Goal: Task Accomplishment & Management: Use online tool/utility

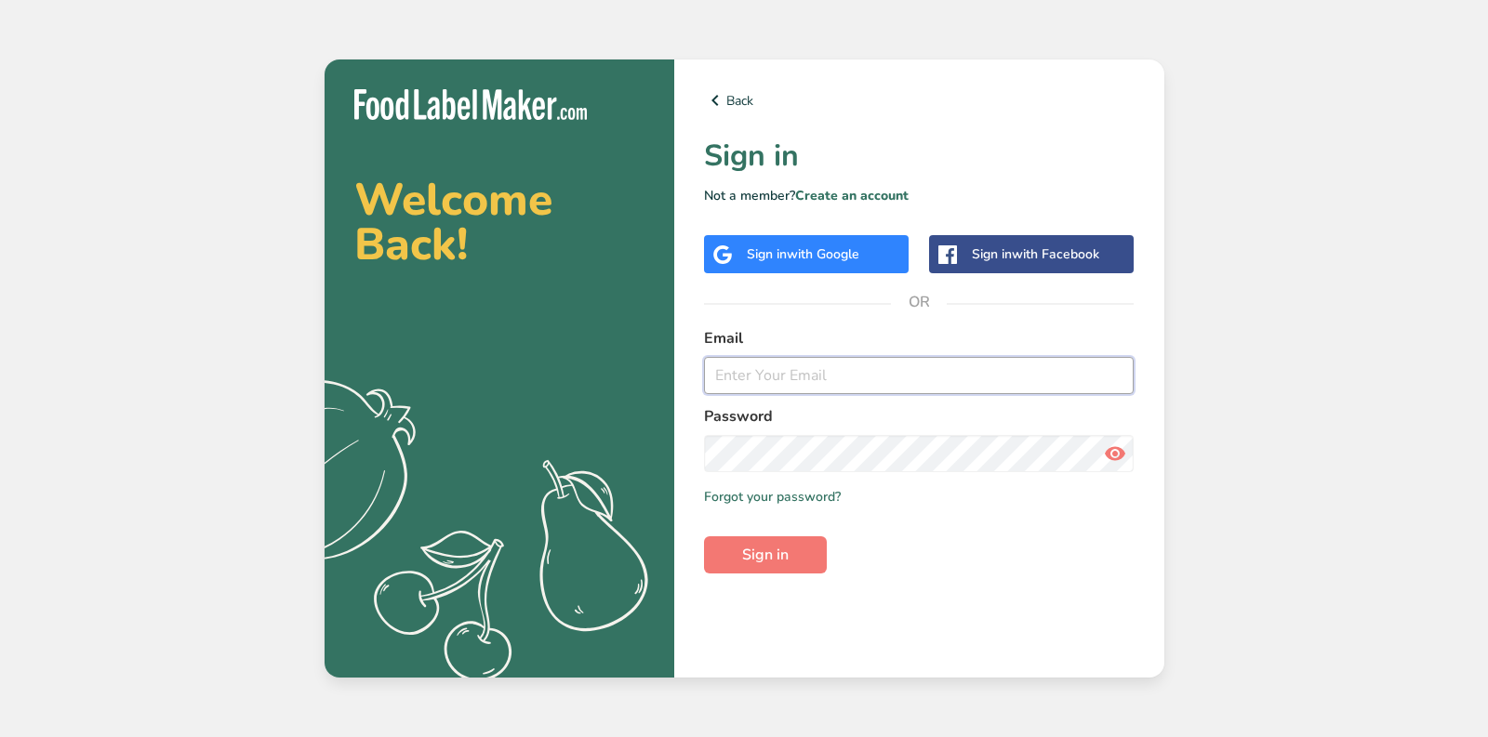
click at [769, 378] on input "email" at bounding box center [919, 375] width 431 height 37
click at [842, 198] on link "Create an account" at bounding box center [851, 196] width 113 height 18
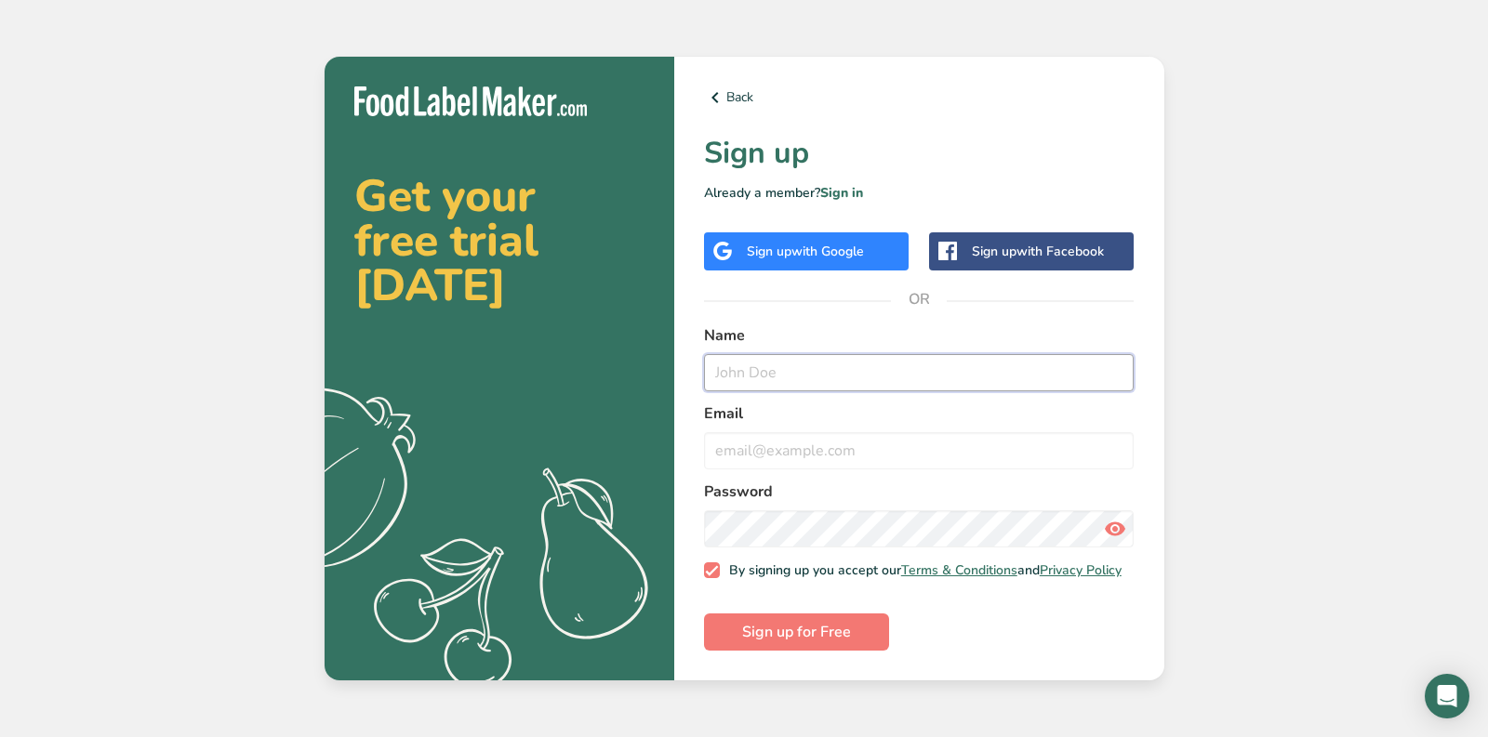
click at [759, 383] on input "text" at bounding box center [919, 372] width 431 height 37
type input "Cousins Main Lobster"
click at [777, 448] on input "email" at bounding box center [919, 450] width 431 height 37
drag, startPoint x: 875, startPoint y: 370, endPoint x: 615, endPoint y: 369, distance: 260.3
click at [615, 369] on section "Get your free trial today .a{fill:#f5f3ed;} Back Sign up Already a member? Sign…" at bounding box center [745, 369] width 840 height 625
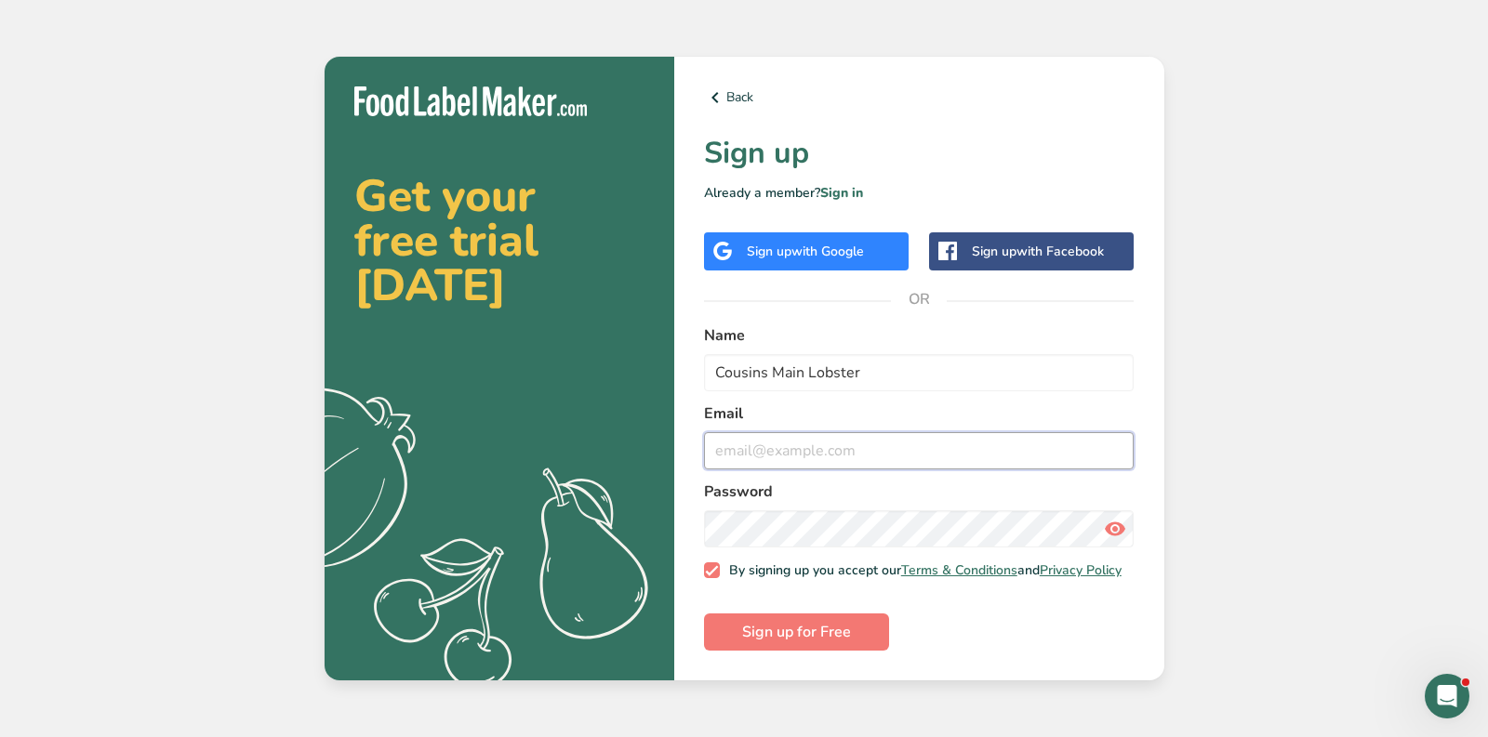
click at [746, 444] on input "email" at bounding box center [919, 450] width 431 height 37
paste input "Cousins Main Lobster"
click at [772, 438] on input "Cousins Main Lobster" at bounding box center [919, 450] width 431 height 37
click at [908, 450] on input "Cousinsmainlobster" at bounding box center [919, 450] width 431 height 37
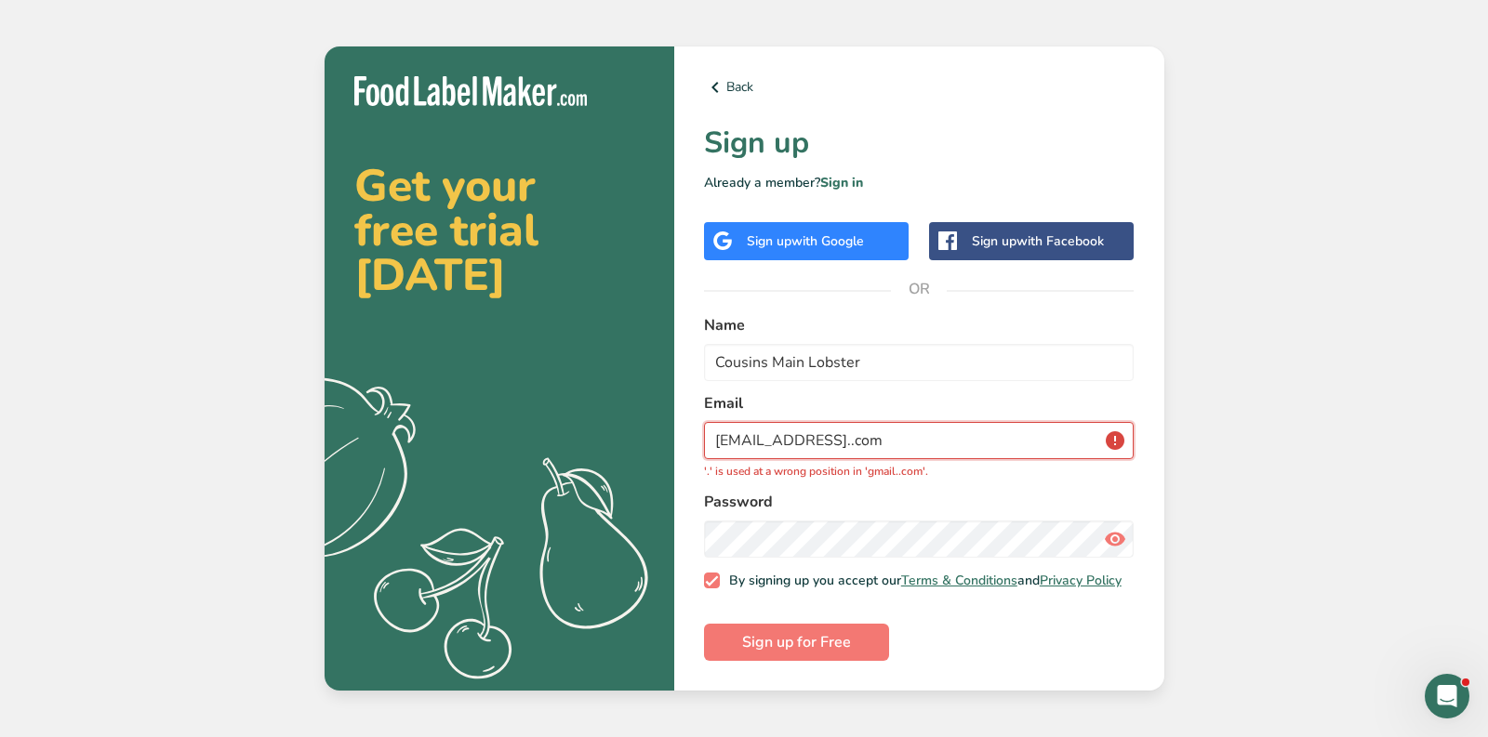
click at [717, 429] on input "Cousinsmainlobster@gmail..com" at bounding box center [919, 440] width 431 height 37
click at [900, 434] on input "Cousinsmainlobster@gmail..com" at bounding box center [919, 440] width 431 height 37
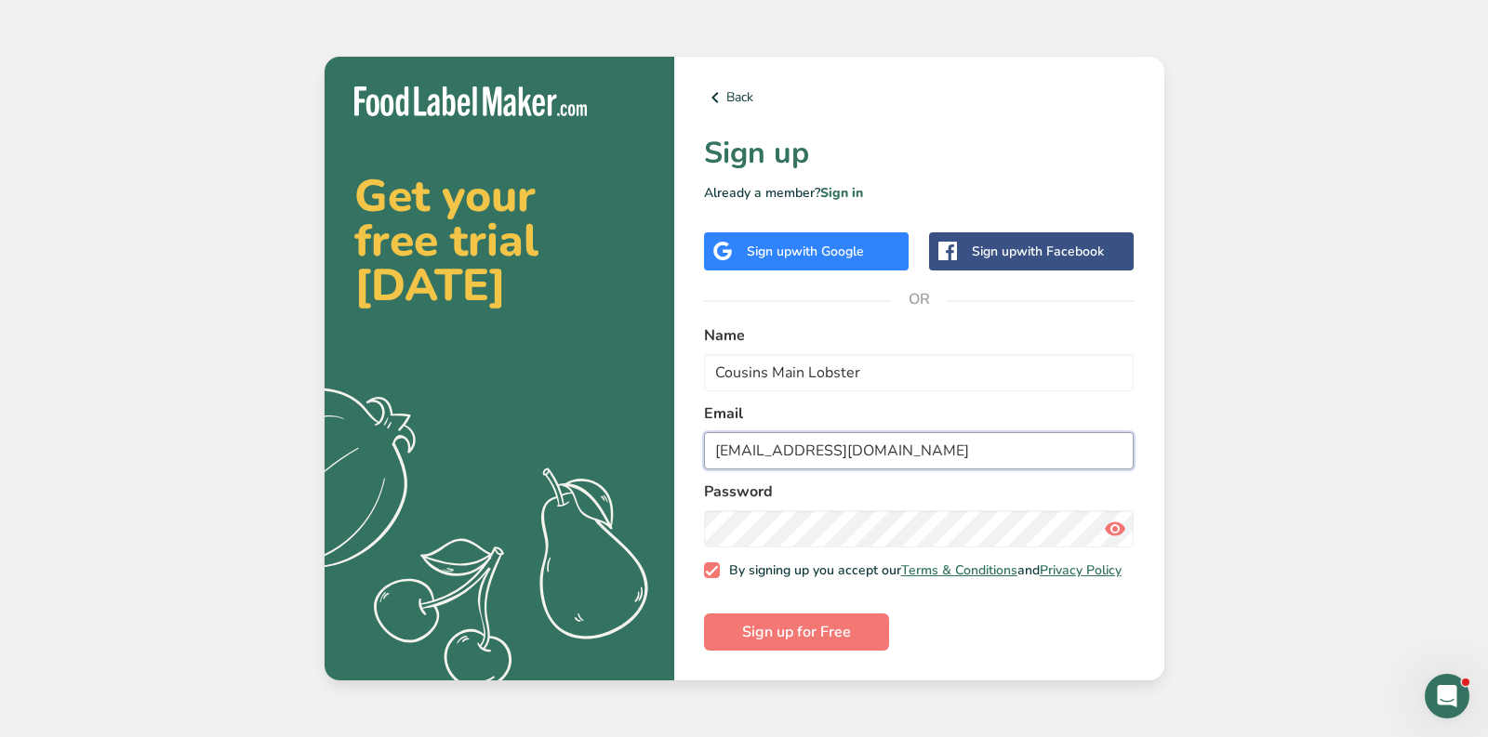
type input "Cousinsmainlobster@gmail.com"
click at [854, 498] on div "Password" at bounding box center [919, 514] width 431 height 67
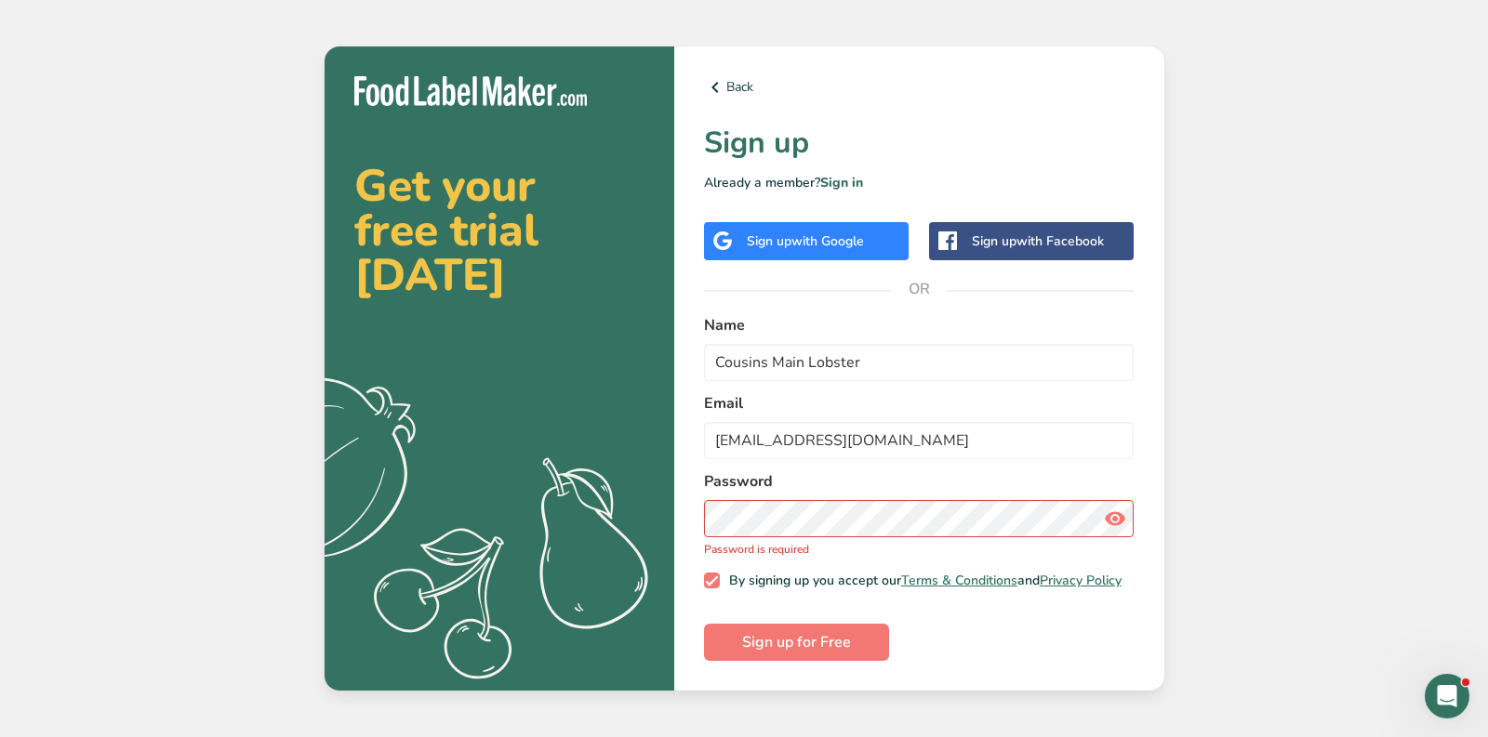
click at [1117, 515] on icon at bounding box center [1115, 518] width 22 height 33
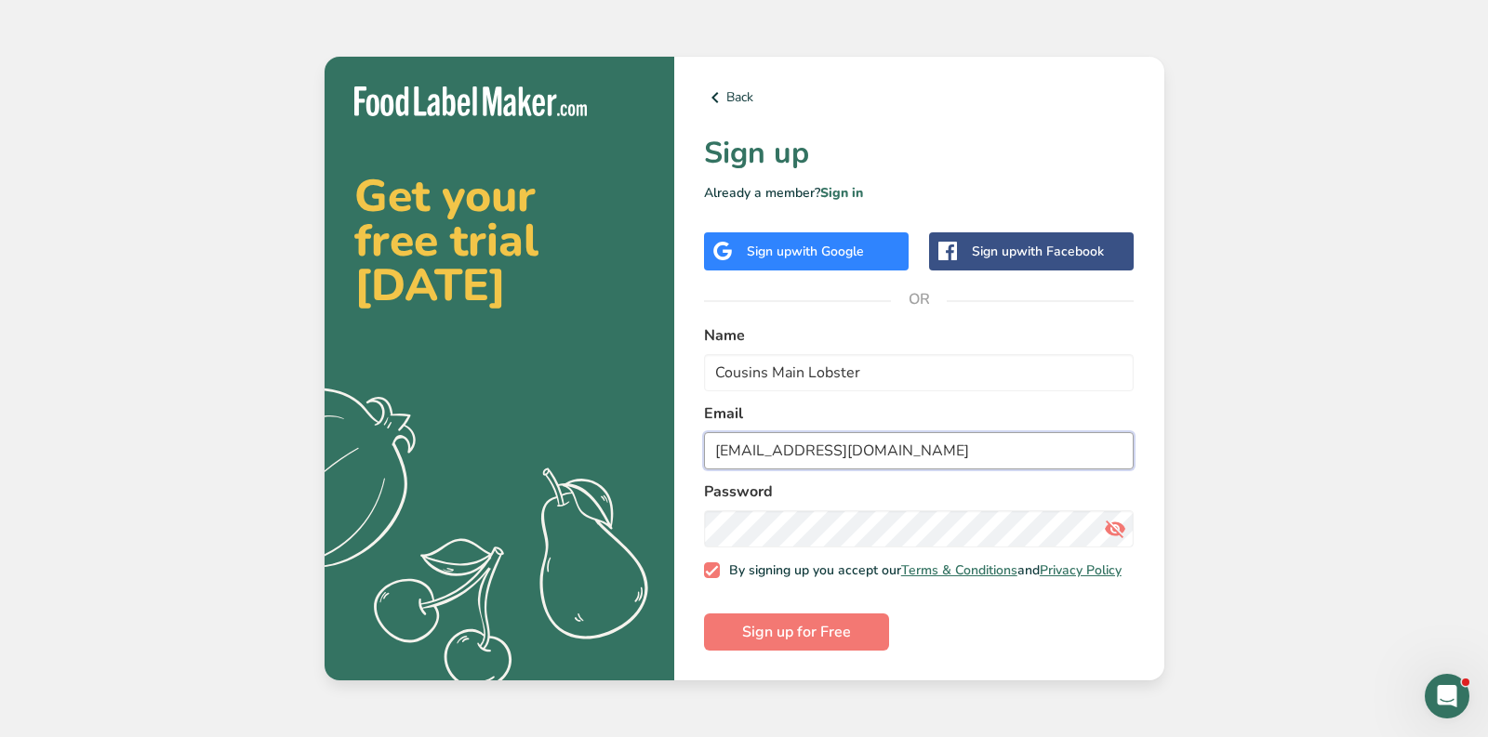
click at [767, 437] on input "Cousinsmainlobster@gmail.com" at bounding box center [919, 450] width 431 height 37
click at [642, 518] on section "Get your free trial today .a{fill:#f5f3ed;} Back Sign up Already a member? Sign…" at bounding box center [745, 369] width 840 height 625
click at [1263, 439] on div "Get your free trial today .a{fill:#f5f3ed;} Back Sign up Already a member? Sign…" at bounding box center [744, 368] width 1488 height 737
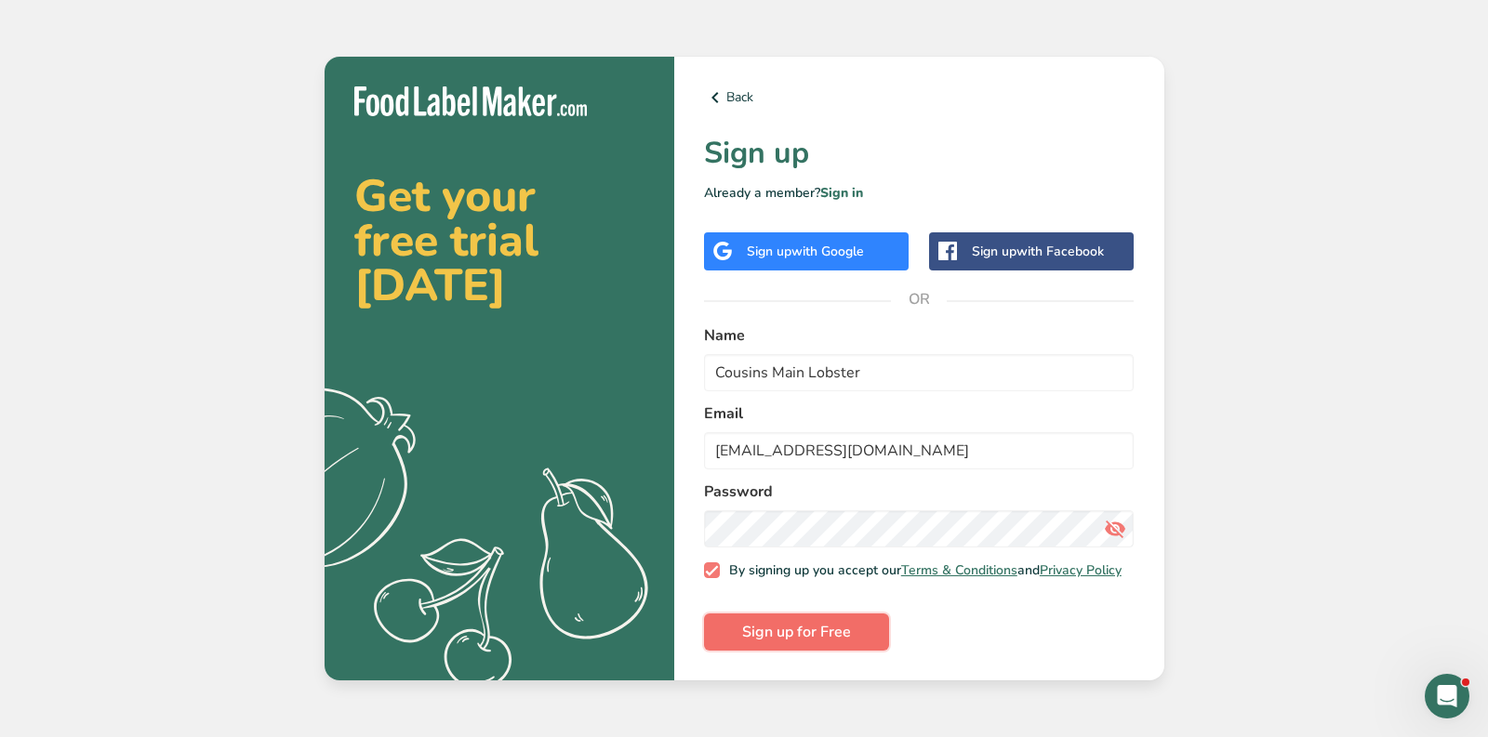
click at [810, 643] on span "Sign up for Free" at bounding box center [796, 632] width 109 height 22
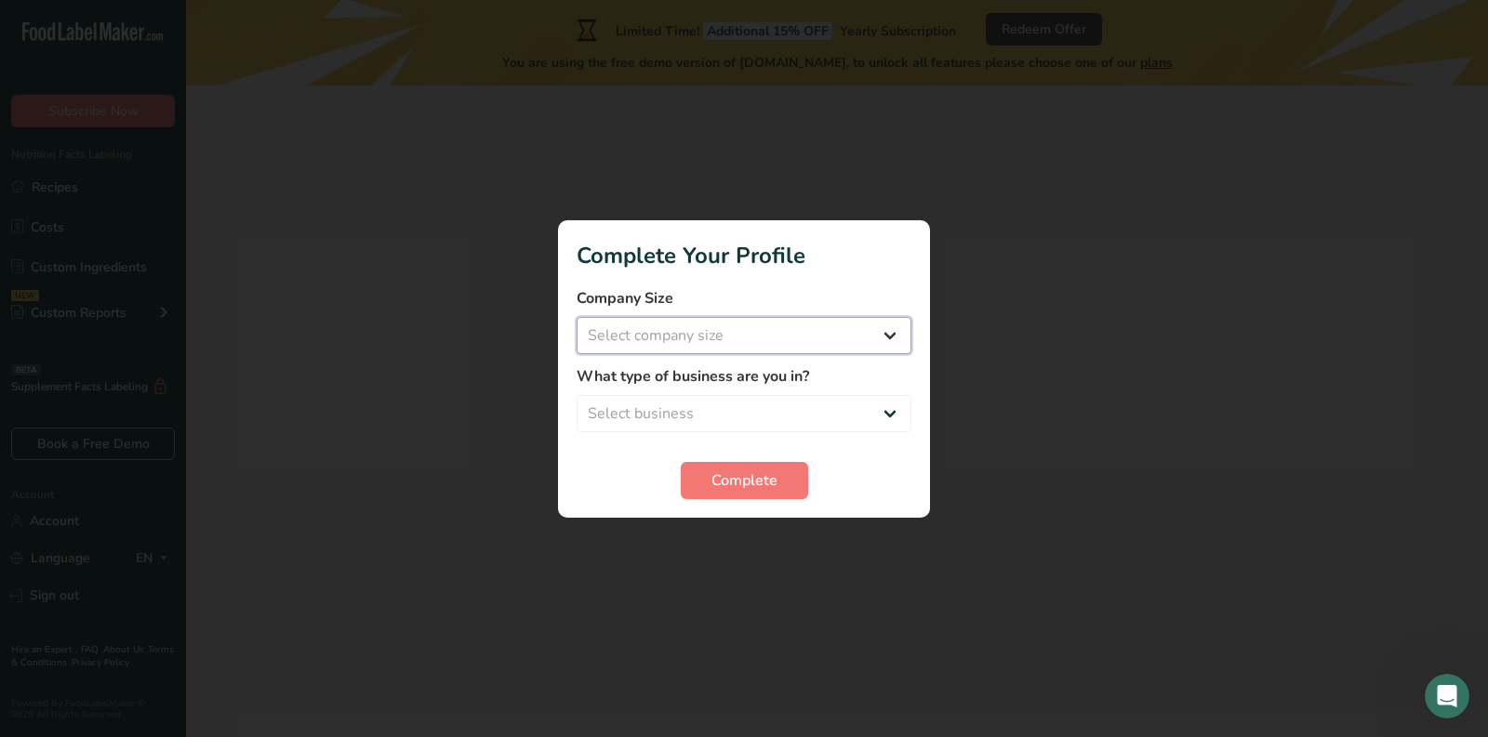
click at [760, 334] on select "Select company size Fewer than 10 Employees 10 to 50 Employees 51 to 500 Employ…" at bounding box center [743, 335] width 335 height 37
select select "2"
click at [576, 317] on select "Select company size Fewer than 10 Employees 10 to 50 Employees 51 to 500 Employ…" at bounding box center [743, 335] width 335 height 37
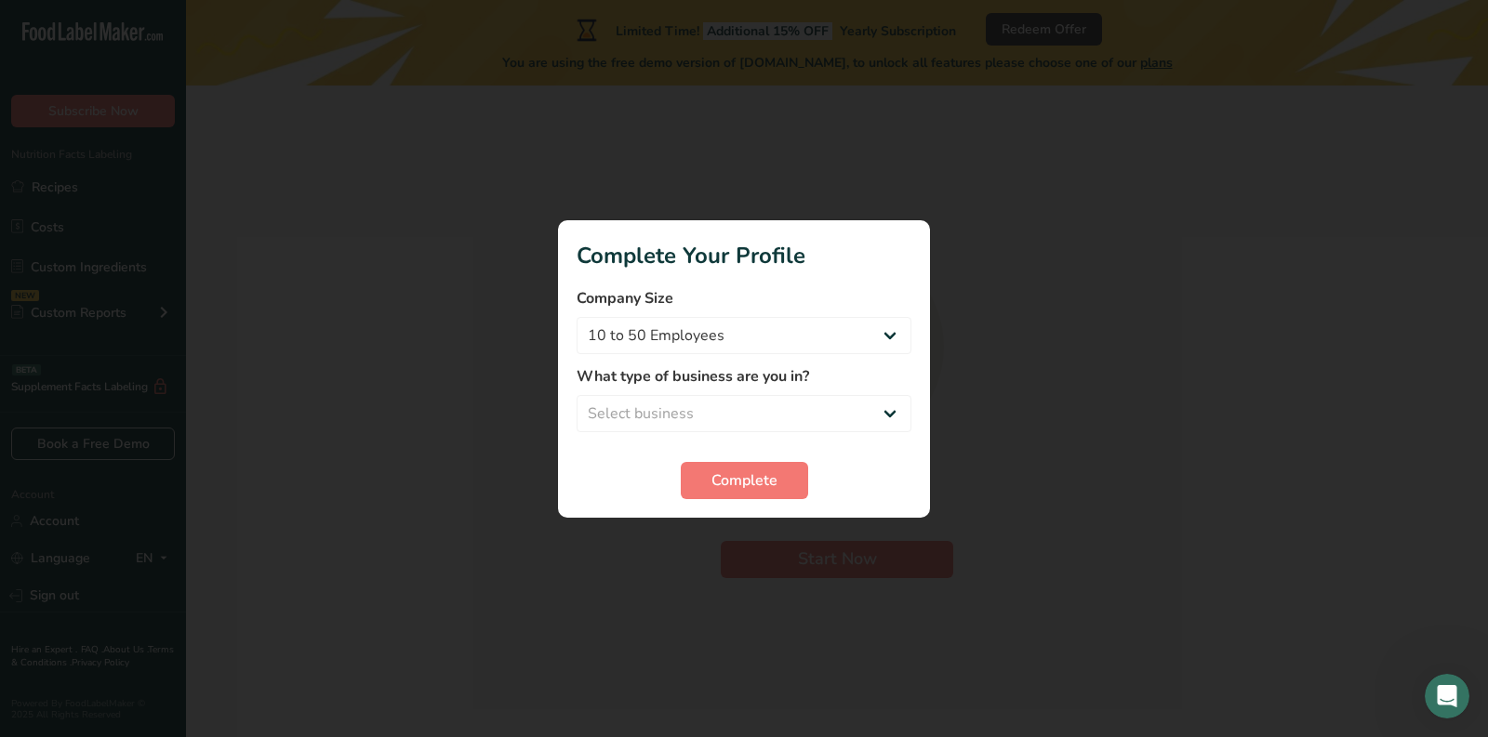
click at [757, 376] on label "What type of business are you in?" at bounding box center [743, 376] width 335 height 22
click at [758, 400] on select "Select business Packaged Food Manufacturer Restaurant & Cafe Bakery Meal Plans …" at bounding box center [743, 413] width 335 height 37
select select "2"
click at [576, 395] on select "Select business Packaged Food Manufacturer Restaurant & Cafe Bakery Meal Plans …" at bounding box center [743, 413] width 335 height 37
click at [733, 483] on span "Complete" at bounding box center [744, 481] width 66 height 22
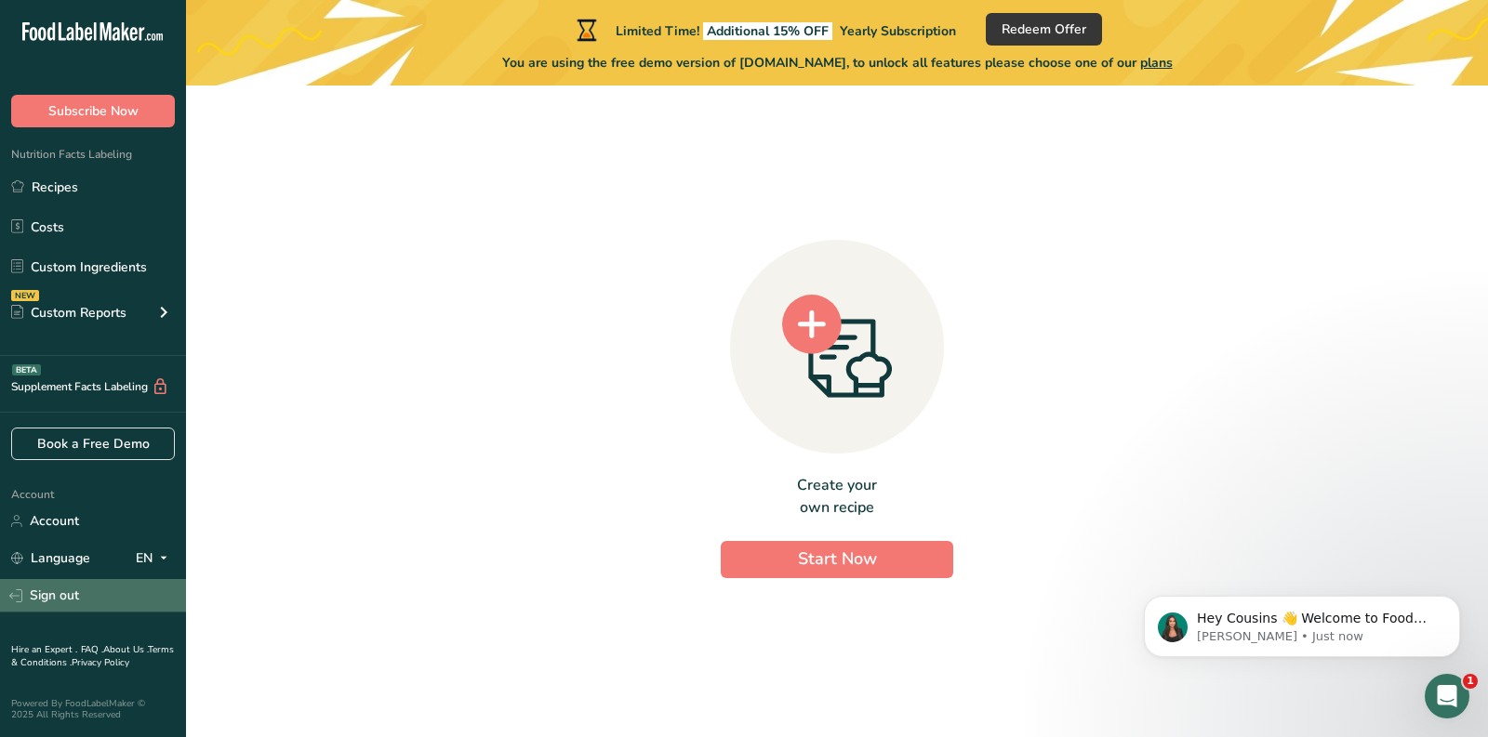
click at [88, 600] on link "Sign out" at bounding box center [93, 595] width 186 height 33
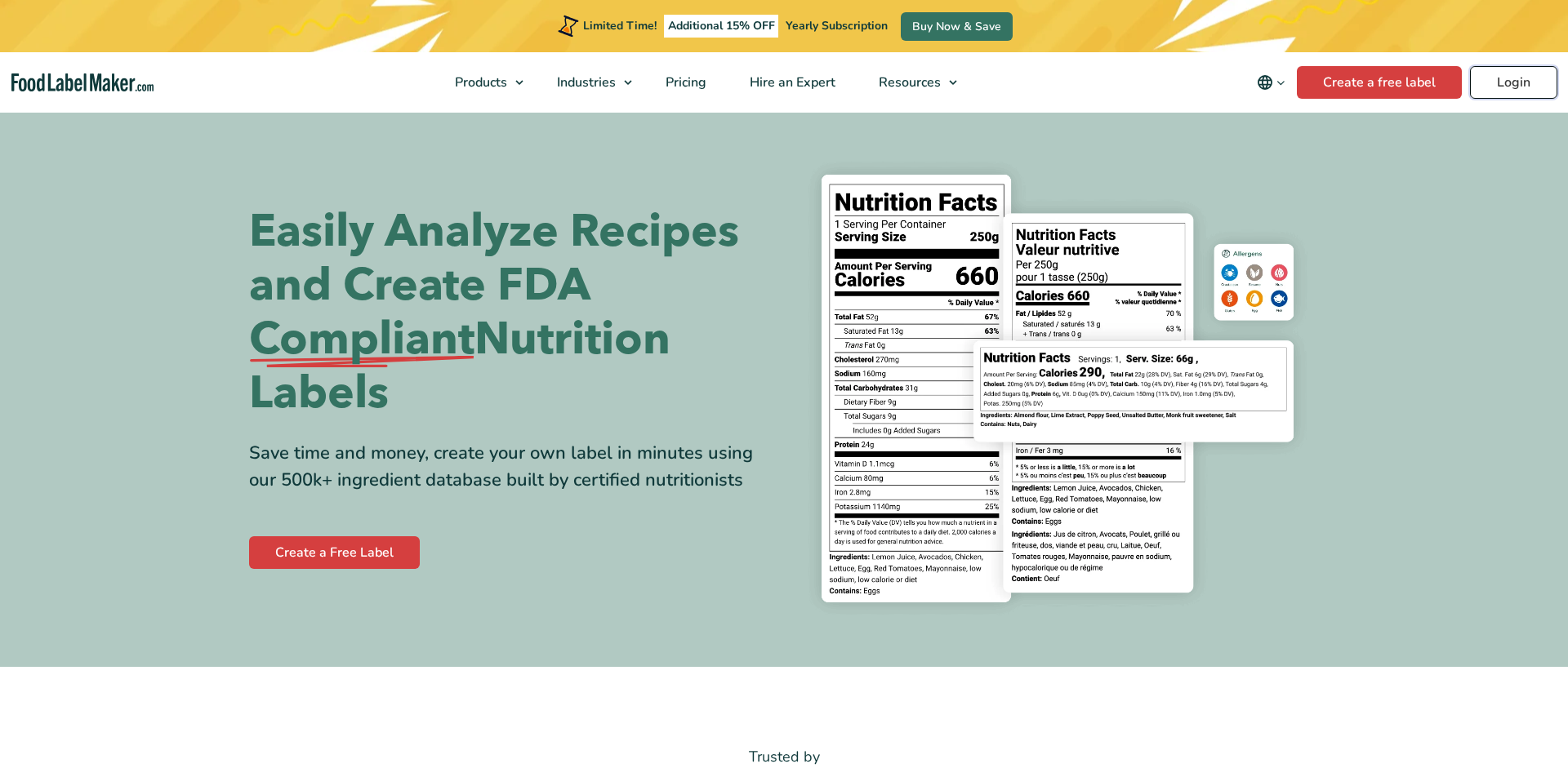
drag, startPoint x: 0, startPoint y: 0, endPoint x: 1498, endPoint y: 77, distance: 1500.0
click at [1498, 77] on link "Login" at bounding box center [1514, 82] width 87 height 32
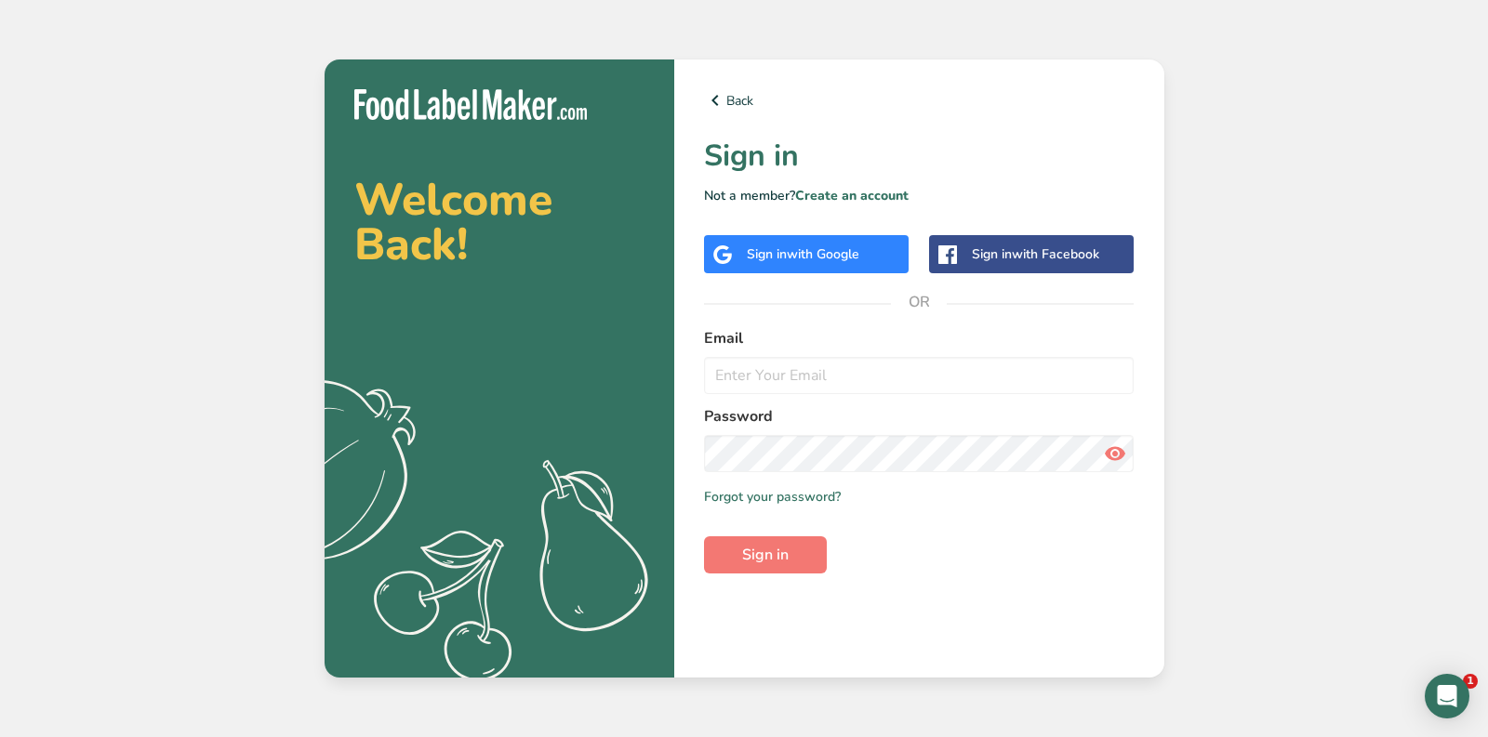
click at [814, 247] on span "with Google" at bounding box center [823, 254] width 73 height 18
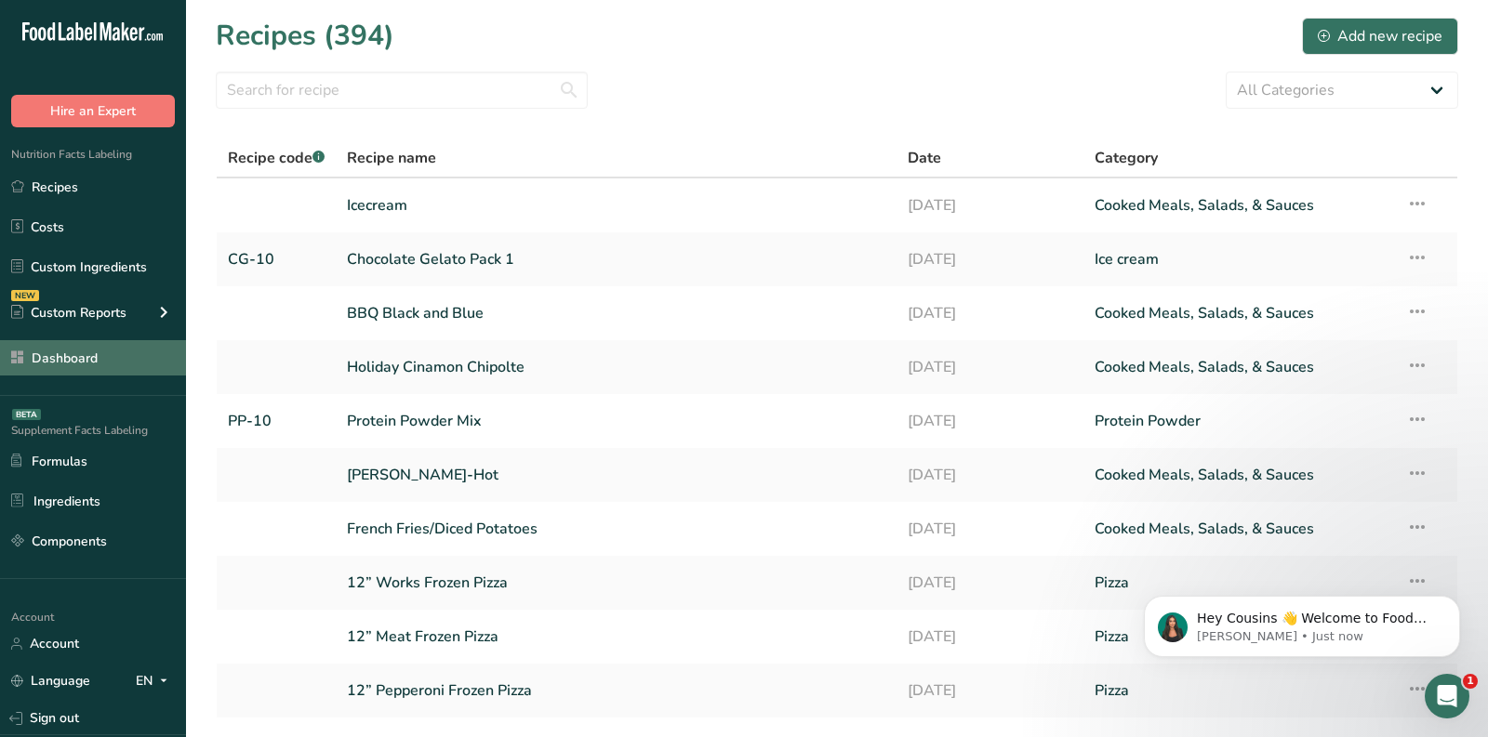
click at [41, 361] on link "Dashboard" at bounding box center [93, 357] width 186 height 35
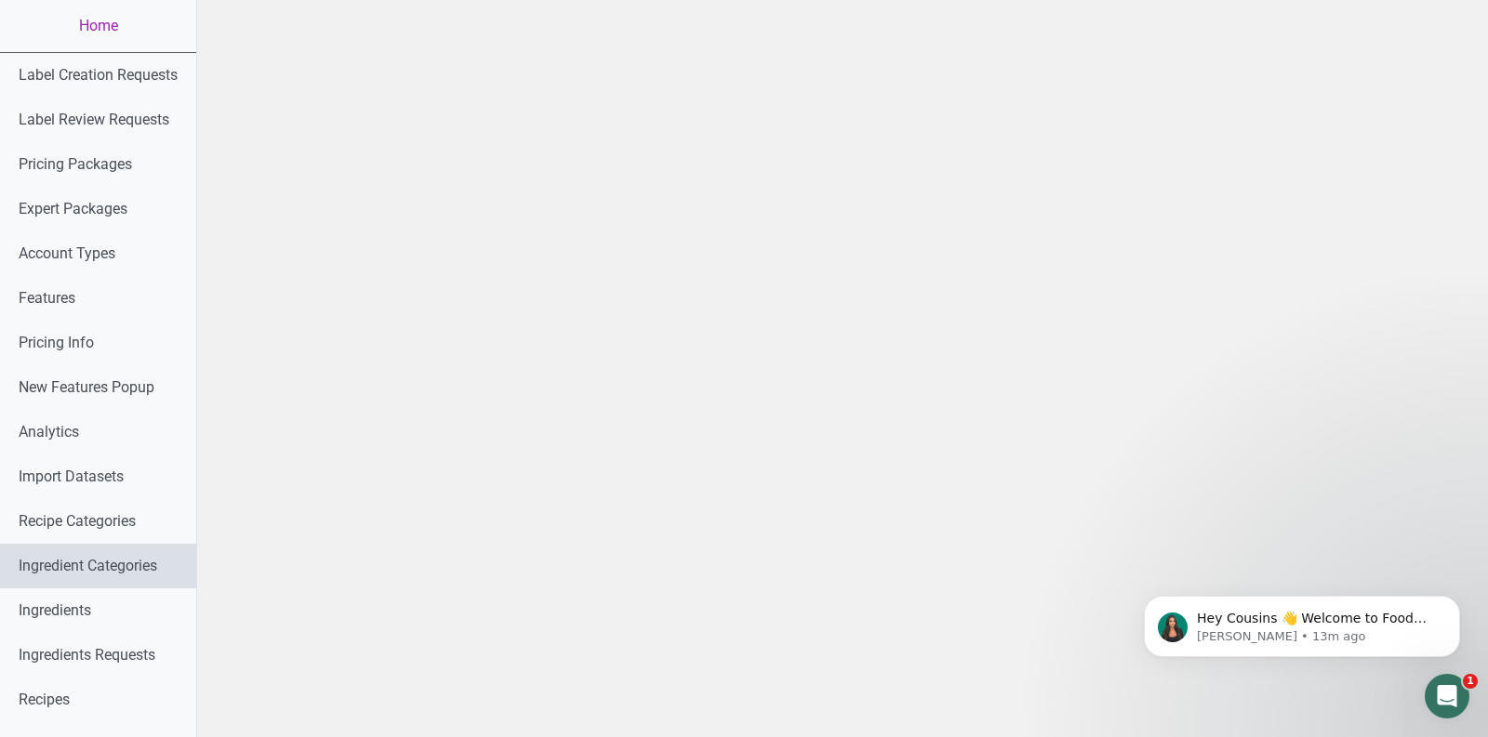
scroll to position [965, 0]
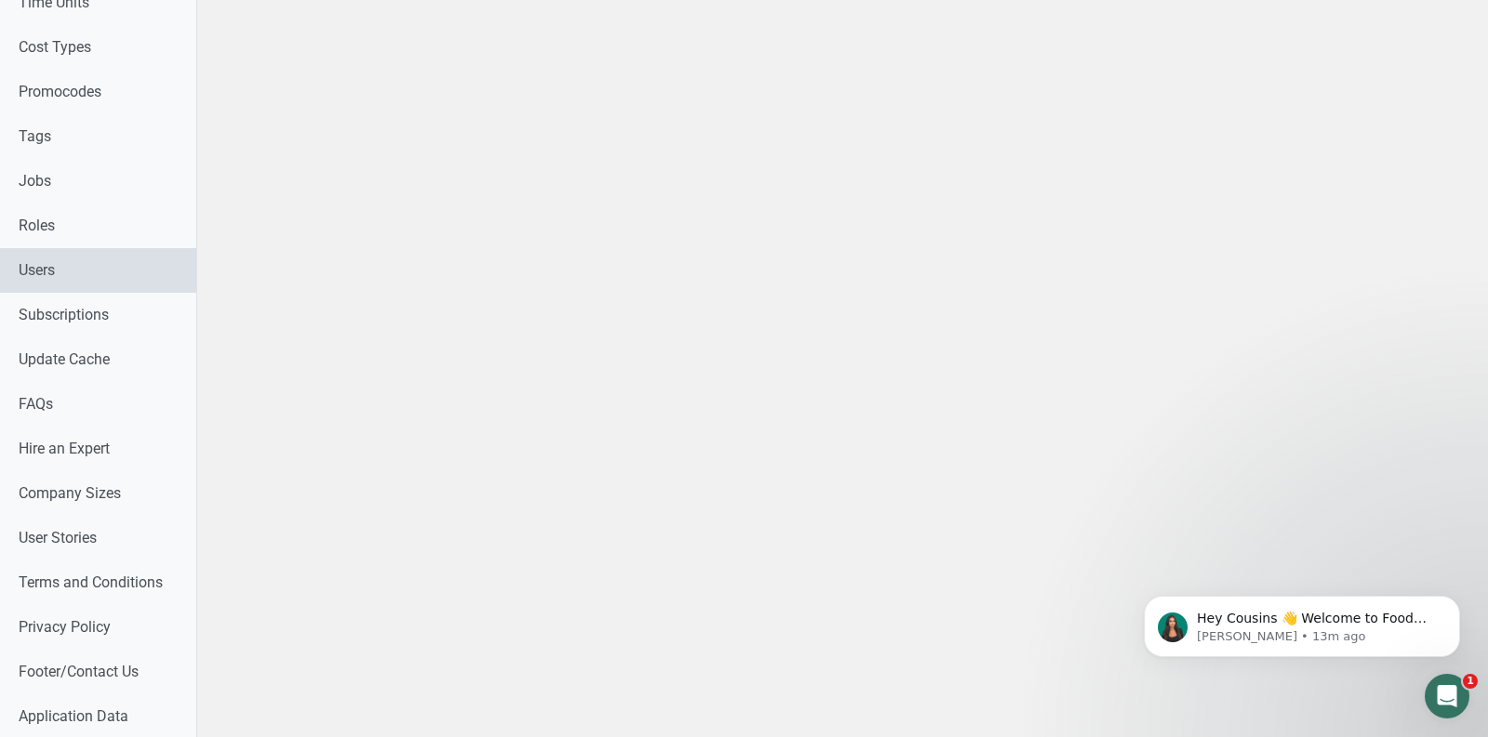
click at [82, 261] on link "Users" at bounding box center [98, 270] width 196 height 45
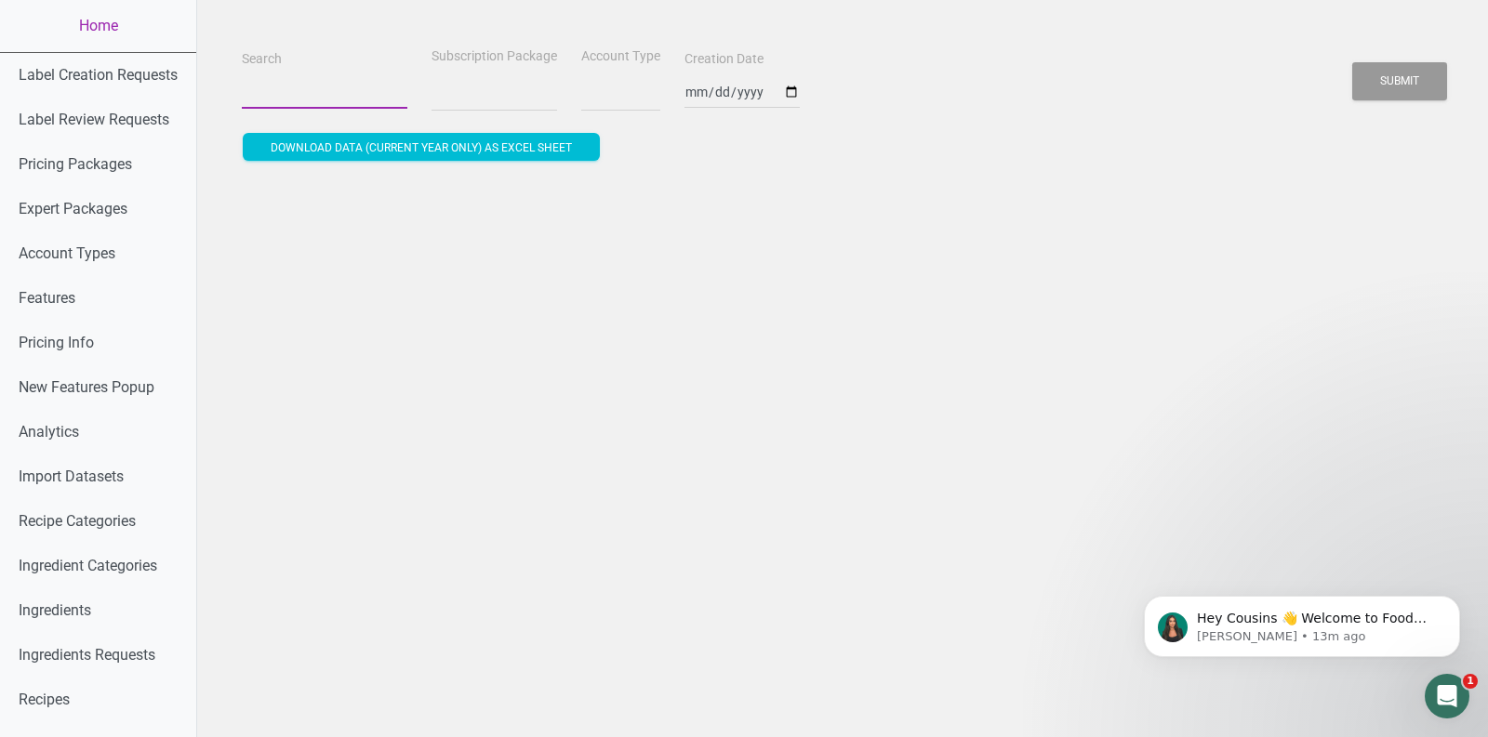
click at [298, 99] on input "Search" at bounding box center [325, 91] width 166 height 33
paste input "Cousinsmainlobster@gmail.com"
type input "Cousinsmainlobster@gmail.com"
select select
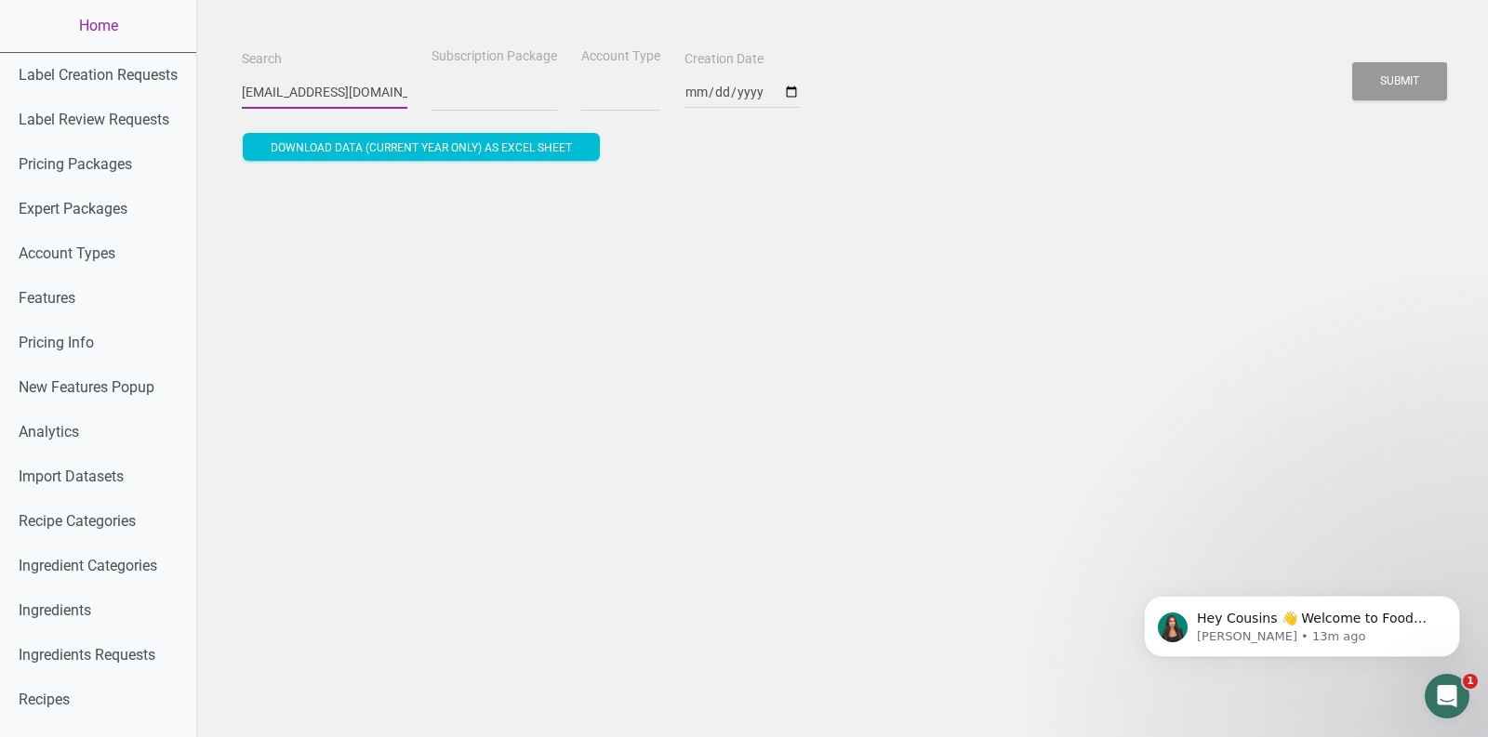
scroll to position [0, 48]
type input "Cousinsmainlobster@gmail.com"
click at [1352, 62] on button "Submit" at bounding box center [1399, 81] width 95 height 38
select select
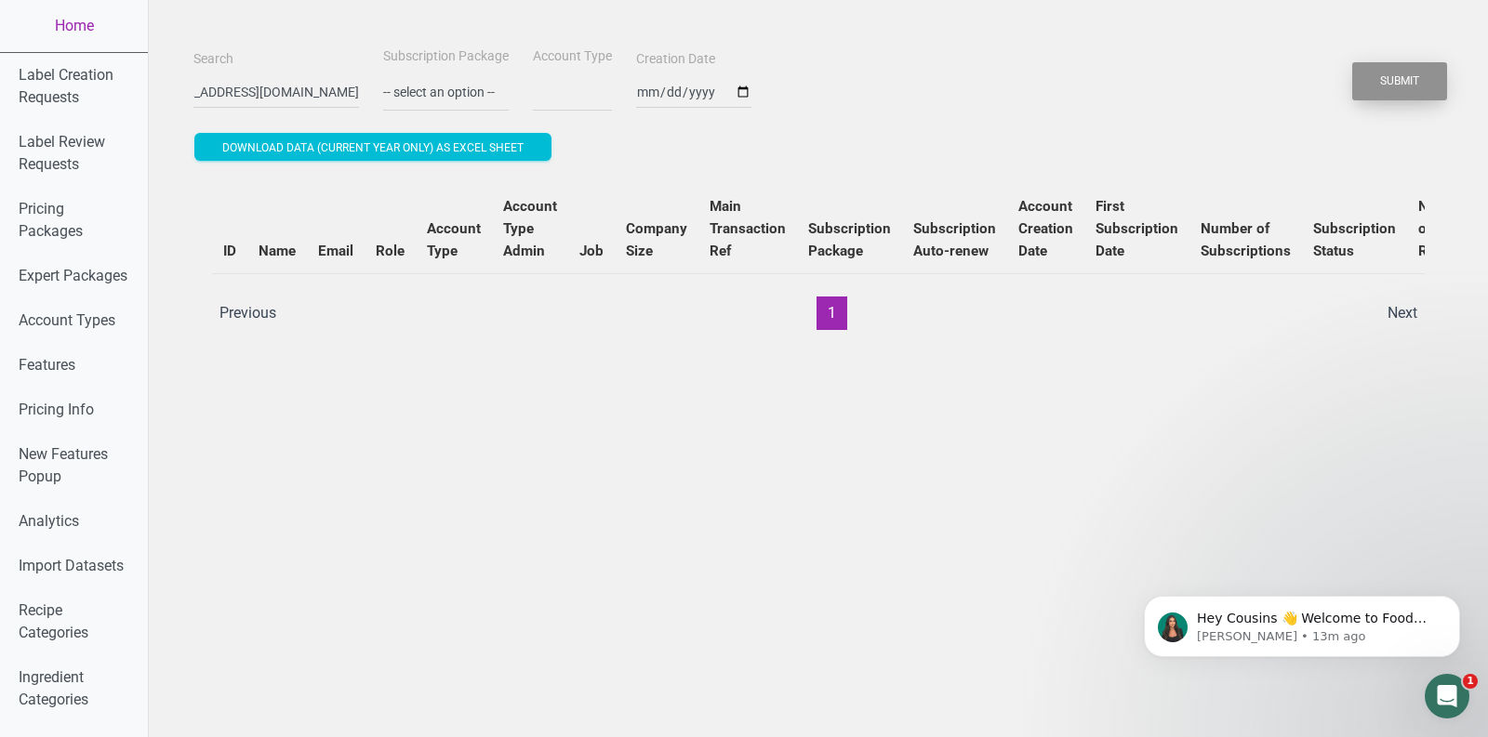
click at [1406, 86] on button "Submit" at bounding box center [1399, 81] width 95 height 38
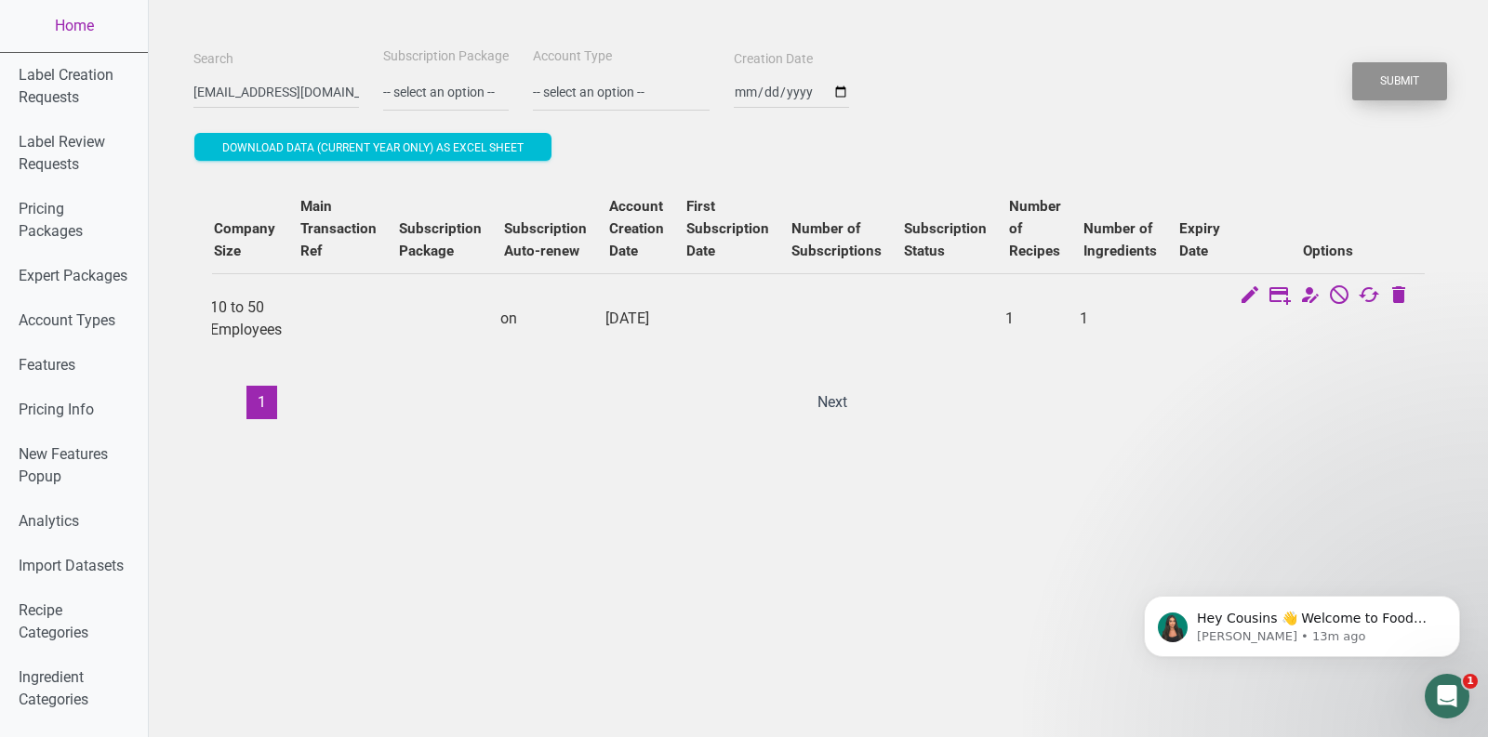
scroll to position [0, 654]
click at [1287, 295] on icon at bounding box center [1279, 297] width 22 height 26
select select "US"
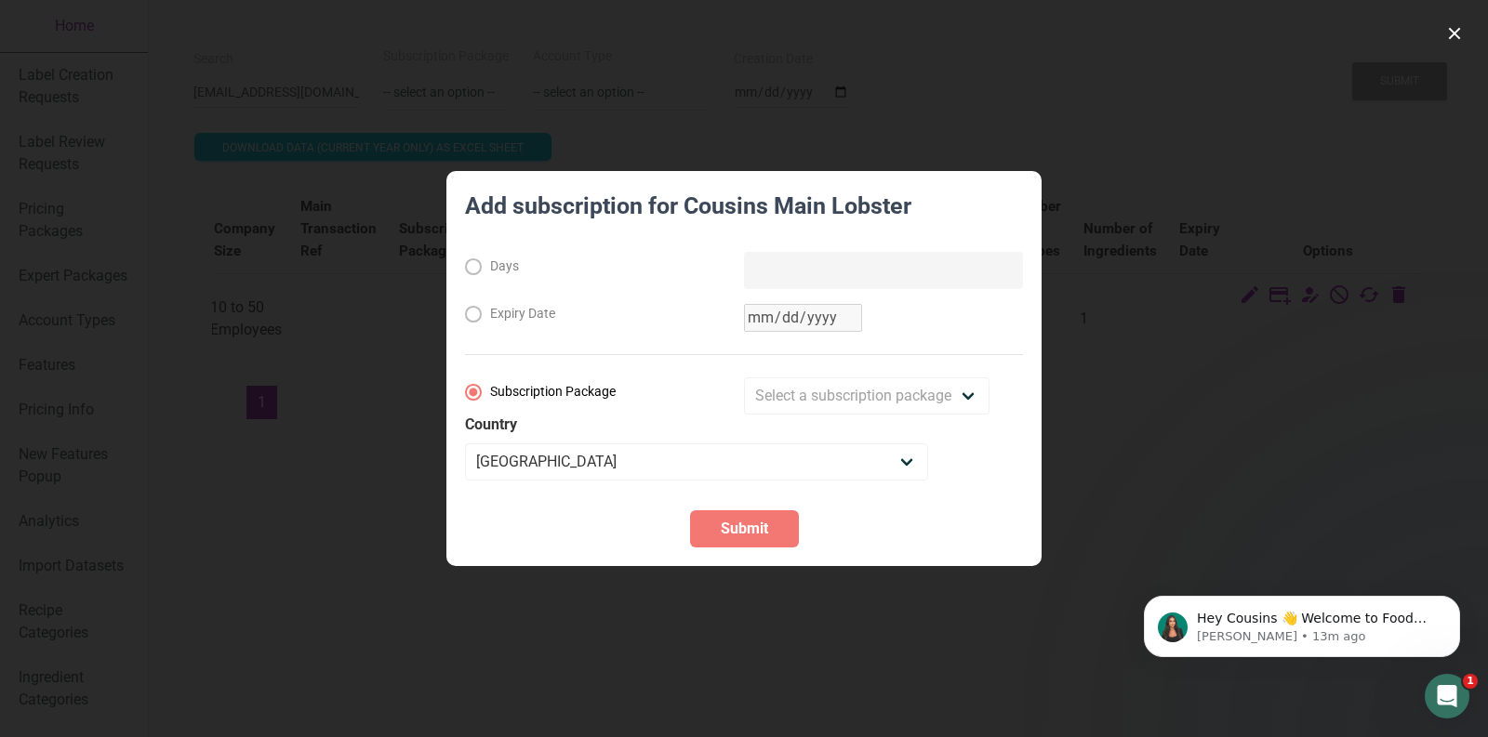
click at [888, 376] on div "Days Expiry Date Subscription Package Select a subscription package Monthly Yea…" at bounding box center [744, 366] width 558 height 229
click at [888, 387] on select "Select a subscription package Monthly Yearly Quarterly Free Trial" at bounding box center [866, 396] width 245 height 37
click at [1250, 323] on div at bounding box center [744, 368] width 1488 height 737
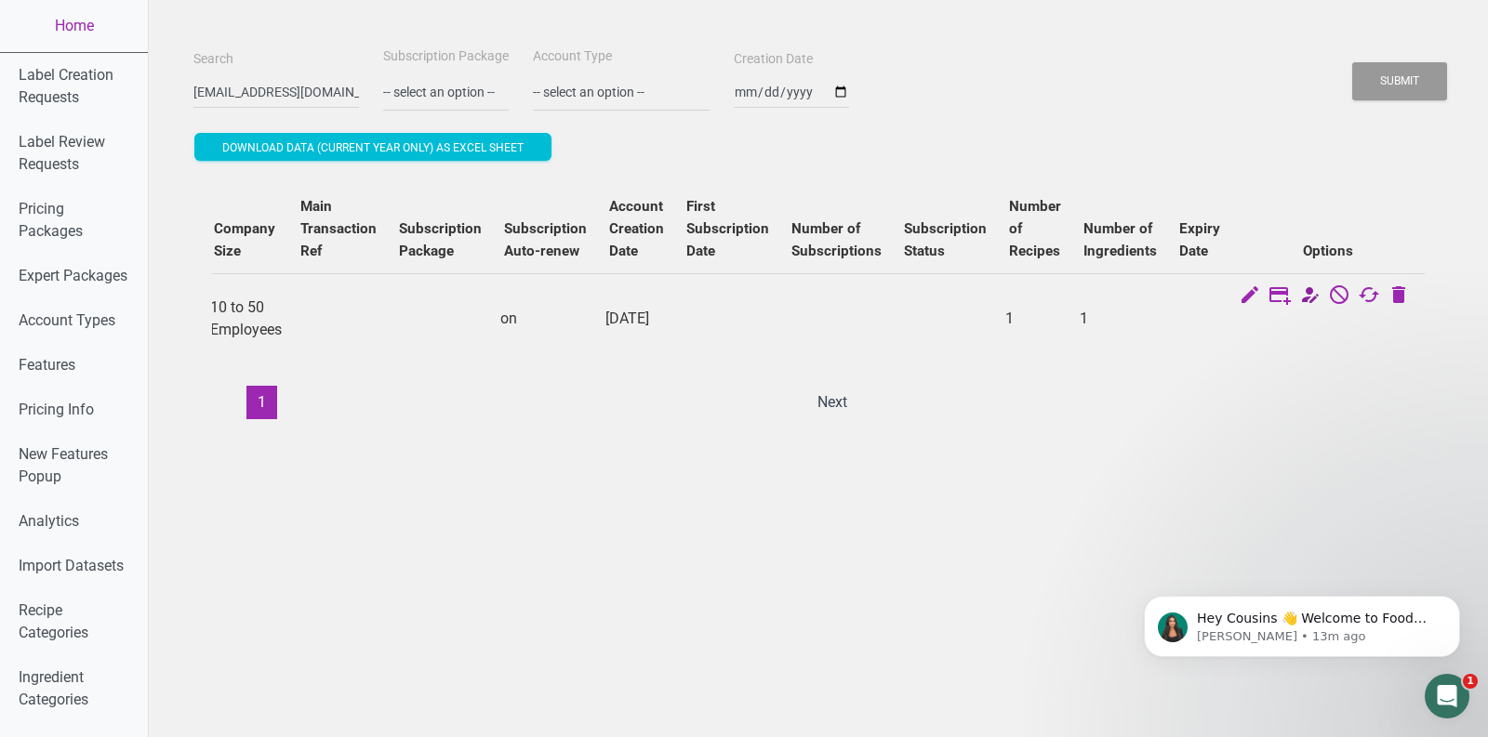
click at [1298, 304] on icon at bounding box center [1309, 297] width 22 height 26
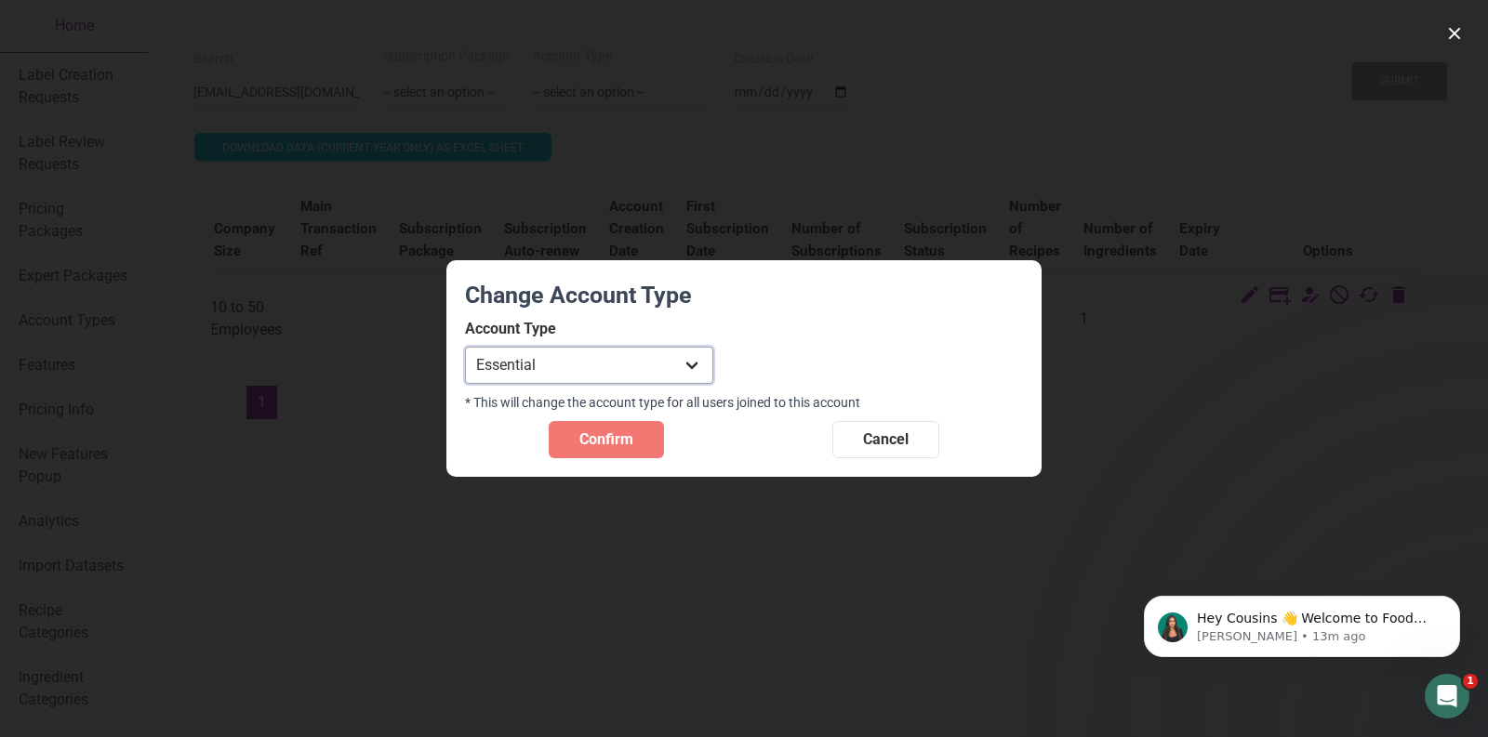
click at [658, 364] on select "Individual Essential Pro Business Old Enterprise 3 Users (799$) Old Enterprise …" at bounding box center [589, 365] width 248 height 37
select select "32"
click at [465, 347] on select "Individual Essential Pro Business Old Enterprise 3 Users (799$) Old Enterprise …" at bounding box center [589, 365] width 248 height 37
click at [589, 444] on span "Confirm" at bounding box center [606, 440] width 54 height 22
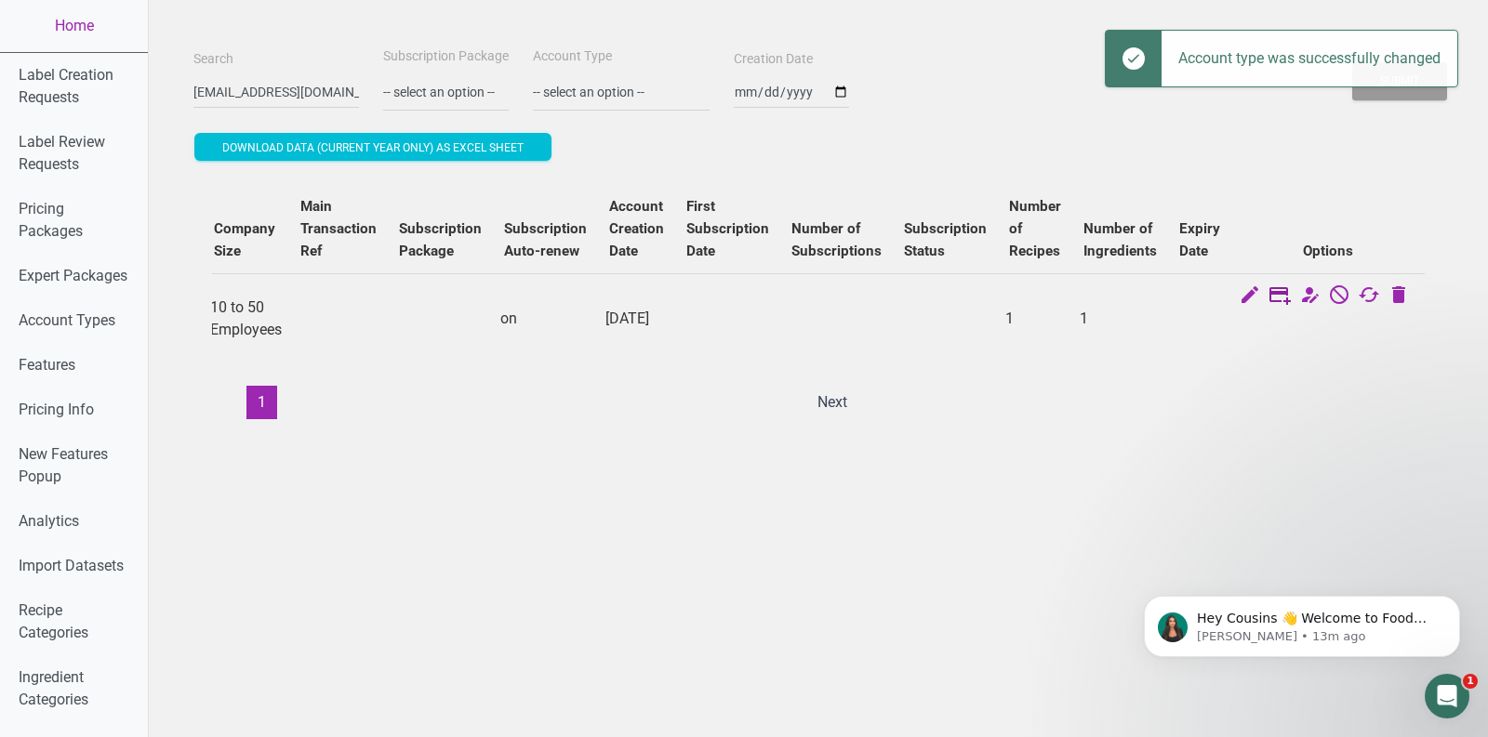
click at [1278, 302] on icon at bounding box center [1279, 297] width 22 height 26
select select "US"
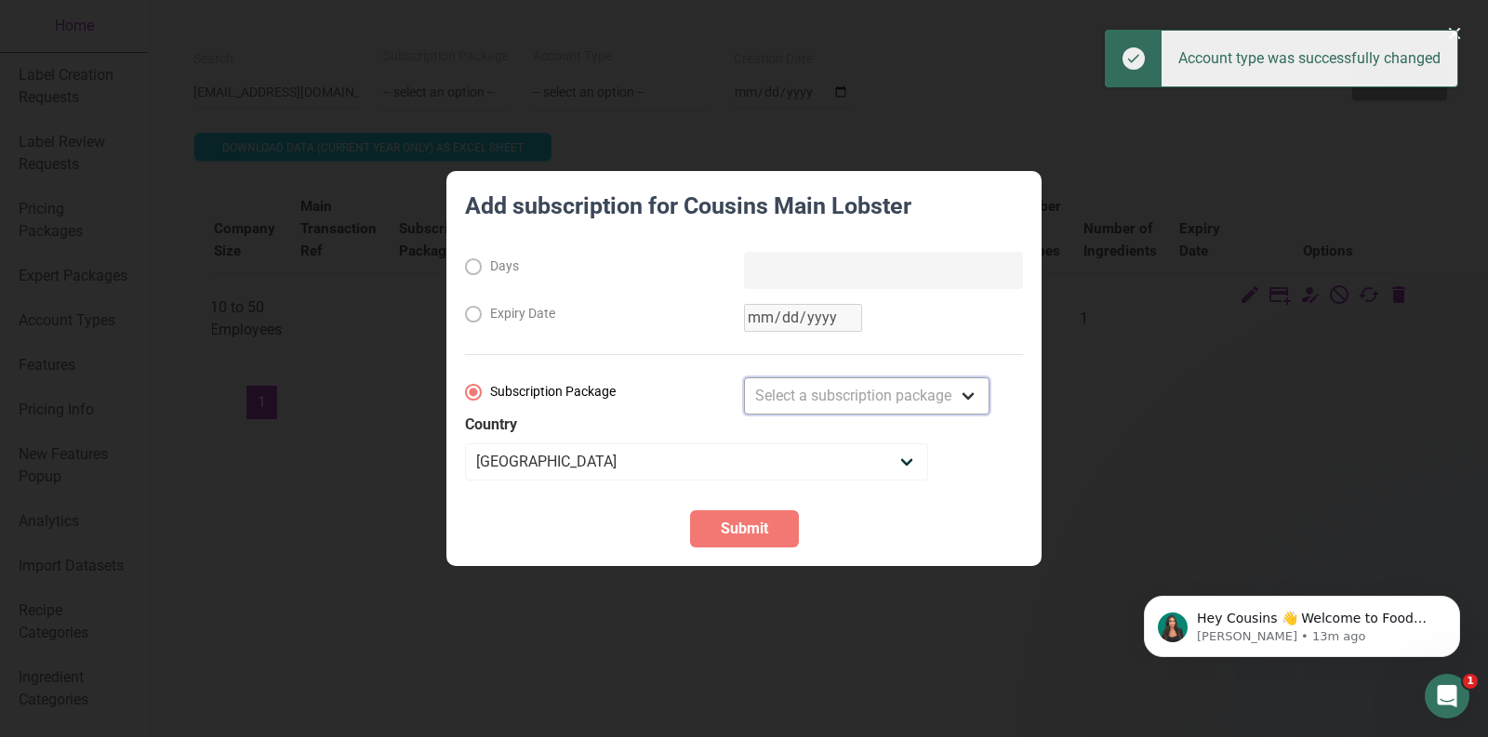
click at [799, 398] on select "Select a subscription package Monthly Yearly Quarterly Free Trial" at bounding box center [866, 396] width 245 height 37
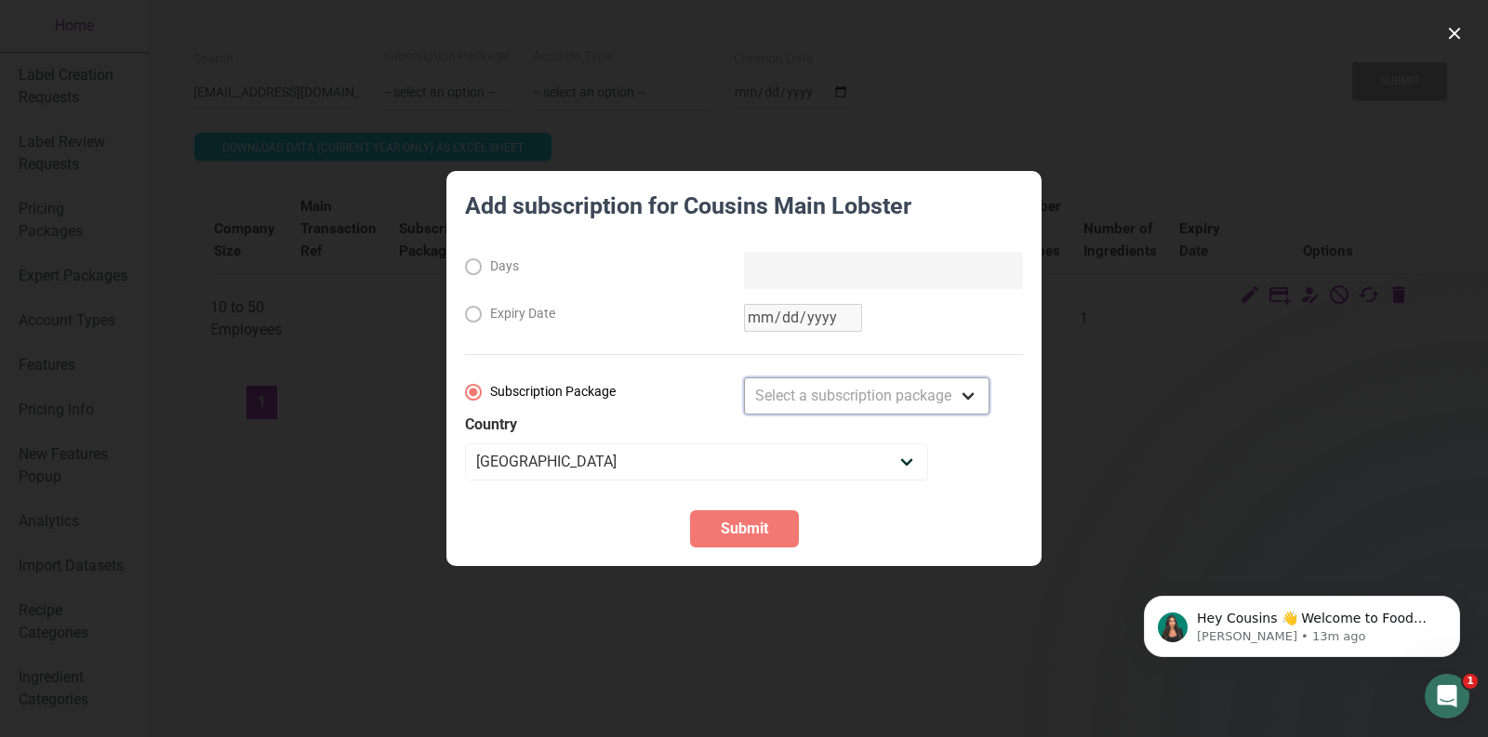
select select "2"
click at [744, 378] on select "Select a subscription package Monthly Yearly Quarterly Free Trial" at bounding box center [866, 396] width 245 height 37
click at [751, 536] on span "Submit" at bounding box center [744, 529] width 47 height 22
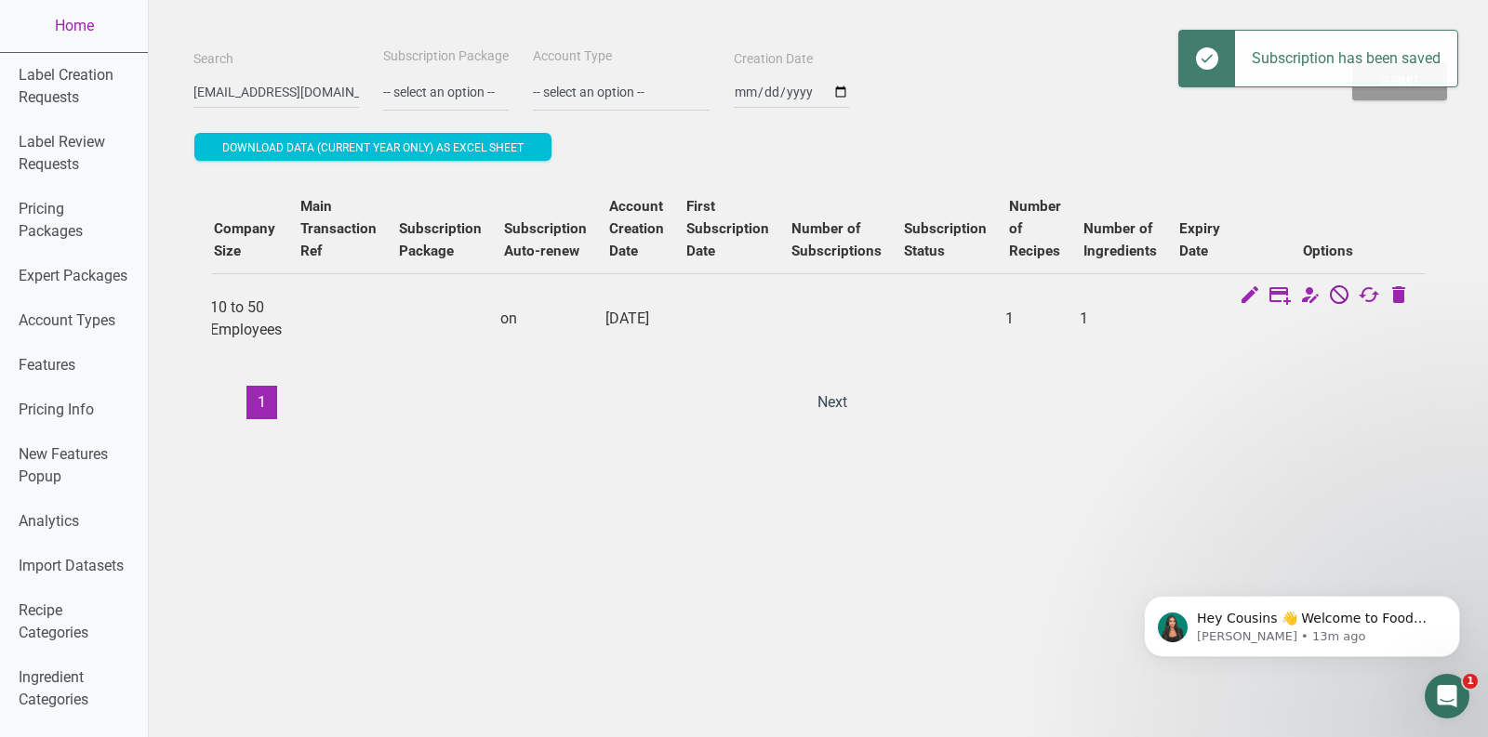
click at [1335, 298] on icon at bounding box center [1339, 297] width 22 height 26
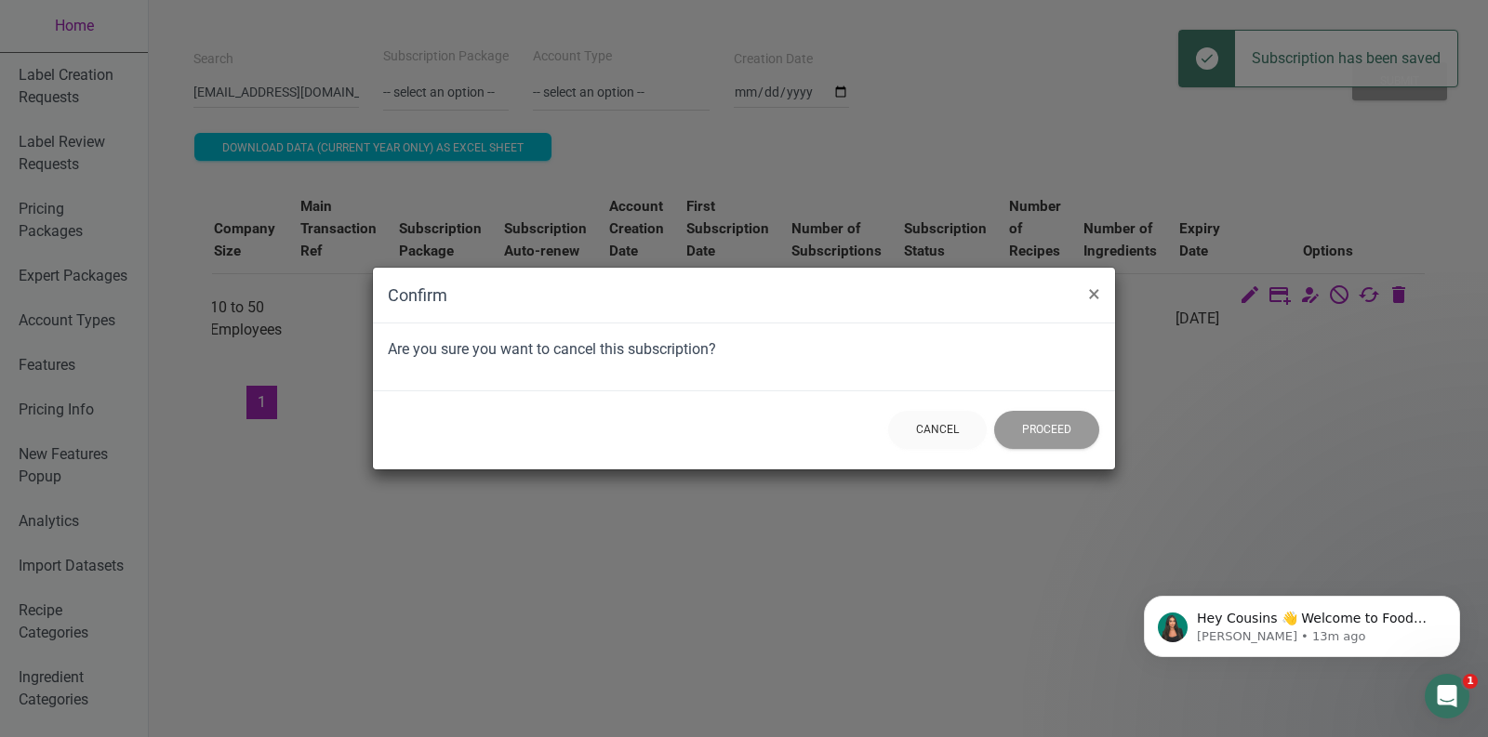
click at [1123, 307] on div "Confirm × Are you sure you want to cancel this subscription? Cancel Proceed" at bounding box center [744, 368] width 1488 height 737
click at [1104, 287] on button "×" at bounding box center [1094, 294] width 42 height 52
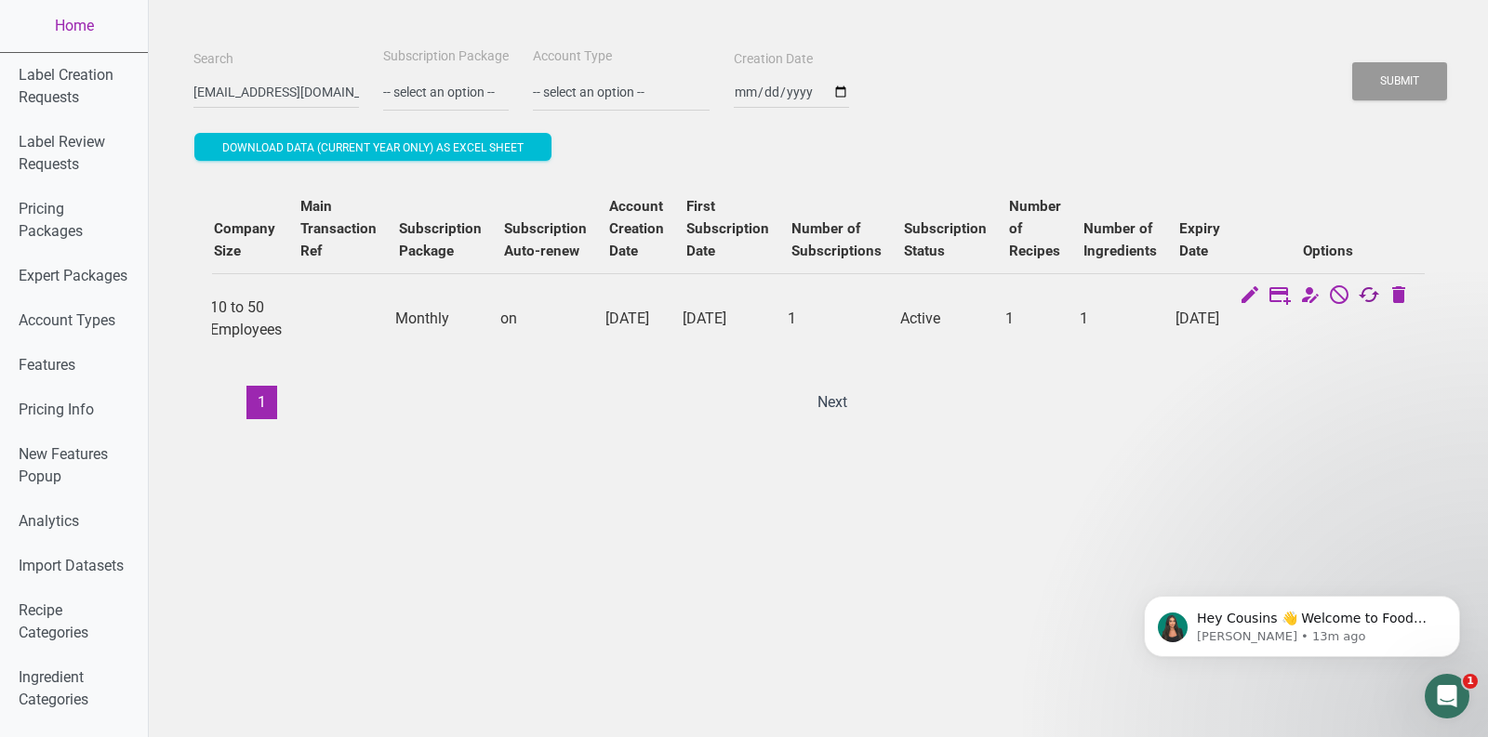
click at [1360, 295] on icon at bounding box center [1369, 297] width 22 height 26
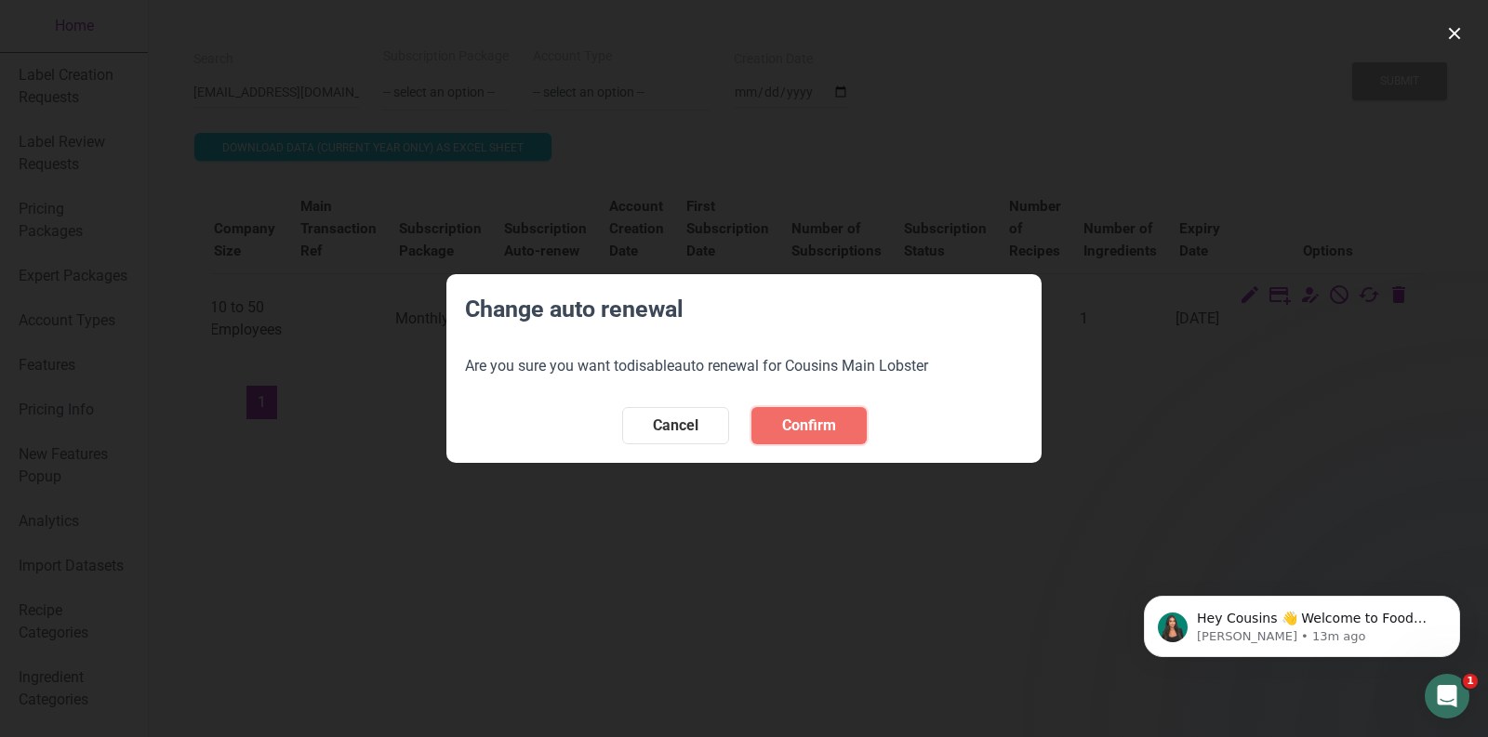
click at [770, 418] on button "Confirm" at bounding box center [808, 425] width 115 height 37
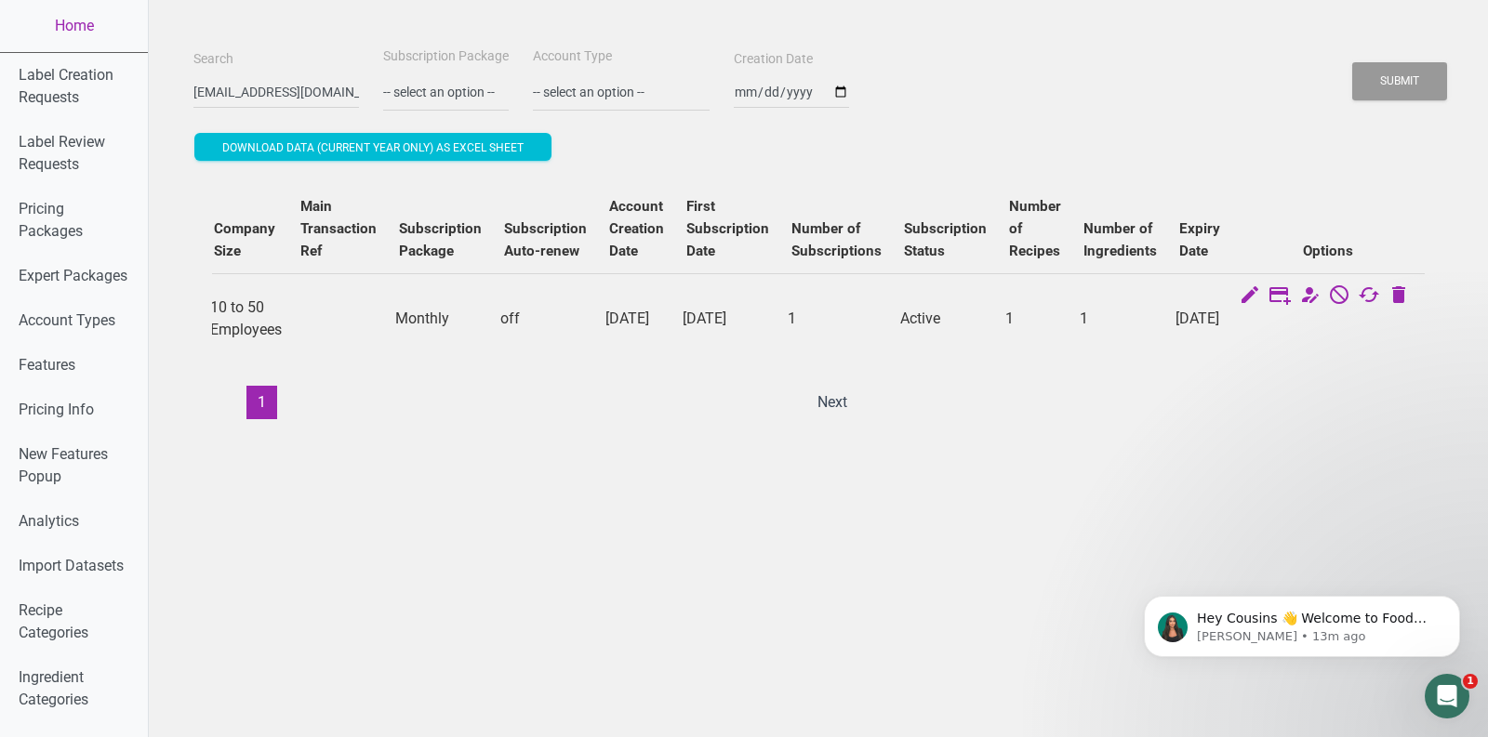
scroll to position [0, 0]
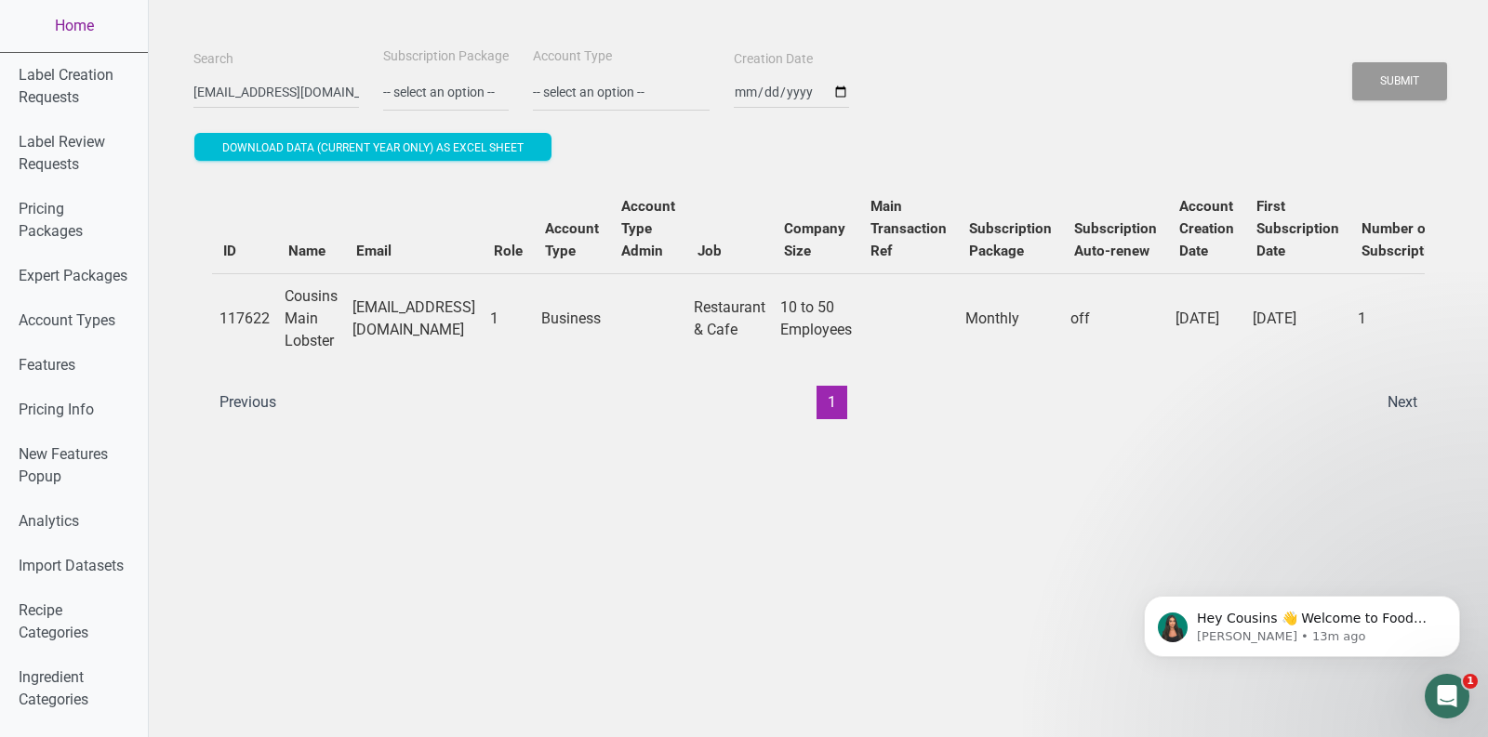
click at [81, 27] on link "Home" at bounding box center [74, 26] width 148 height 52
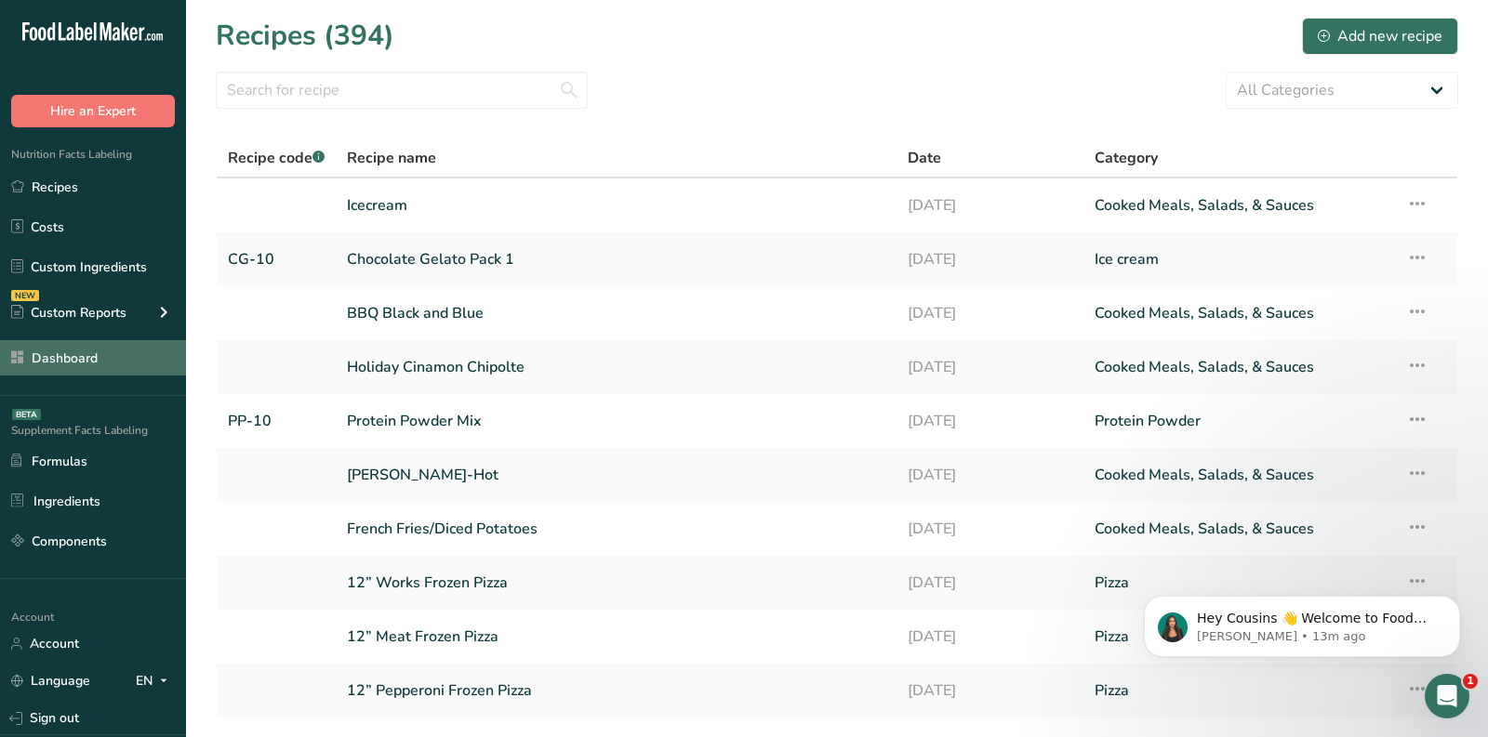
click at [90, 365] on link "Dashboard" at bounding box center [93, 357] width 186 height 35
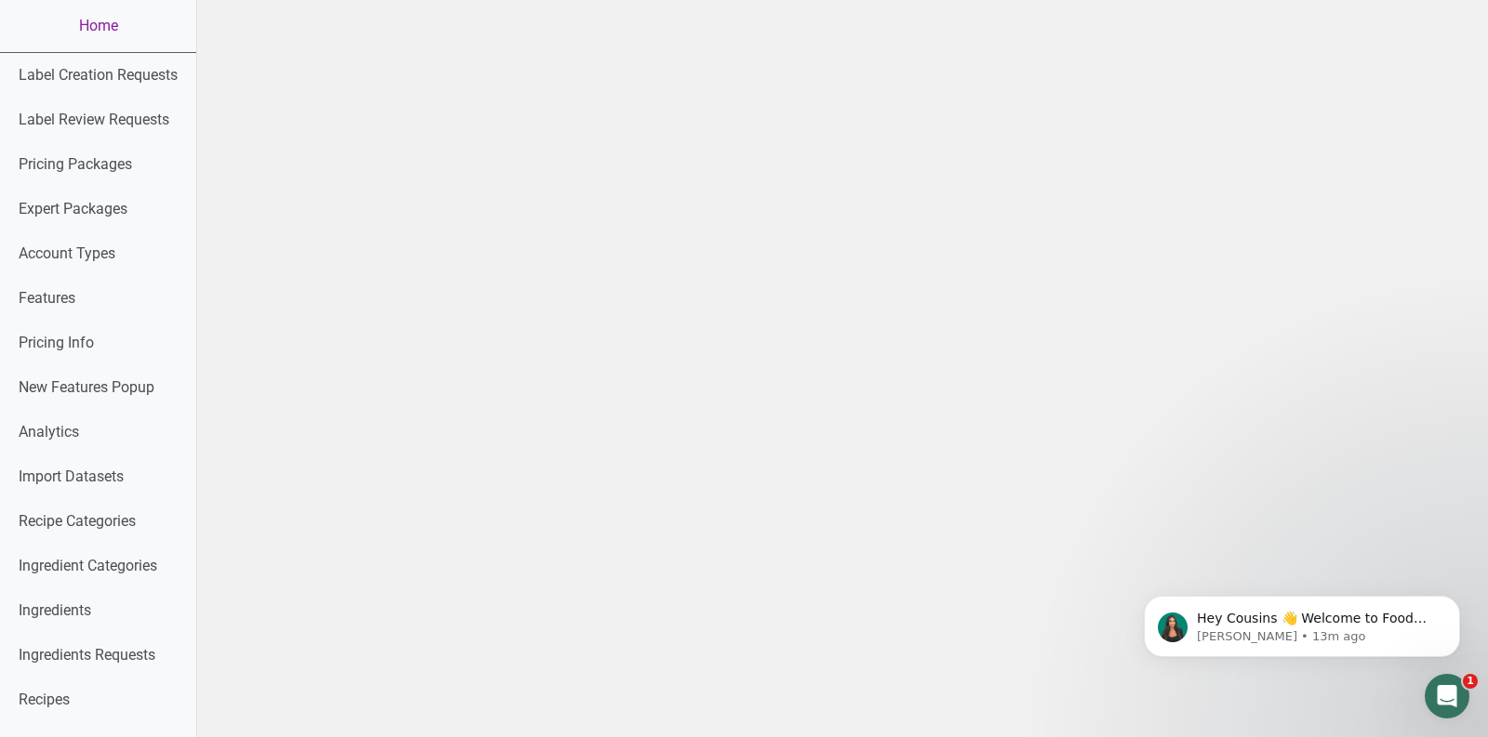
click at [100, 35] on link "Home" at bounding box center [98, 26] width 196 height 52
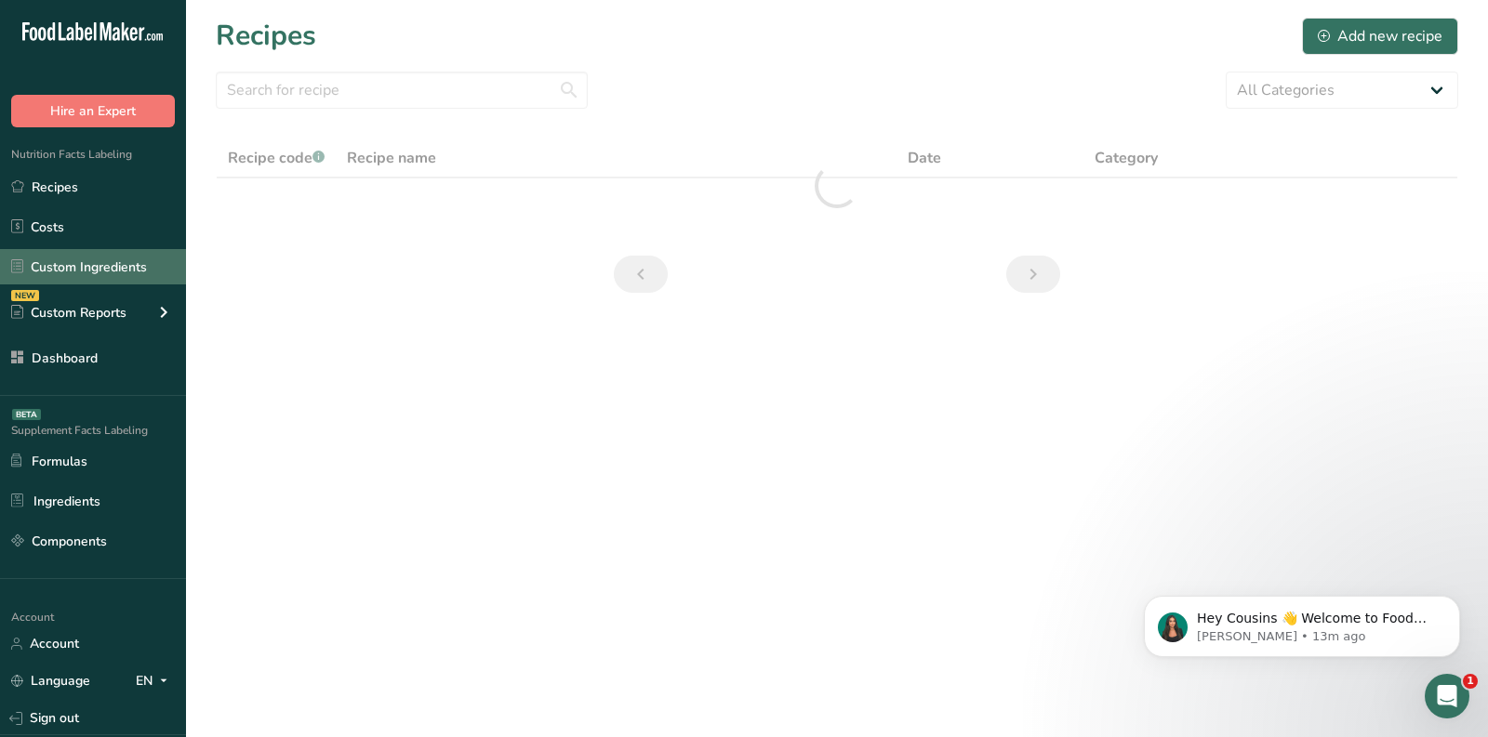
click at [70, 273] on link "Custom Ingredients" at bounding box center [93, 266] width 186 height 35
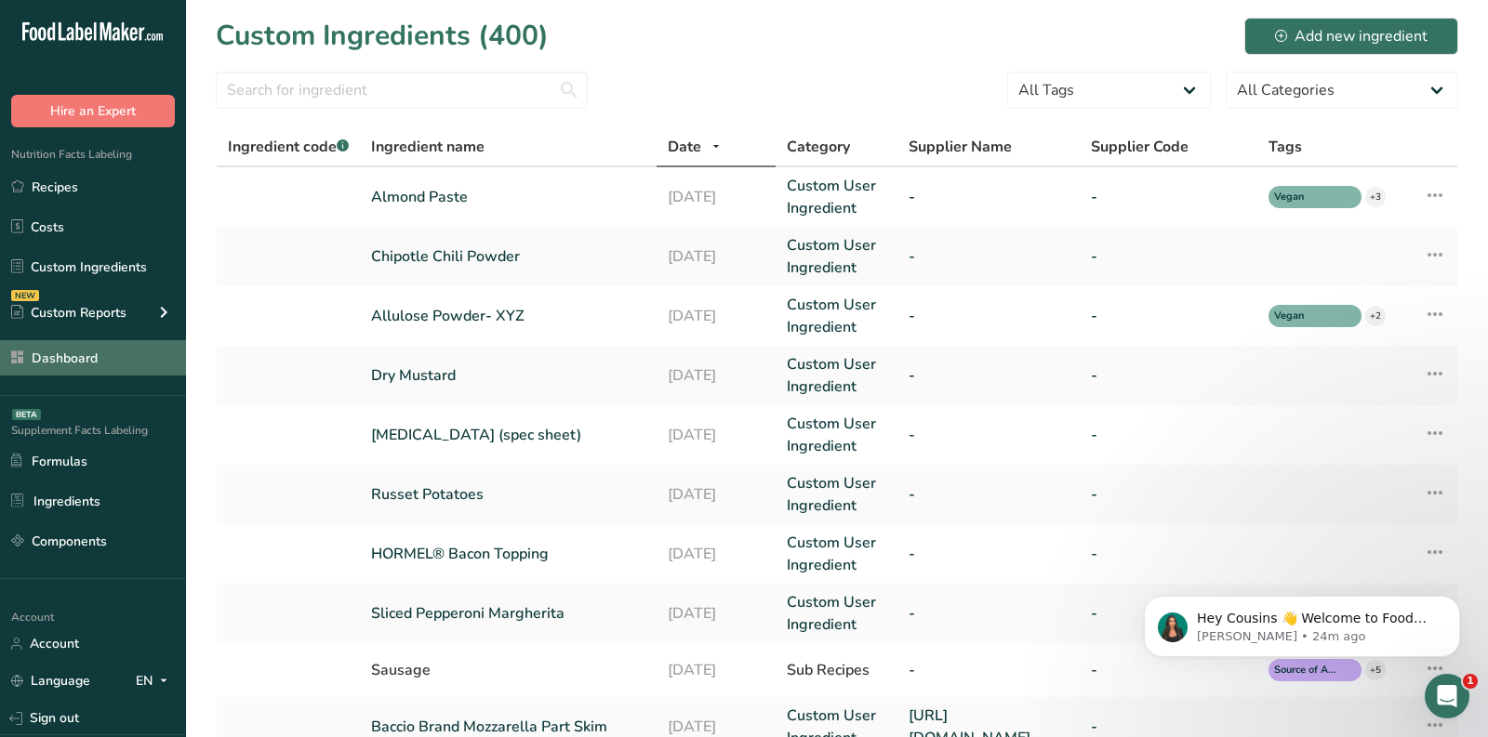
click at [62, 351] on link "Dashboard" at bounding box center [93, 357] width 186 height 35
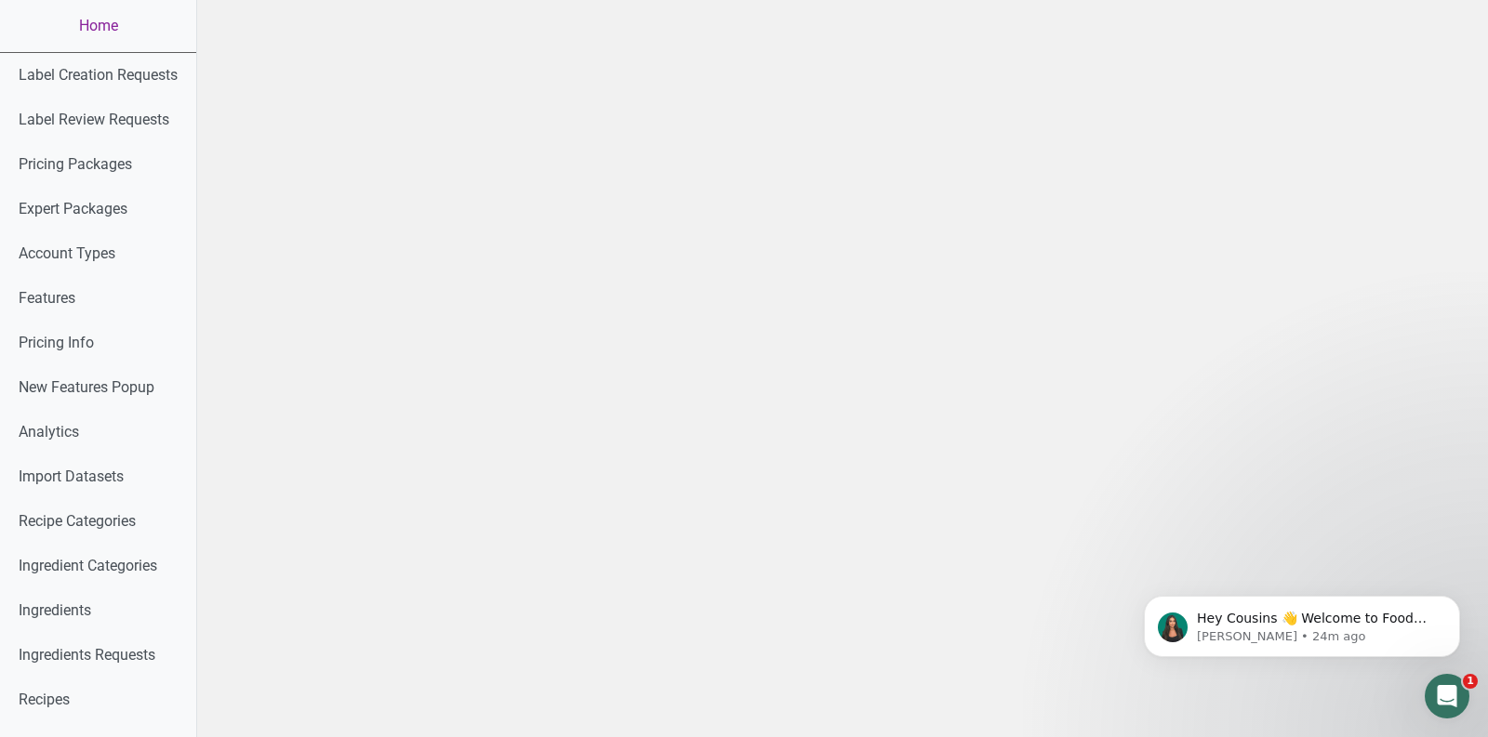
click at [113, 31] on link "Home" at bounding box center [98, 26] width 196 height 52
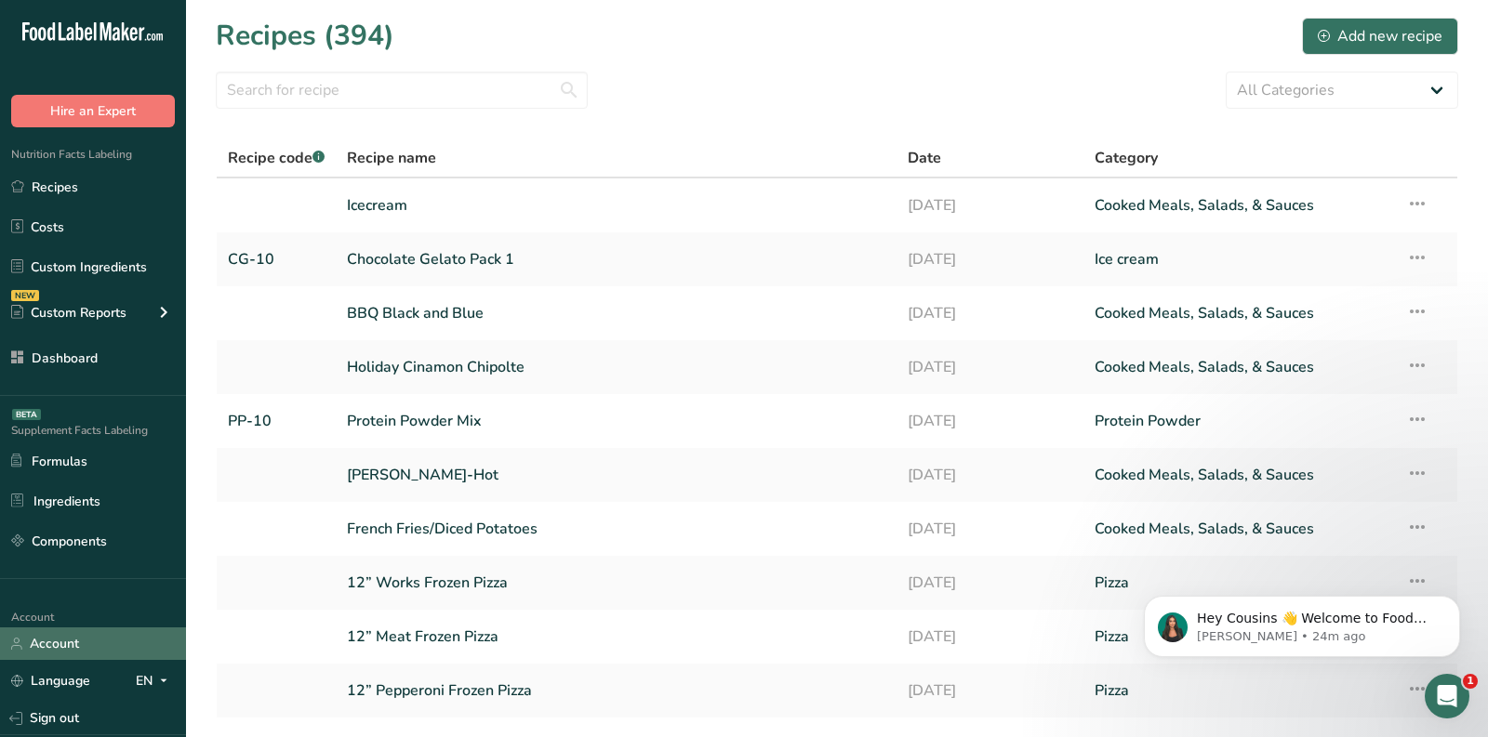
click at [72, 642] on link "Account" at bounding box center [93, 644] width 186 height 33
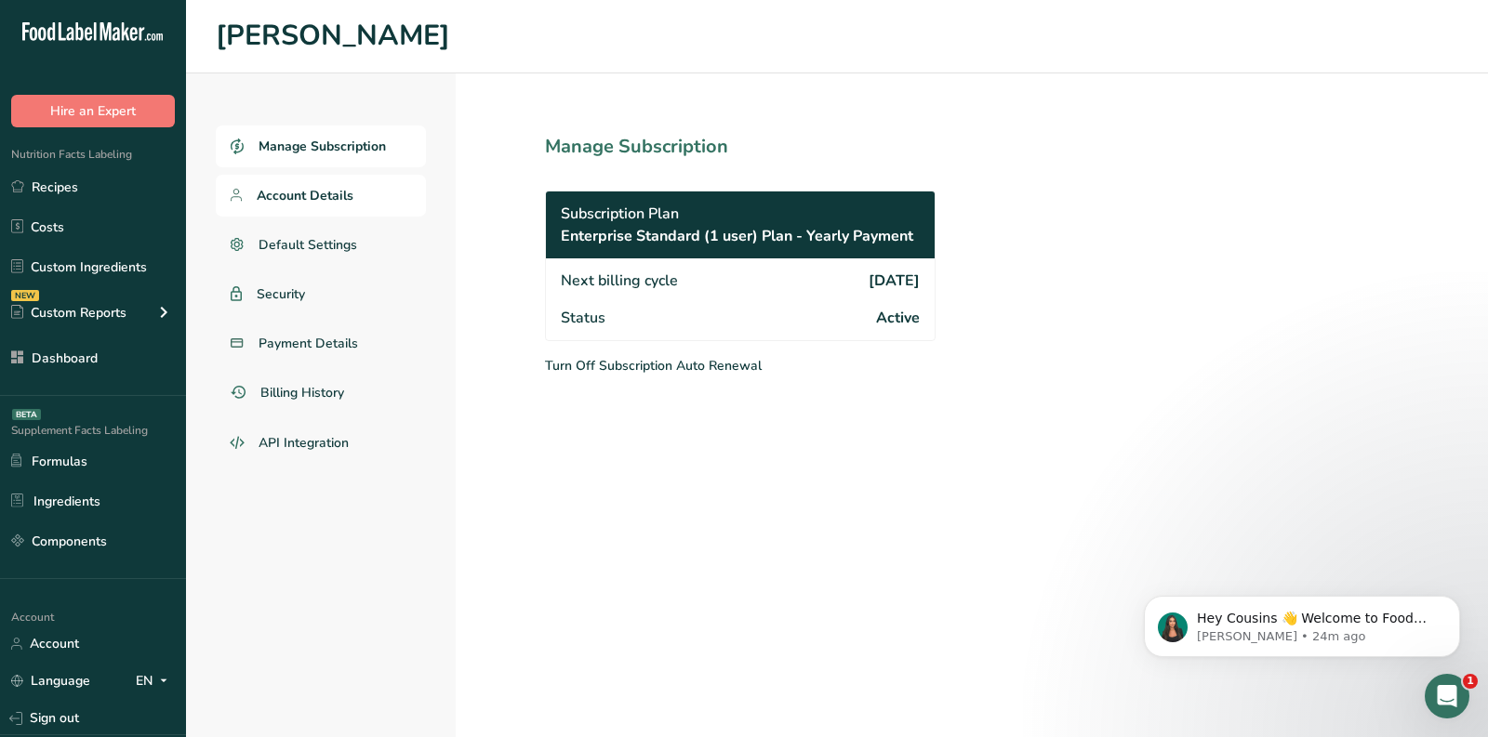
click at [374, 188] on link "Account Details" at bounding box center [321, 196] width 210 height 42
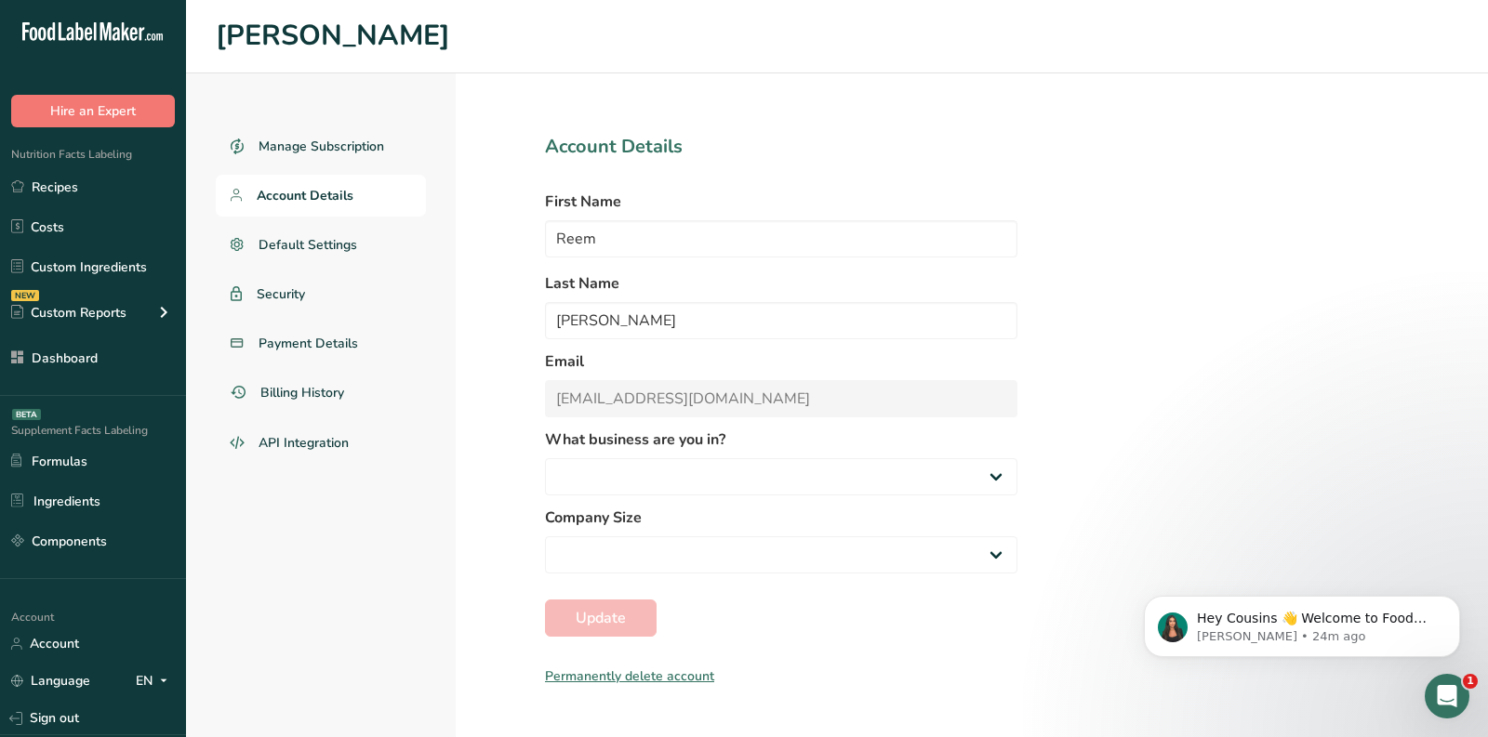
select select
select select "5"
click at [358, 255] on link "Default Settings" at bounding box center [321, 245] width 210 height 42
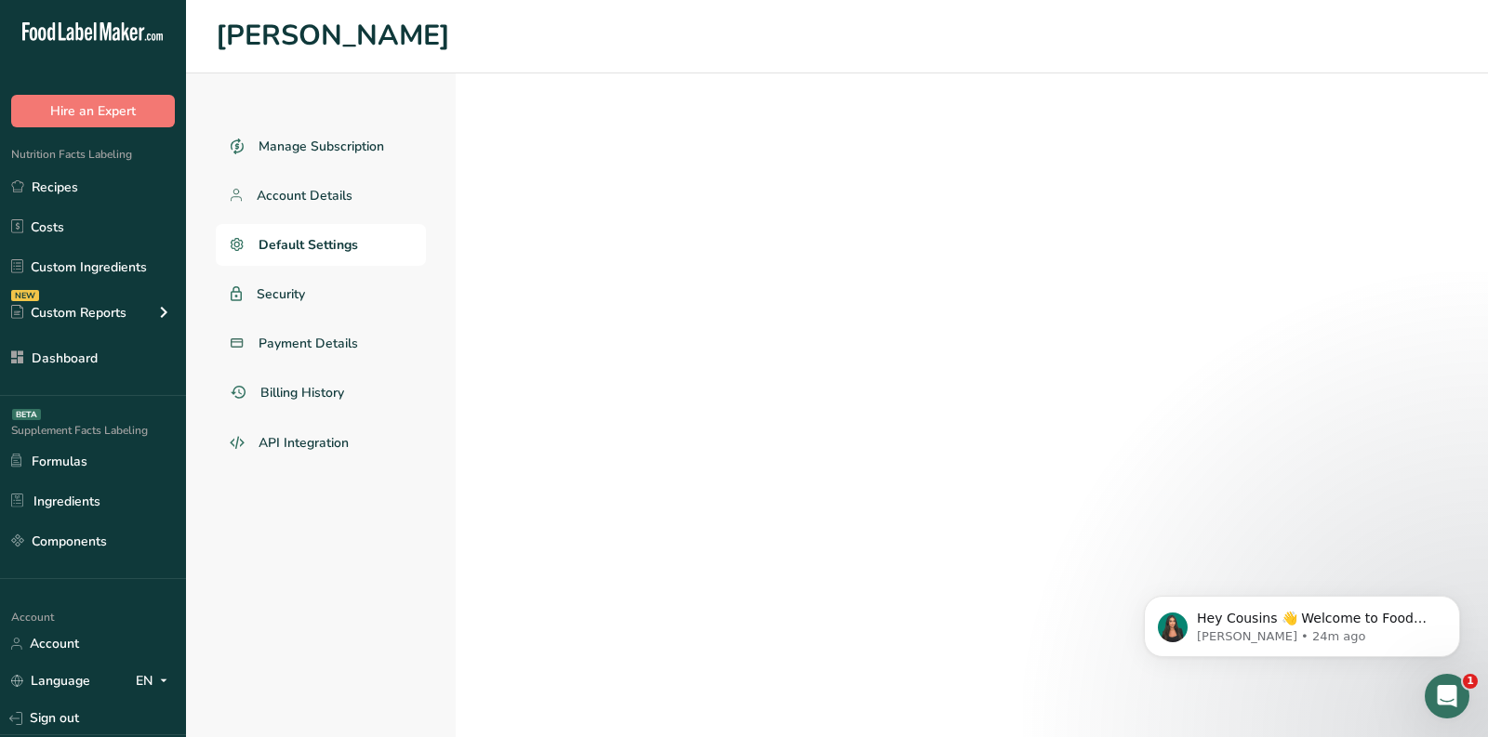
select select "Other"
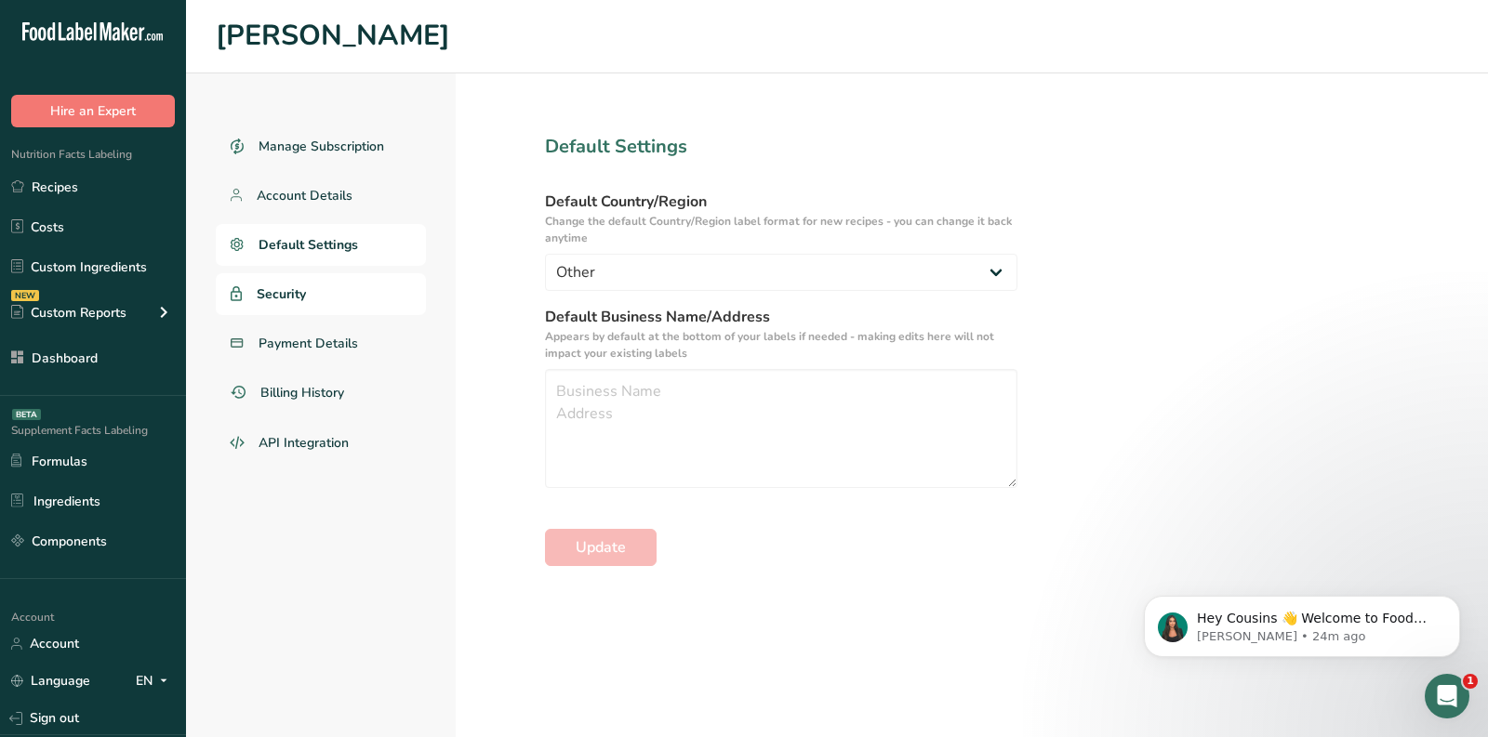
click at [347, 303] on link "Security" at bounding box center [321, 294] width 210 height 42
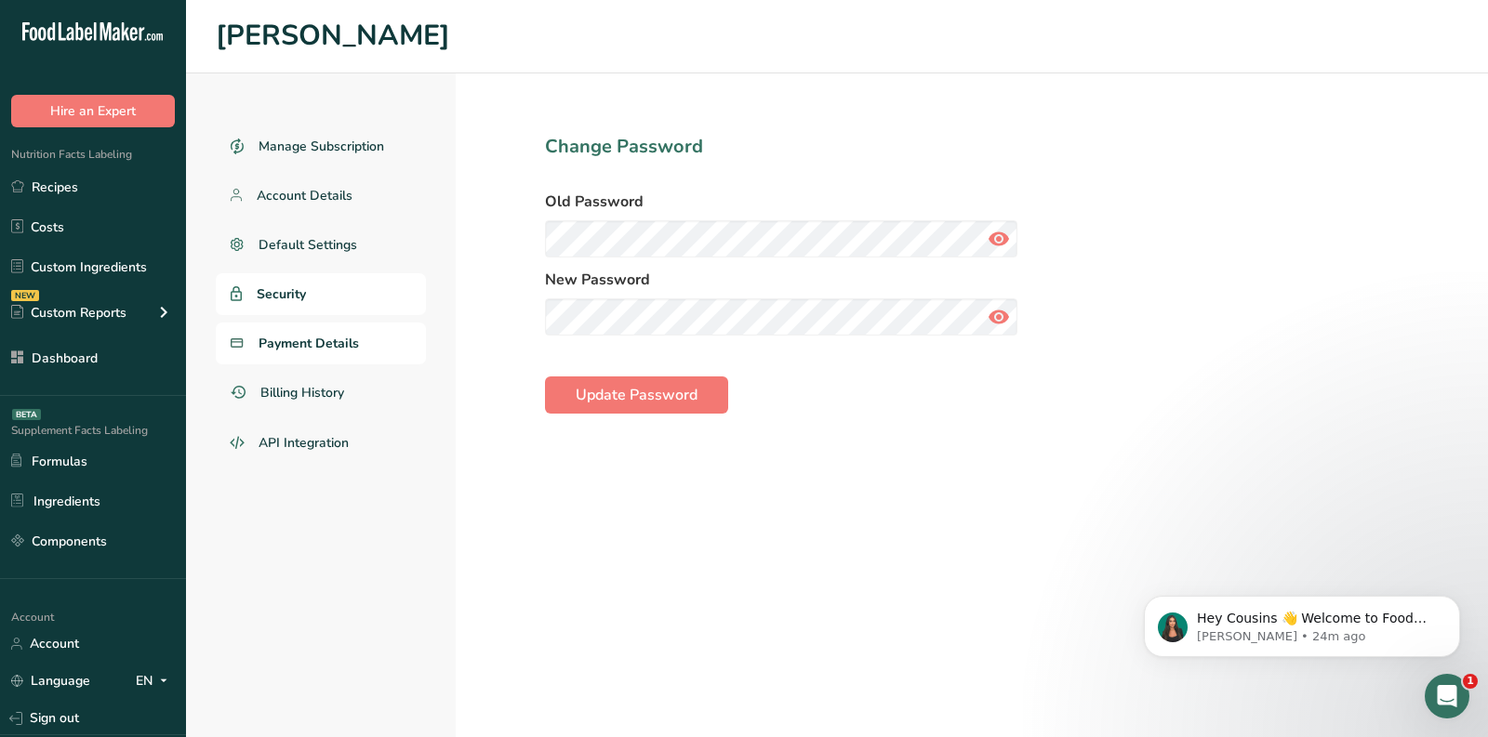
click at [325, 351] on span "Payment Details" at bounding box center [308, 344] width 100 height 20
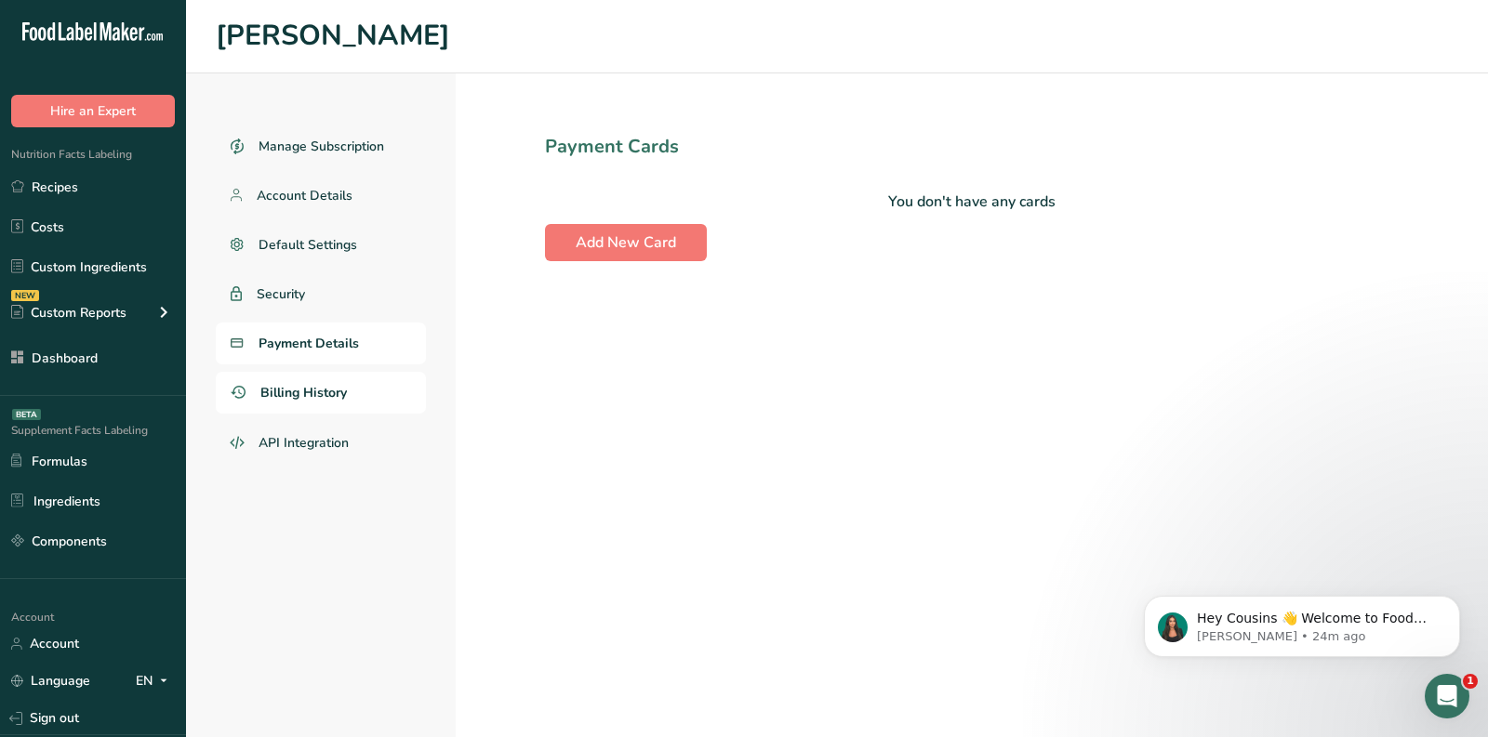
click at [325, 378] on link "Billing History" at bounding box center [321, 393] width 210 height 42
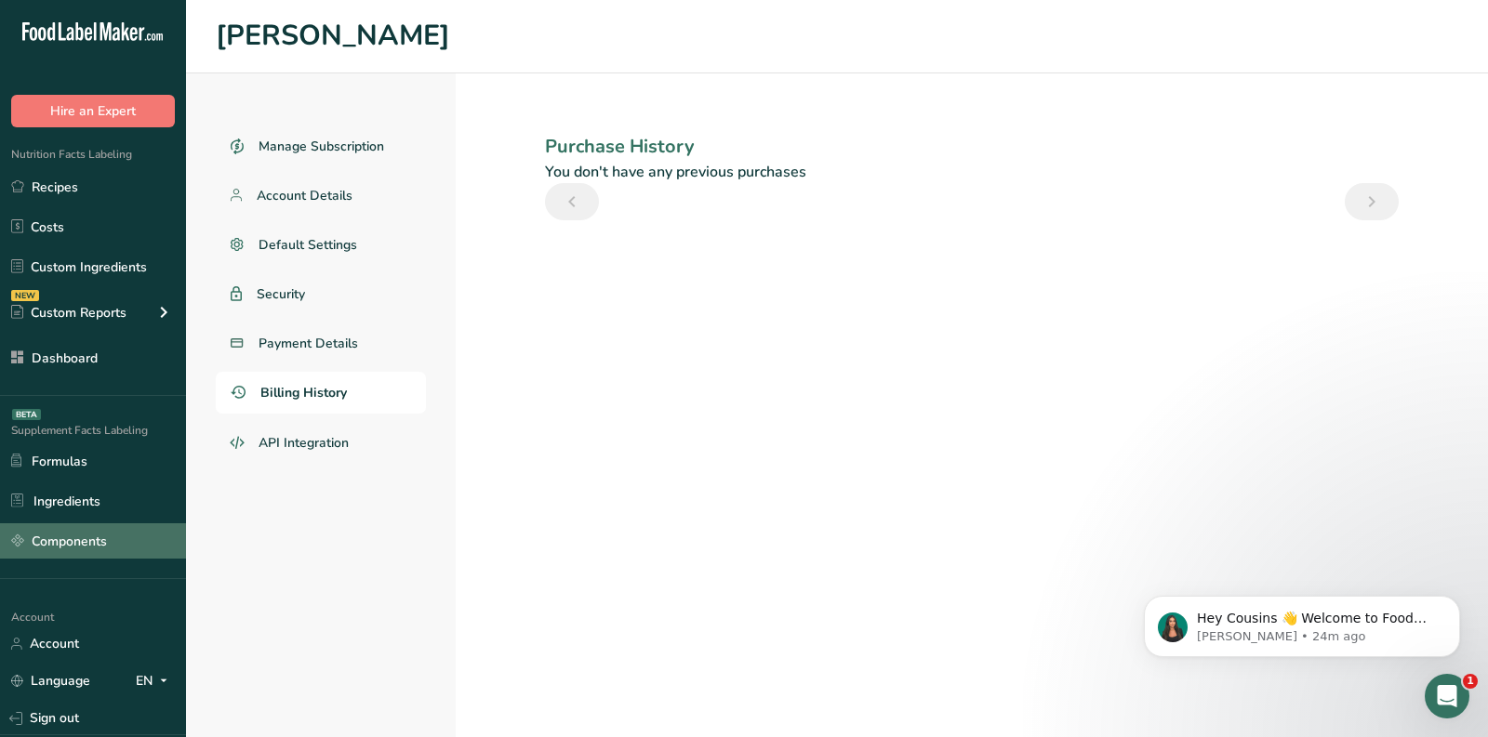
scroll to position [119, 0]
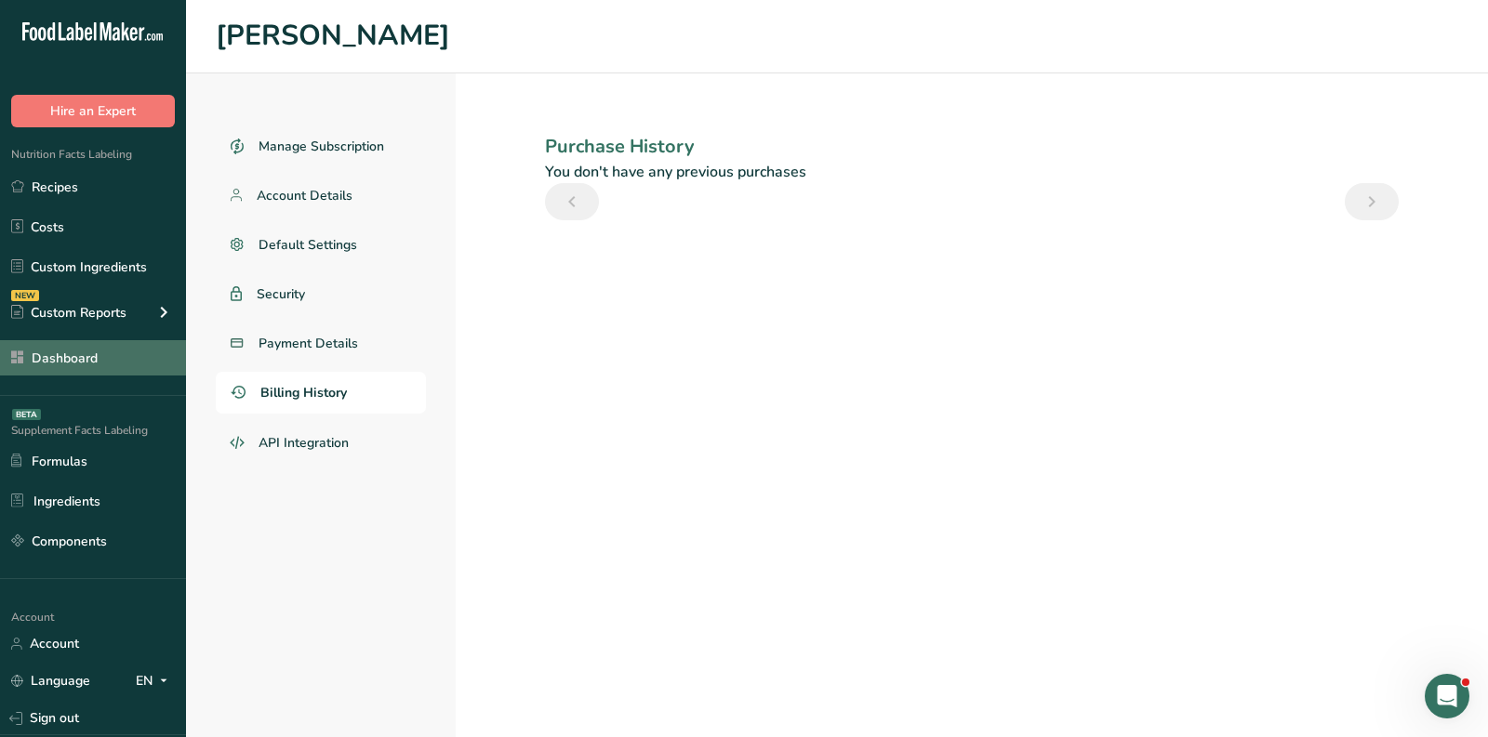
click at [73, 349] on link "Dashboard" at bounding box center [93, 357] width 186 height 35
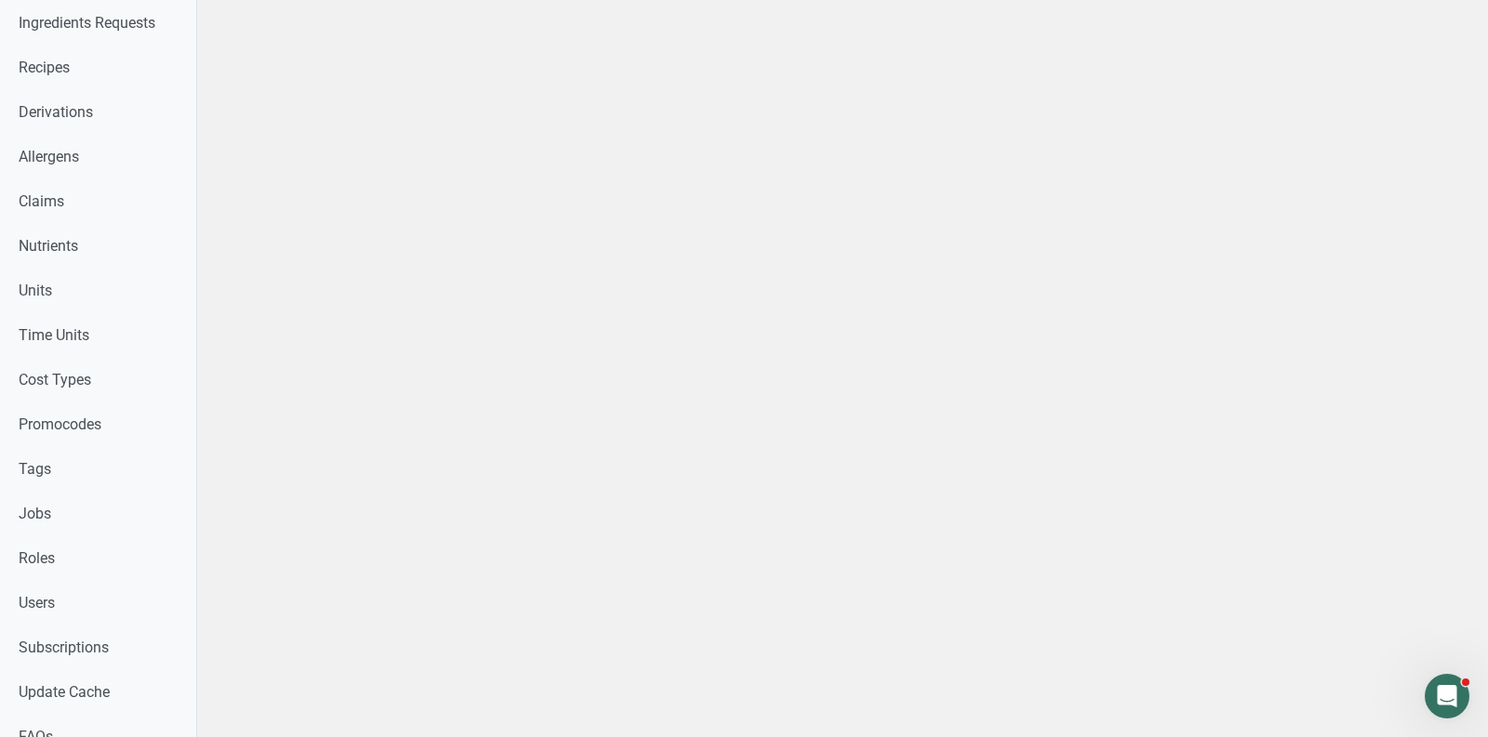
scroll to position [965, 0]
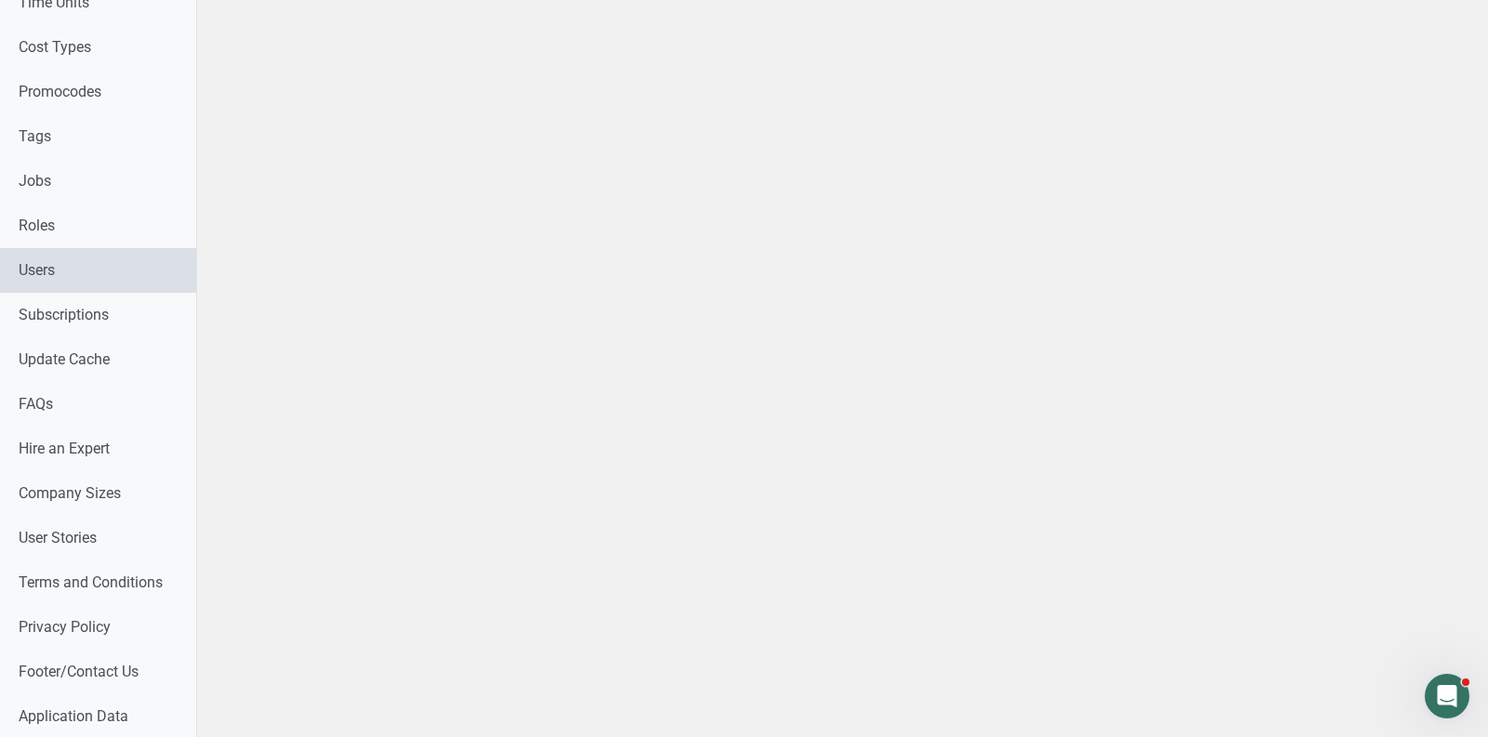
click at [103, 251] on link "Users" at bounding box center [98, 270] width 196 height 45
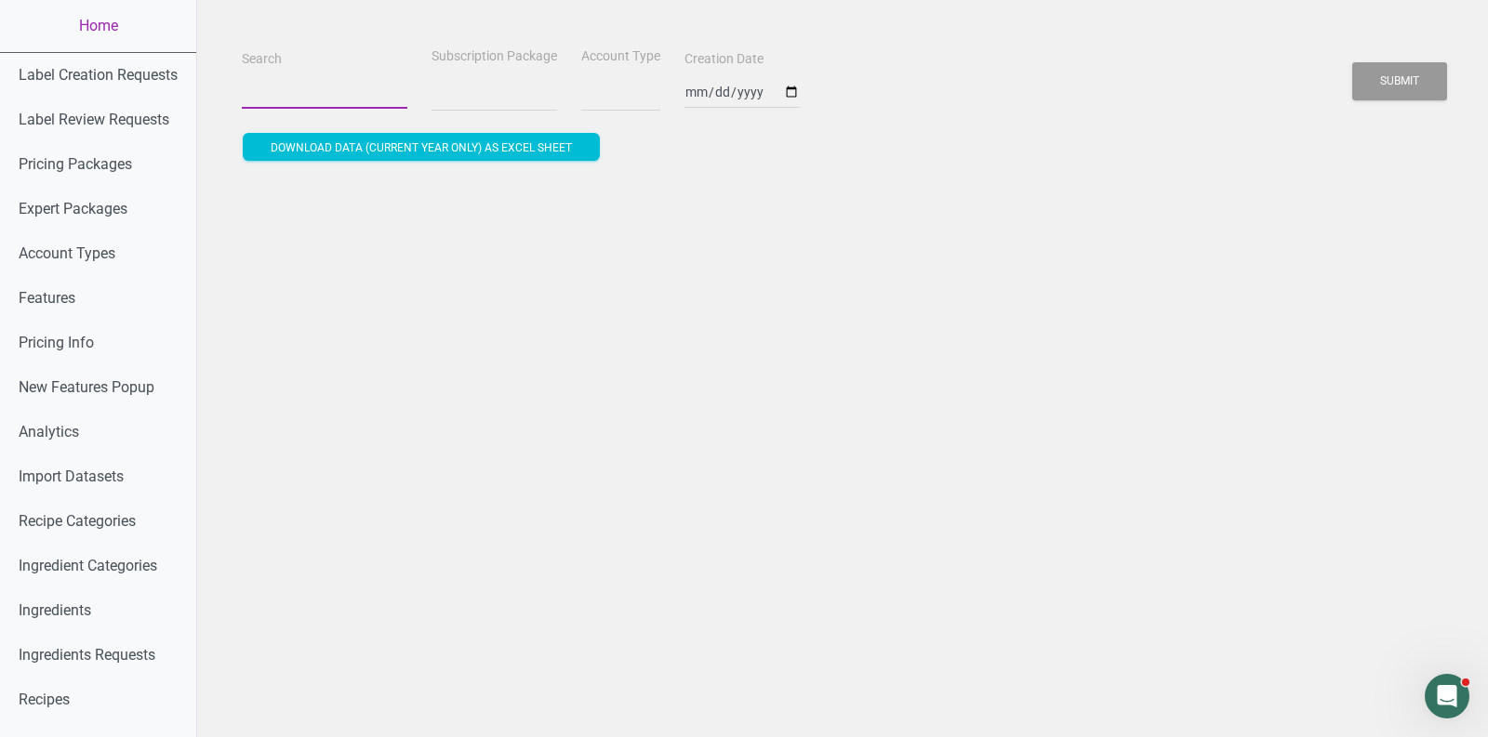
select select
click at [305, 98] on input "Search" at bounding box center [325, 91] width 166 height 33
paste input "philipgreenma@netscape.net"
type input "philipgreenma@netscape.net"
click at [1352, 62] on button "Submit" at bounding box center [1399, 81] width 95 height 38
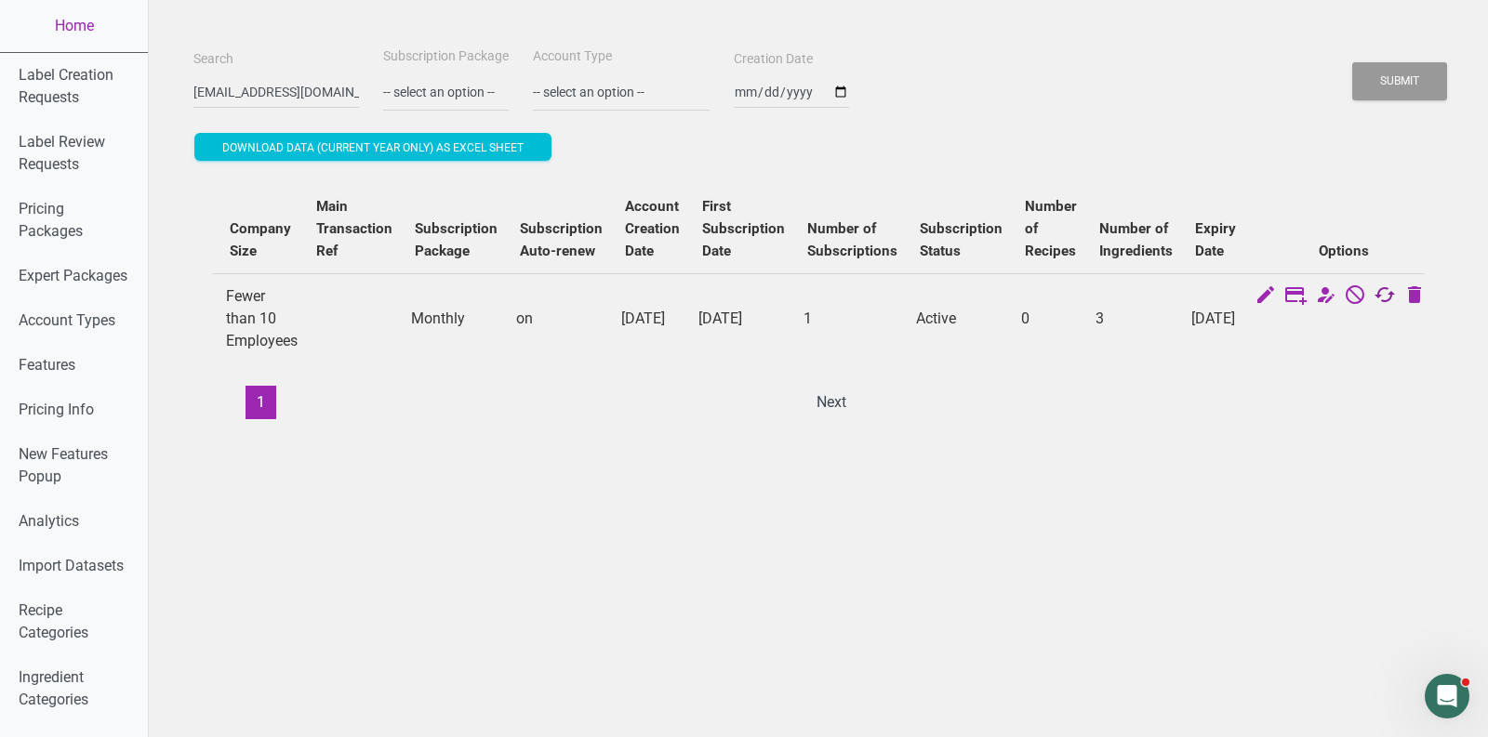
click at [1373, 301] on icon at bounding box center [1384, 297] width 22 height 26
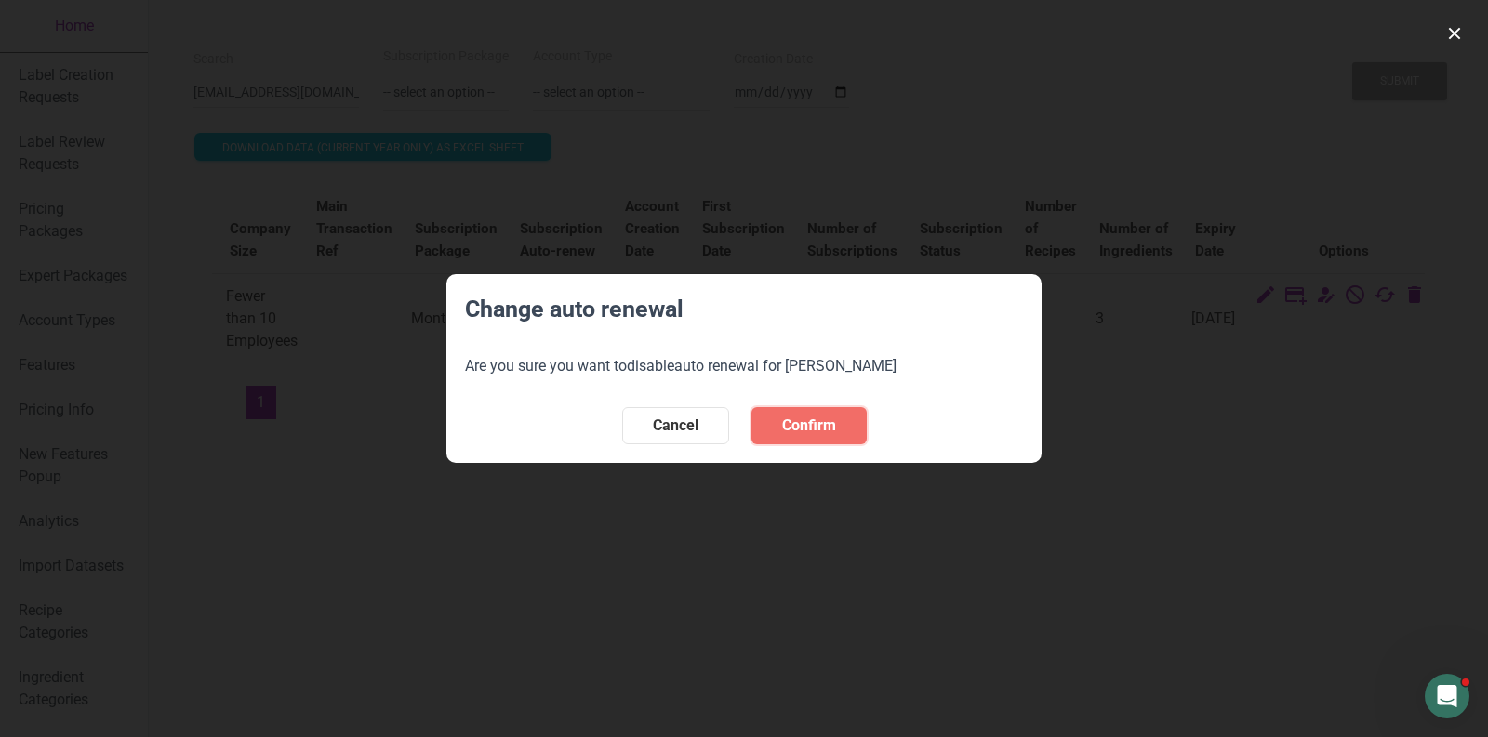
click at [828, 422] on span "Confirm" at bounding box center [809, 426] width 54 height 22
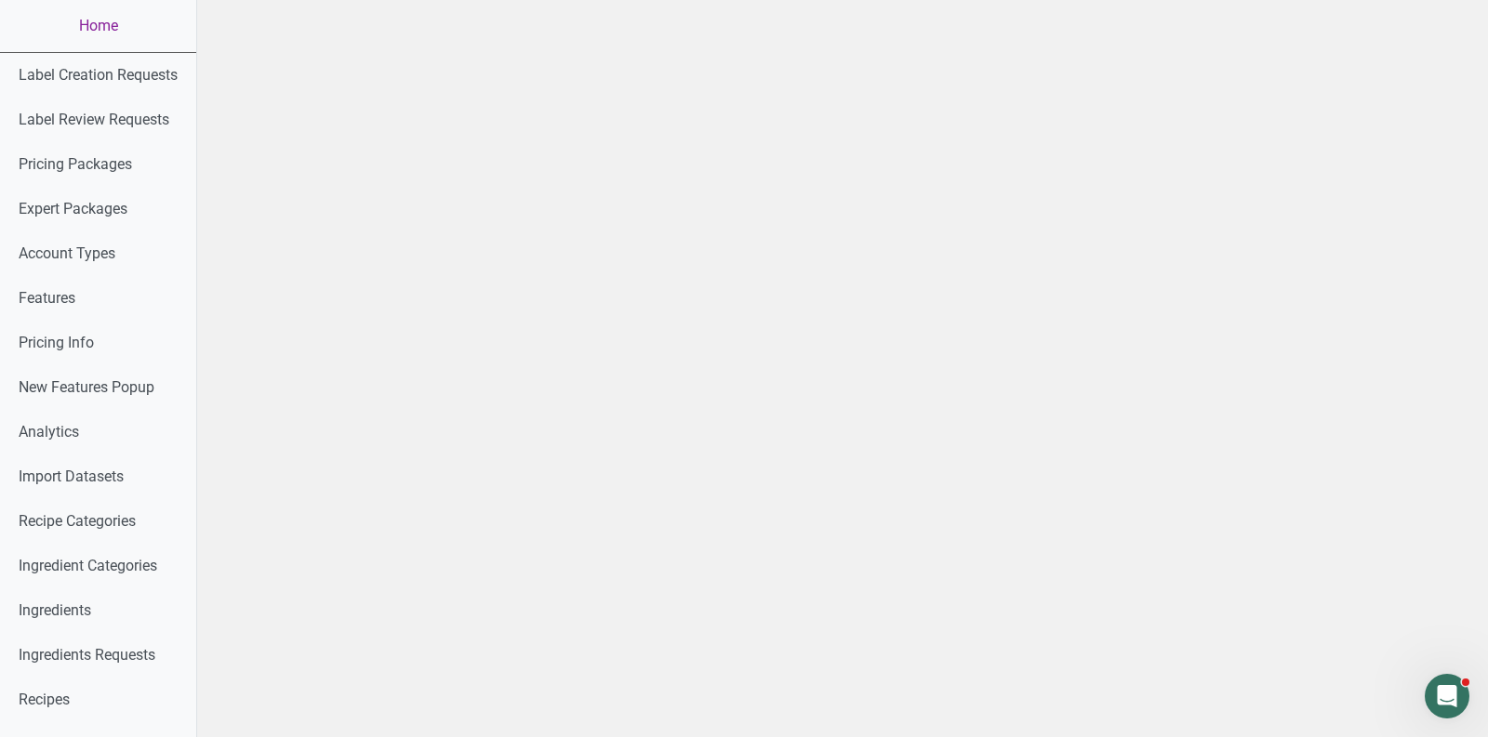
click at [82, 44] on link "Home" at bounding box center [98, 26] width 196 height 52
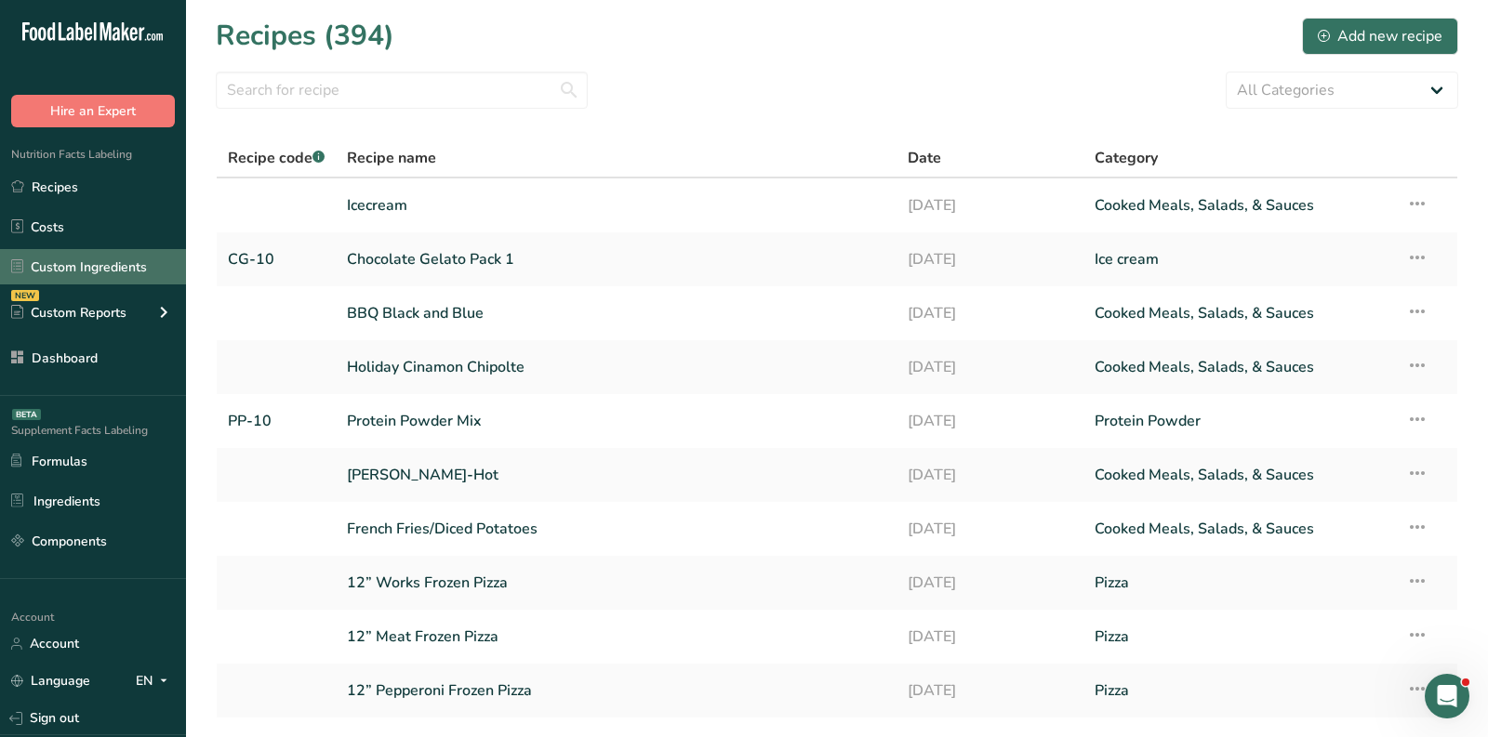
click at [74, 283] on link "Custom Ingredients" at bounding box center [93, 266] width 186 height 35
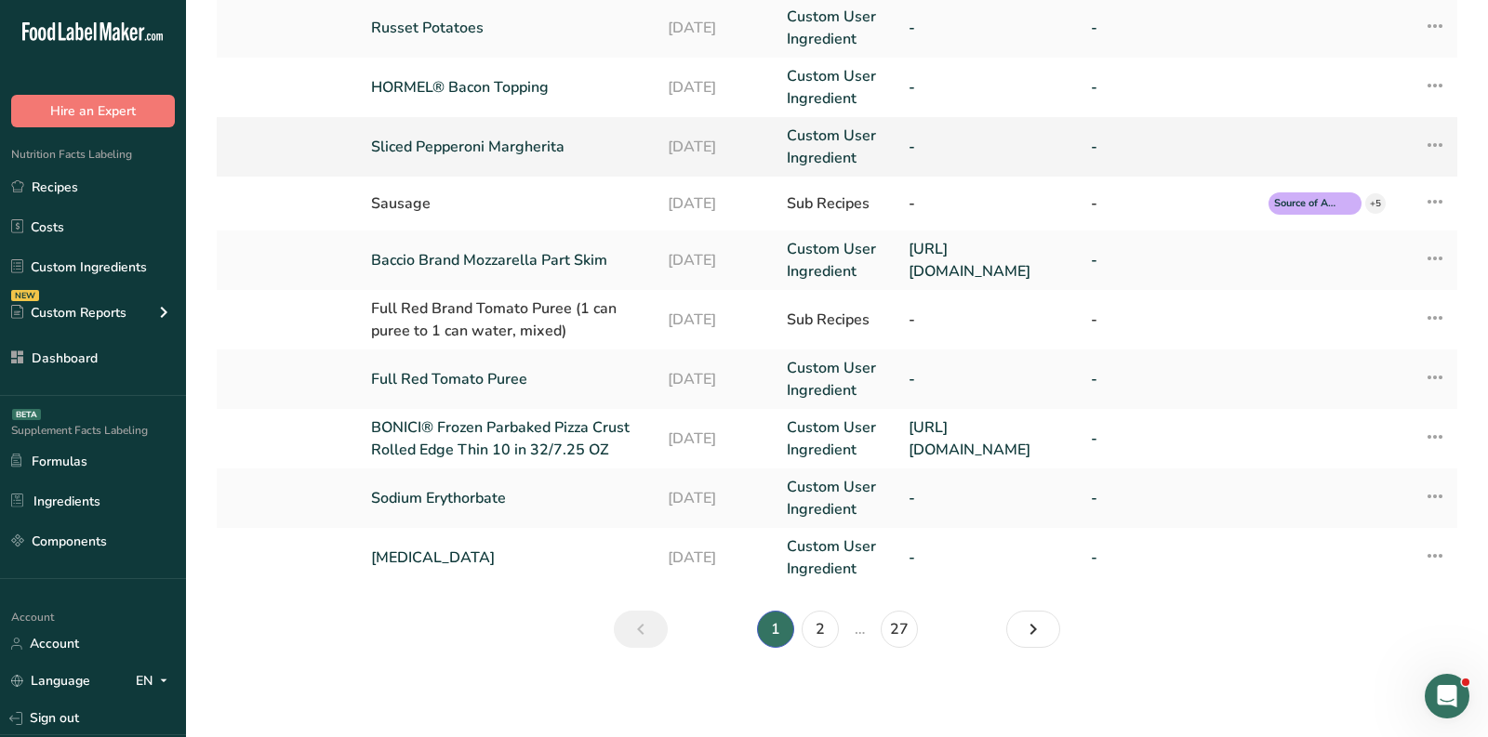
scroll to position [1051, 0]
click at [812, 628] on link "2" at bounding box center [819, 629] width 37 height 37
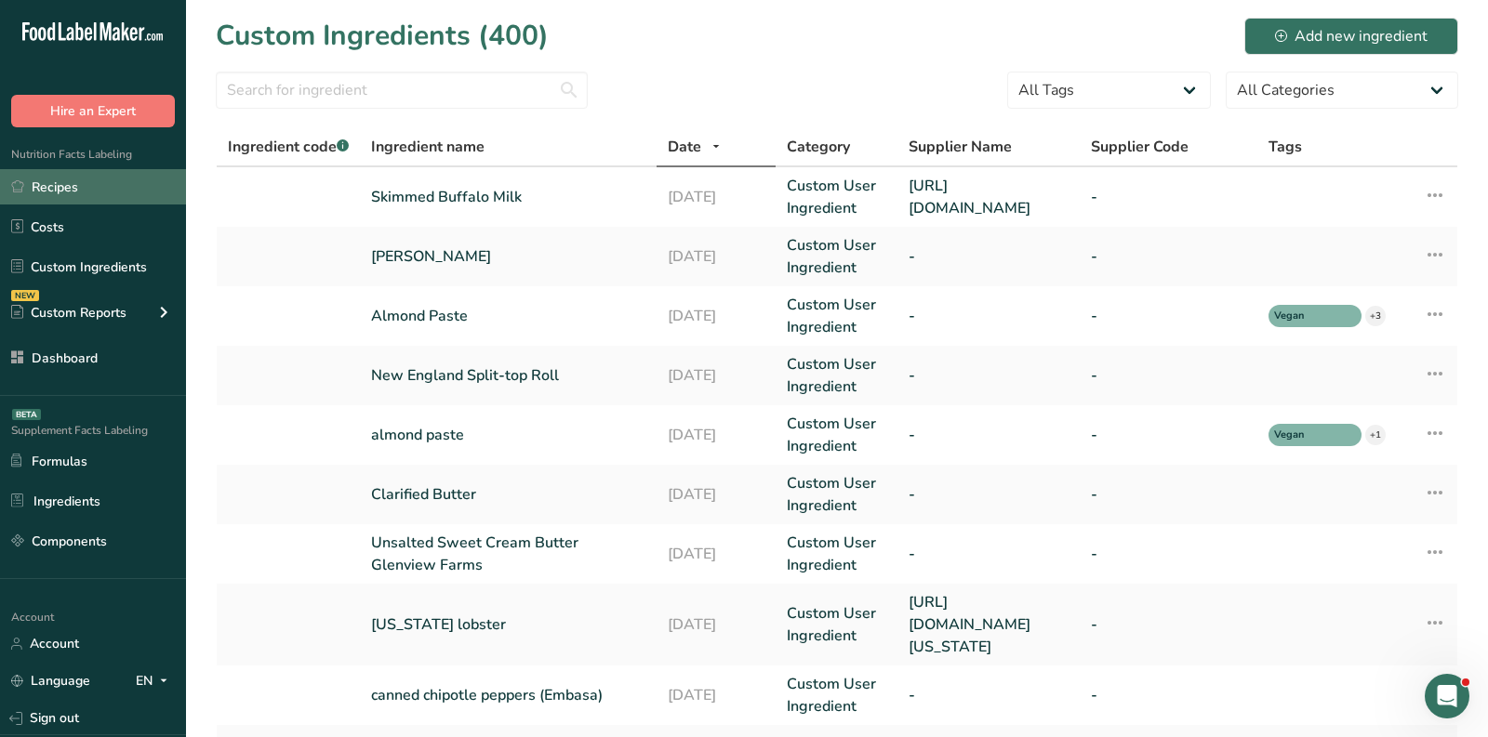
click at [125, 194] on link "Recipes" at bounding box center [93, 186] width 186 height 35
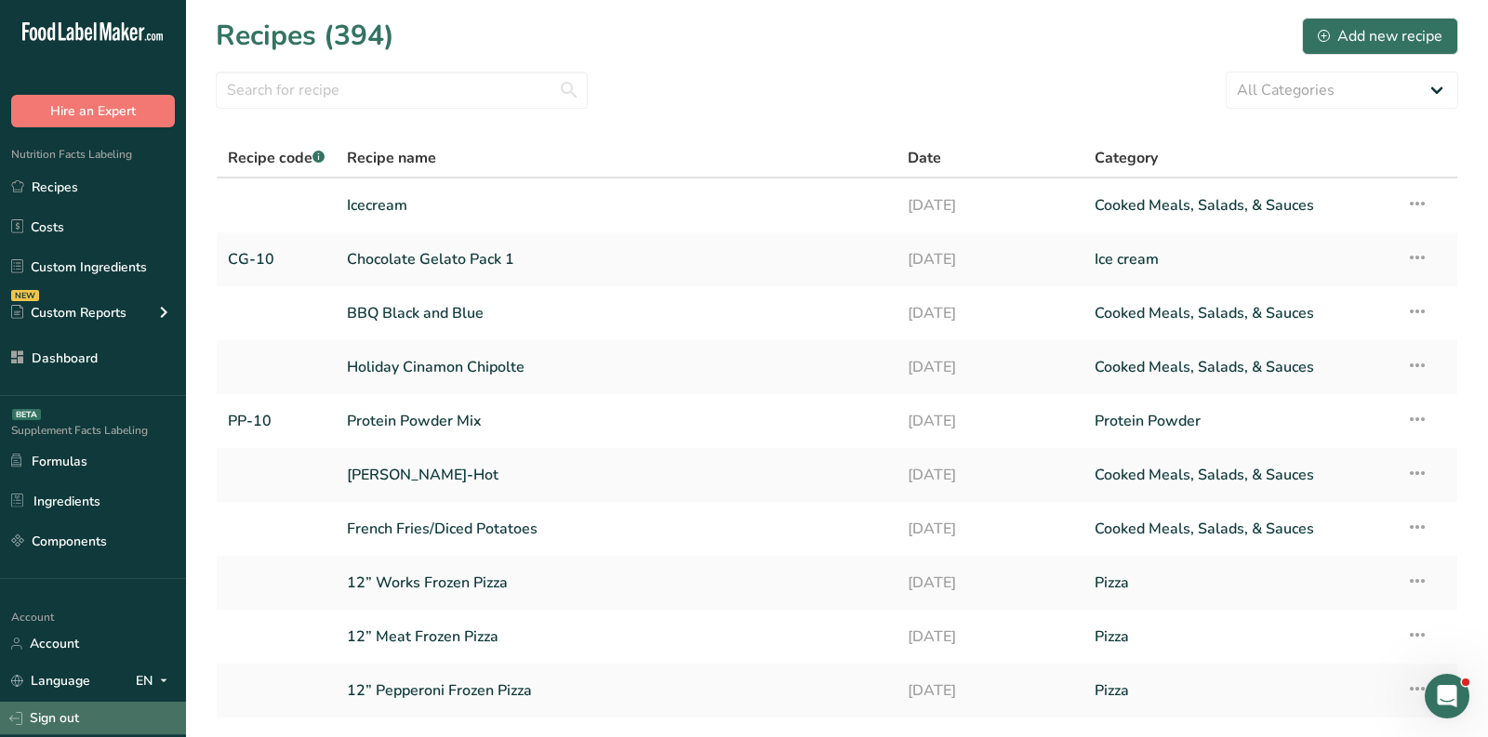
click at [50, 716] on link "Sign out" at bounding box center [93, 718] width 186 height 33
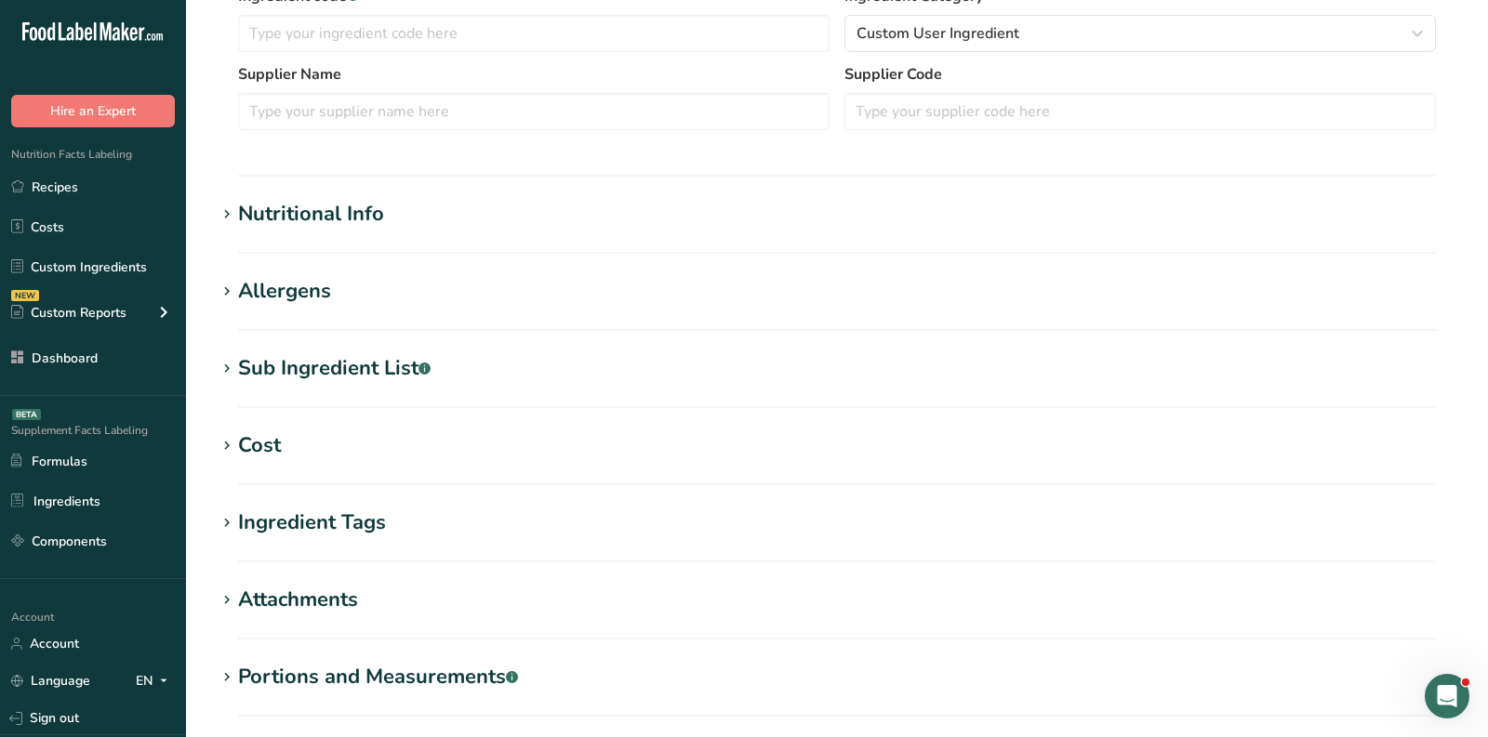
scroll to position [396, 0]
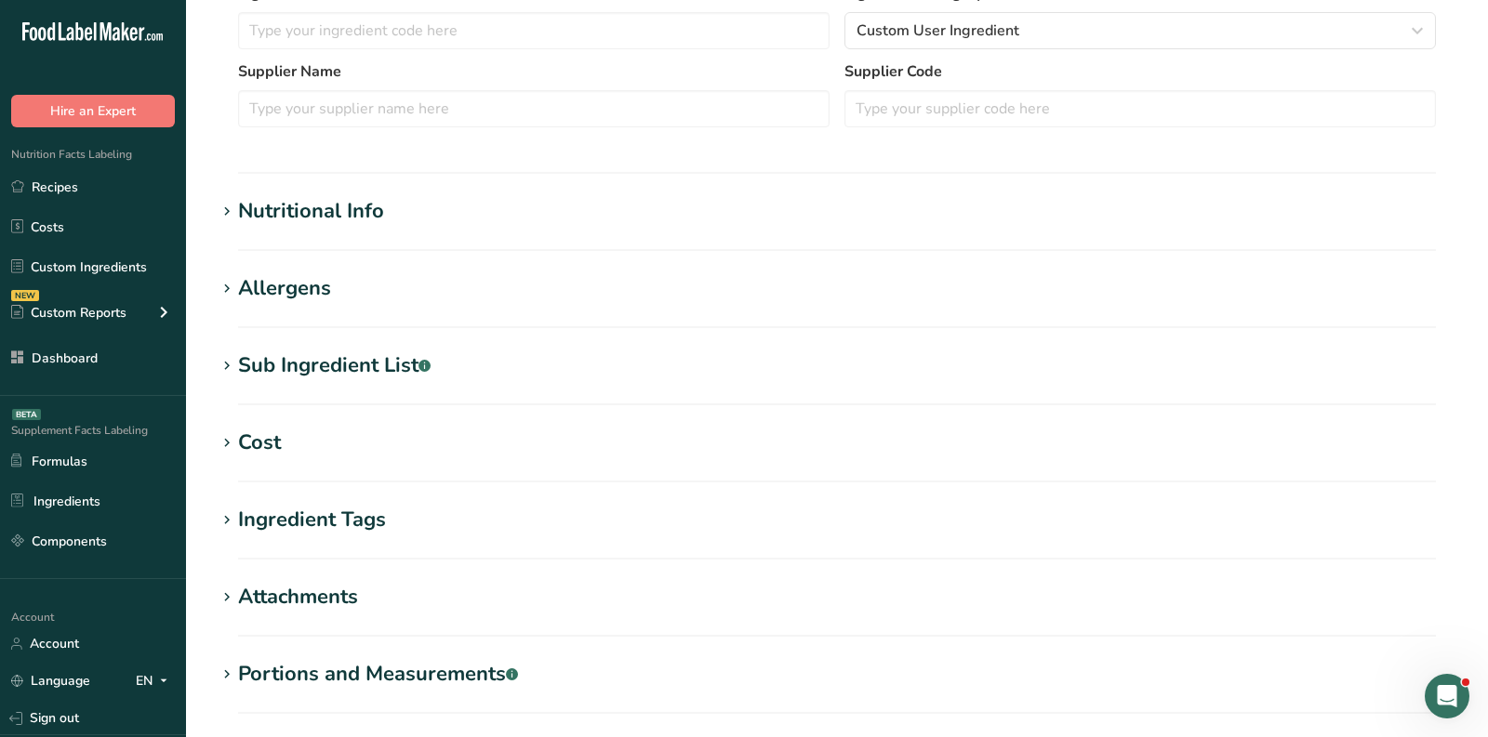
click at [324, 205] on div "Nutritional Info" at bounding box center [311, 211] width 146 height 31
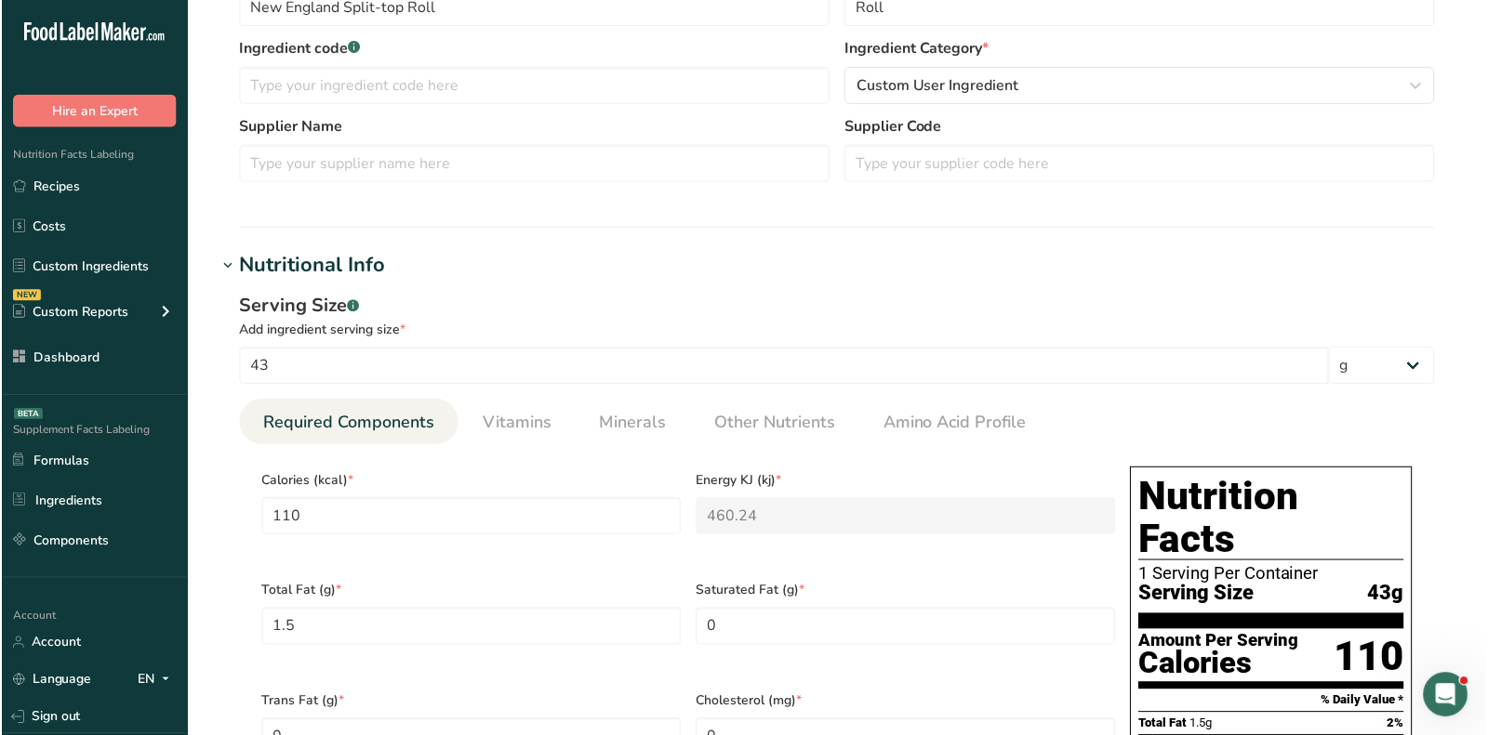
scroll to position [0, 0]
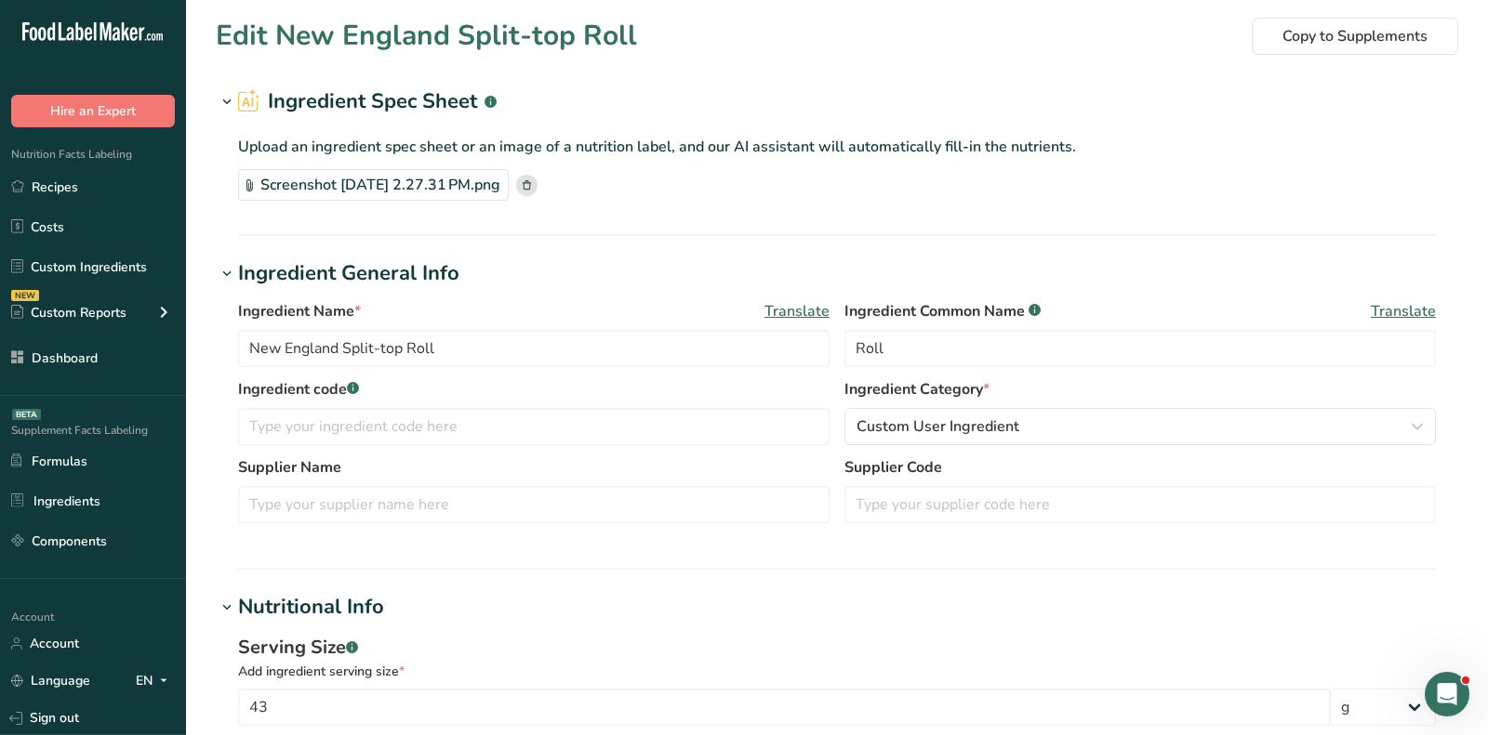
click at [460, 191] on div "Screenshot [DATE] 2.27.31 PM.png" at bounding box center [373, 185] width 271 height 32
click at [416, 345] on input "New England Split-top Roll" at bounding box center [533, 348] width 591 height 37
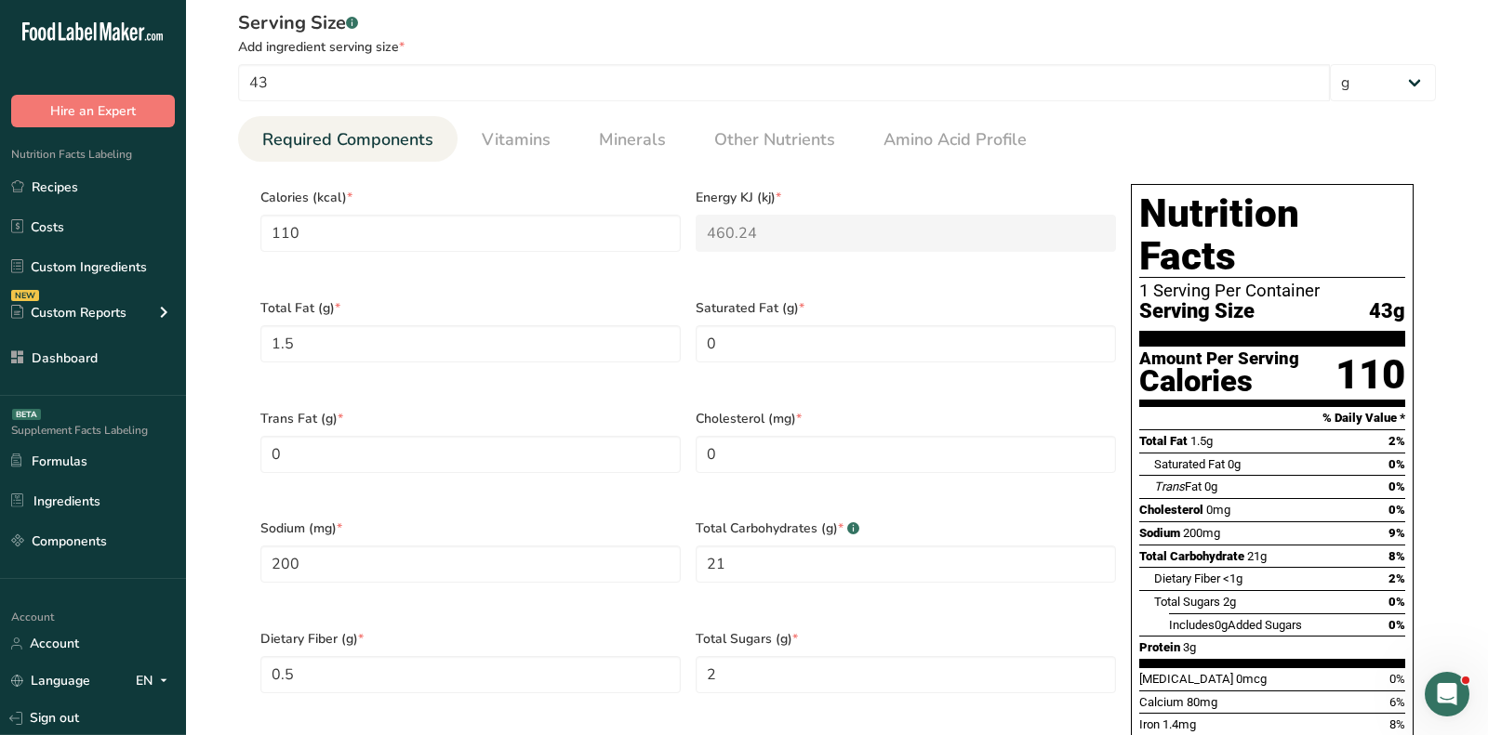
scroll to position [618, 0]
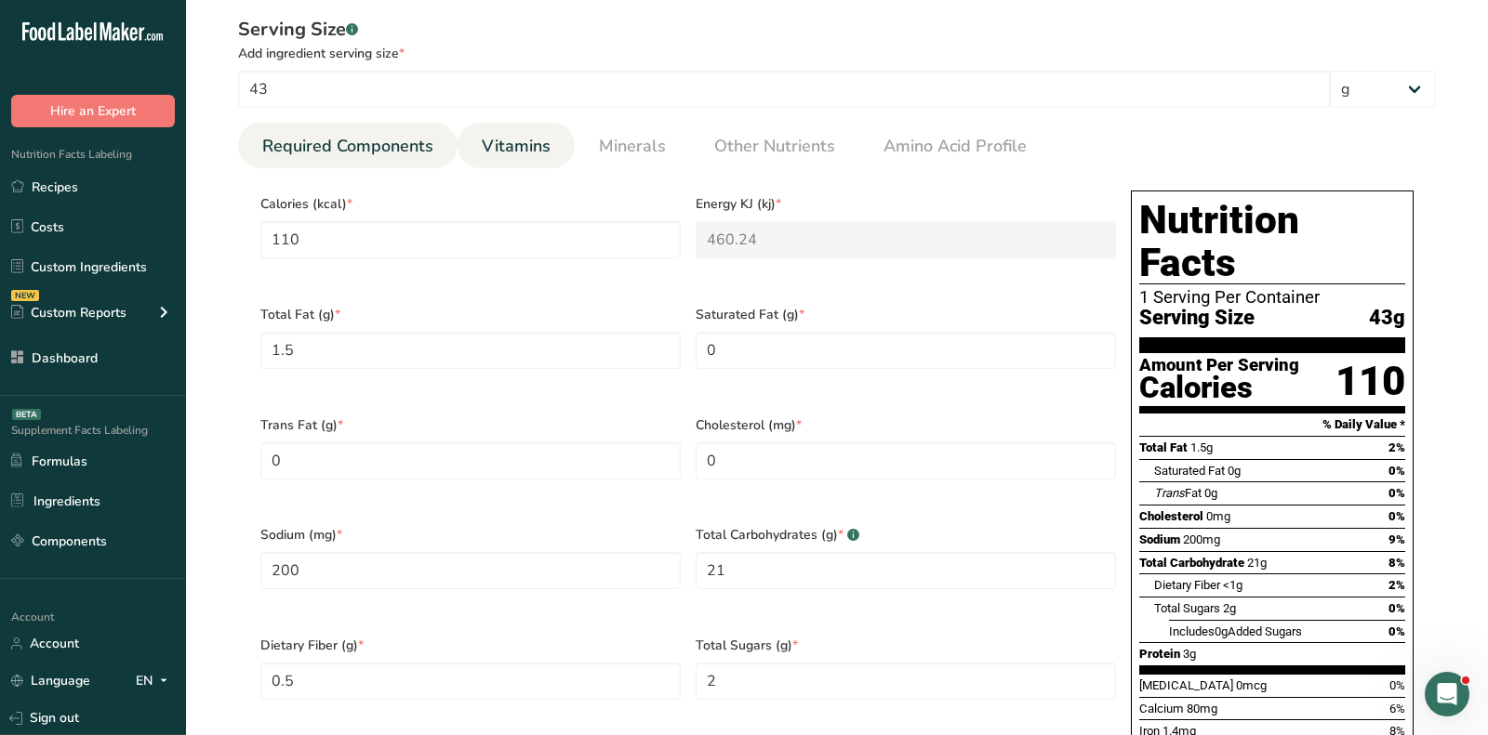
click at [488, 159] on link "Vitamins" at bounding box center [516, 146] width 84 height 47
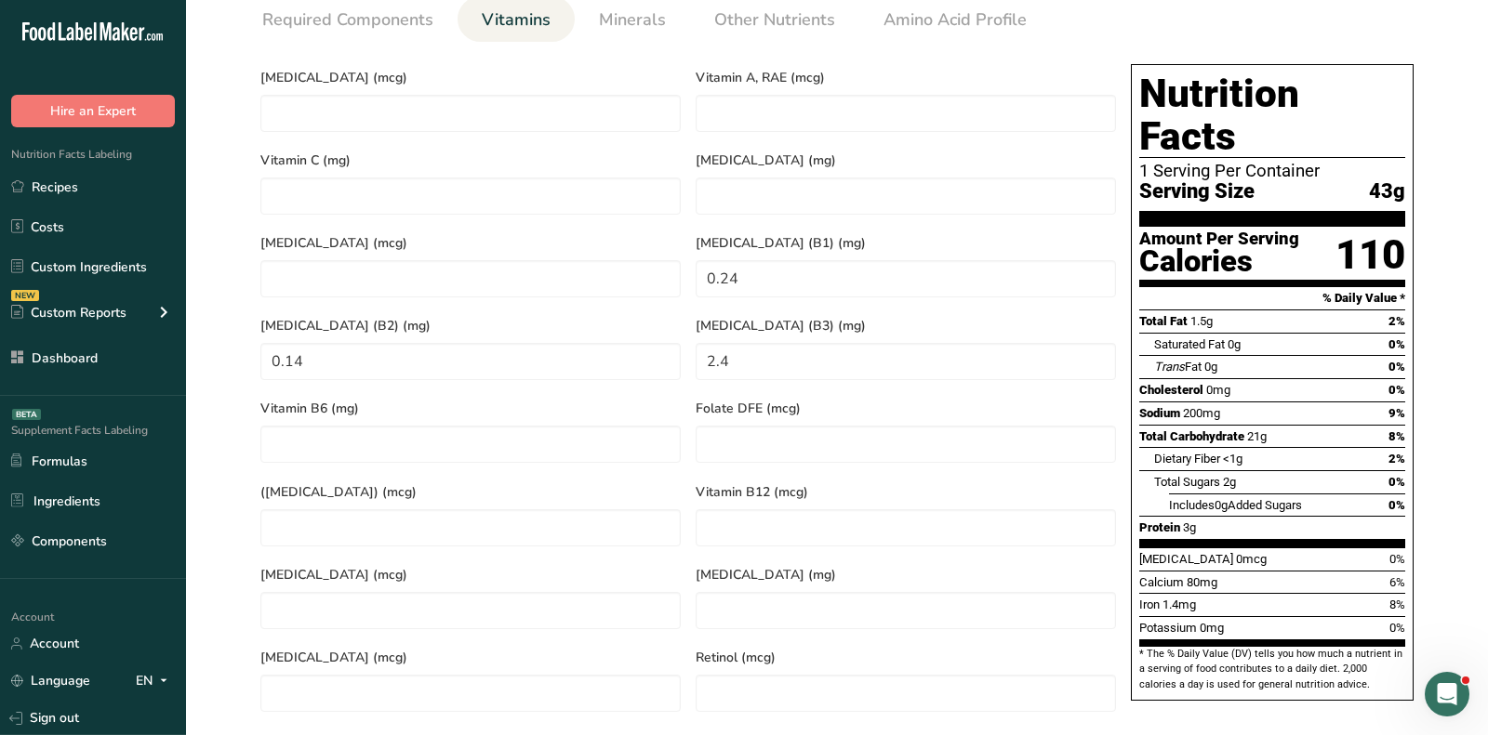
scroll to position [749, 0]
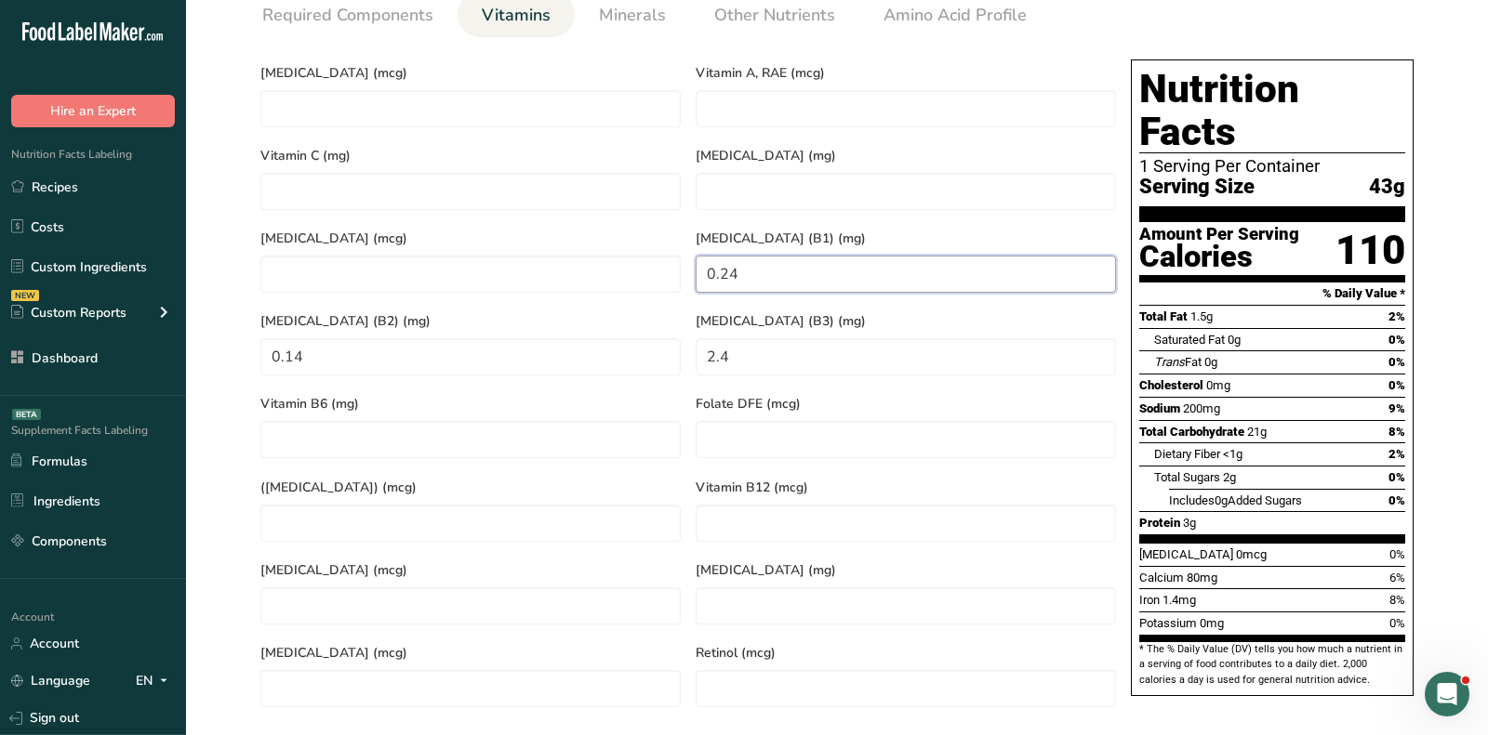
click at [785, 264] on \(B1\) "0.24" at bounding box center [906, 274] width 420 height 37
click at [531, 338] on \(B2\) "0.14" at bounding box center [470, 356] width 420 height 37
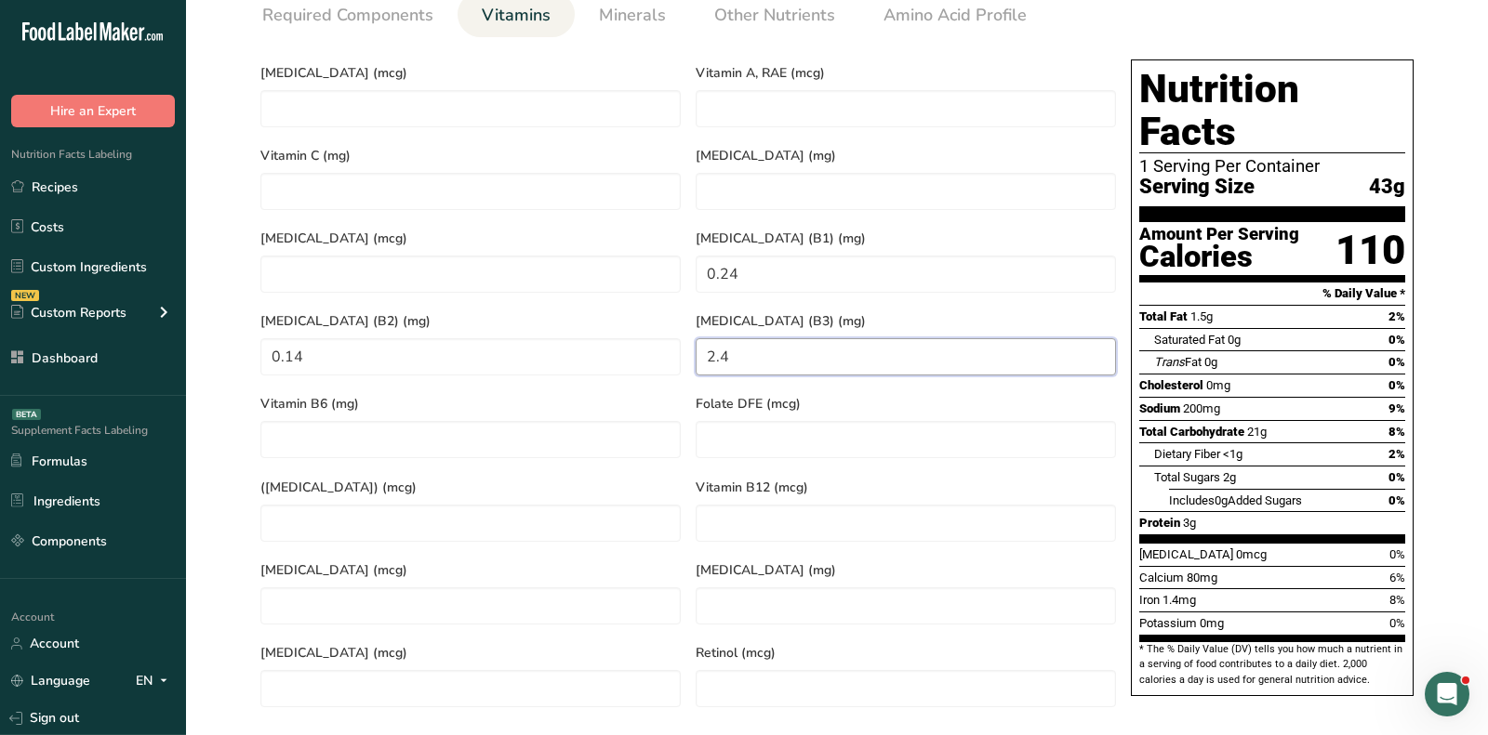
click at [762, 338] on \(B3\) "2.4" at bounding box center [906, 356] width 420 height 37
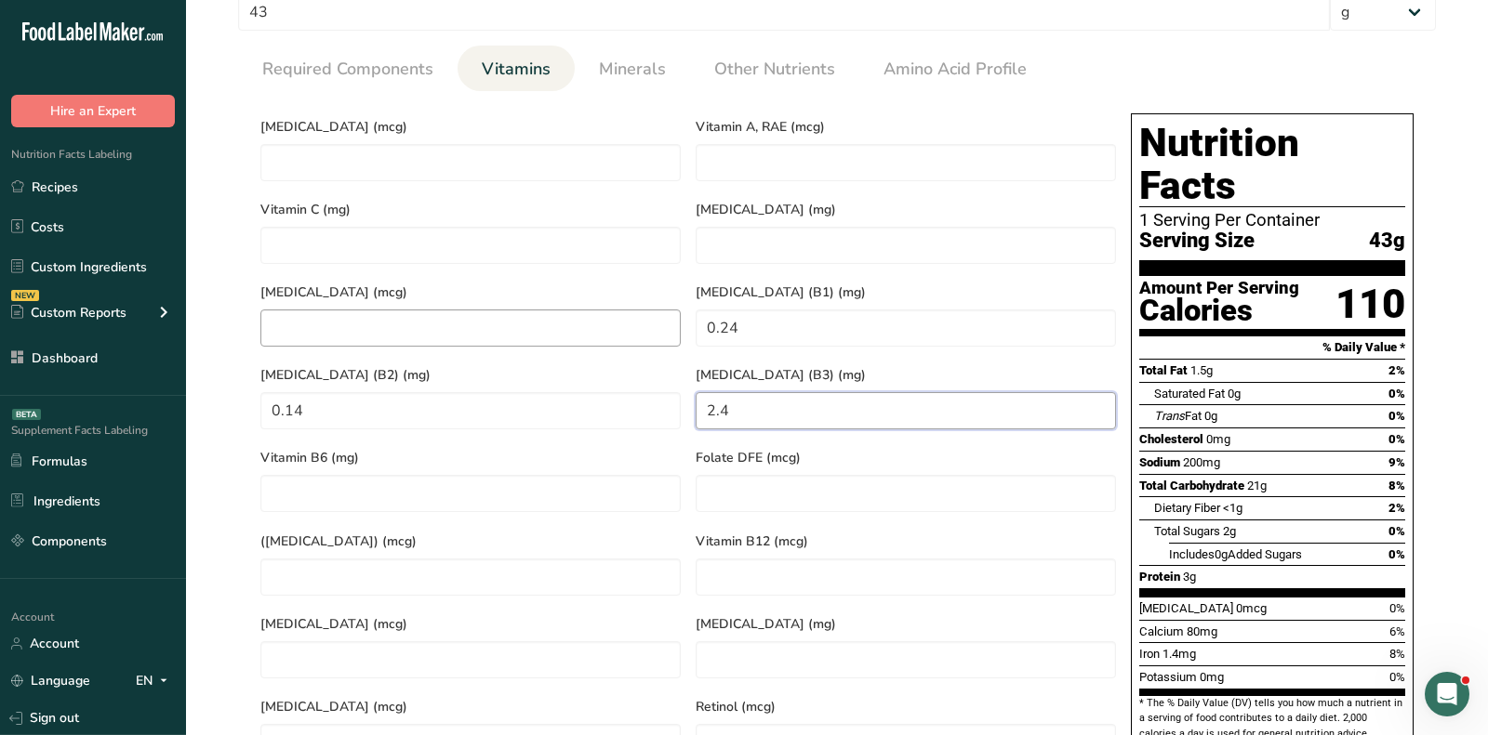
scroll to position [682, 0]
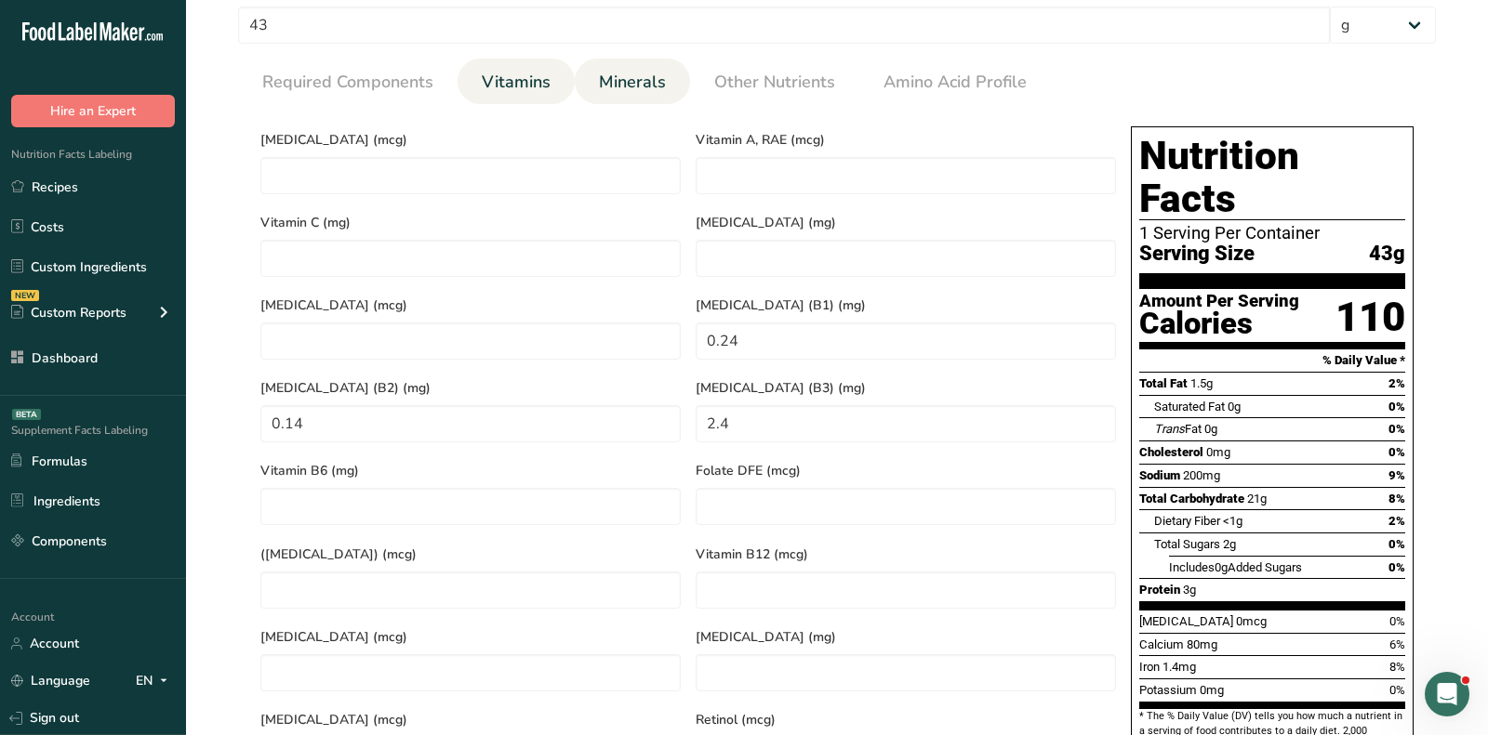
click at [624, 61] on link "Minerals" at bounding box center [632, 82] width 82 height 47
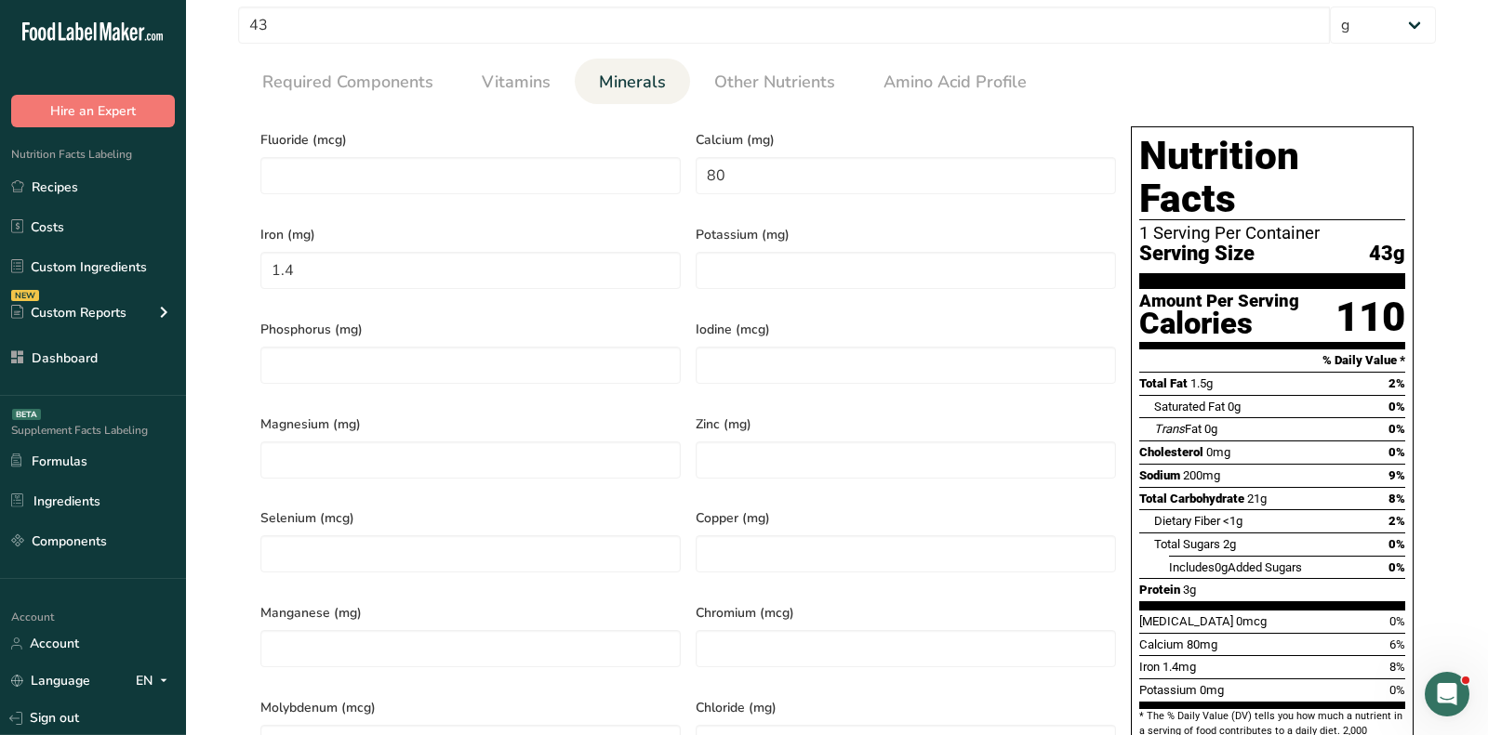
click at [760, 201] on div "Calcium (mg) 80" at bounding box center [905, 166] width 435 height 95
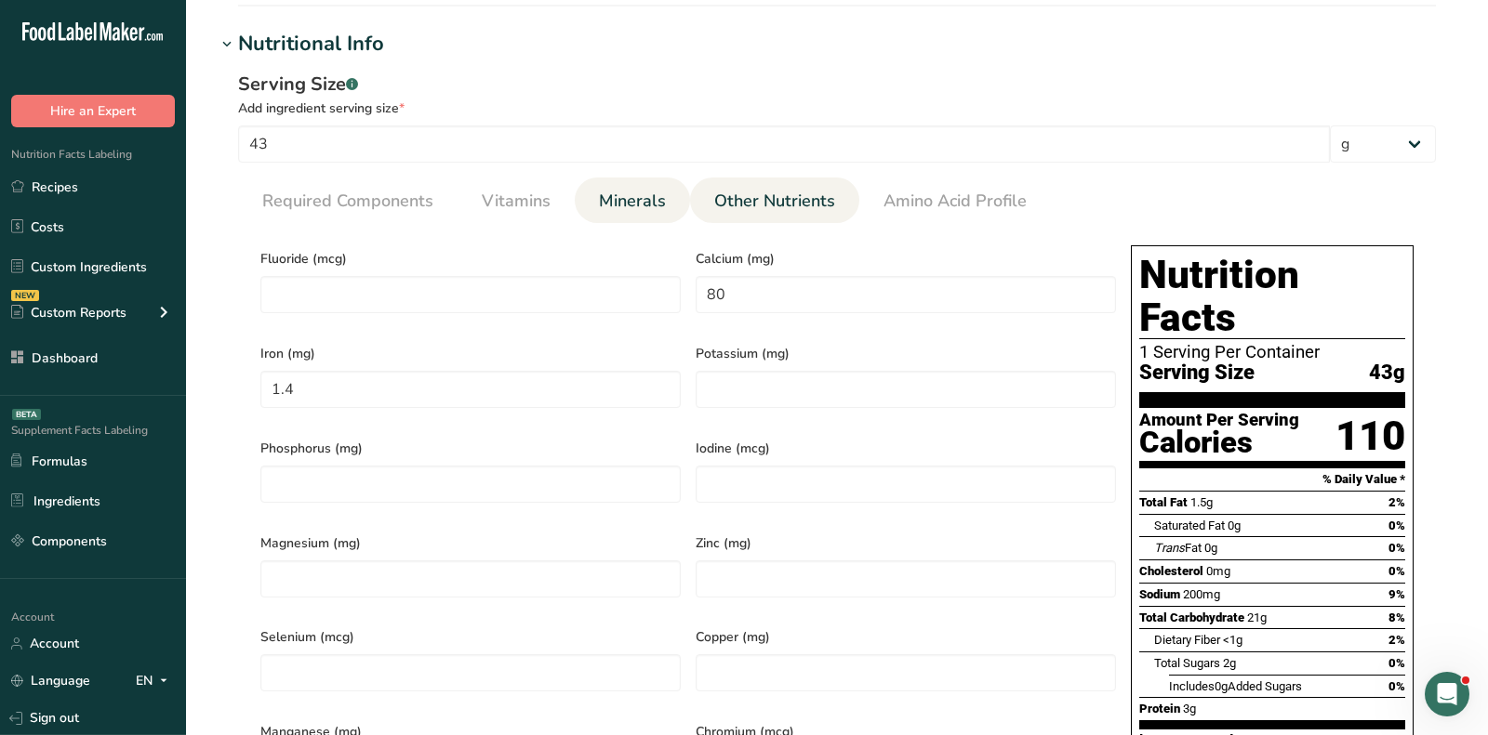
click at [759, 205] on span "Other Nutrients" at bounding box center [774, 201] width 121 height 25
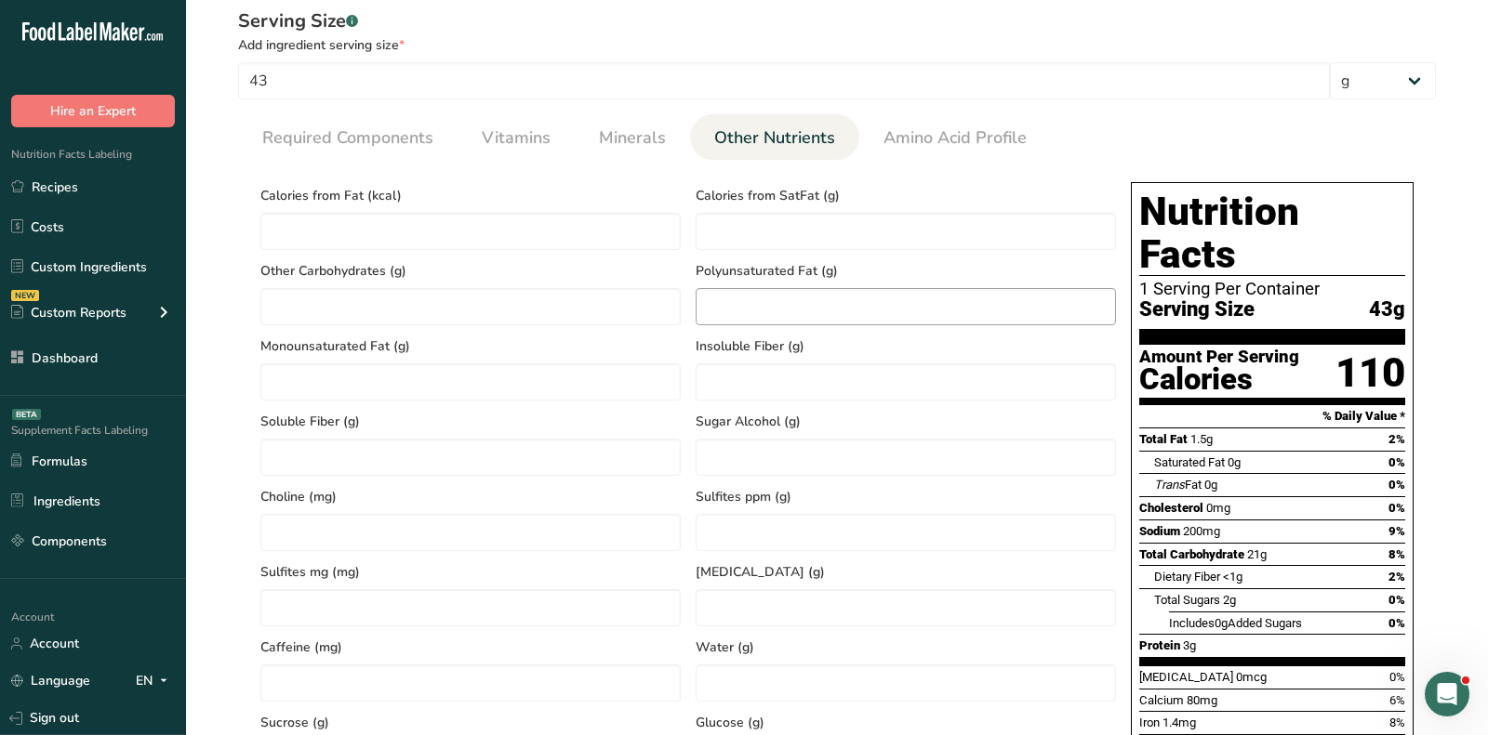
scroll to position [598, 0]
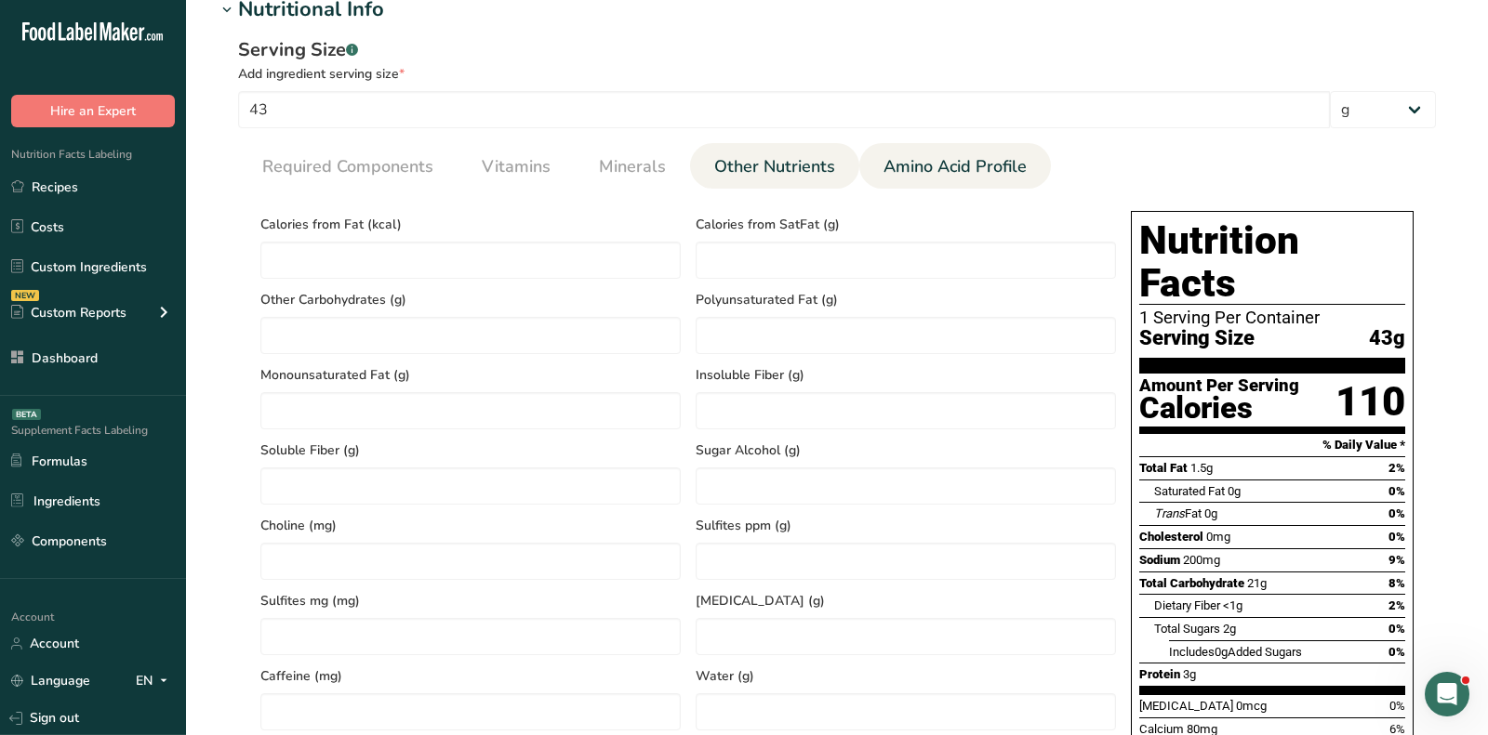
click at [964, 154] on span "Amino Acid Profile" at bounding box center [954, 166] width 143 height 25
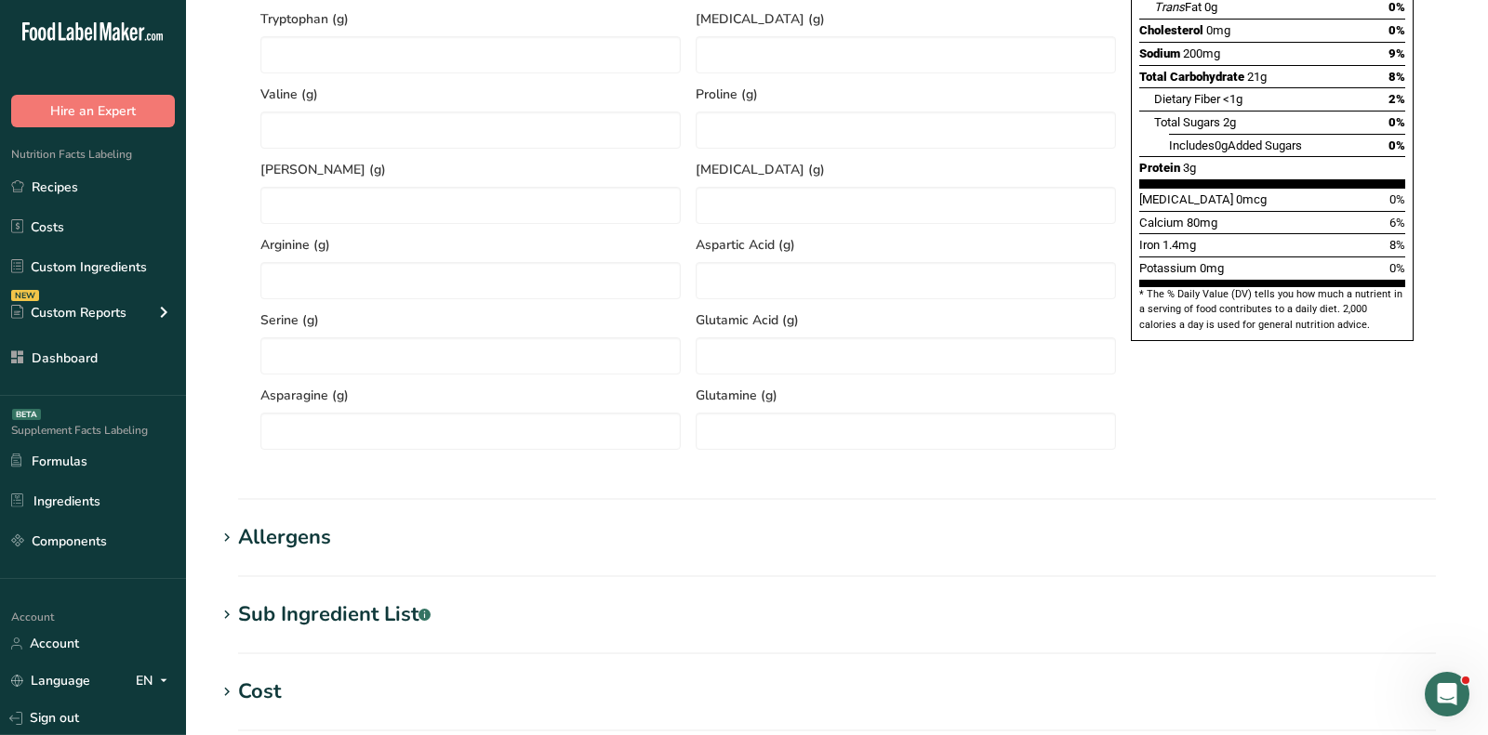
click at [330, 537] on h1 "Allergens" at bounding box center [837, 538] width 1242 height 31
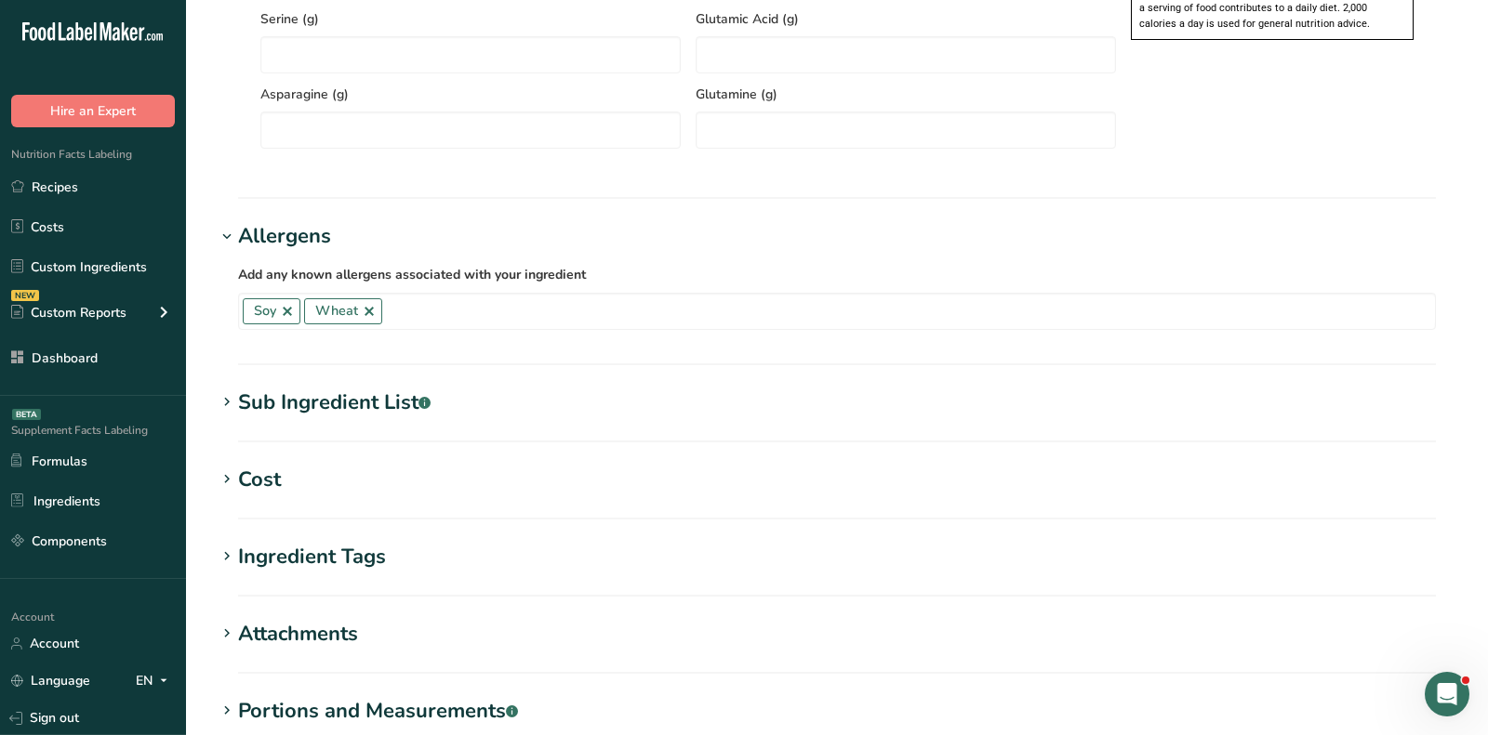
scroll to position [1458, 0]
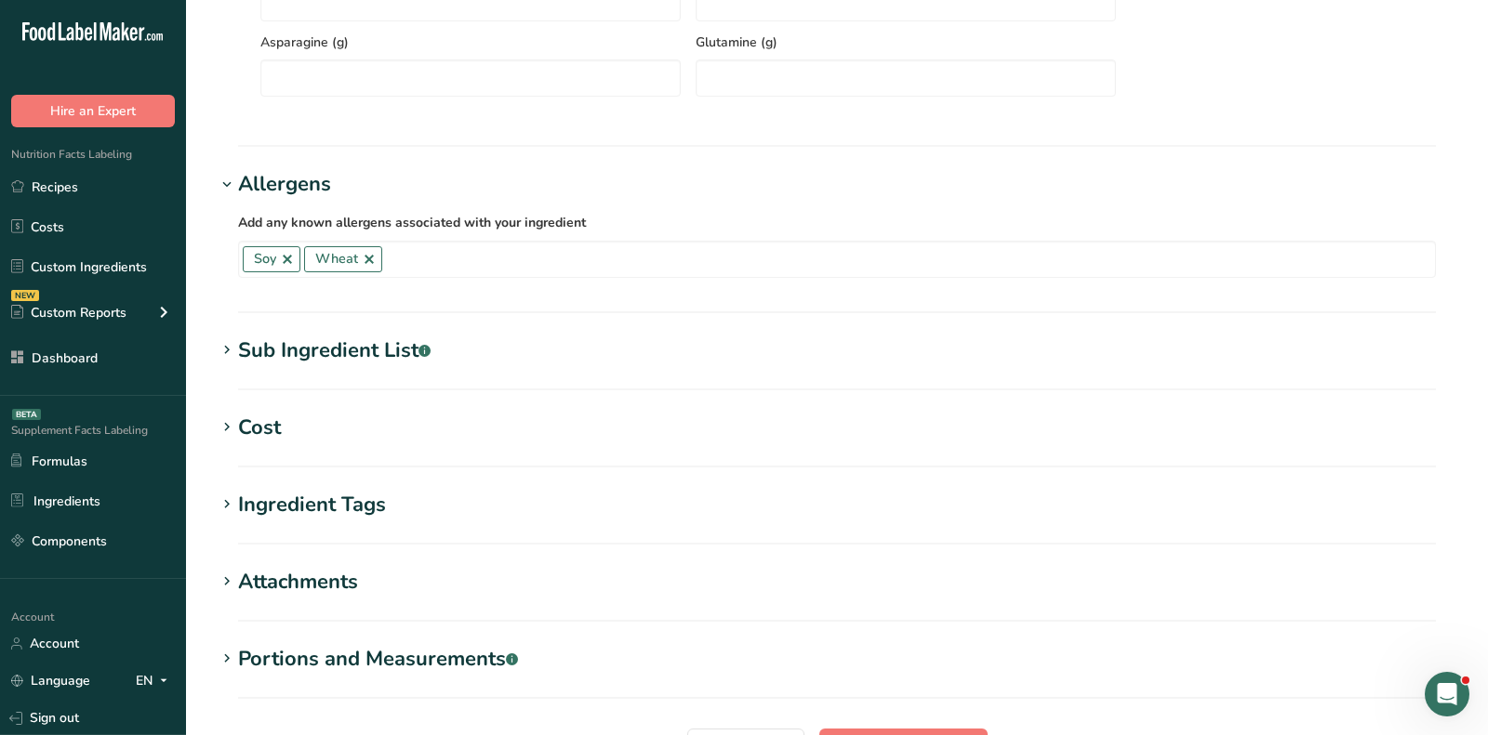
click at [379, 369] on section "Sub Ingredient List .a-a{fill:#347362;}.b-a{fill:#fff;} Translate Enriched Whea…" at bounding box center [837, 363] width 1242 height 55
click at [378, 341] on div "Sub Ingredient List .a-a{fill:#347362;}.b-a{fill:#fff;}" at bounding box center [334, 351] width 192 height 31
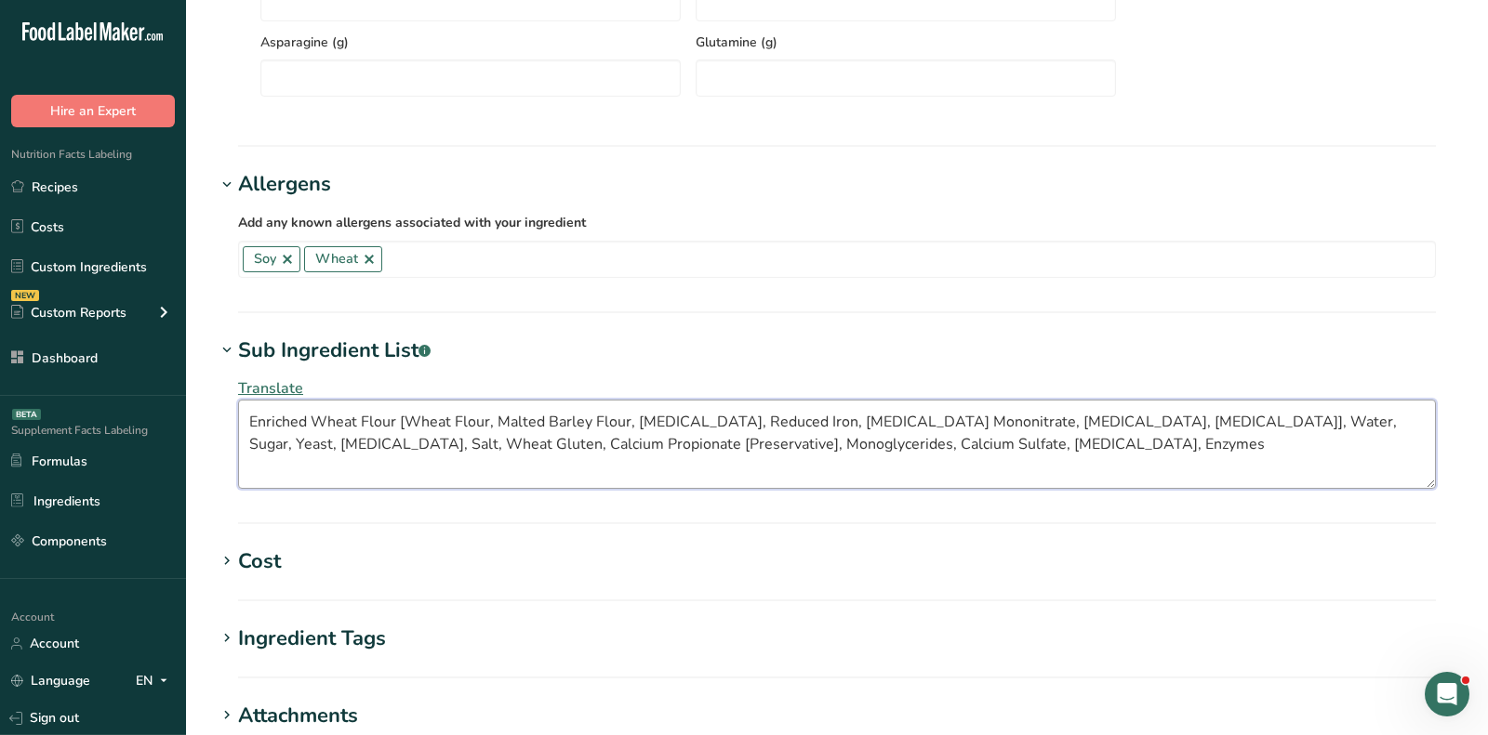
click at [361, 416] on textarea "Enriched Wheat Flour [Wheat Flour, Malted Barley Flour, Niacin, Reduced Iron, T…" at bounding box center [837, 444] width 1198 height 89
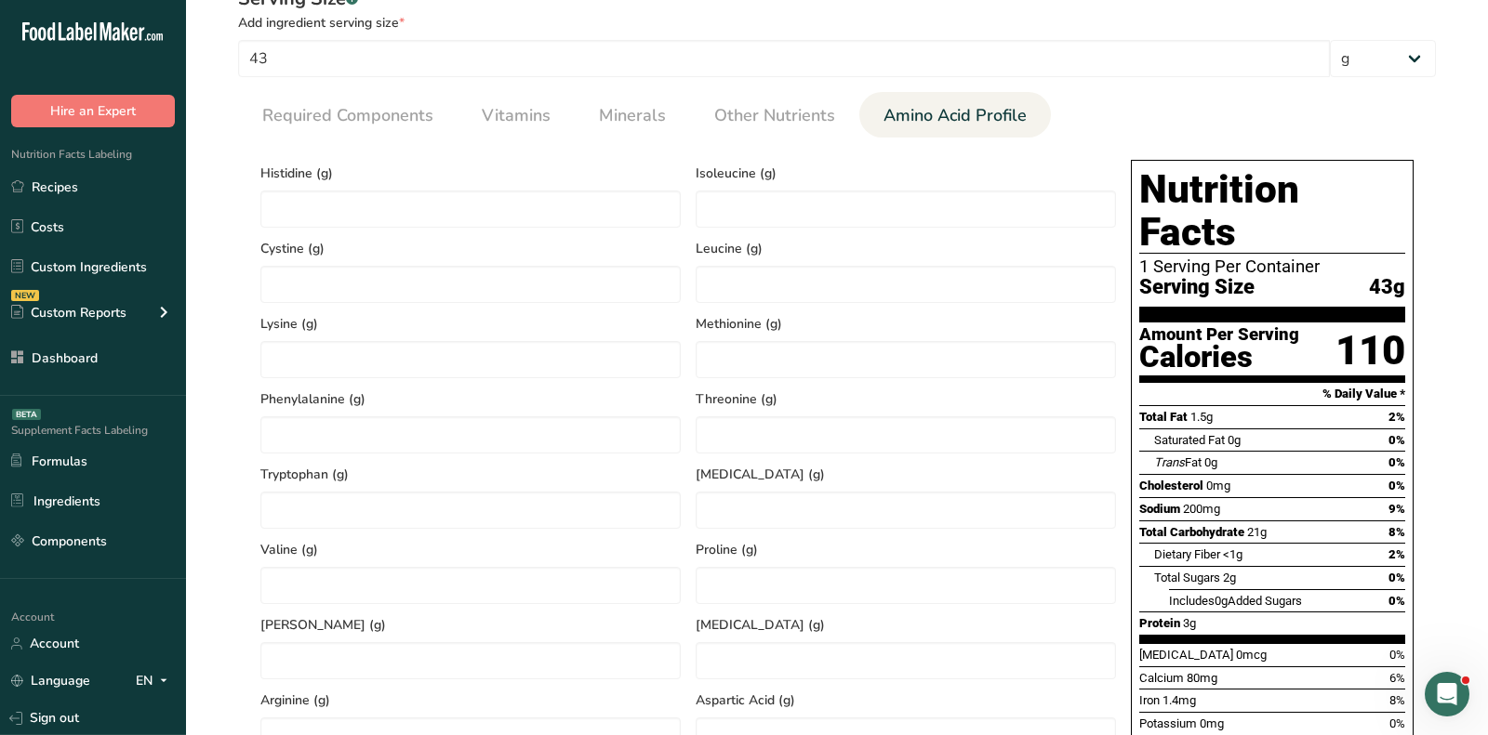
scroll to position [653, 0]
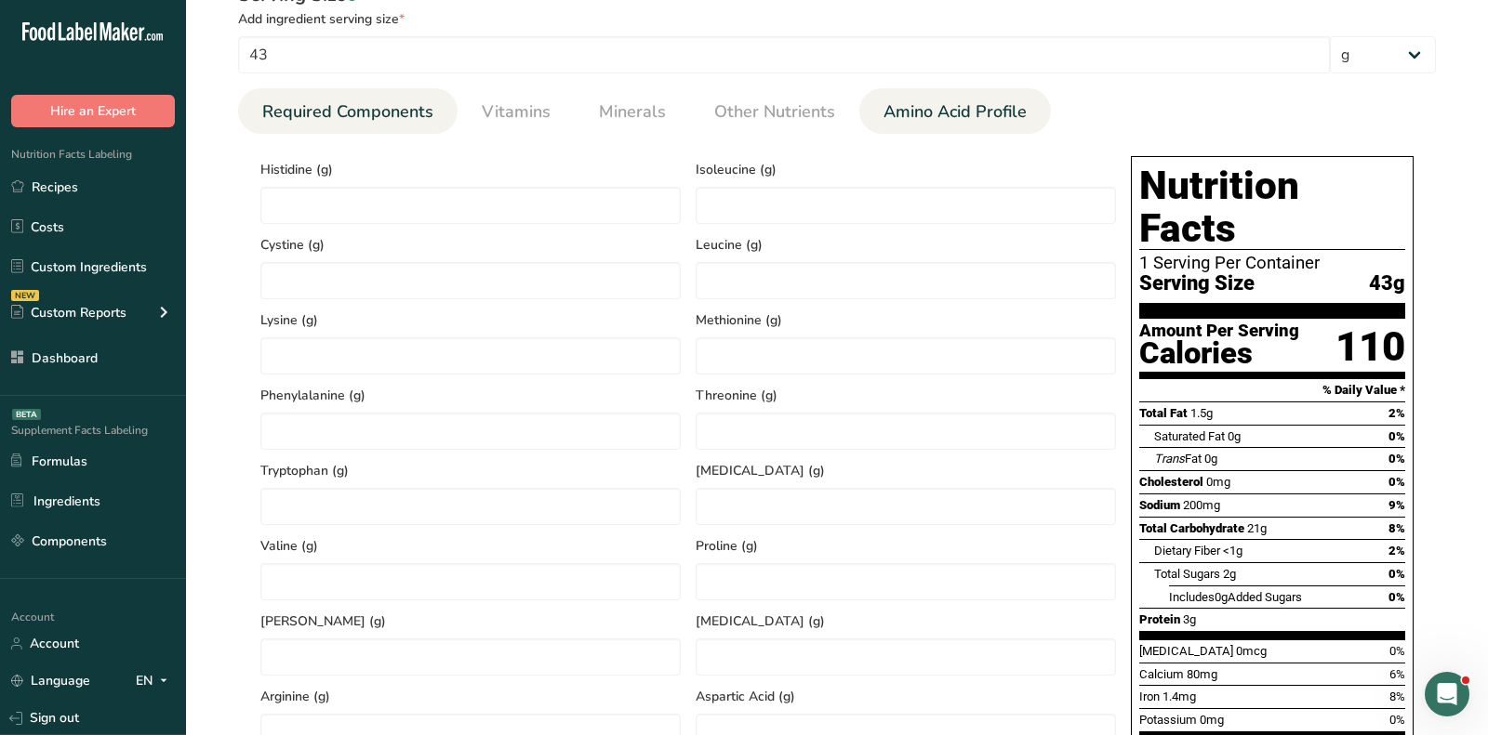
click at [362, 101] on span "Required Components" at bounding box center [347, 111] width 171 height 25
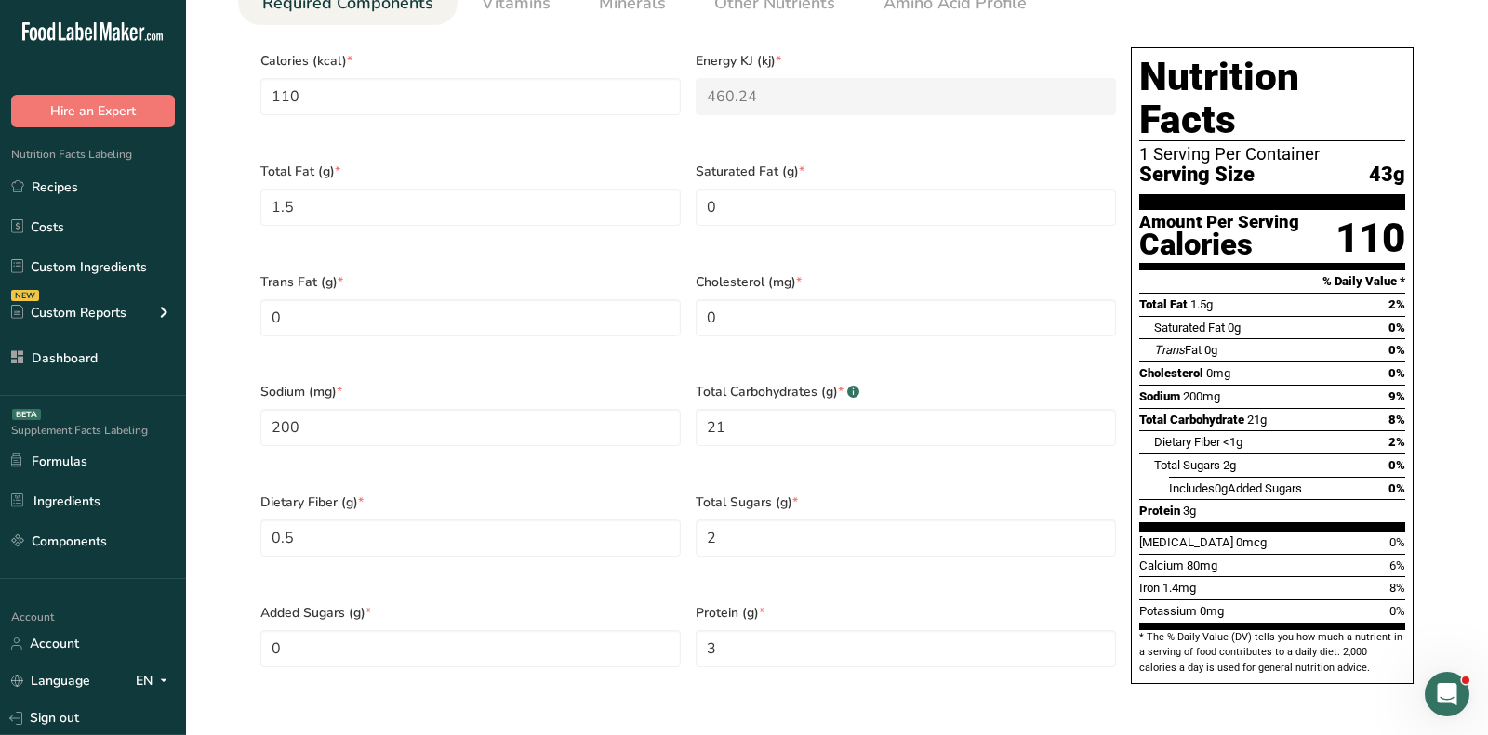
scroll to position [0, 0]
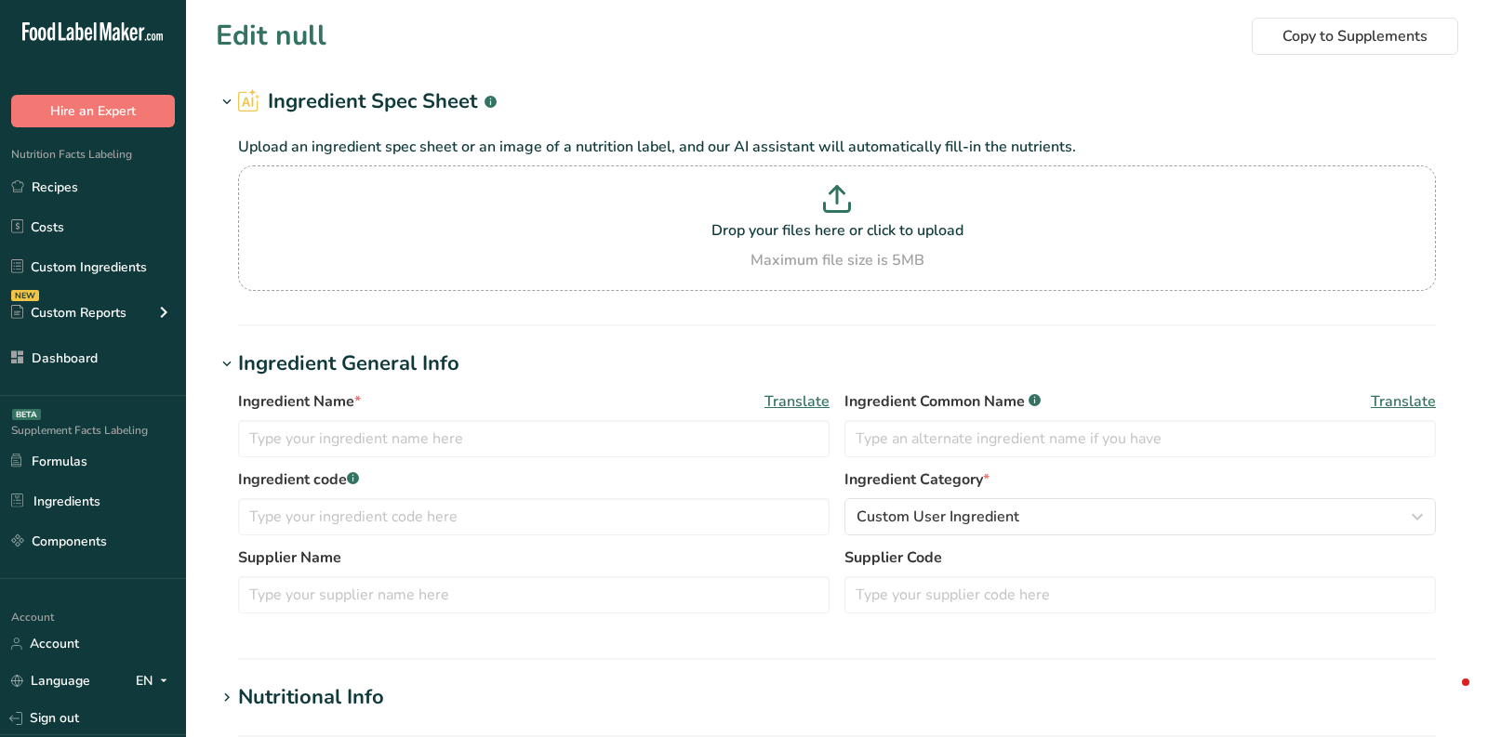
type input "Clarified Butter"
type input "[US_STATE] lobster"
type input "Lobster"
type input "https://lobsterfrommaine.com/article/maine-lobster-nutritional-information/"
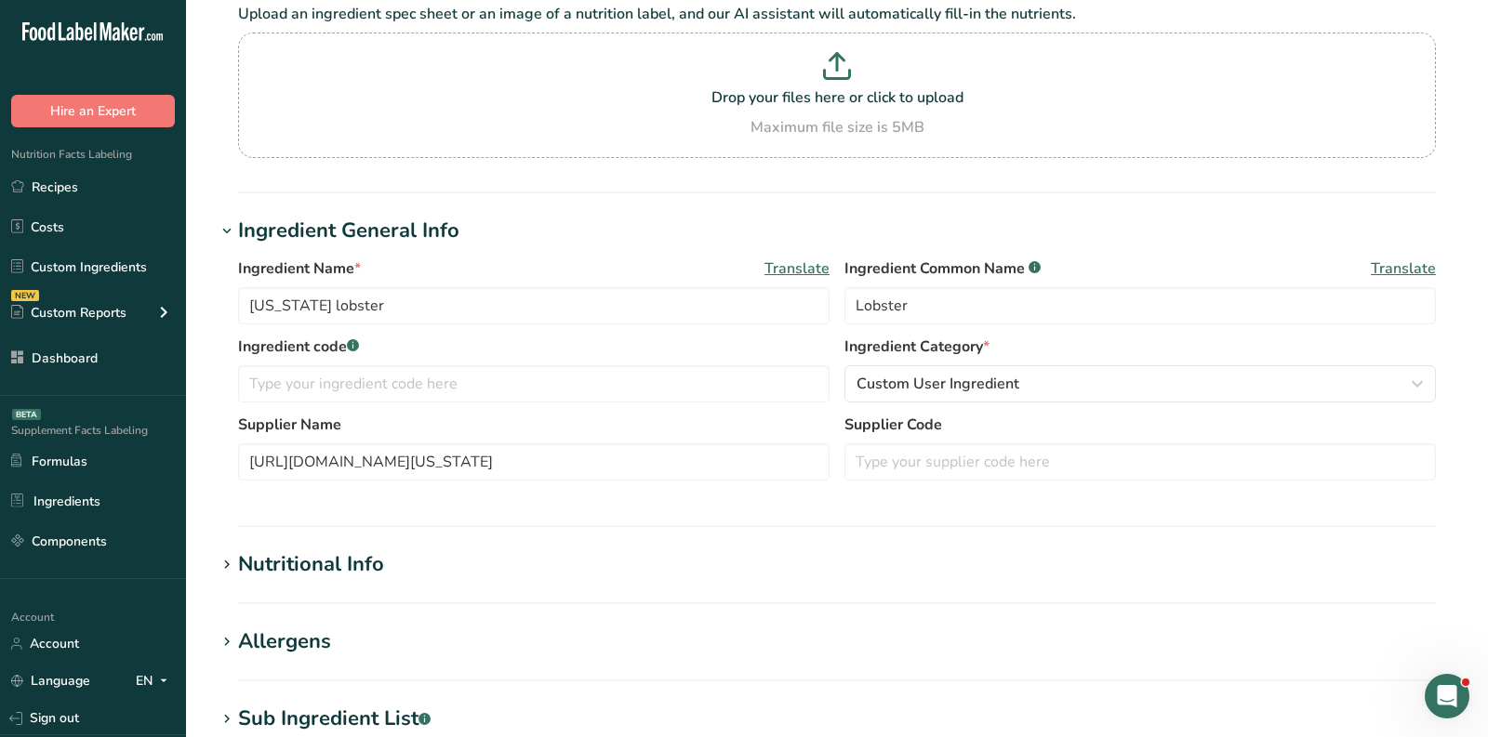
scroll to position [139, 0]
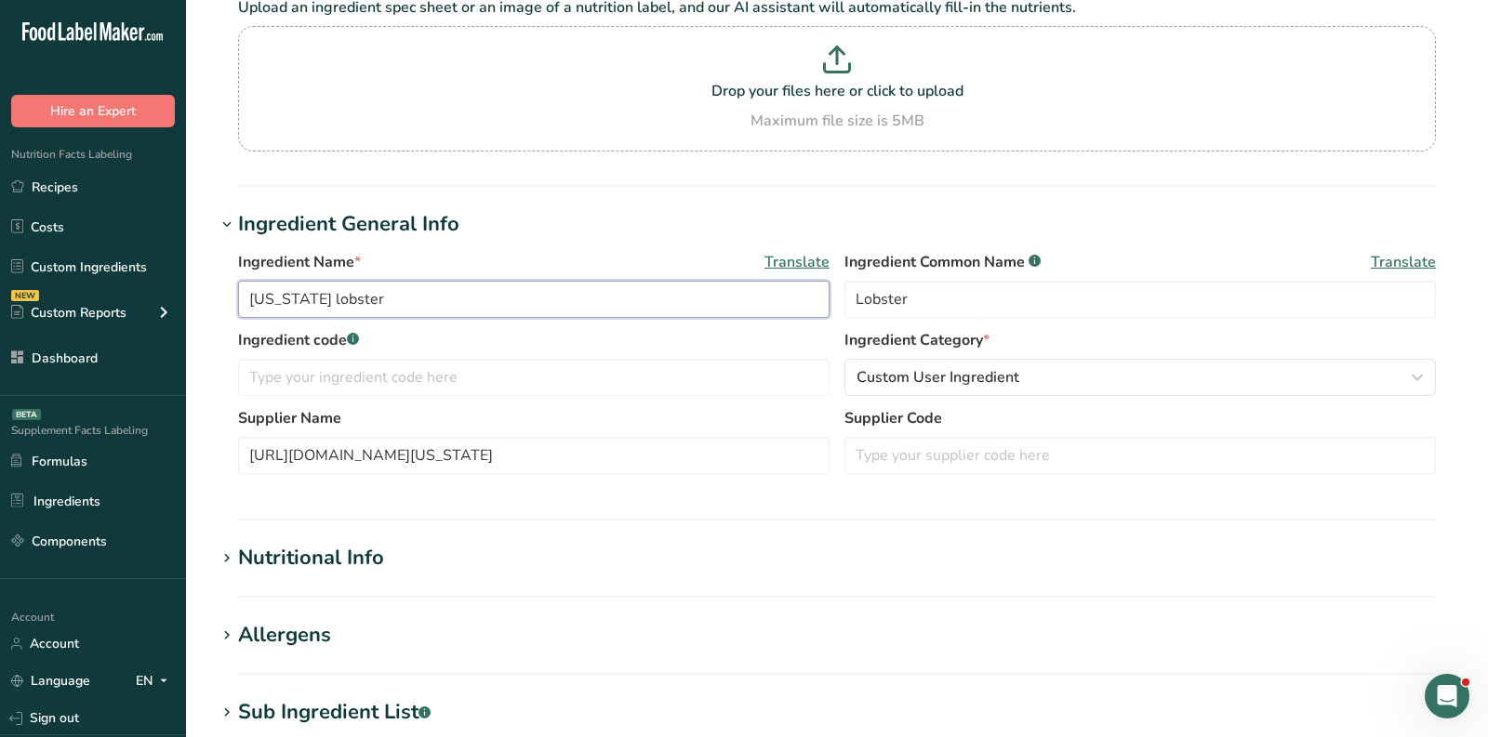
click at [372, 289] on input "Maine lobster" at bounding box center [533, 299] width 591 height 37
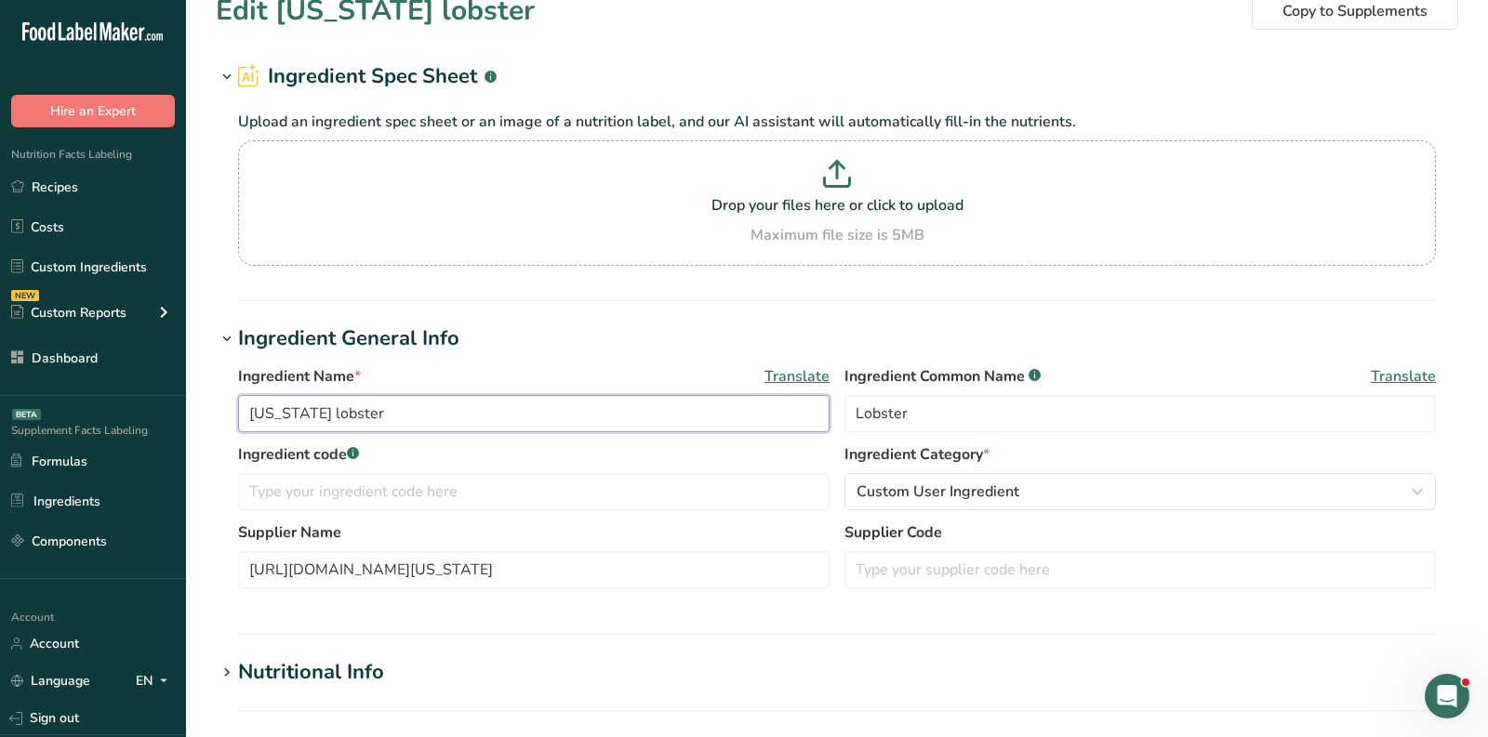
scroll to position [0, 0]
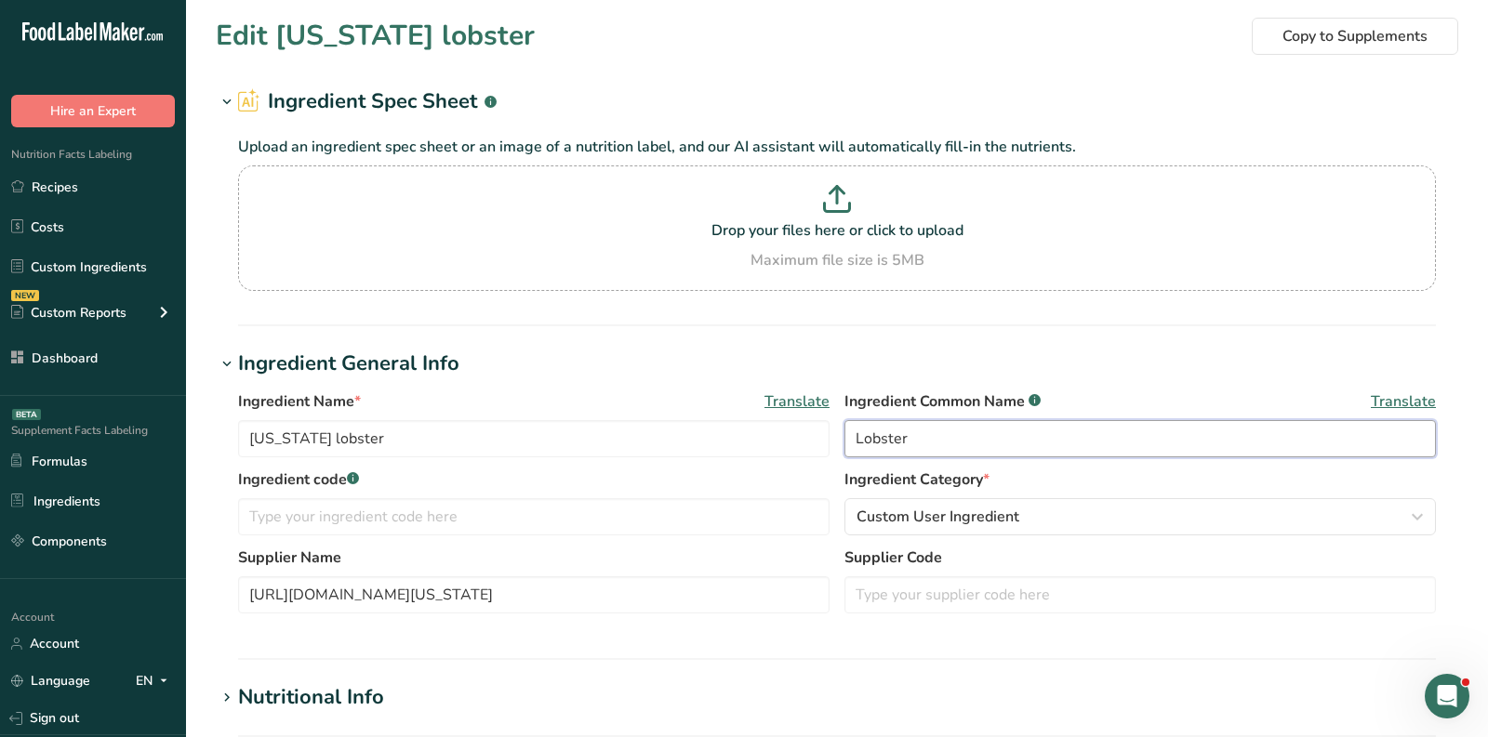
click at [924, 439] on input "Lobster" at bounding box center [1139, 438] width 591 height 37
click at [865, 447] on input "Lobster" at bounding box center [1139, 438] width 591 height 37
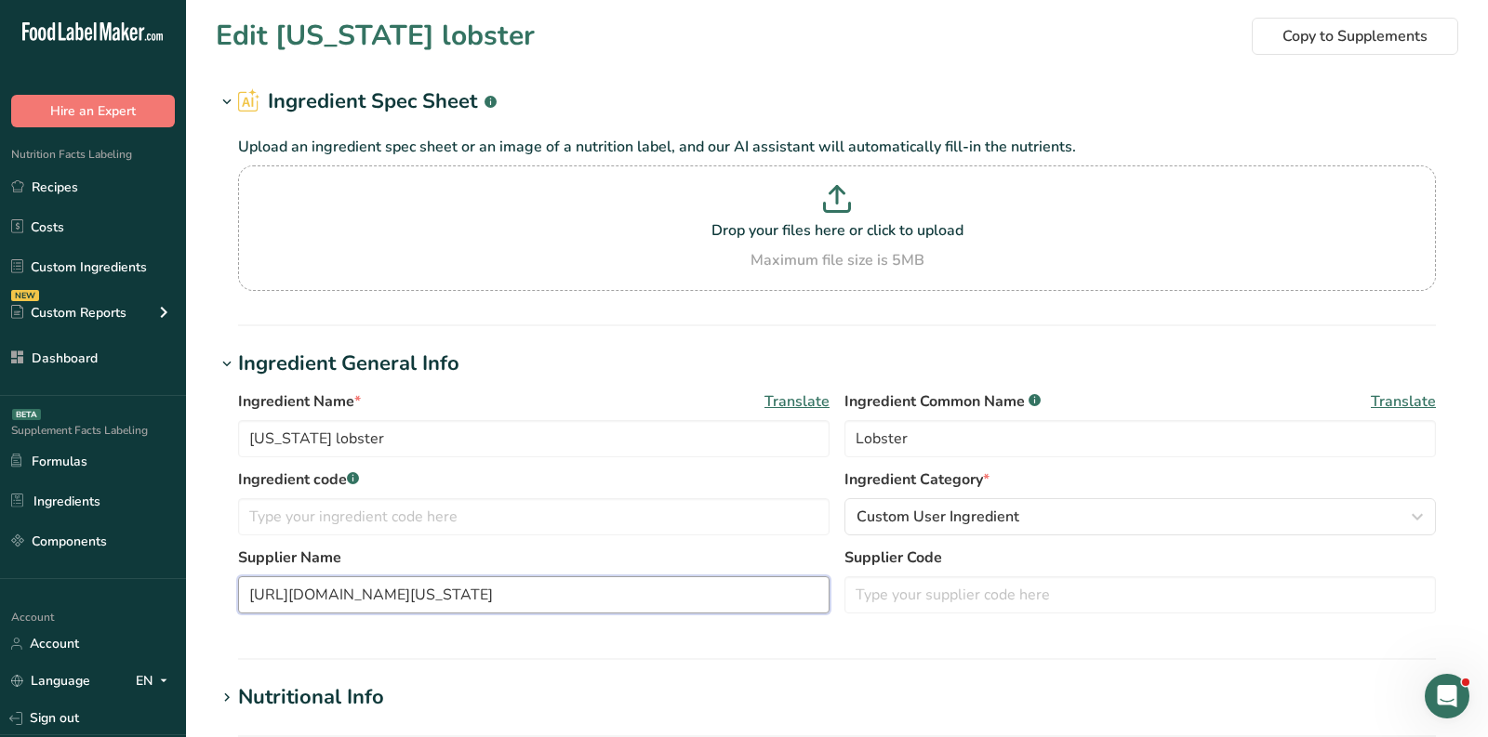
click at [351, 612] on input "[URL][DOMAIN_NAME][US_STATE]" at bounding box center [533, 594] width 591 height 37
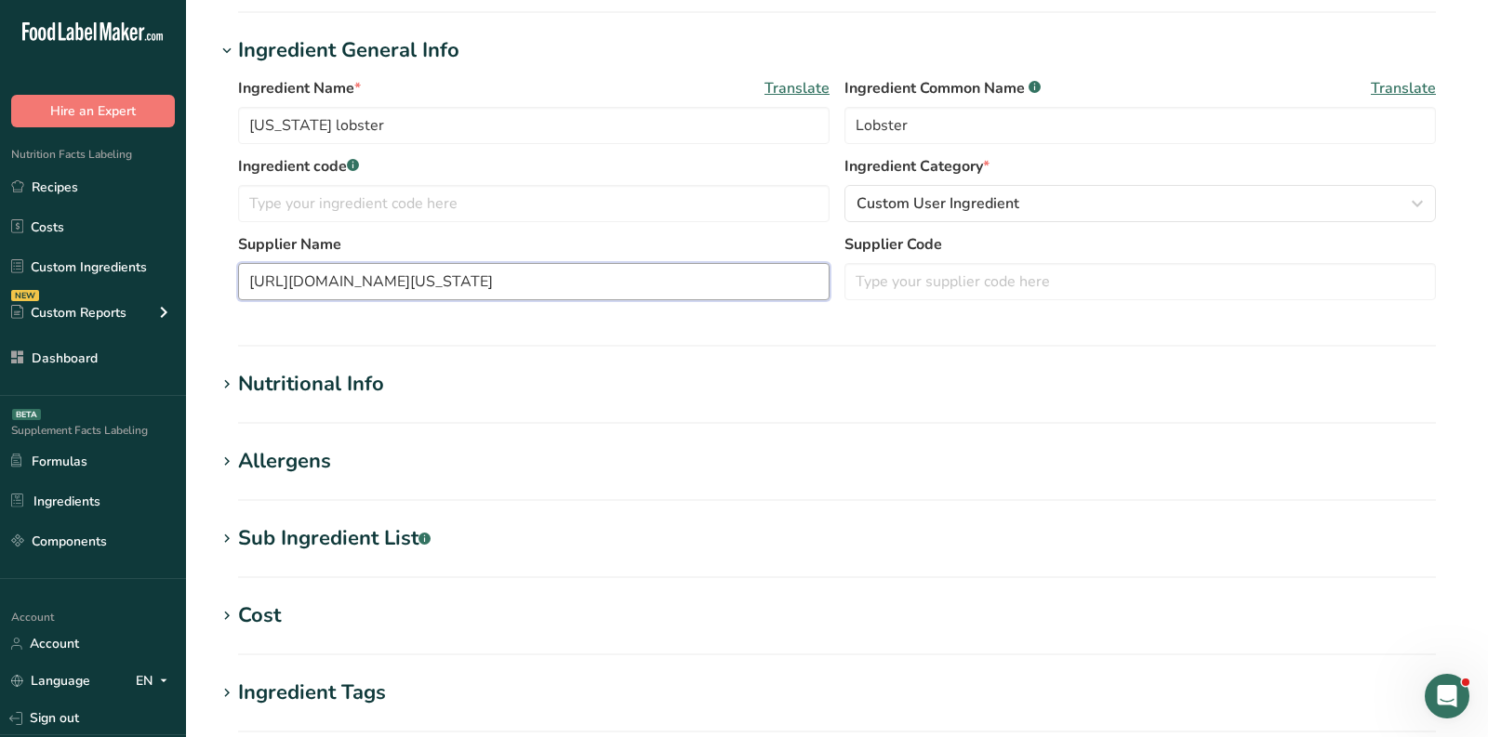
scroll to position [316, 0]
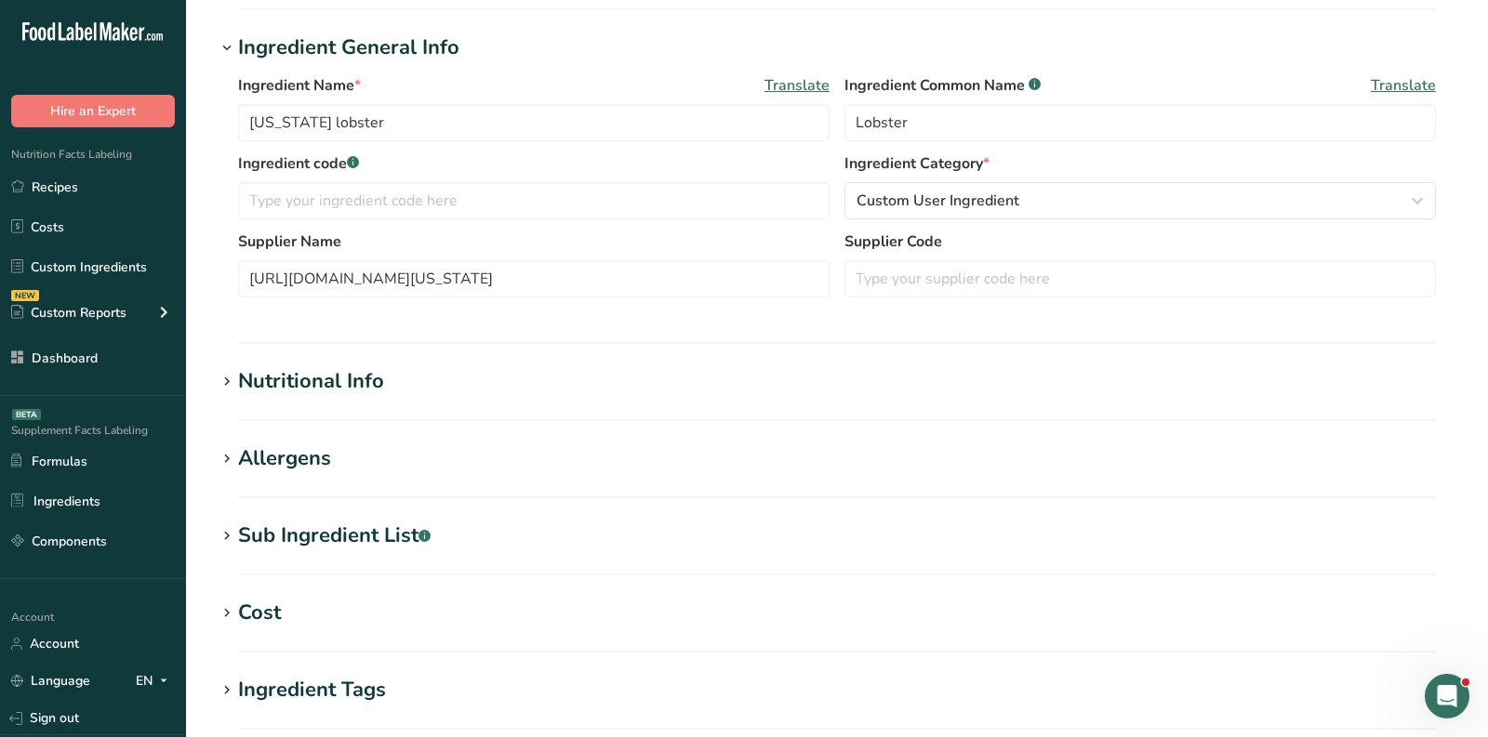
click at [281, 462] on div "Allergens" at bounding box center [284, 459] width 93 height 31
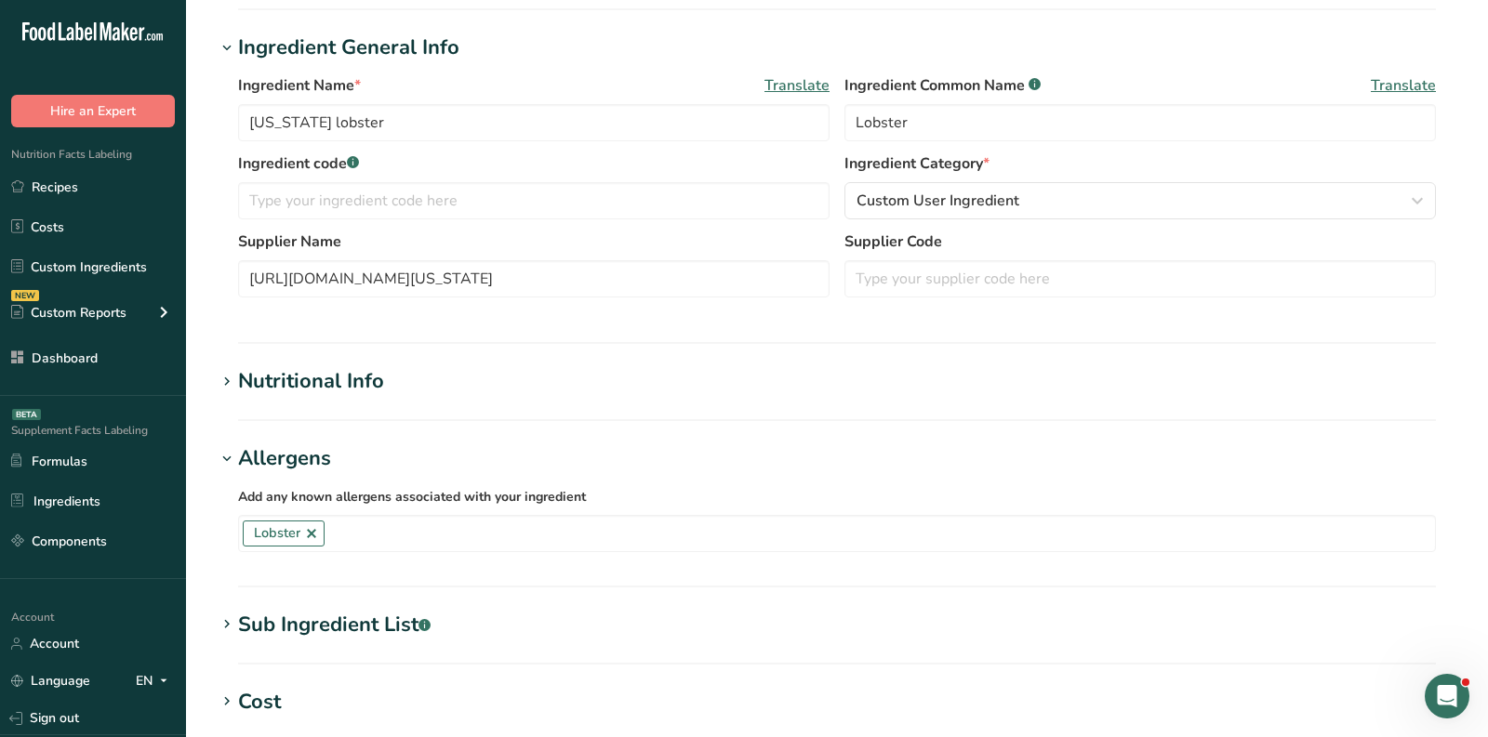
click at [292, 392] on div "Nutritional Info" at bounding box center [311, 381] width 146 height 31
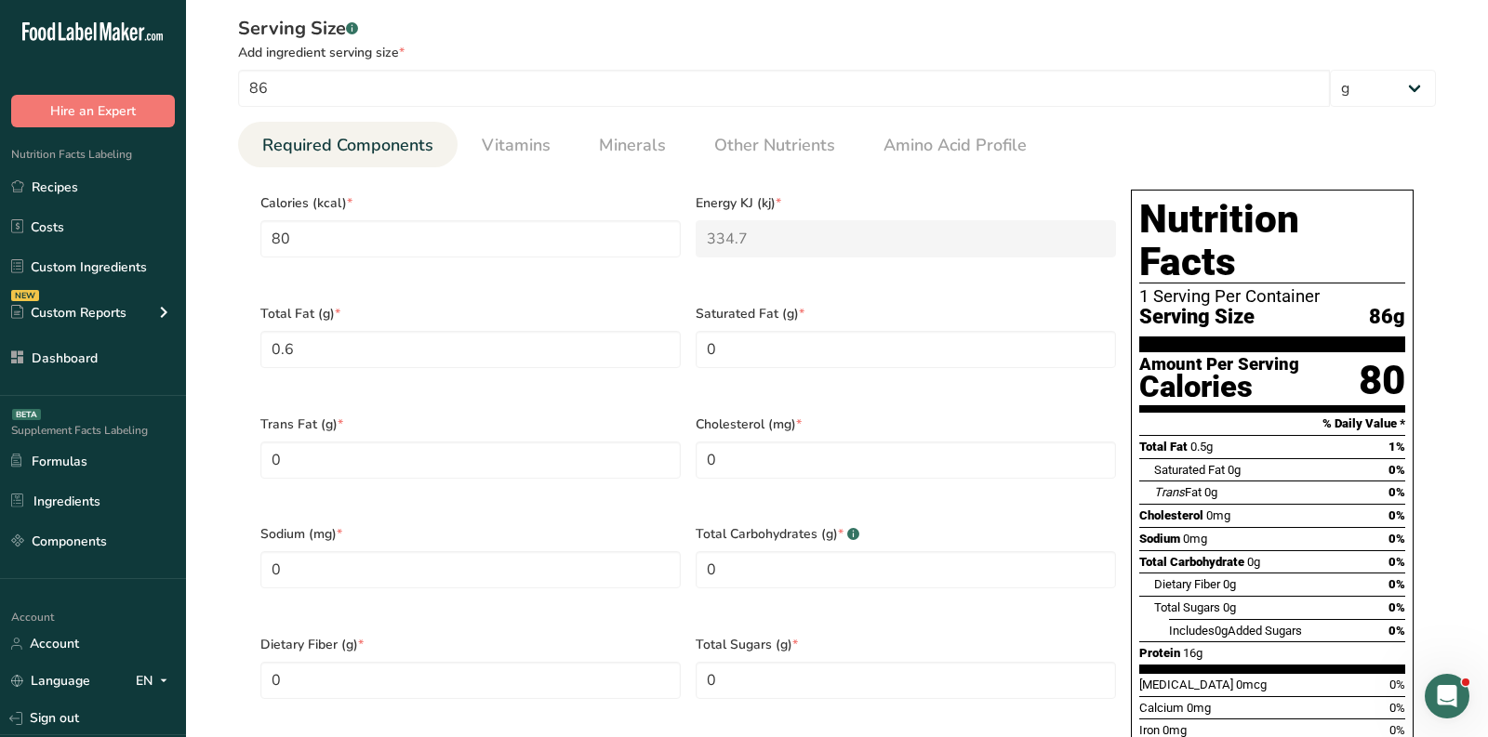
scroll to position [660, 0]
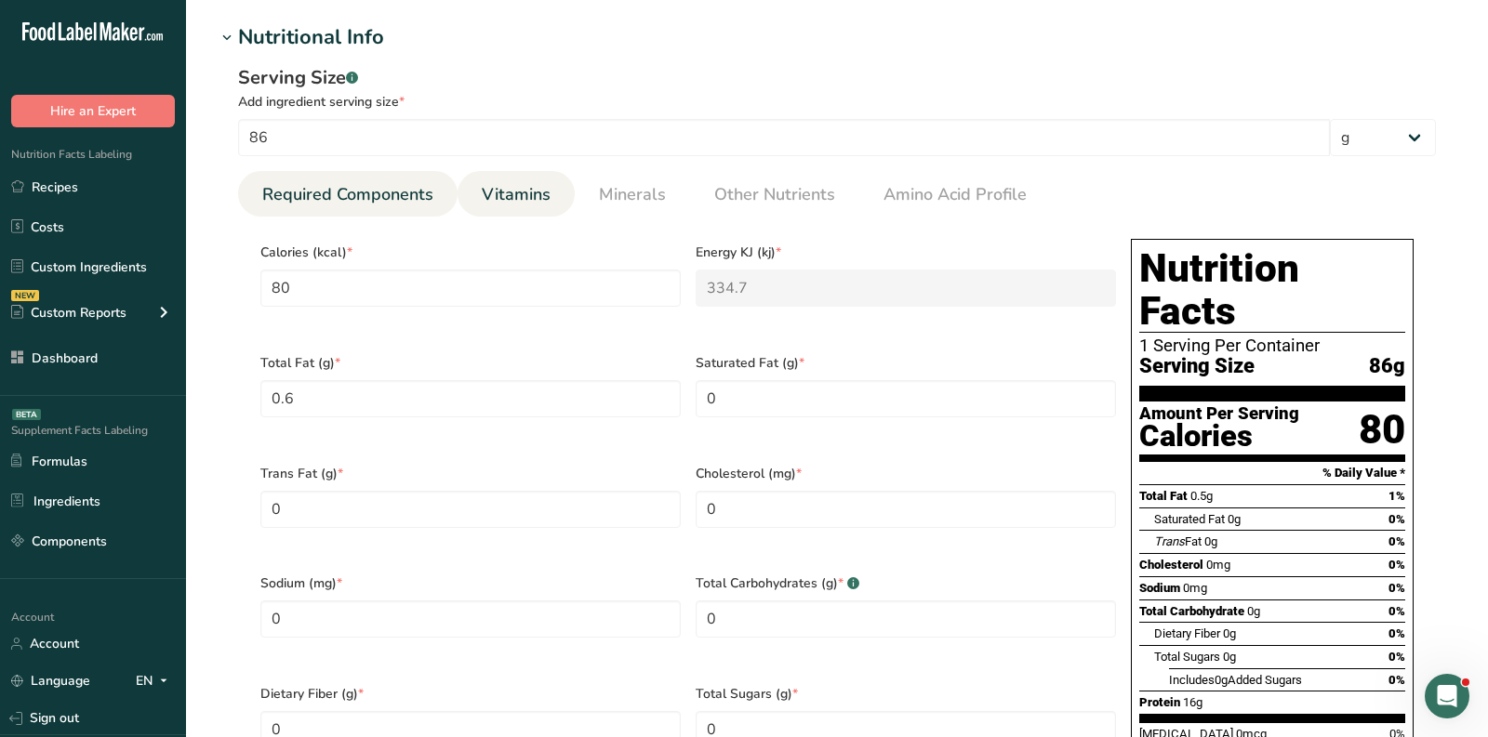
click at [512, 189] on span "Vitamins" at bounding box center [516, 194] width 69 height 25
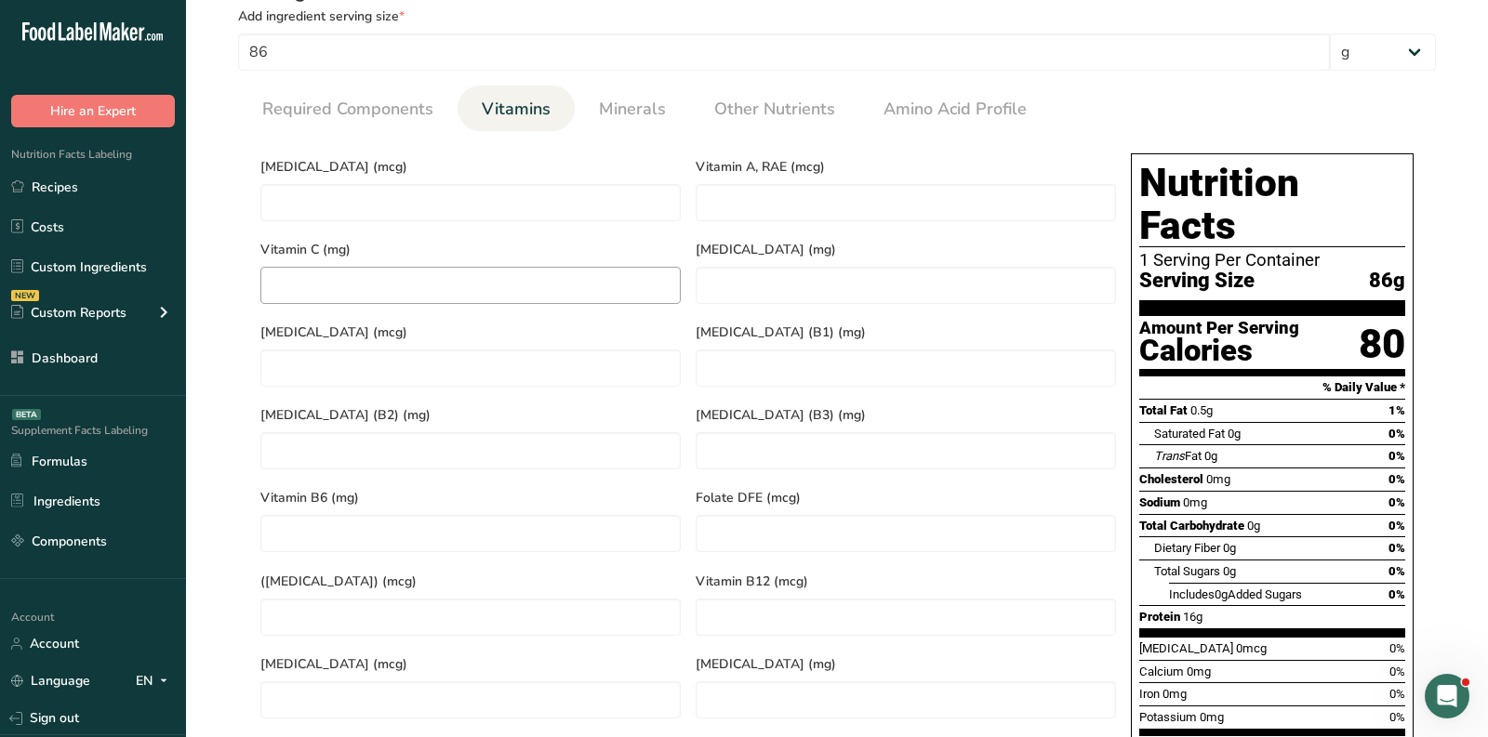
scroll to position [685, 0]
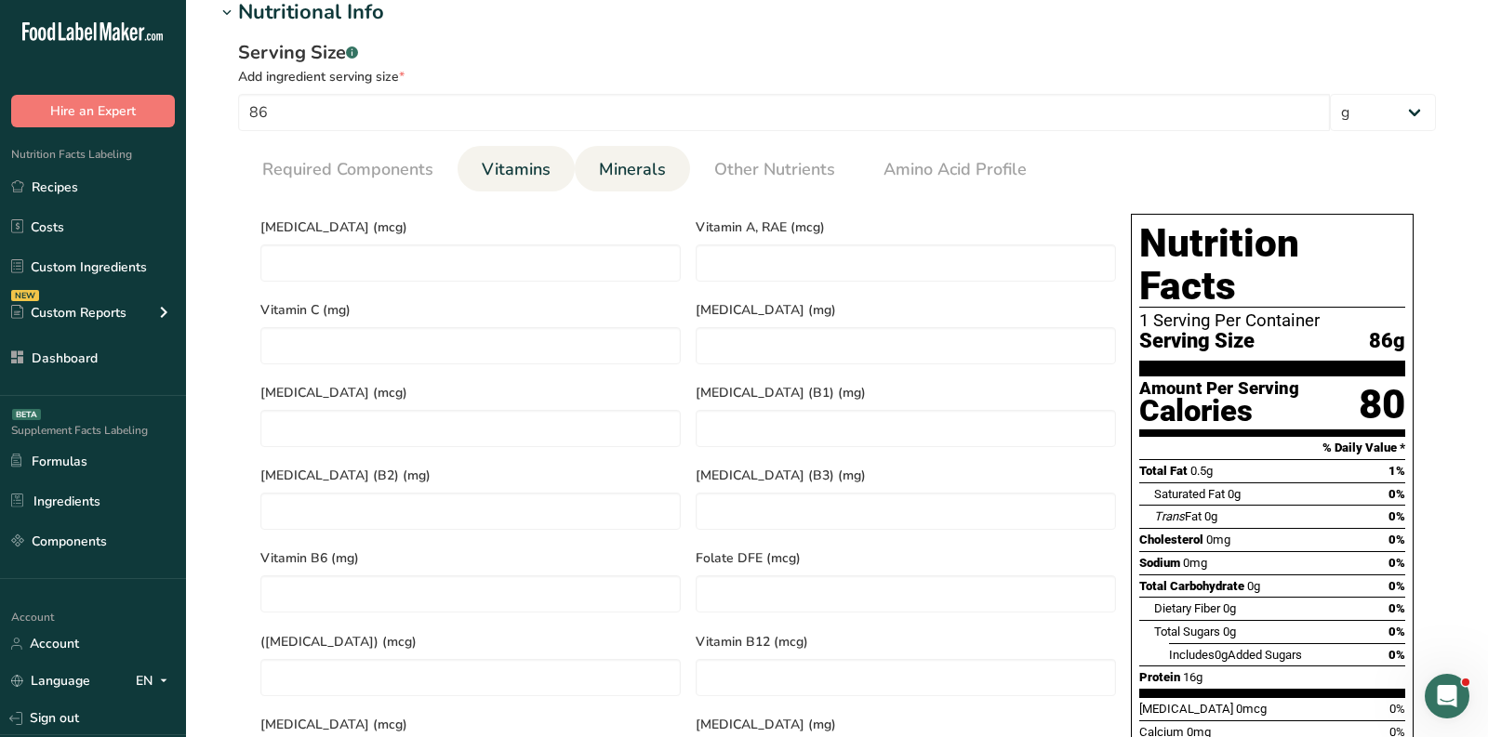
click at [629, 173] on span "Minerals" at bounding box center [632, 169] width 67 height 25
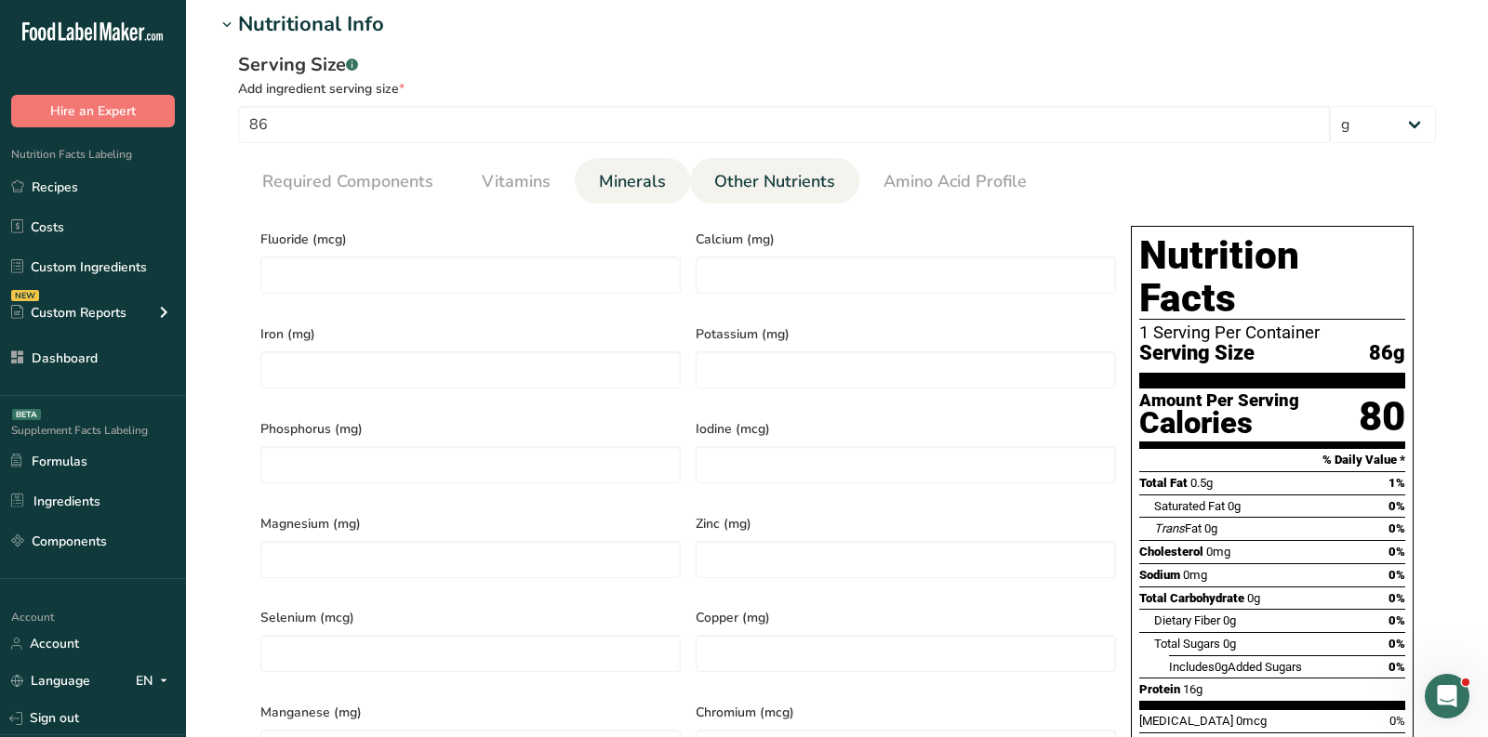
click at [738, 192] on span "Other Nutrients" at bounding box center [774, 181] width 121 height 25
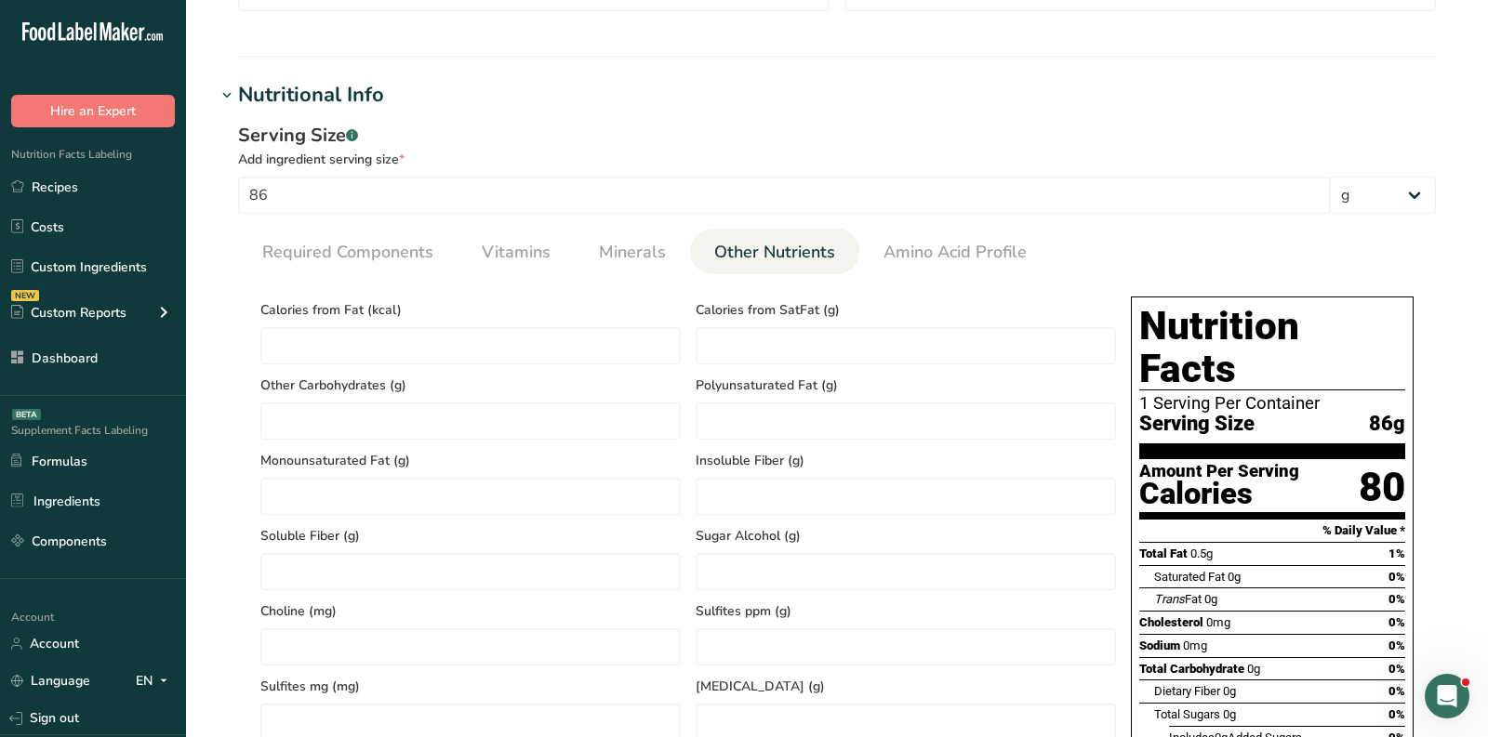
scroll to position [717, 0]
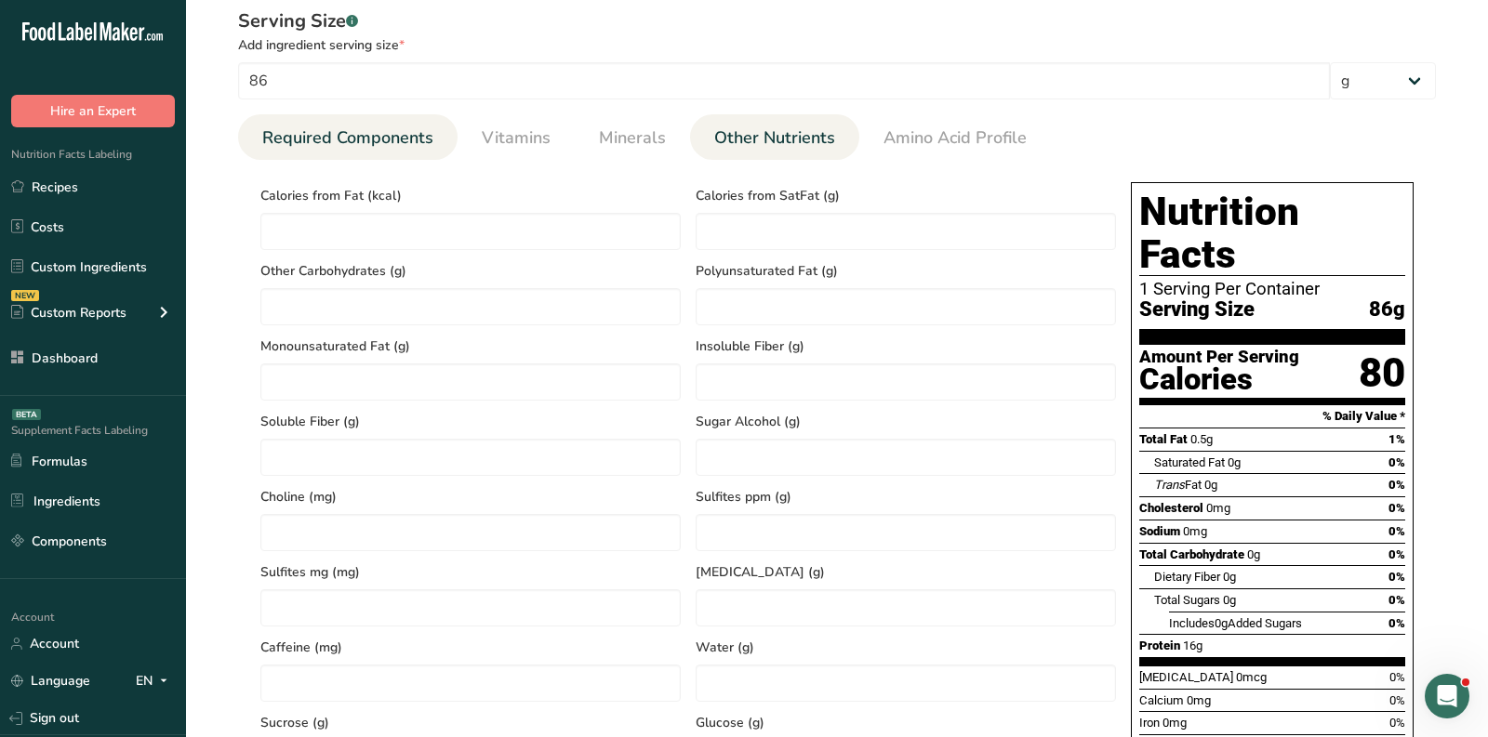
click at [372, 137] on span "Required Components" at bounding box center [347, 138] width 171 height 25
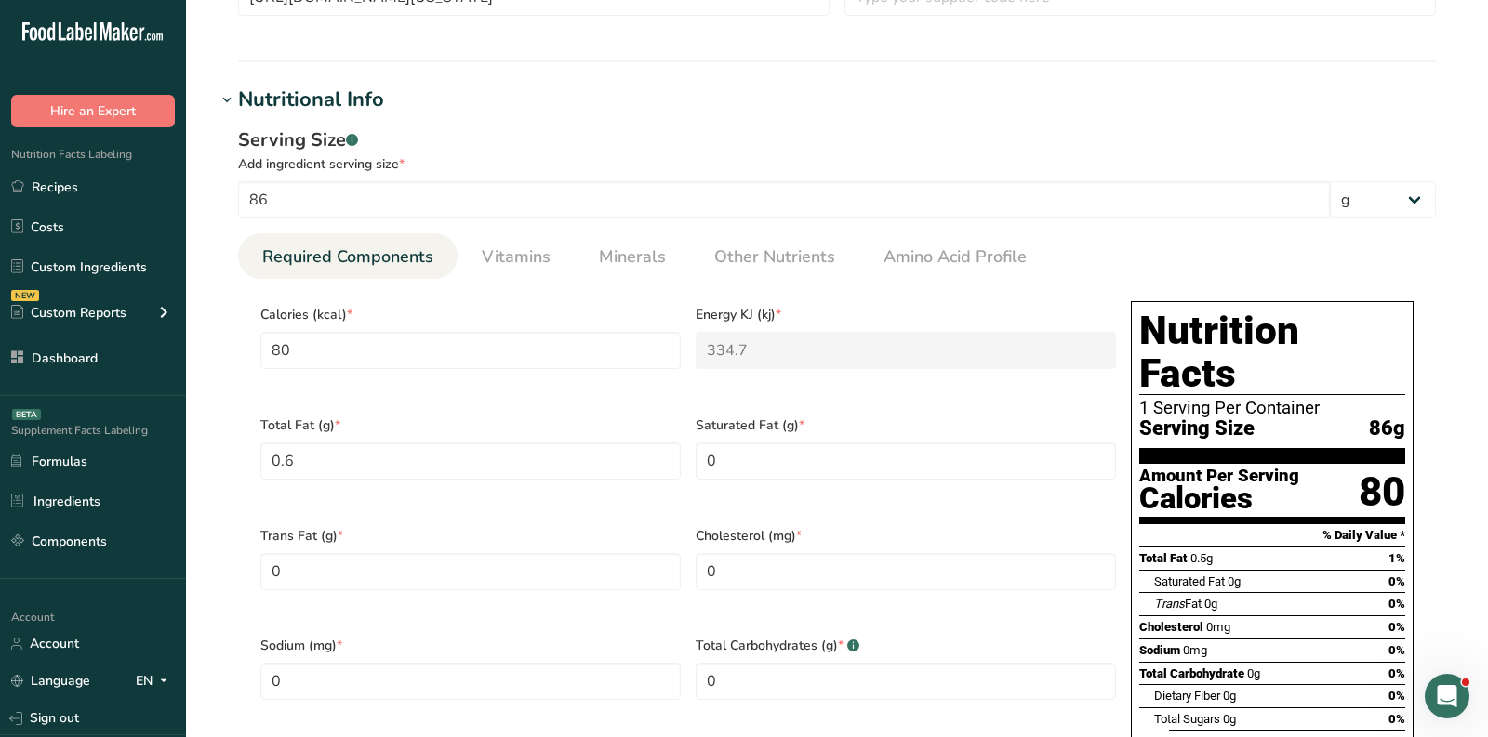
scroll to position [0, 0]
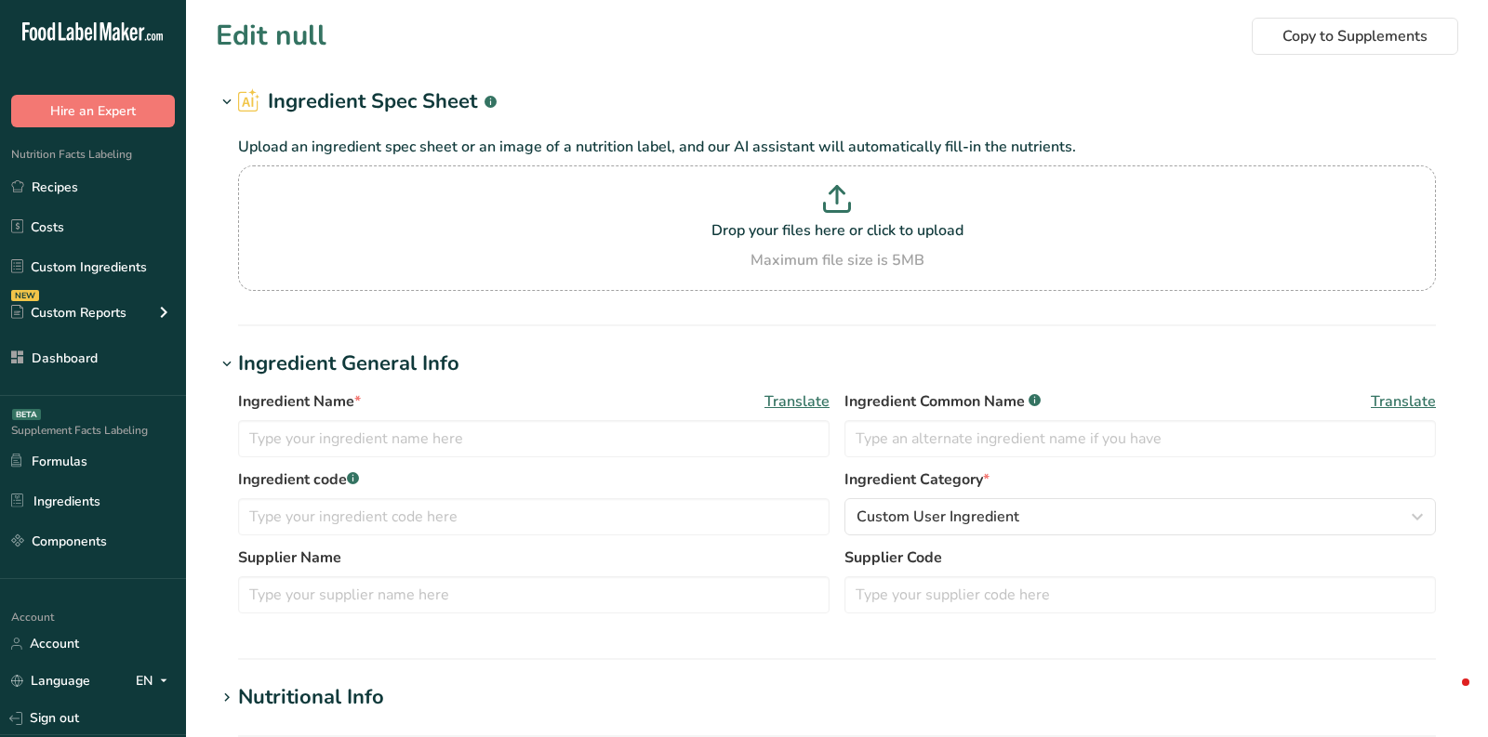
type input "Unsalted Sweet Cream Butter Glenview Farms"
type input "Clarified Butter"
type input "canned chipotle peppers (Embasa)"
type input "Canned Peppers"
type input "Real Mayonnaise [PERSON_NAME]"
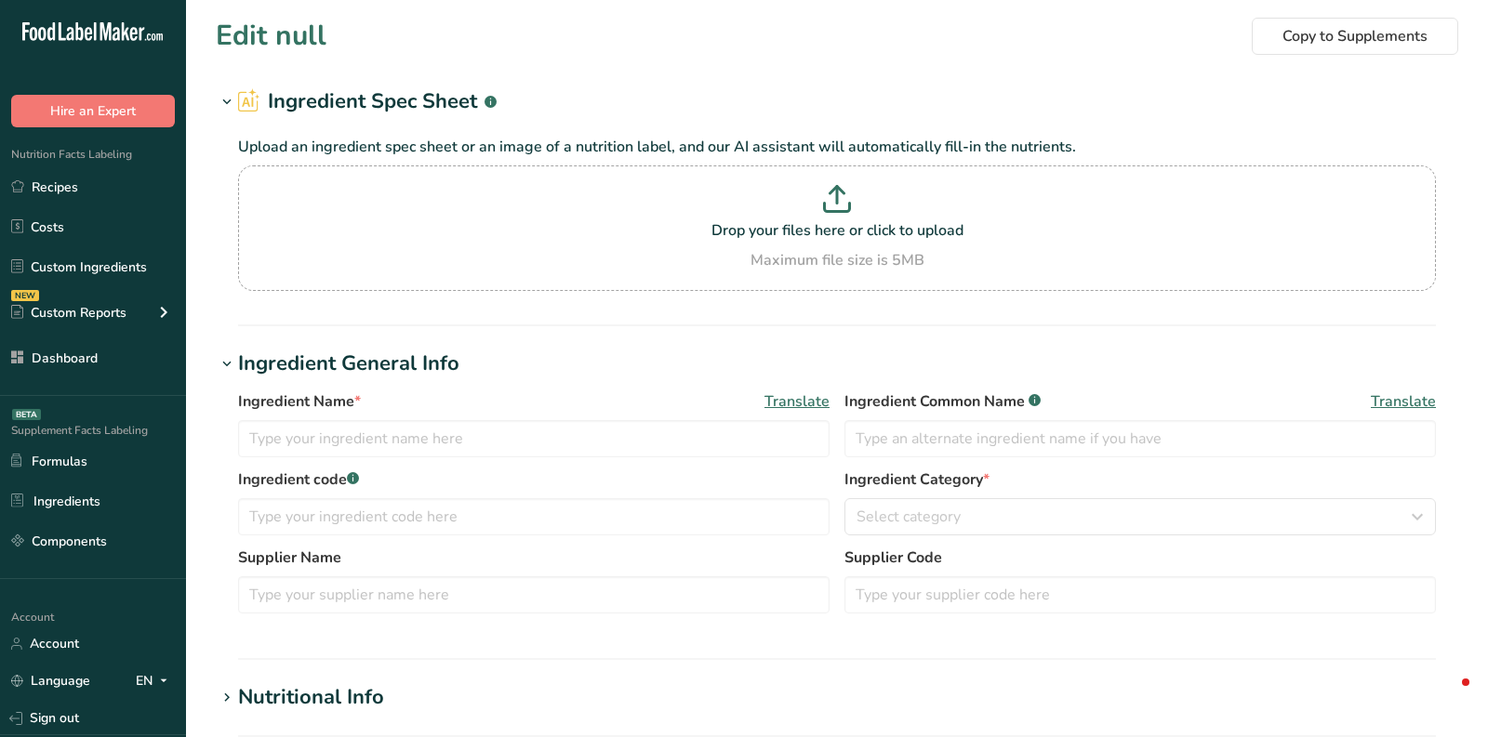
type input "Mayonnaise"
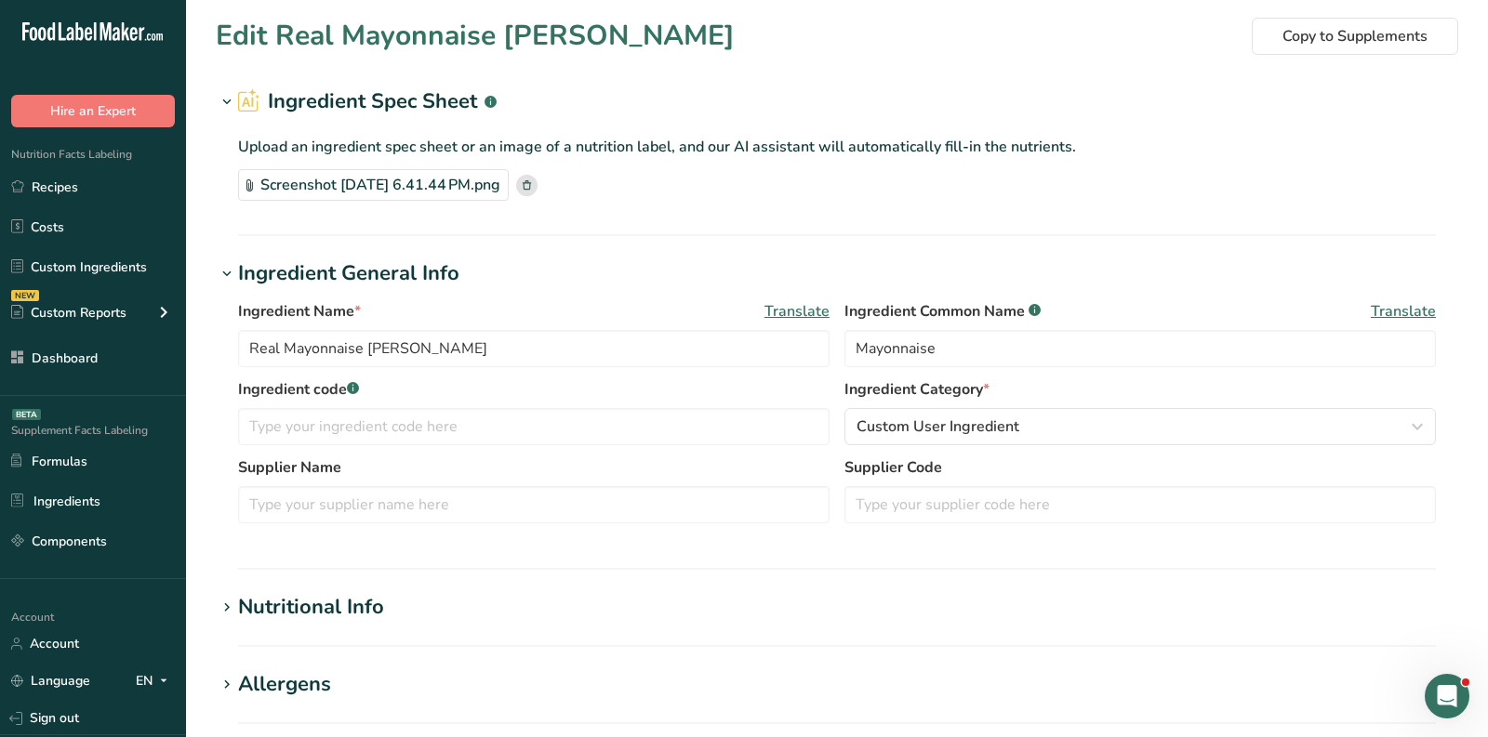
click at [395, 192] on div "Screenshot [DATE] 6.41.44 PM.png" at bounding box center [373, 185] width 271 height 32
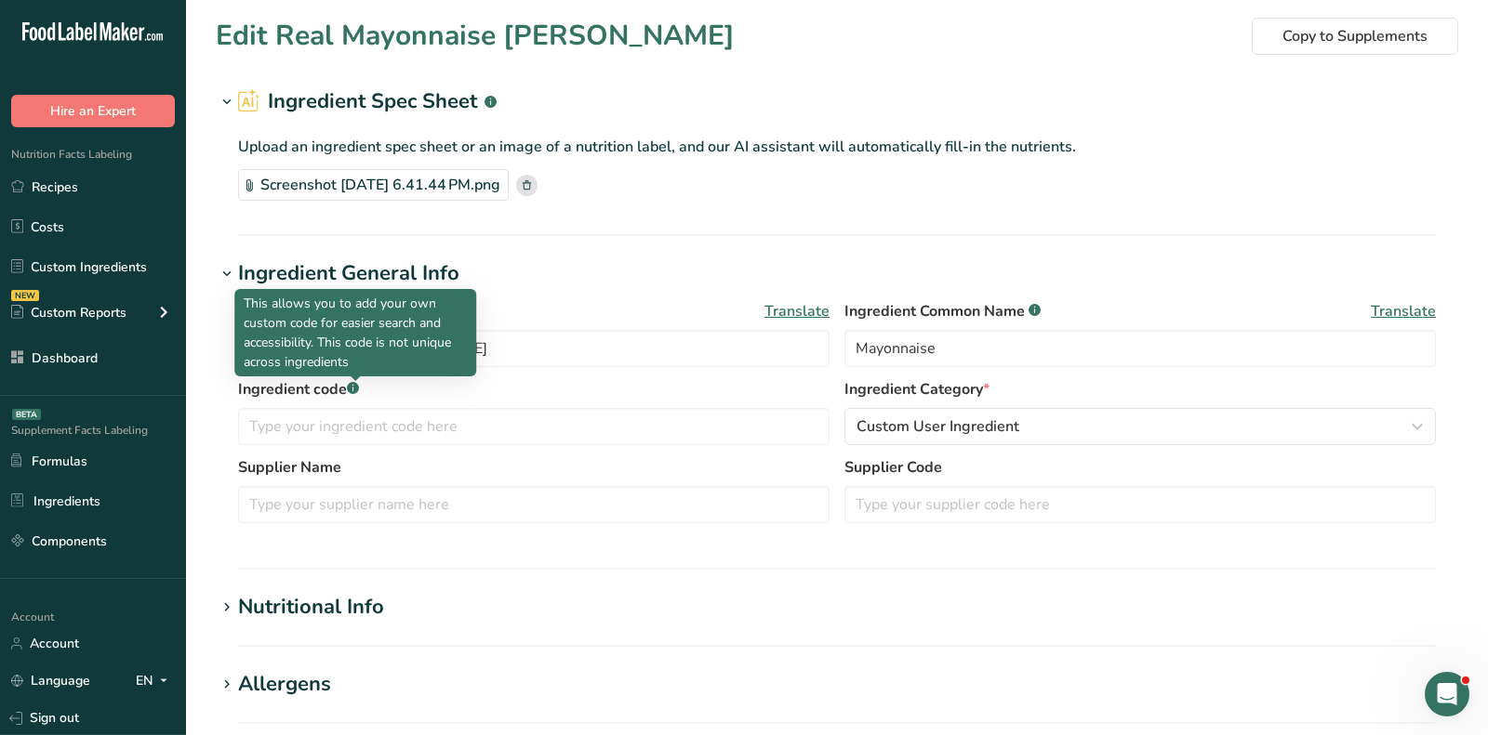
click at [364, 338] on p "This allows you to add your own custom code for easier search and accessibility…" at bounding box center [355, 333] width 223 height 78
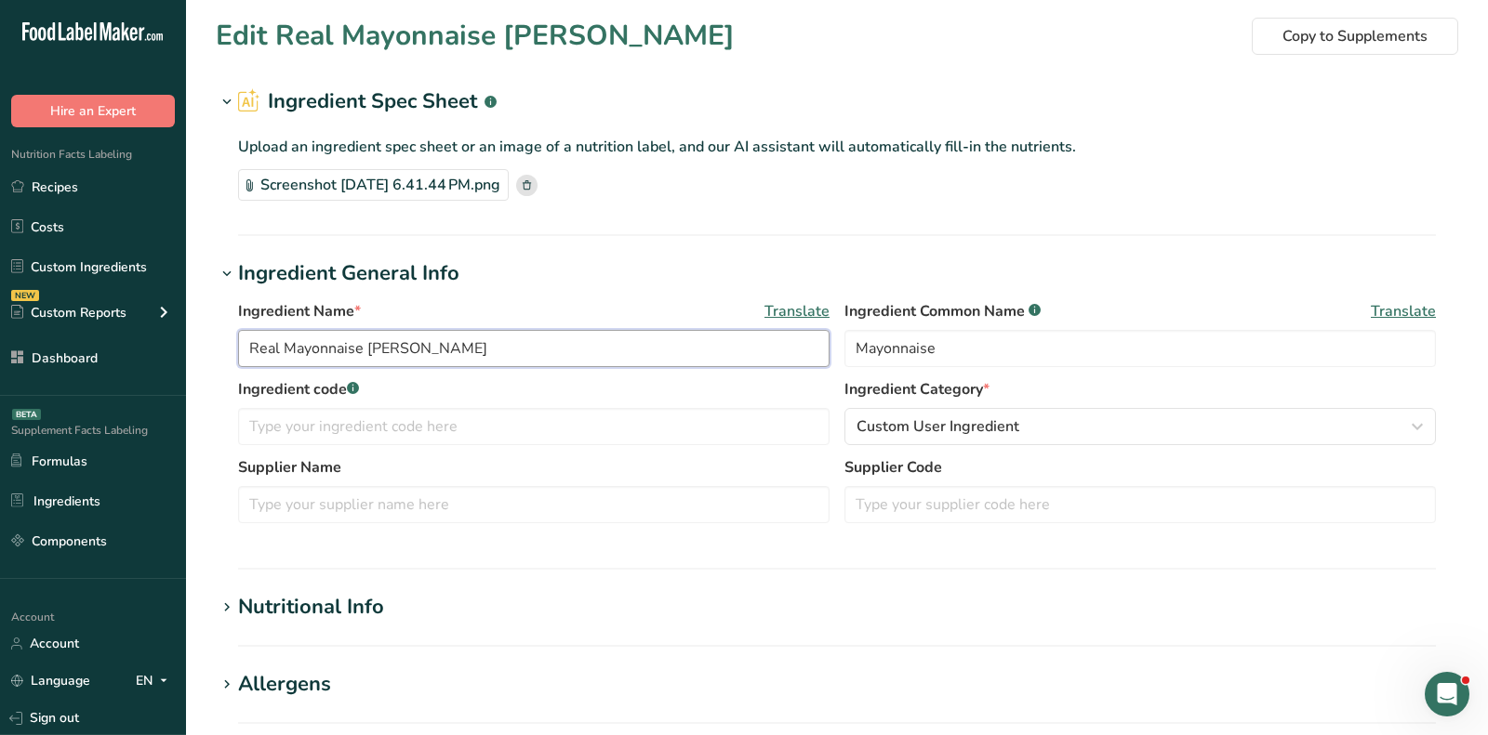
click at [531, 351] on input "Real Mayonnaise [PERSON_NAME]" at bounding box center [533, 348] width 591 height 37
click at [531, 351] on input "Real Mayonnaise Hellmann's" at bounding box center [533, 348] width 591 height 37
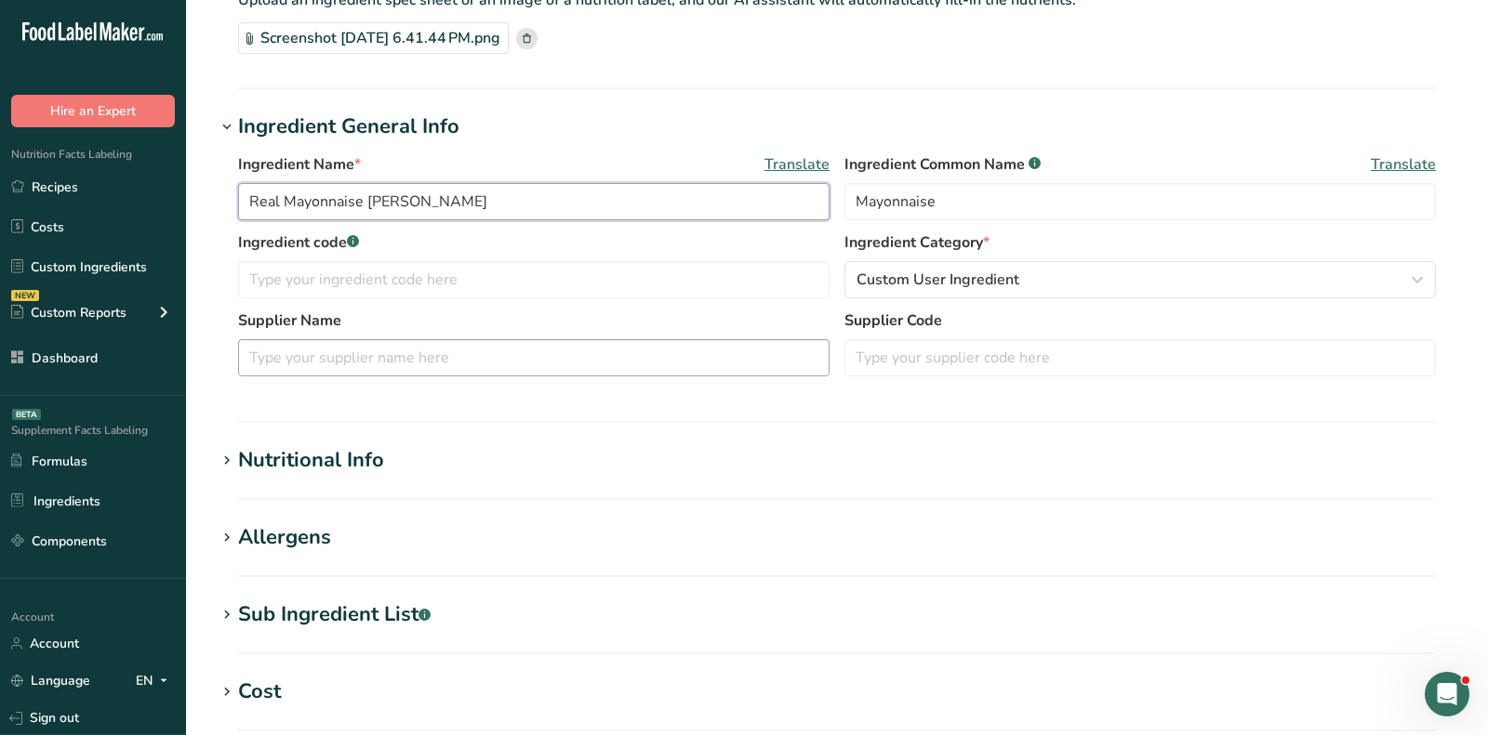
scroll to position [161, 0]
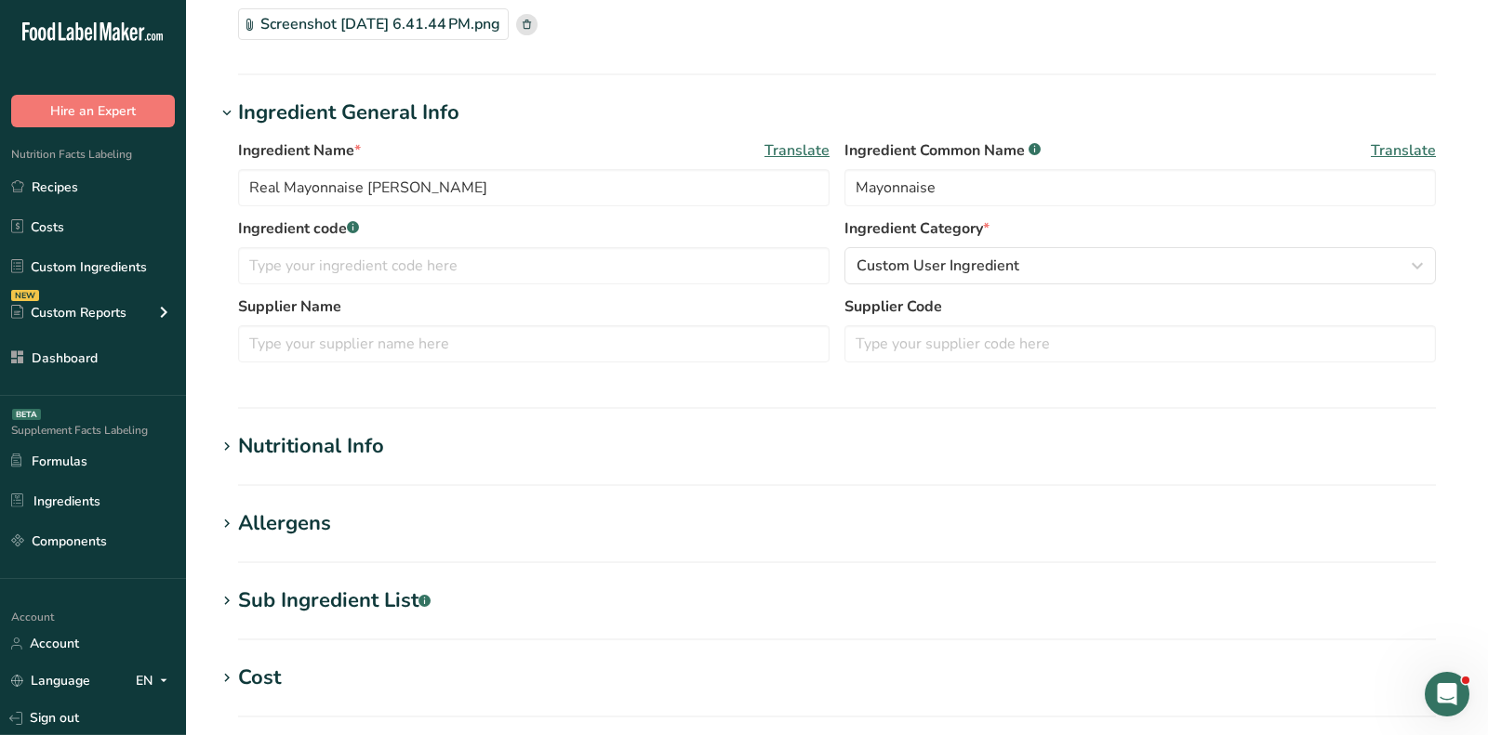
click at [309, 415] on section "Edit Real Mayonnaise Hellmann's Copy to Supplements Ingredient Spec Sheet .a-a{…" at bounding box center [837, 477] width 1302 height 1276
click at [311, 445] on div "Nutritional Info" at bounding box center [311, 446] width 146 height 31
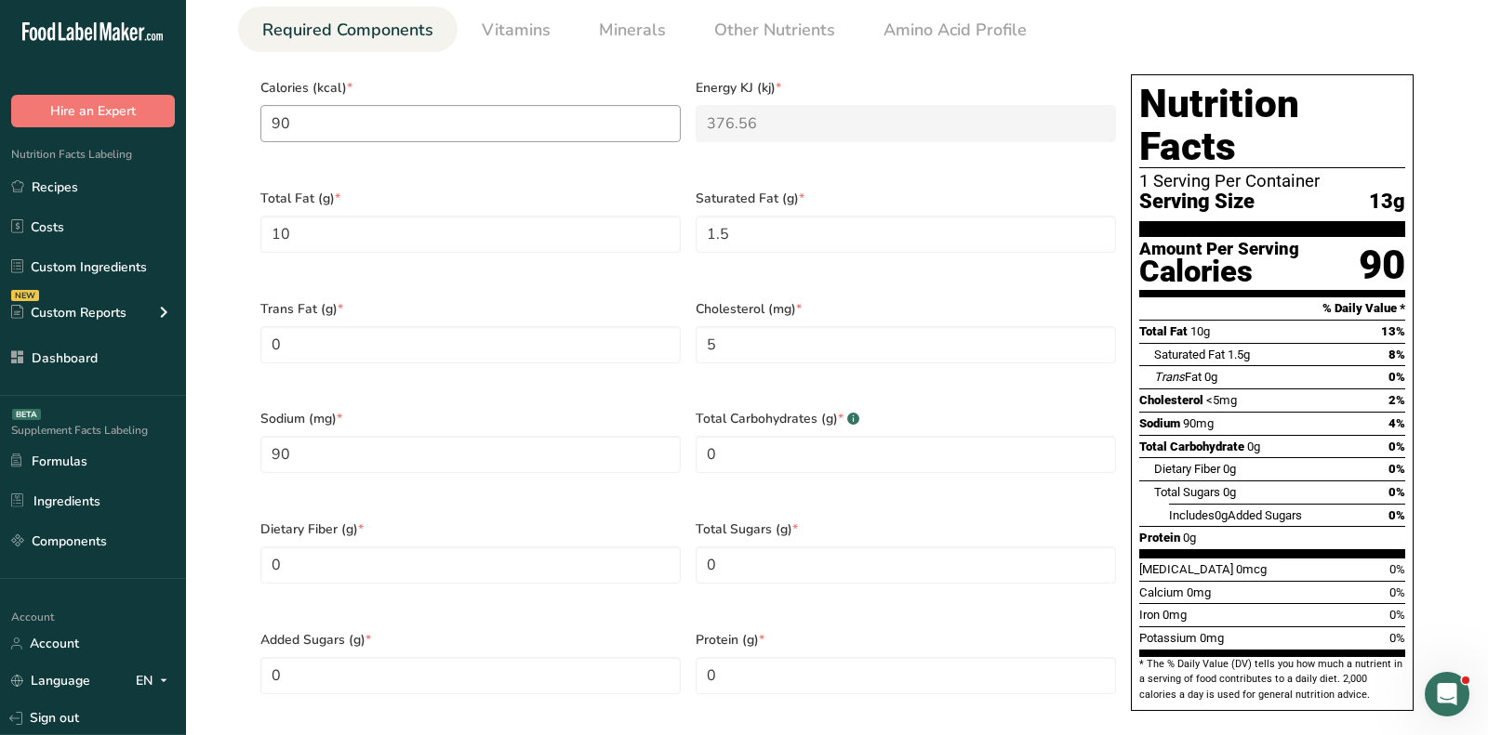
scroll to position [747, 0]
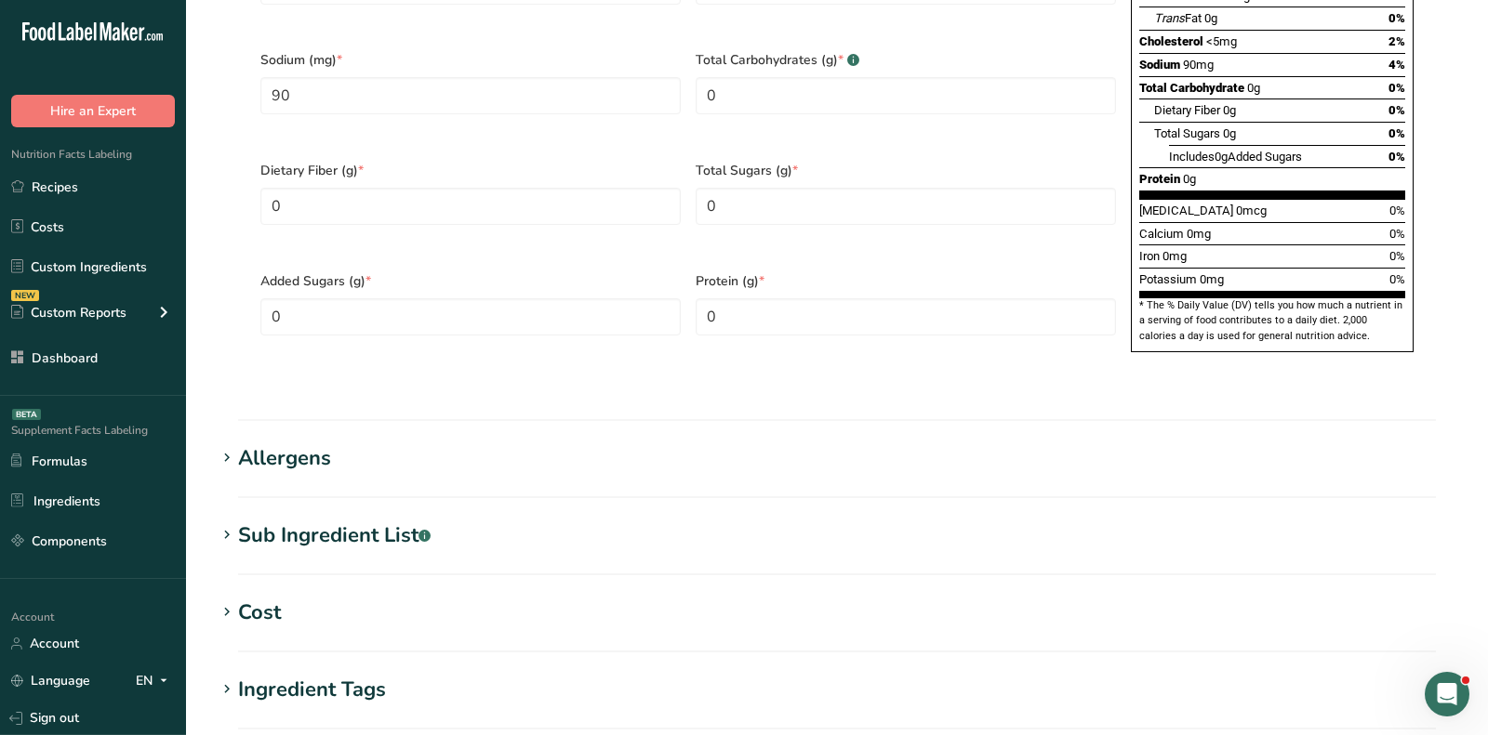
click at [307, 444] on div "Allergens" at bounding box center [284, 459] width 93 height 31
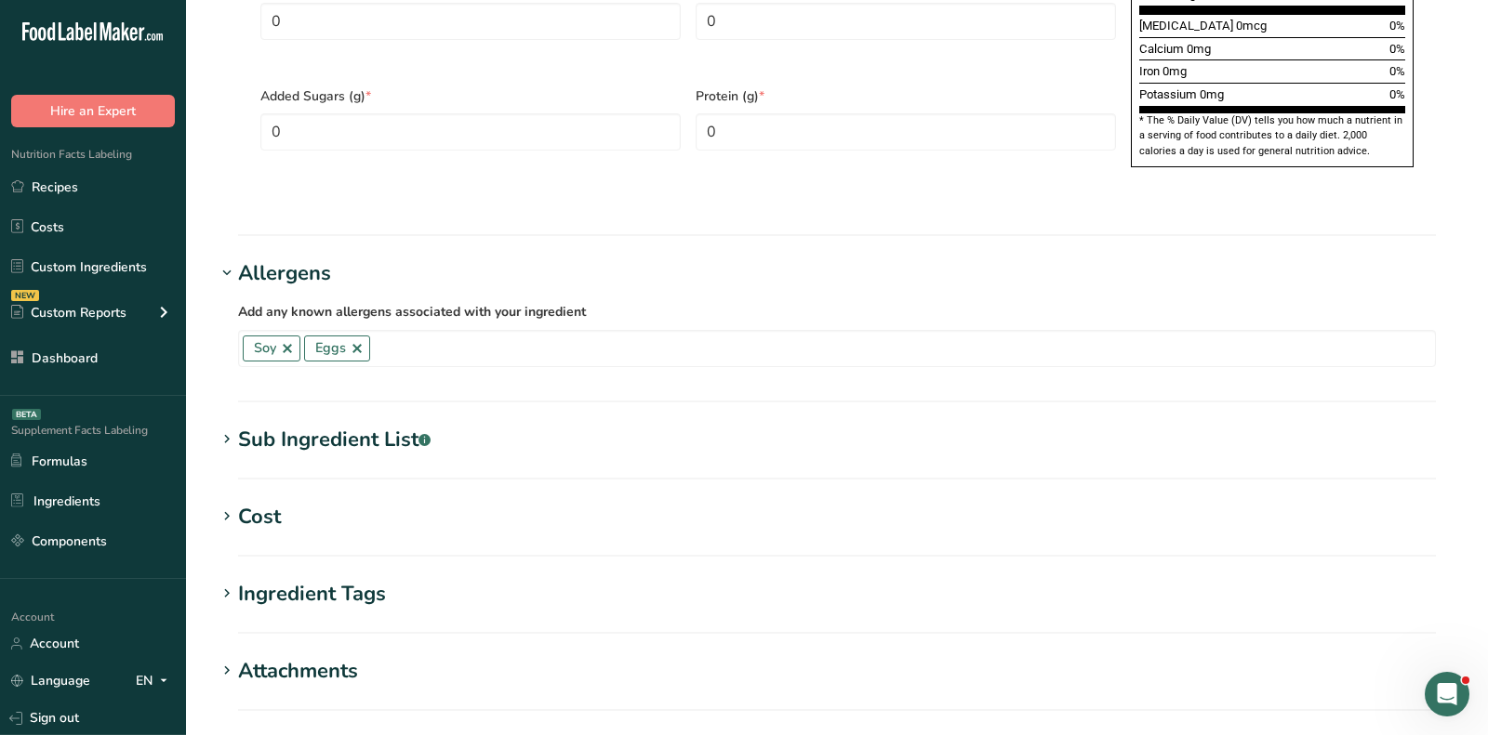
click at [308, 425] on div "Sub Ingredient List .a-a{fill:#347362;}.b-a{fill:#fff;}" at bounding box center [334, 440] width 192 height 31
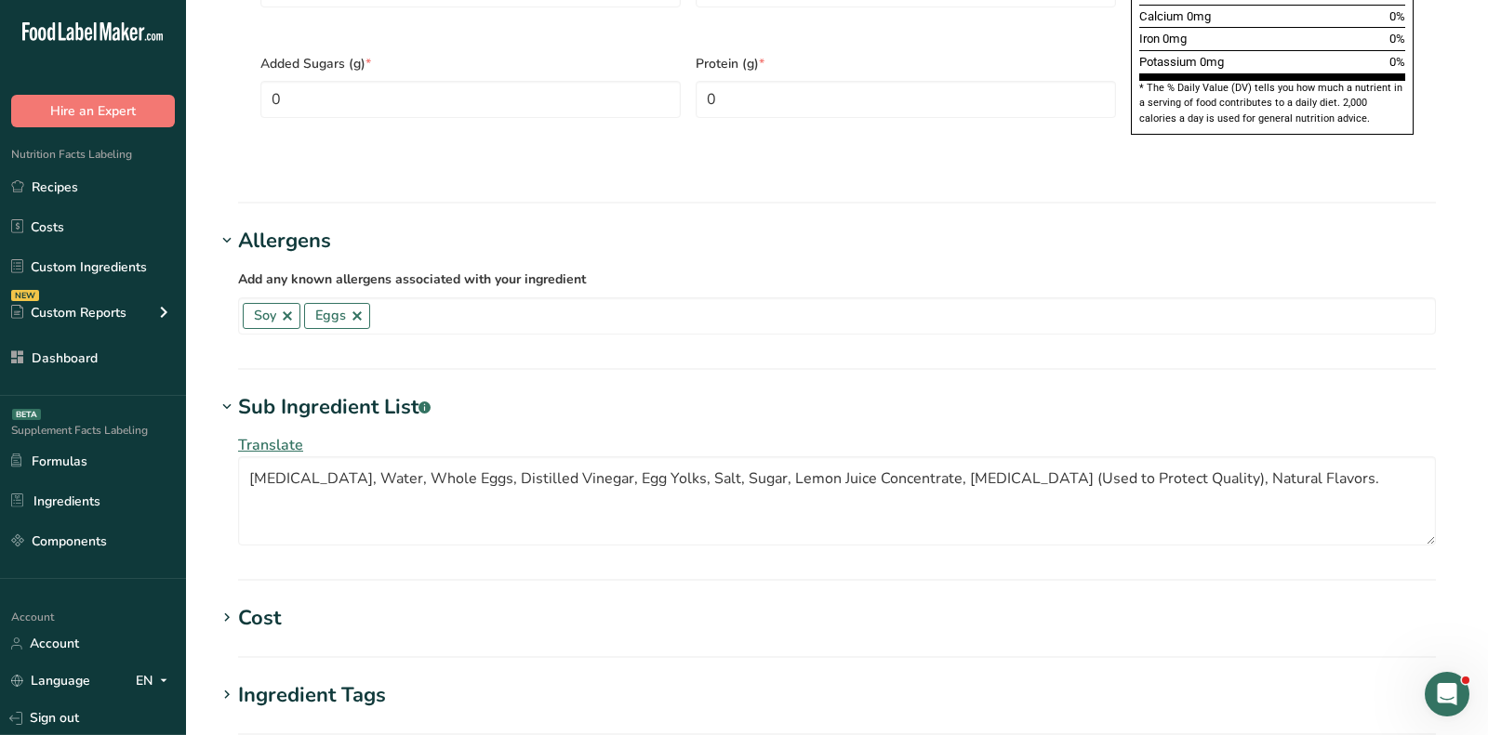
scroll to position [1315, 0]
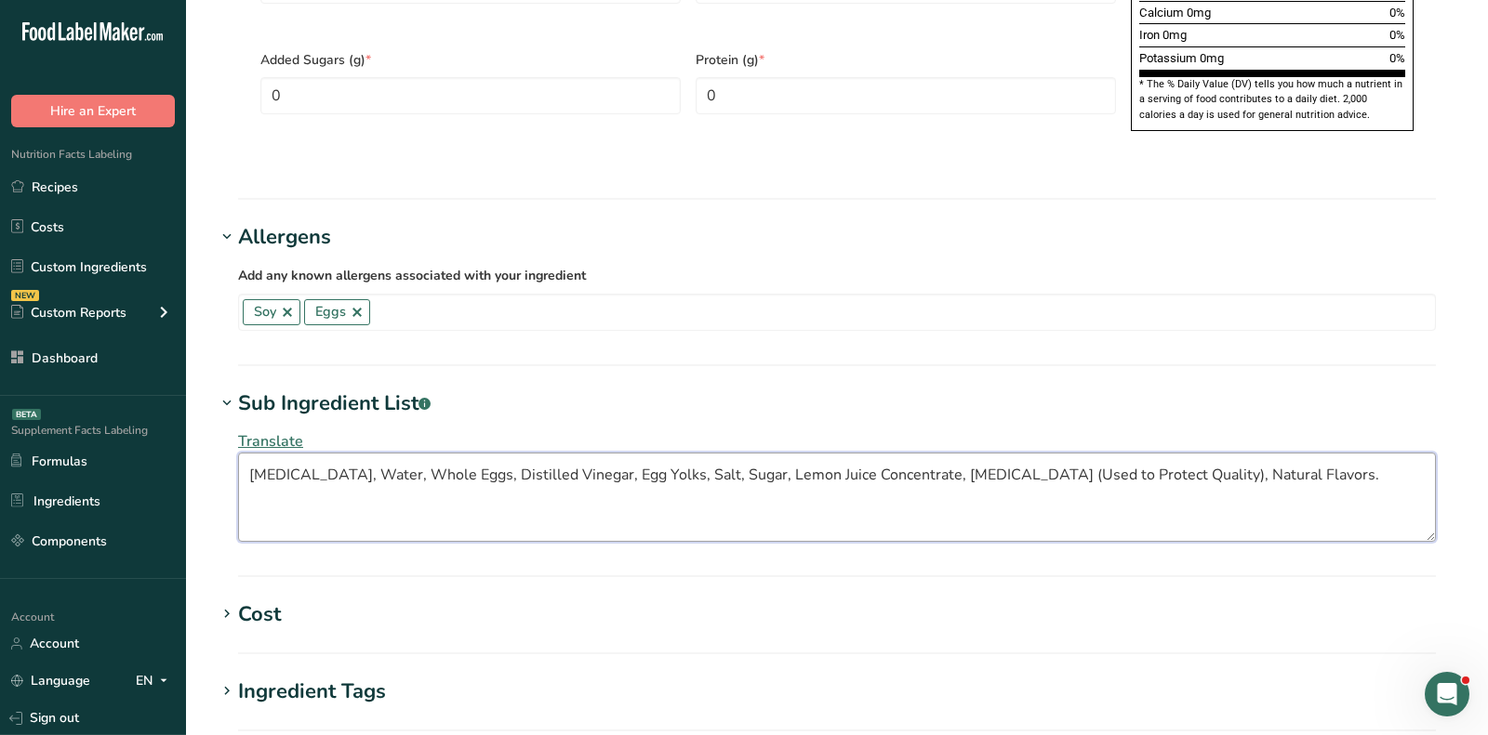
click at [332, 453] on textarea "[MEDICAL_DATA], Water, Whole Eggs, Distilled Vinegar, Egg Yolks, Salt, Sugar, L…" at bounding box center [837, 497] width 1198 height 89
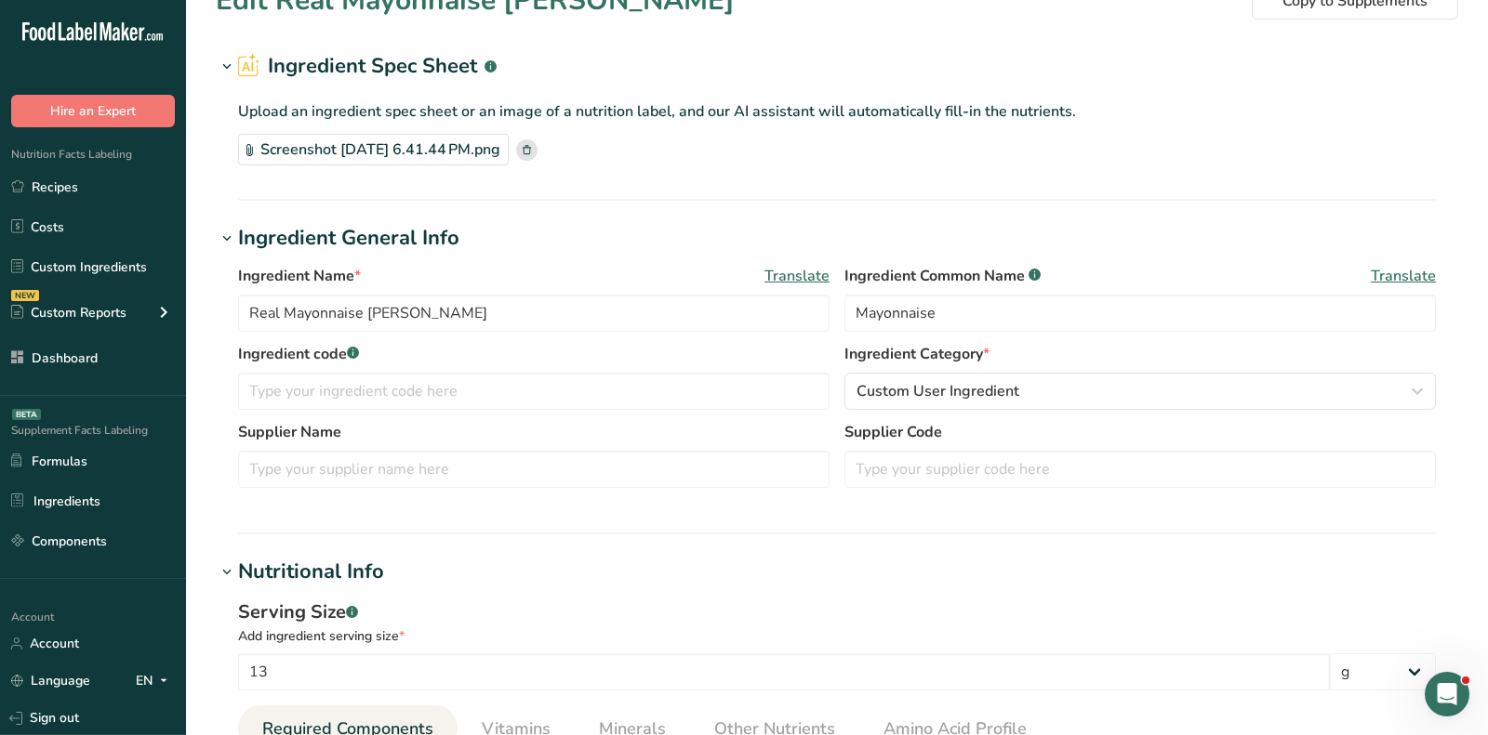
scroll to position [0, 0]
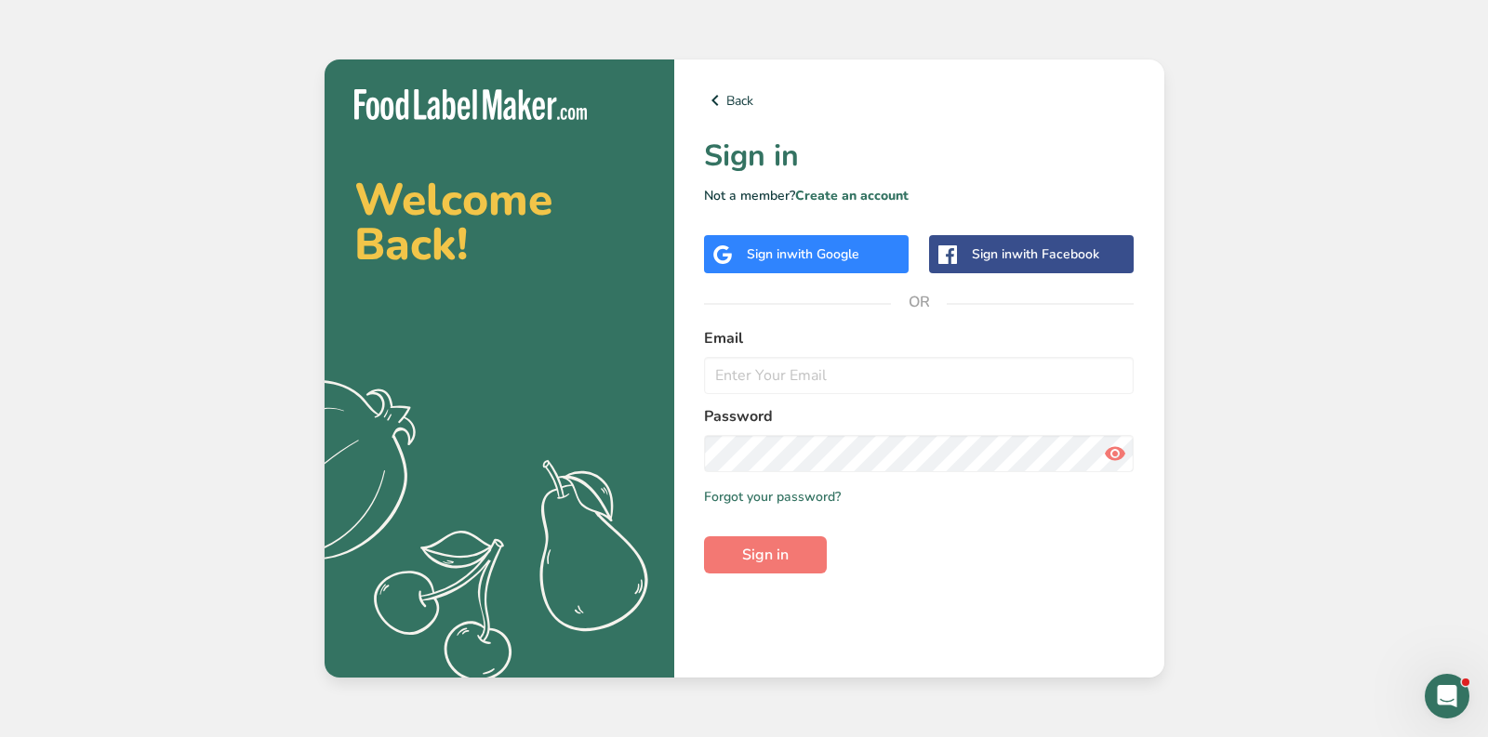
click at [68, 448] on div "Welcome Back! .a{fill:#f5f3ed;} Back Sign in Not a member? Create an account Si…" at bounding box center [744, 368] width 1488 height 737
click at [827, 374] on input "email" at bounding box center [919, 375] width 431 height 37
type input "c"
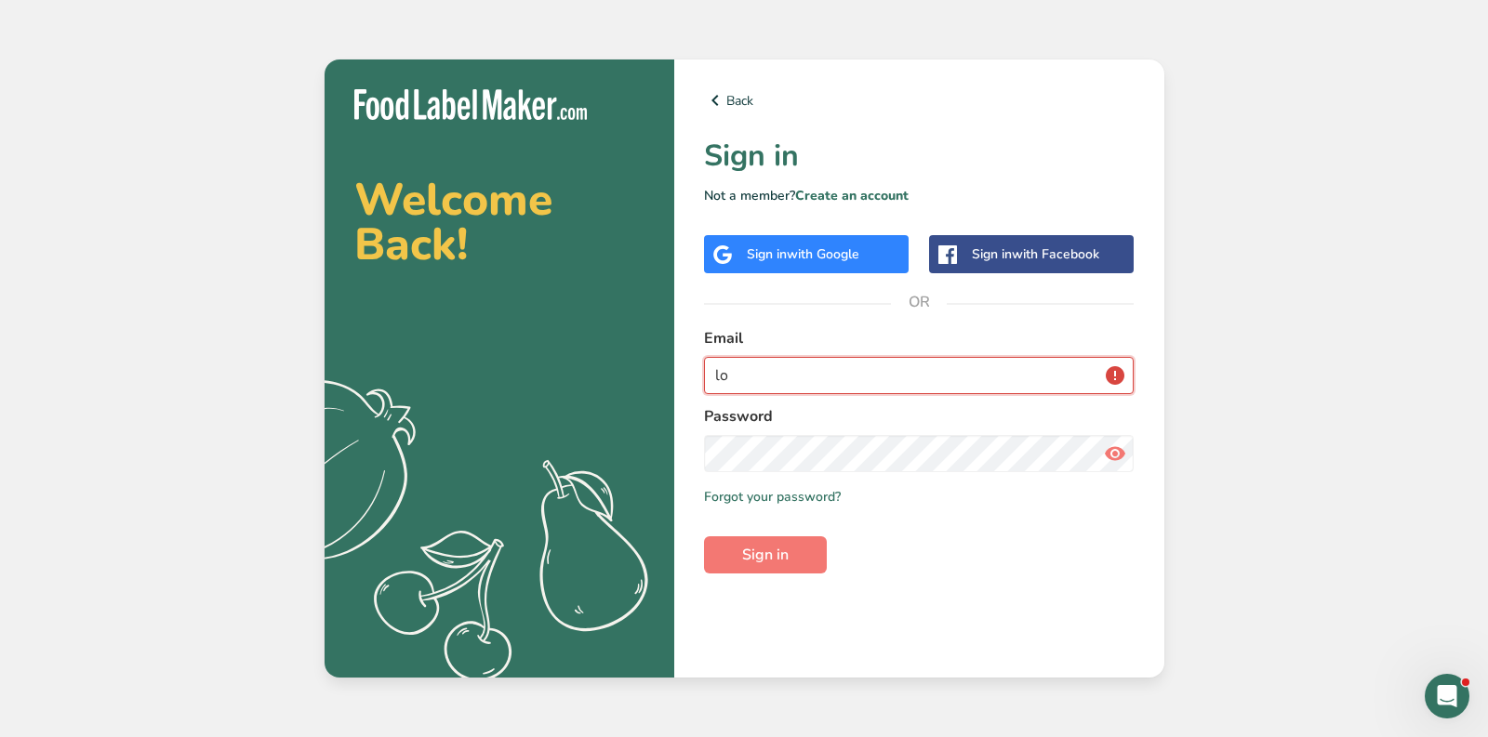
type input "l"
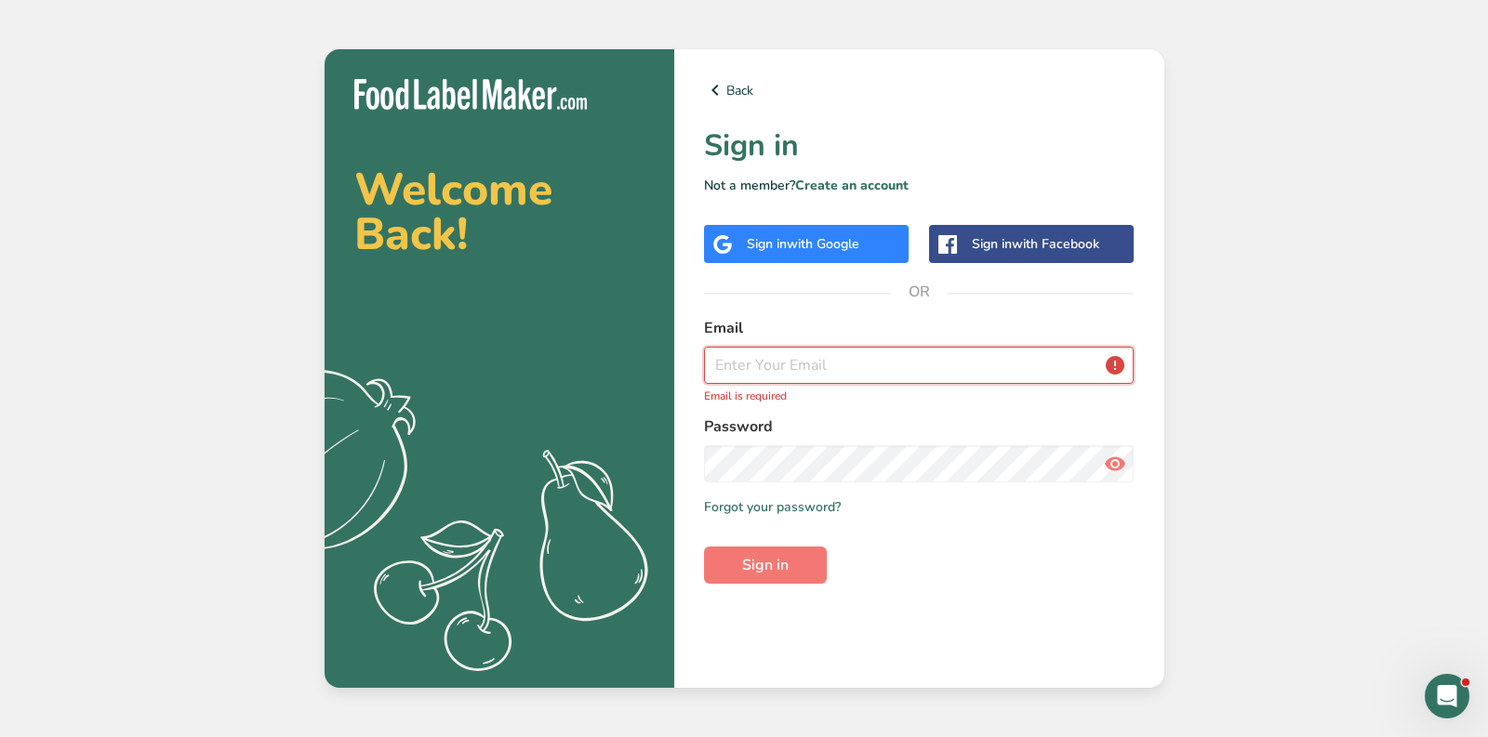
paste input "[EMAIL_ADDRESS][DOMAIN_NAME]"
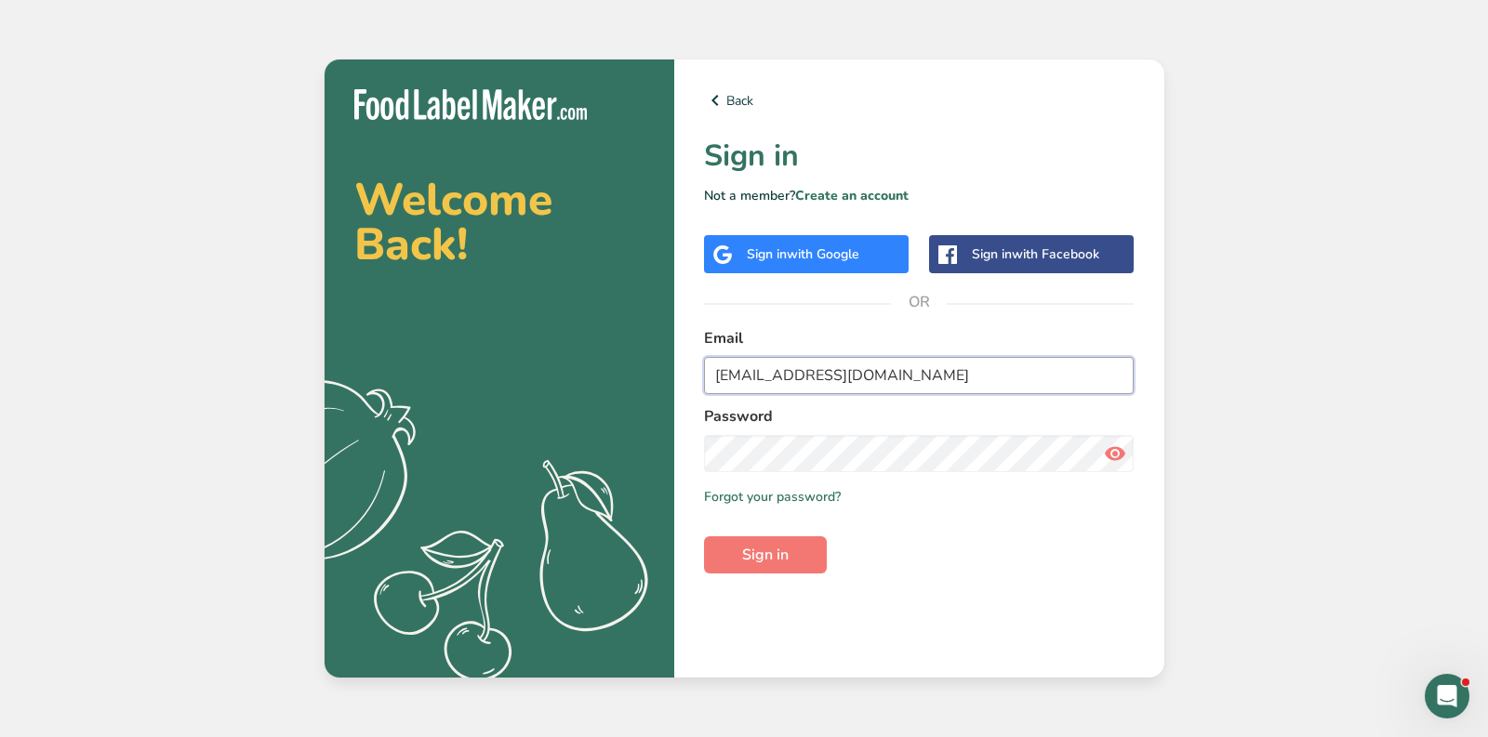
type input "[EMAIL_ADDRESS][DOMAIN_NAME]"
click at [1111, 460] on icon at bounding box center [1115, 453] width 22 height 33
click at [798, 573] on button "Sign in" at bounding box center [765, 555] width 123 height 37
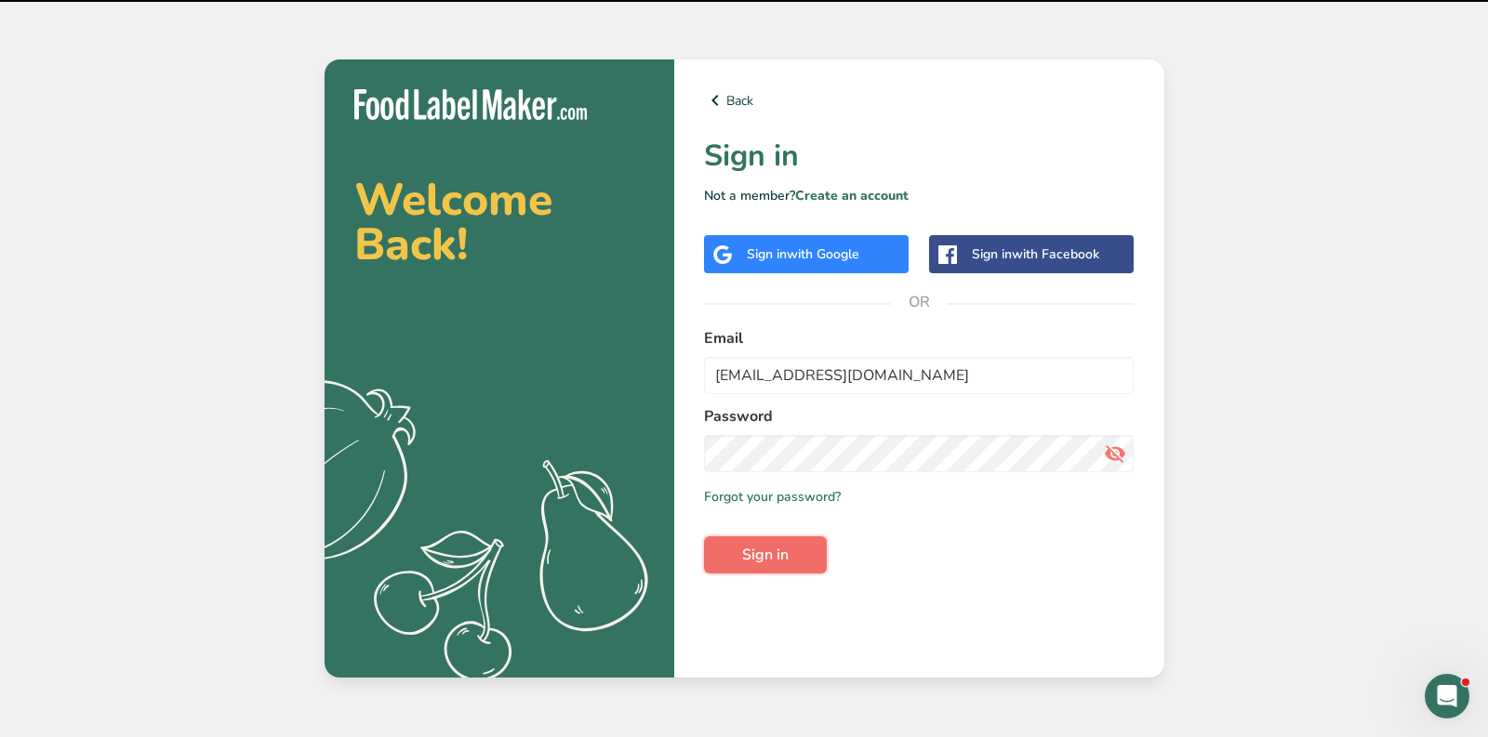
click at [760, 555] on span "Sign in" at bounding box center [765, 555] width 46 height 22
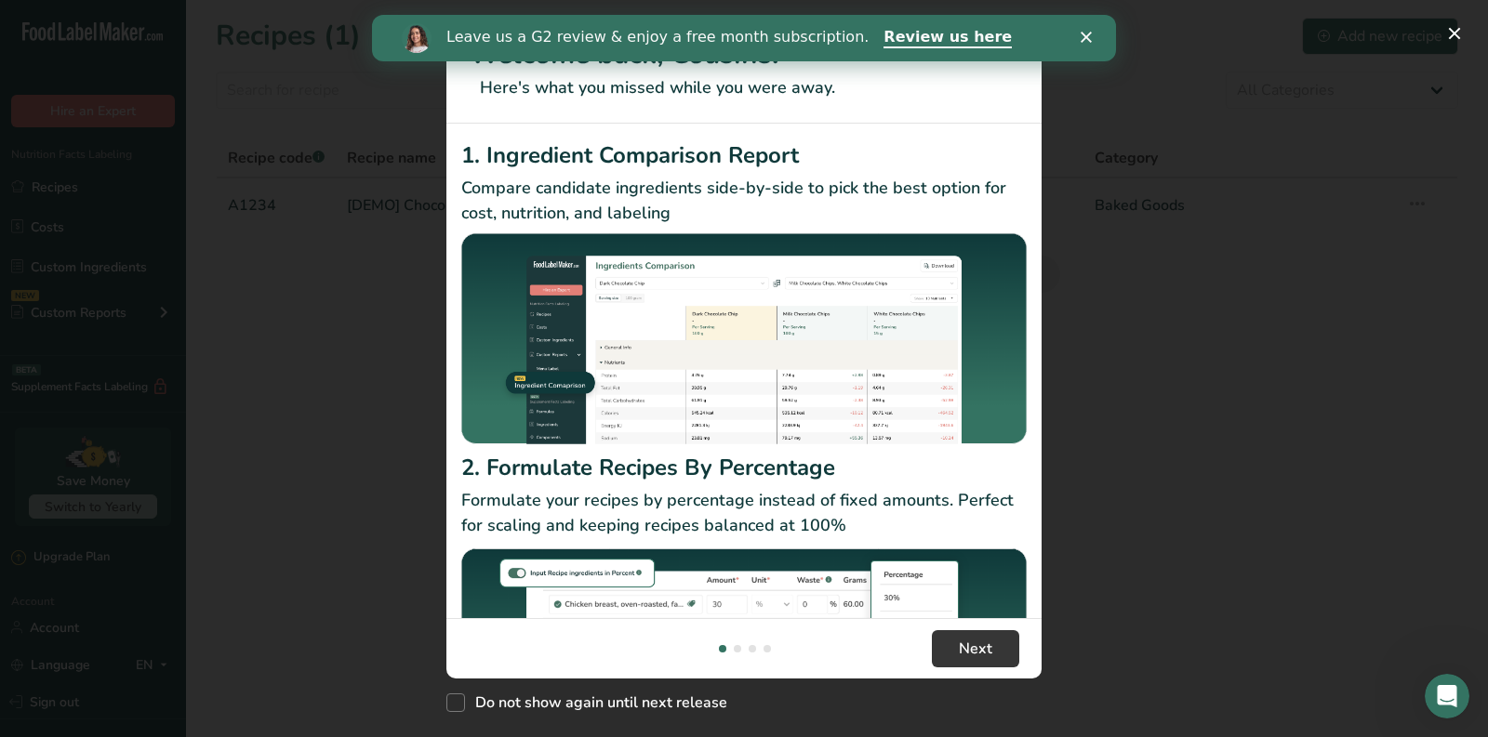
click at [451, 693] on div "Do not show again until next release" at bounding box center [743, 699] width 595 height 40
click at [455, 700] on span "New Features" at bounding box center [455, 703] width 19 height 19
click at [455, 700] on input "Do not show again until next release" at bounding box center [452, 703] width 12 height 12
checkbox input "true"
click at [990, 643] on span "Next" at bounding box center [975, 649] width 33 height 22
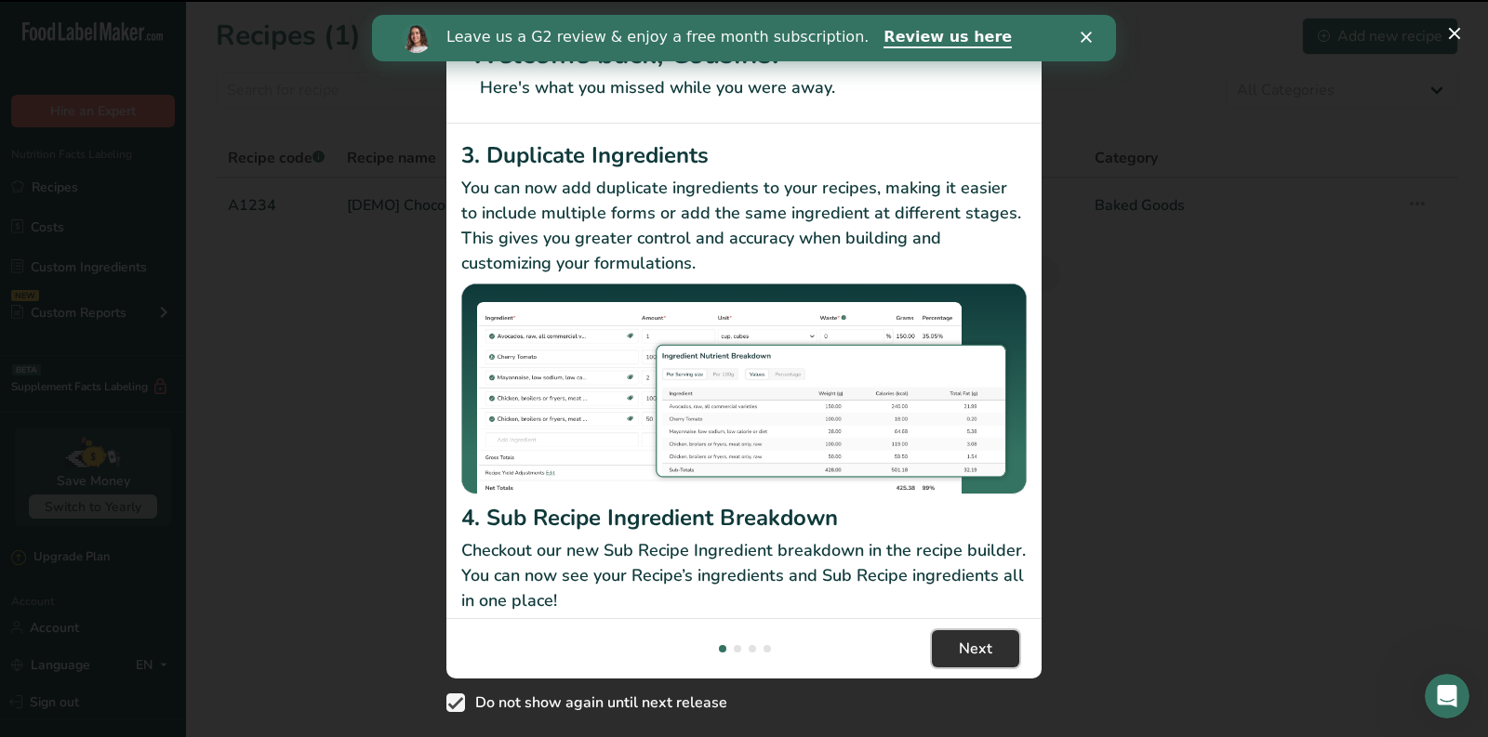
click at [990, 643] on span "Next" at bounding box center [975, 649] width 33 height 22
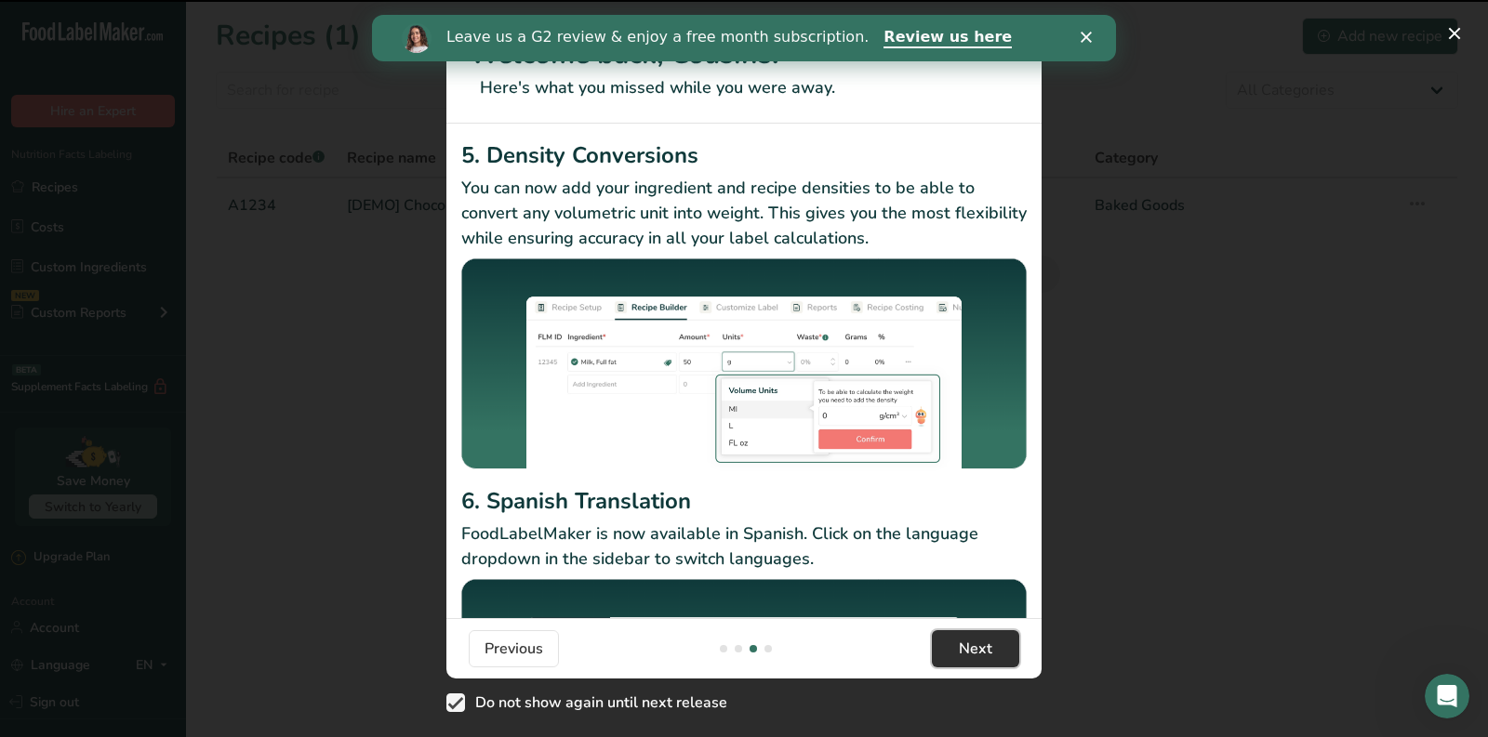
click at [990, 643] on span "Next" at bounding box center [975, 649] width 33 height 22
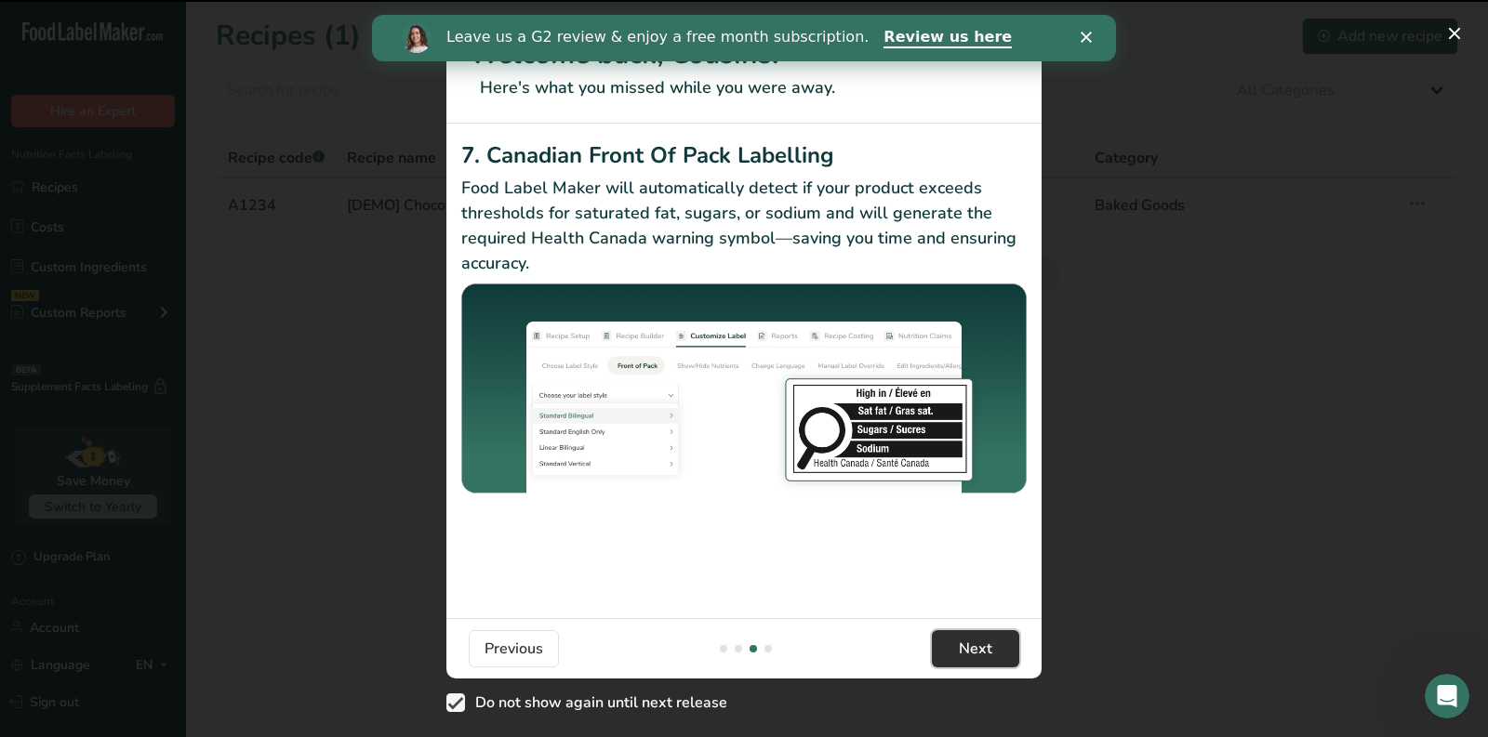
click at [990, 643] on span "Next" at bounding box center [975, 649] width 33 height 22
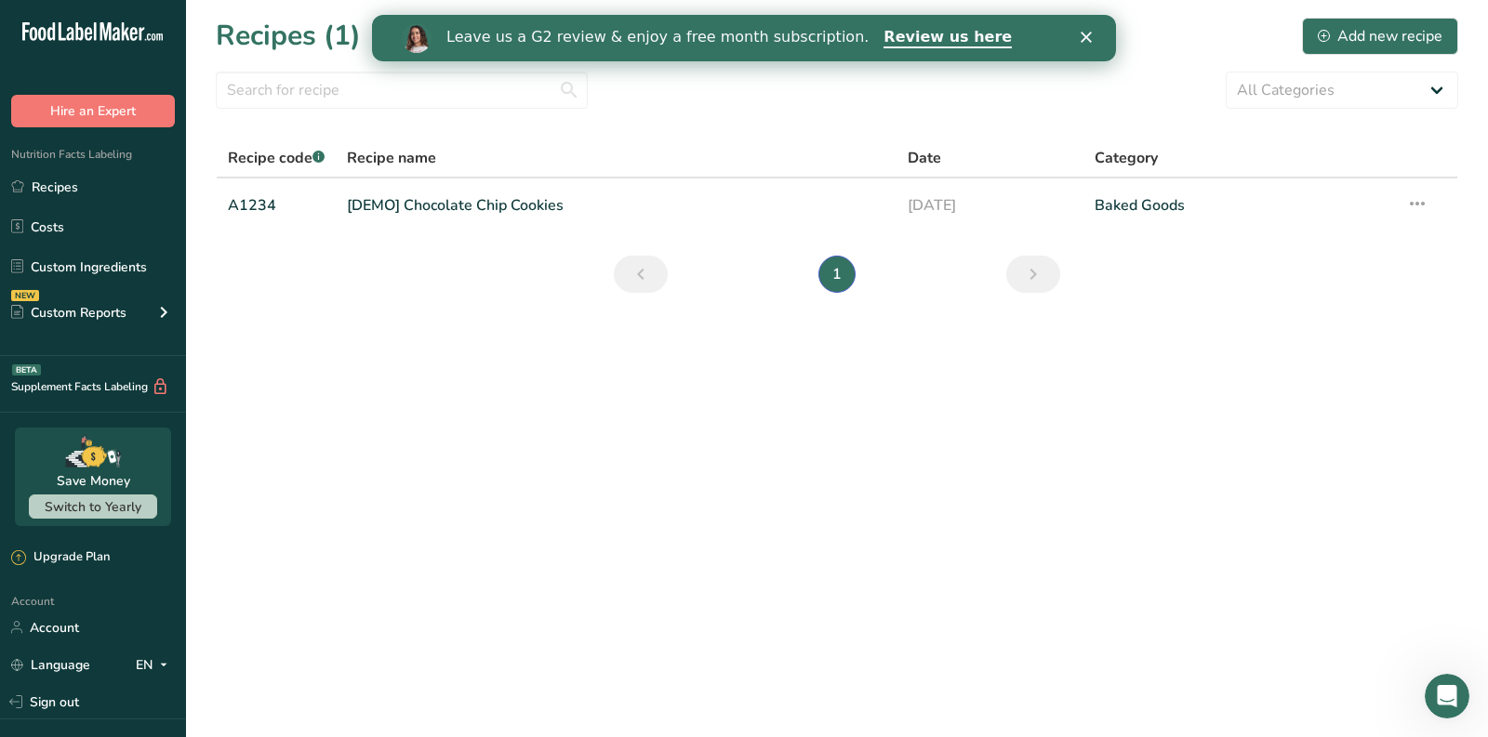
click at [990, 643] on button "Got it!" at bounding box center [986, 662] width 93 height 39
click at [990, 643] on main "Recipes (1) Add new recipe All Categories Baked Goods [GEOGRAPHIC_DATA] Confect…" at bounding box center [744, 368] width 1488 height 737
click at [1090, 38] on icon "Close" at bounding box center [1085, 37] width 11 height 11
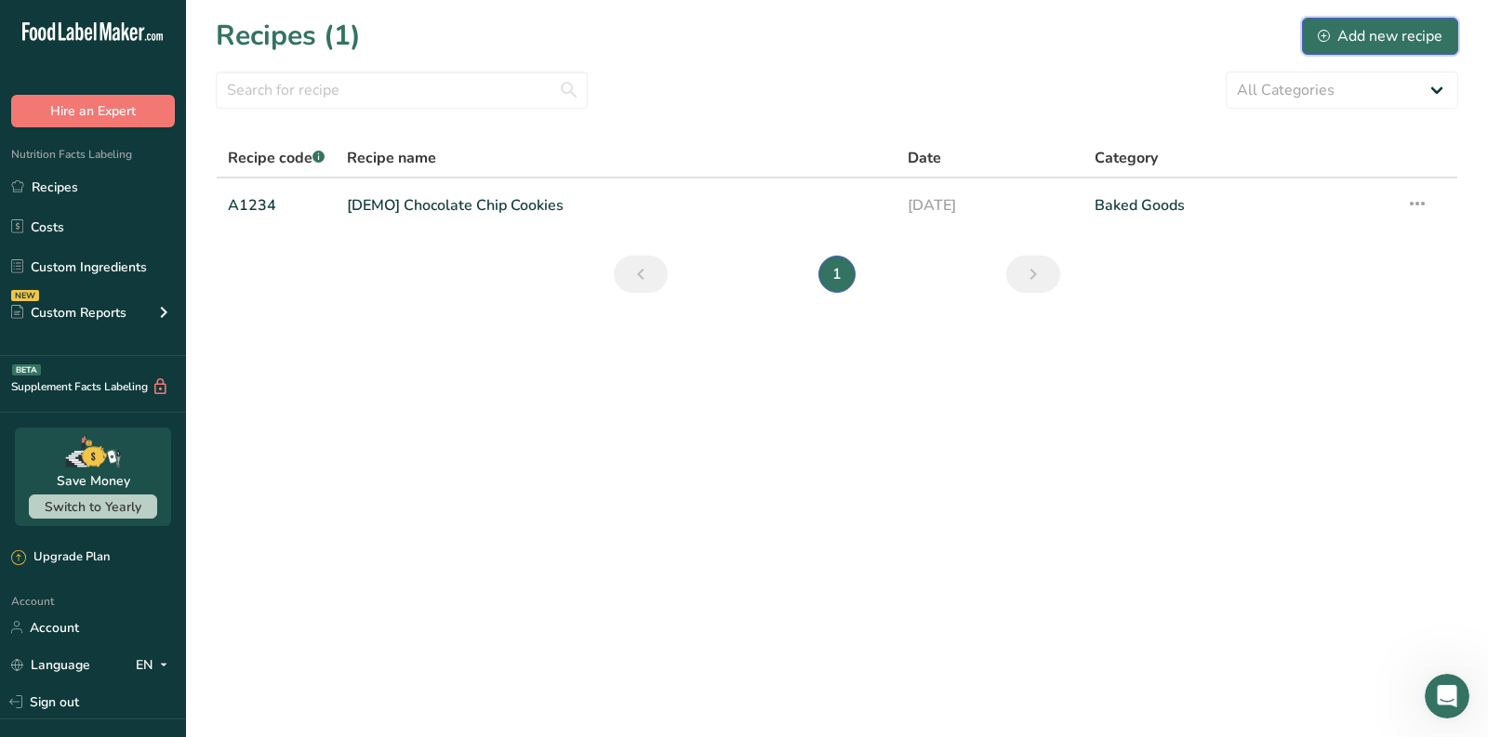
click at [1403, 37] on div "Add new recipe" at bounding box center [1380, 36] width 125 height 22
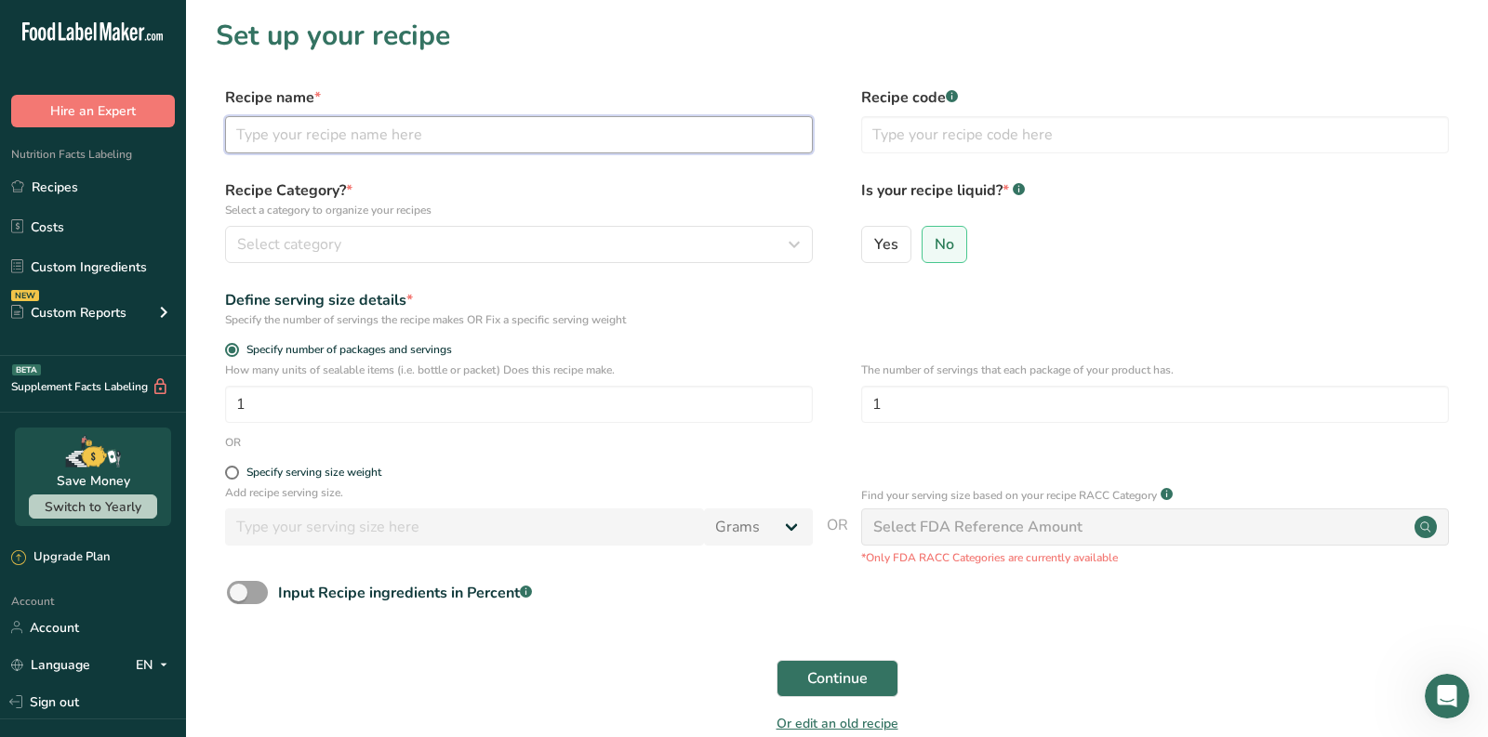
click at [428, 147] on input "text" at bounding box center [519, 134] width 588 height 37
paste input "[US_STATE] Roll"
type input "[US_STATE] Roll"
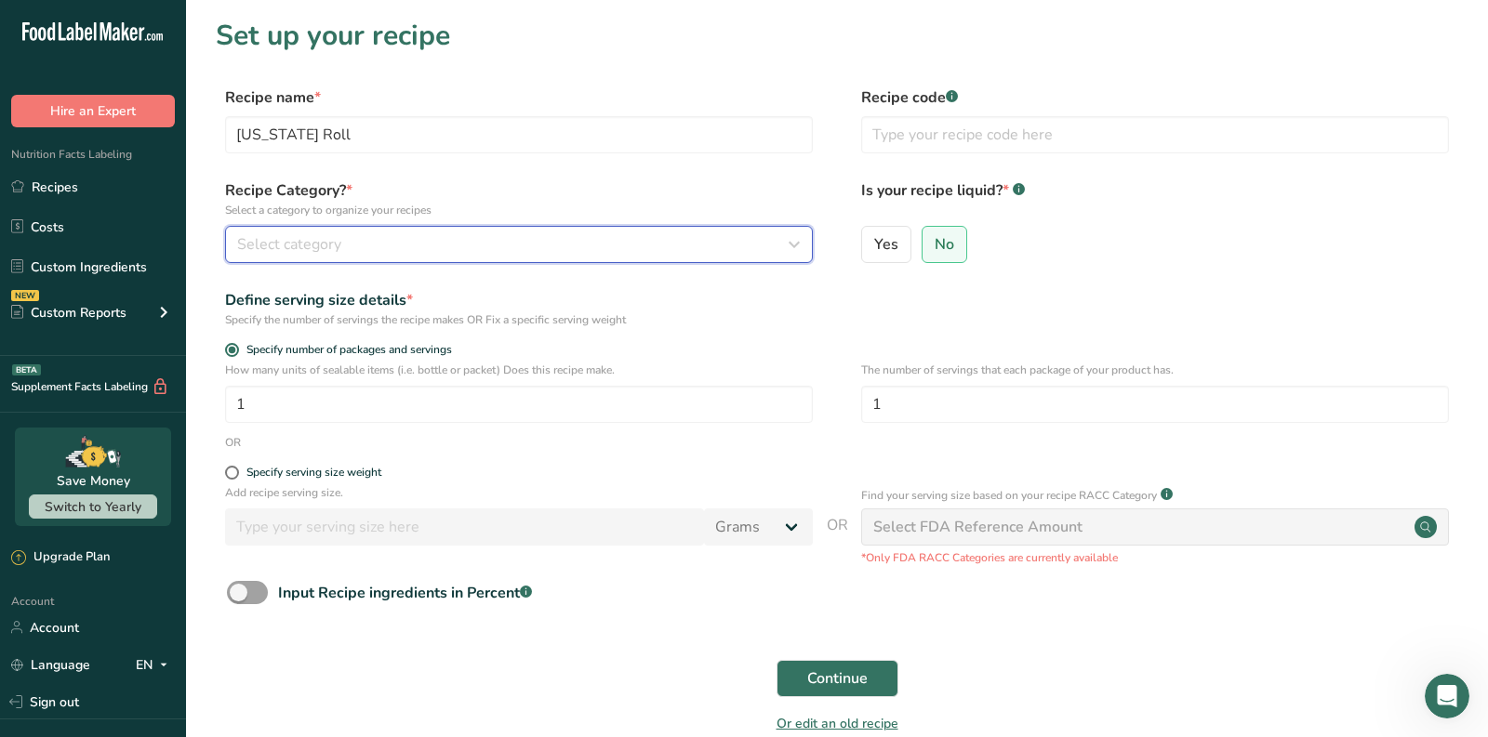
click at [585, 249] on div "Select category" at bounding box center [513, 244] width 552 height 22
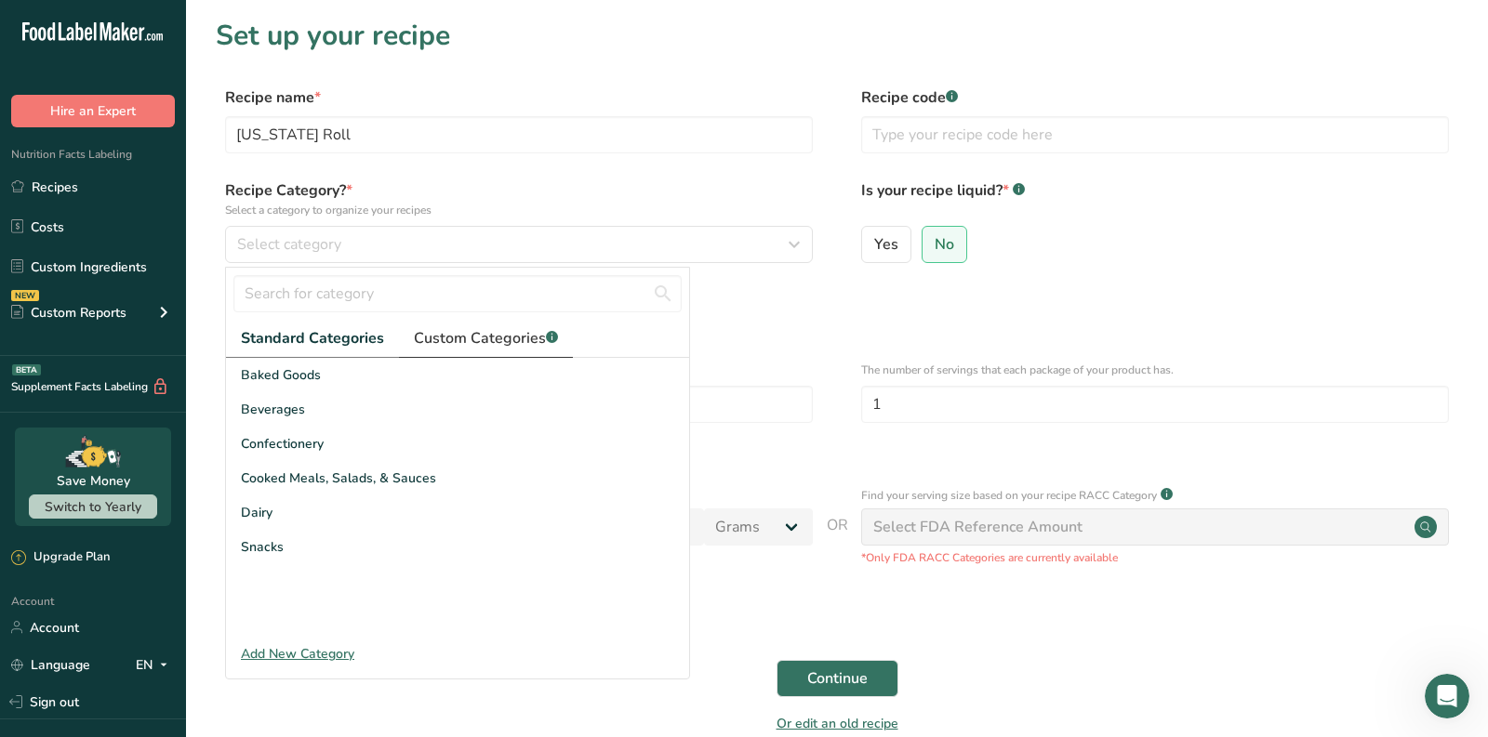
click at [492, 344] on span "Custom Categories .a-a{fill:#347362;}.b-a{fill:#fff;}" at bounding box center [486, 338] width 144 height 22
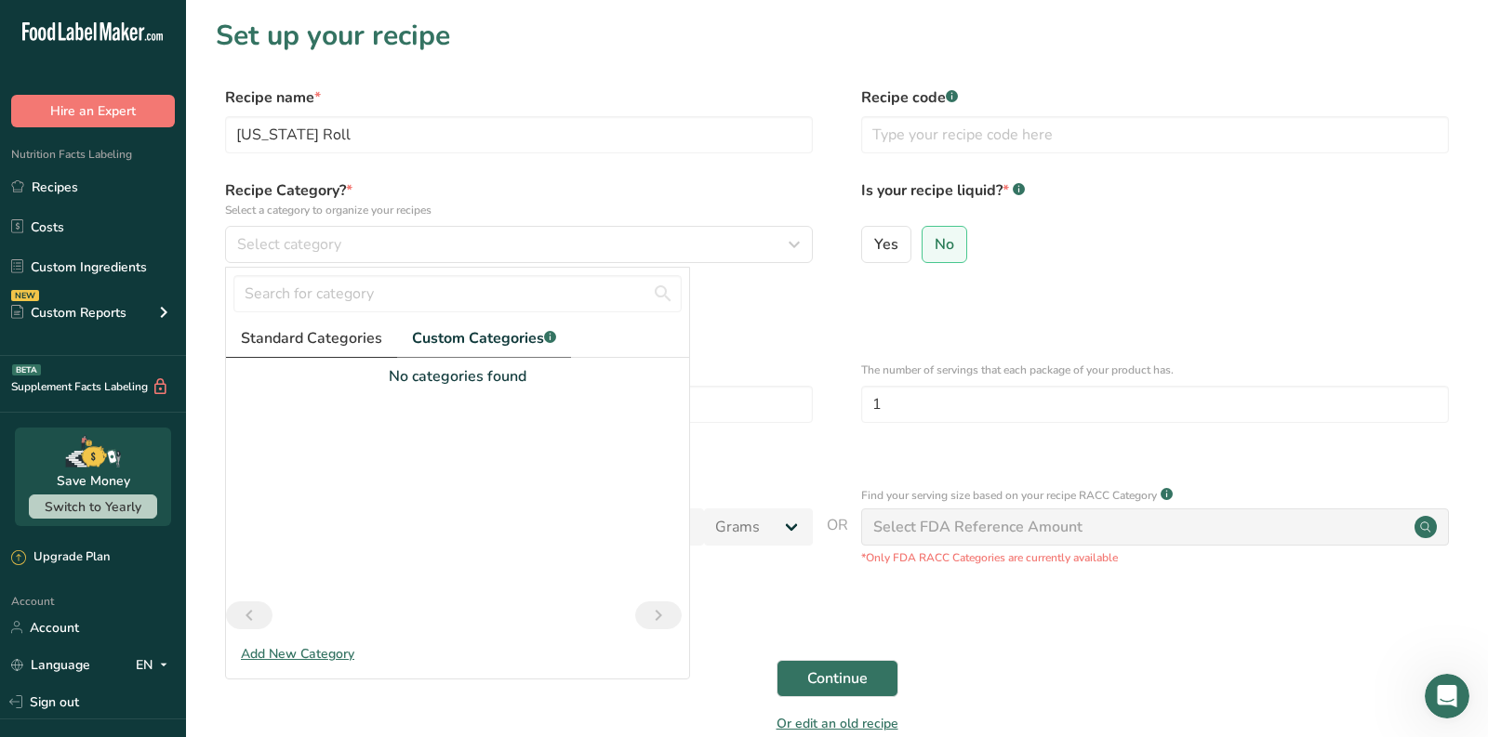
click at [342, 345] on span "Standard Categories" at bounding box center [311, 338] width 141 height 22
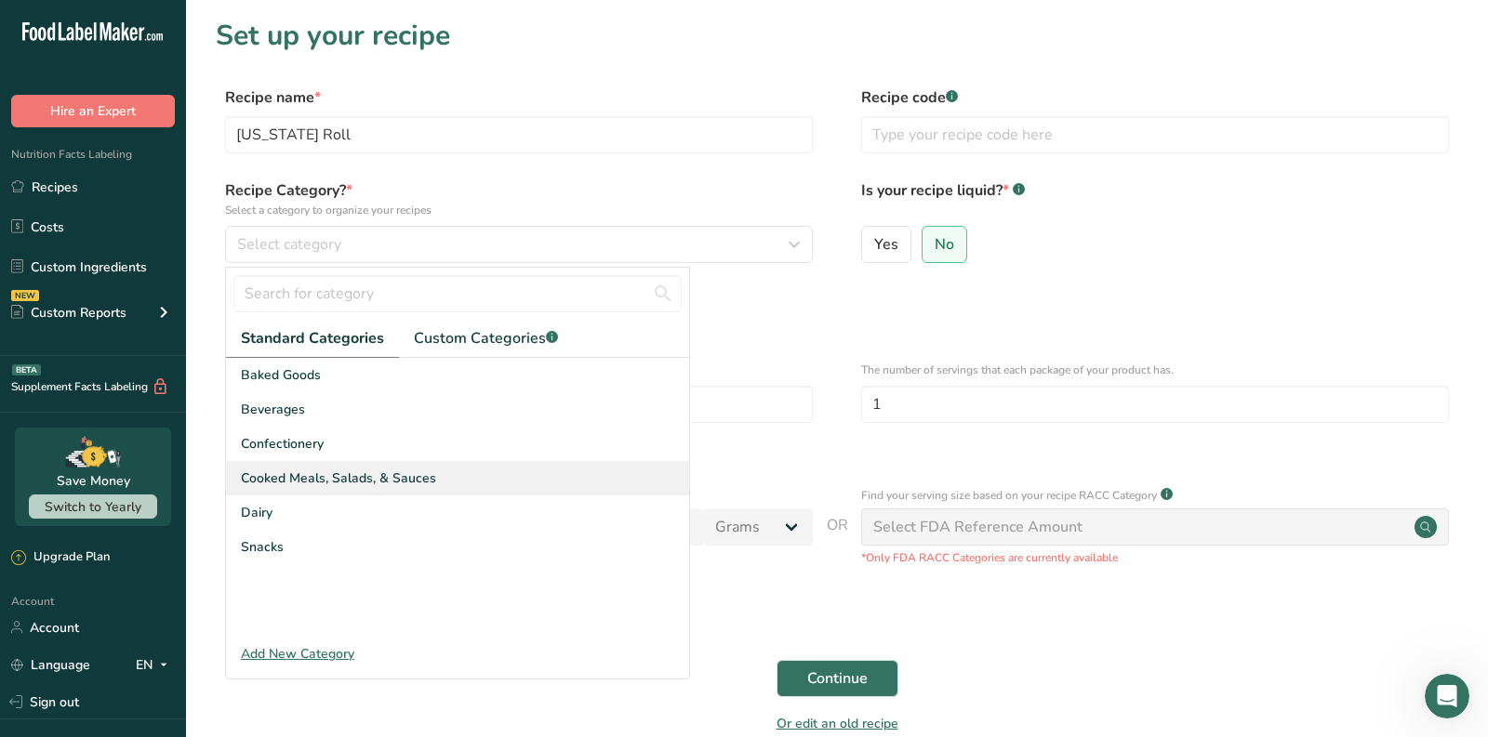
click at [309, 470] on span "Cooked Meals, Salads, & Sauces" at bounding box center [338, 479] width 195 height 20
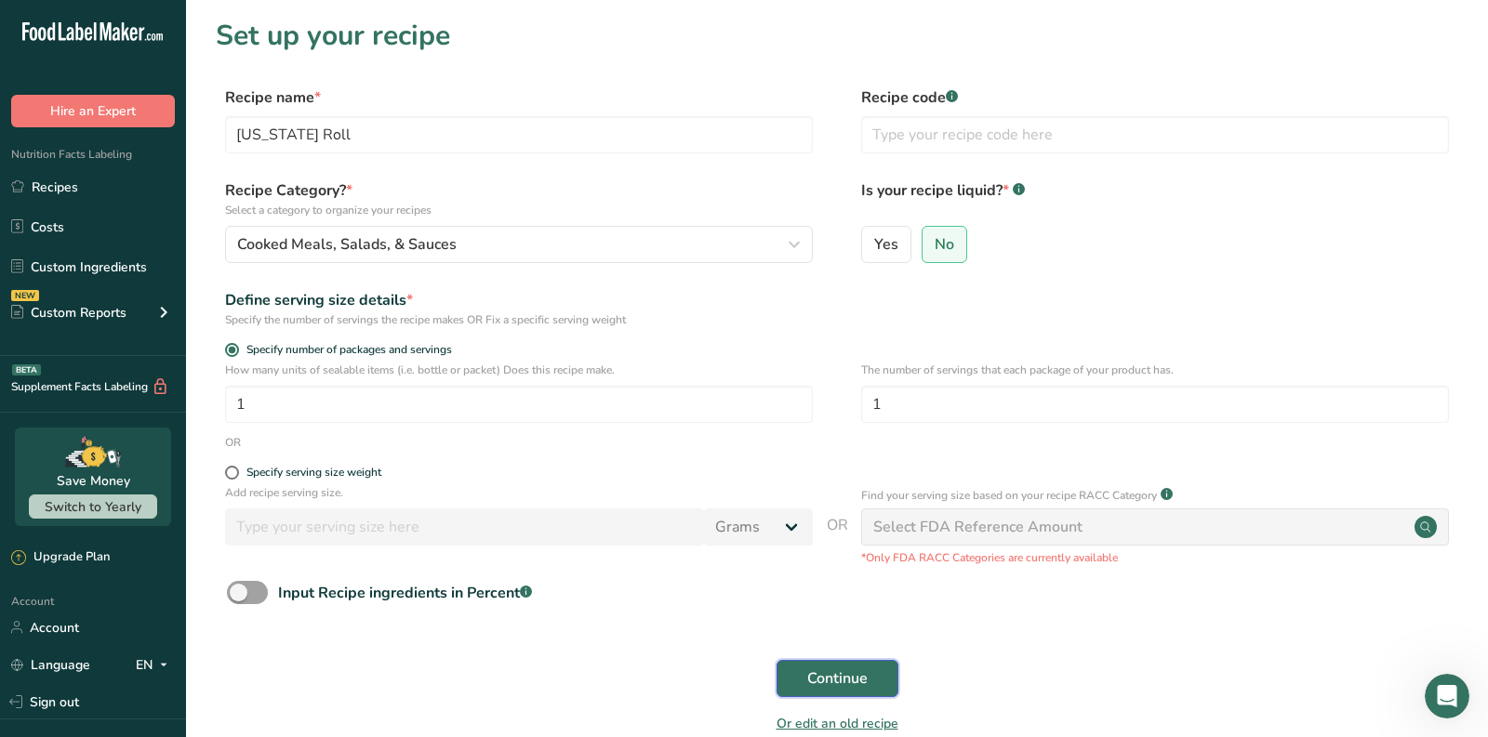
click at [840, 696] on button "Continue" at bounding box center [837, 678] width 122 height 37
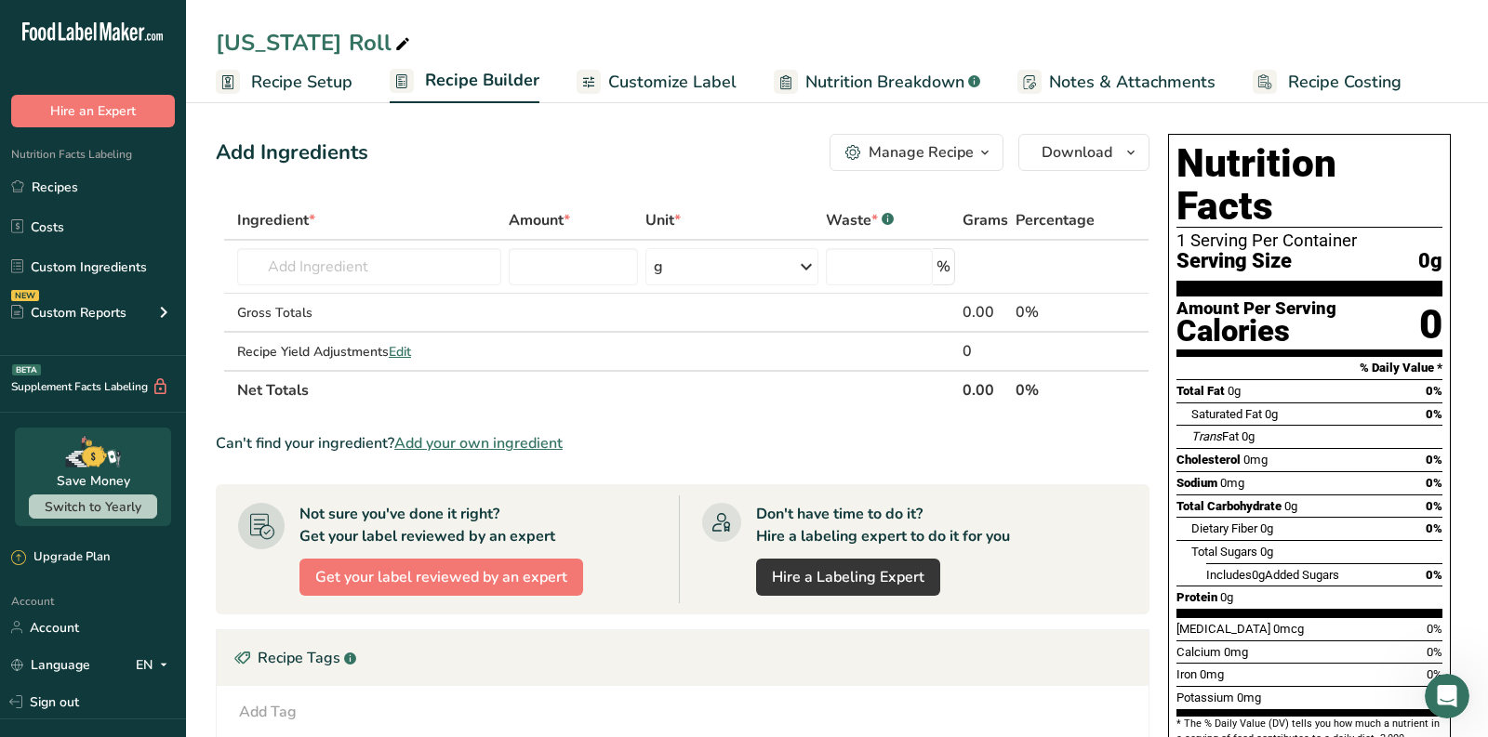
click at [519, 440] on span "Add your own ingredient" at bounding box center [478, 443] width 168 height 22
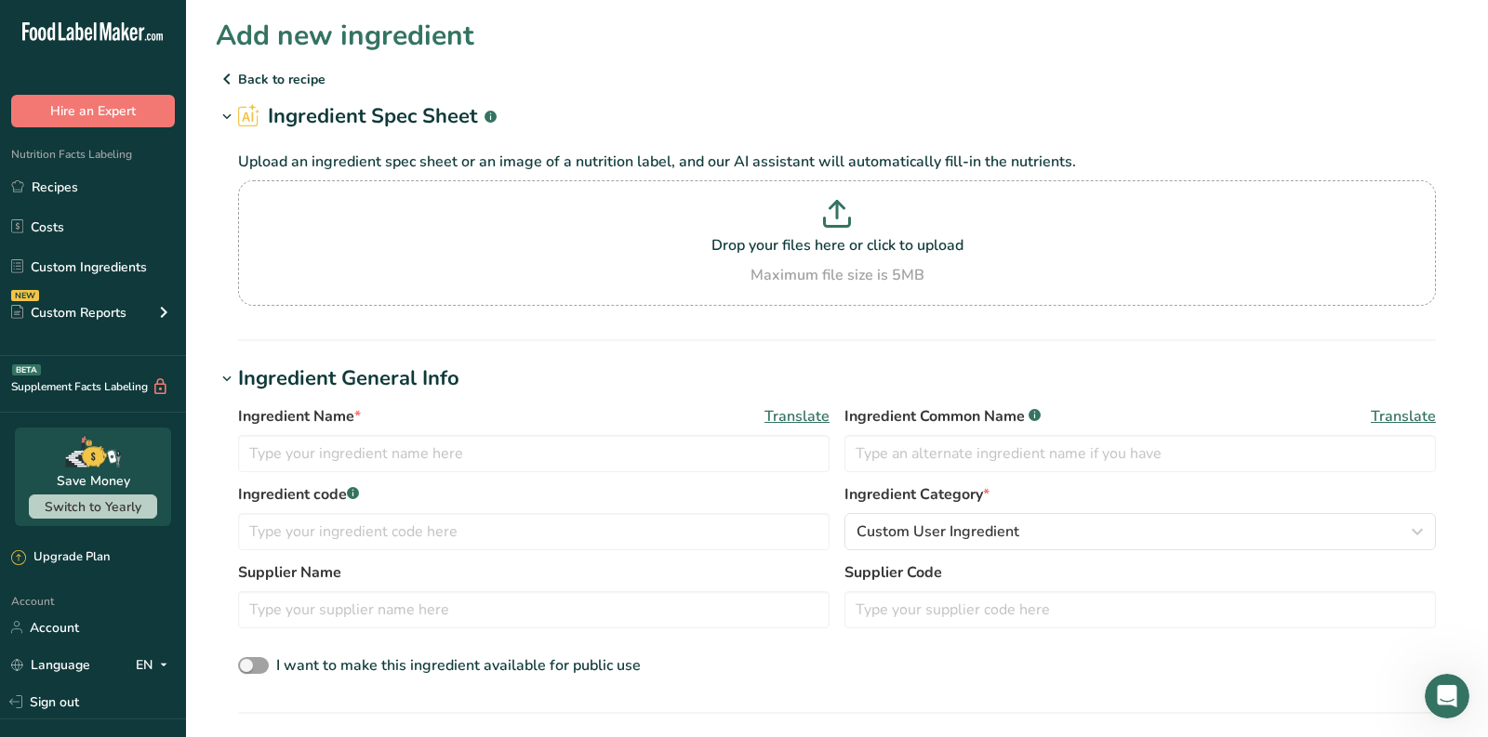
click at [364, 472] on div "Ingredient Name * Translate Ingredient Common Name .a-a{fill:#347362;}.b-a{fill…" at bounding box center [837, 444] width 1198 height 78
click at [356, 452] on input "text" at bounding box center [533, 453] width 591 height 37
paste input "[US_STATE] lobster"
type input "[US_STATE] lobster"
click at [1040, 437] on input "text" at bounding box center [1139, 453] width 591 height 37
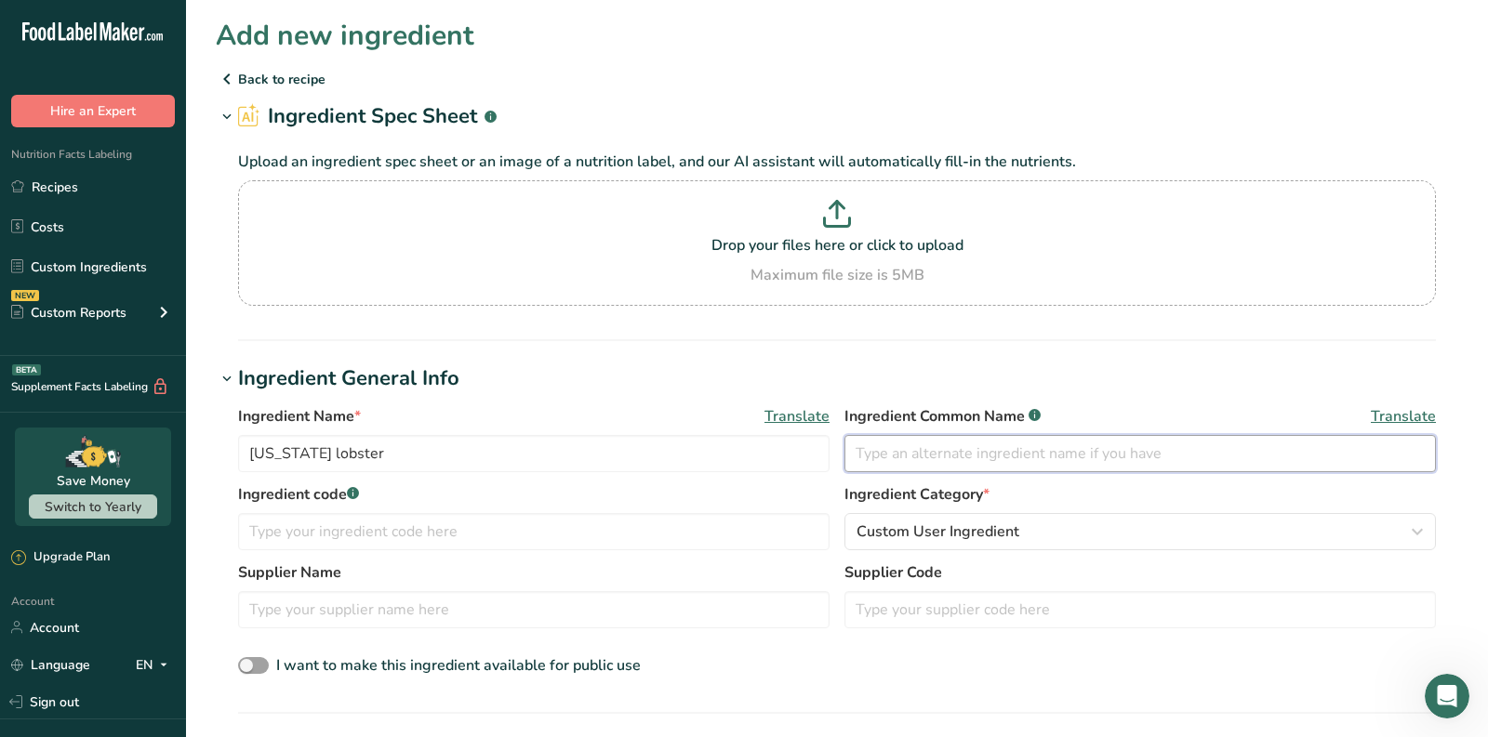
paste input "Lobster"
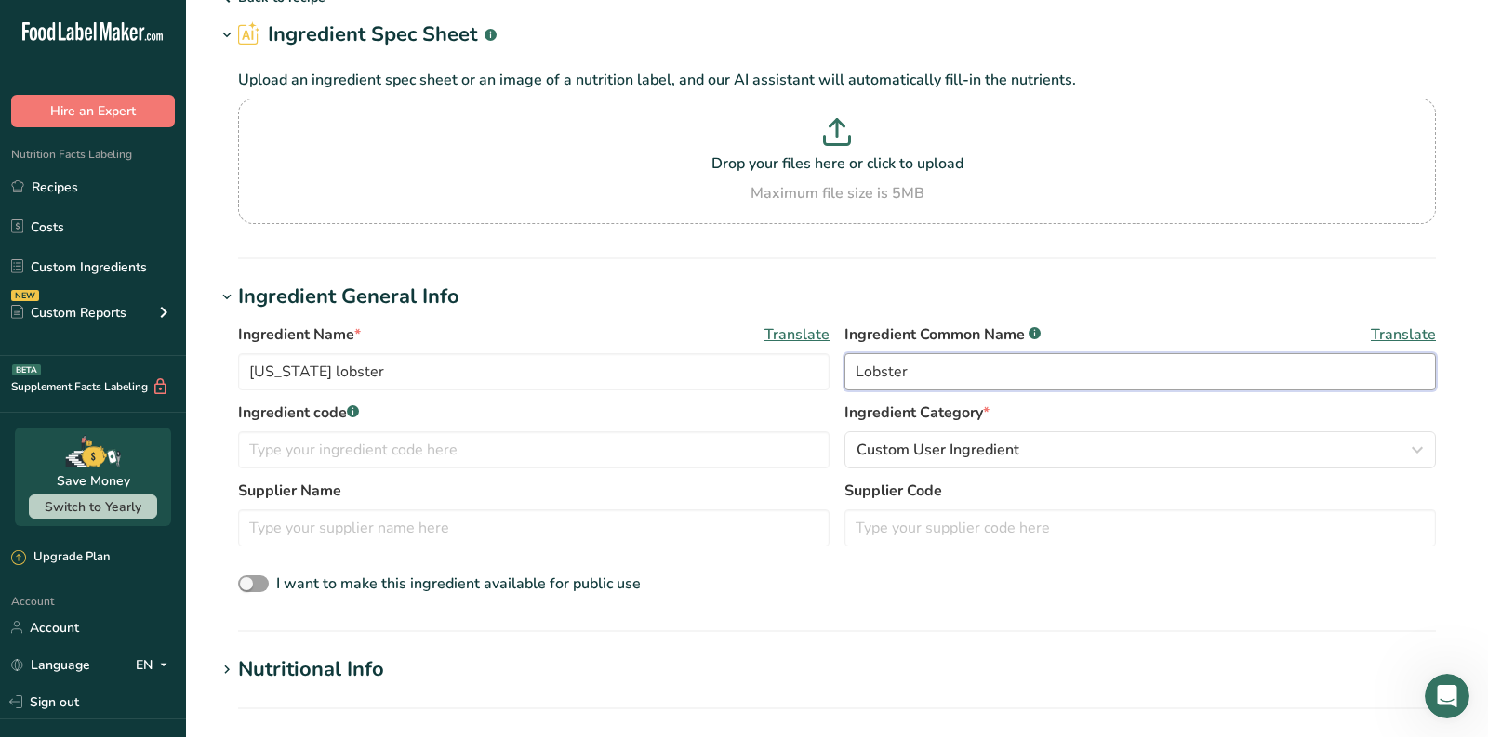
scroll to position [84, 0]
type input "Lobster"
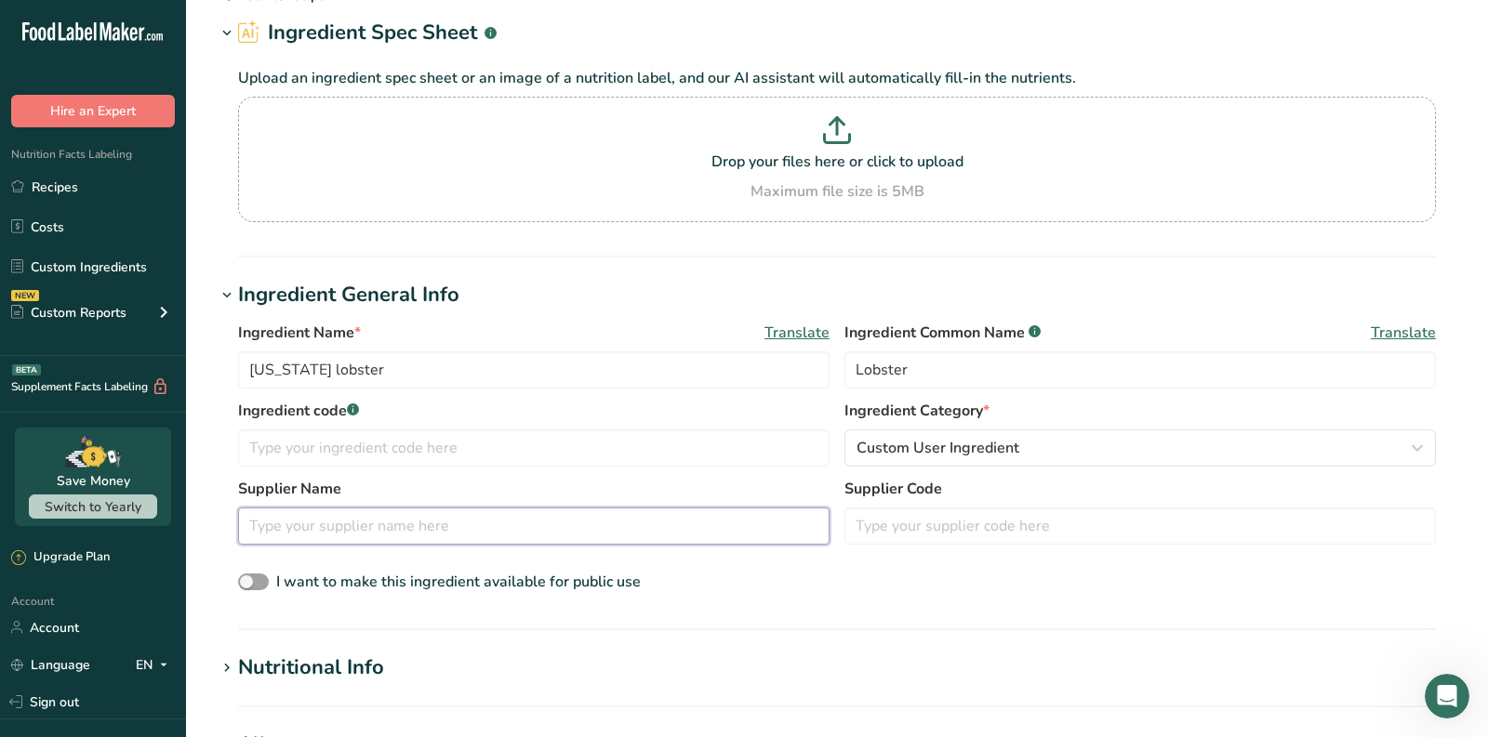
click at [328, 525] on input "text" at bounding box center [533, 526] width 591 height 37
paste input "[URL][DOMAIN_NAME][US_STATE]"
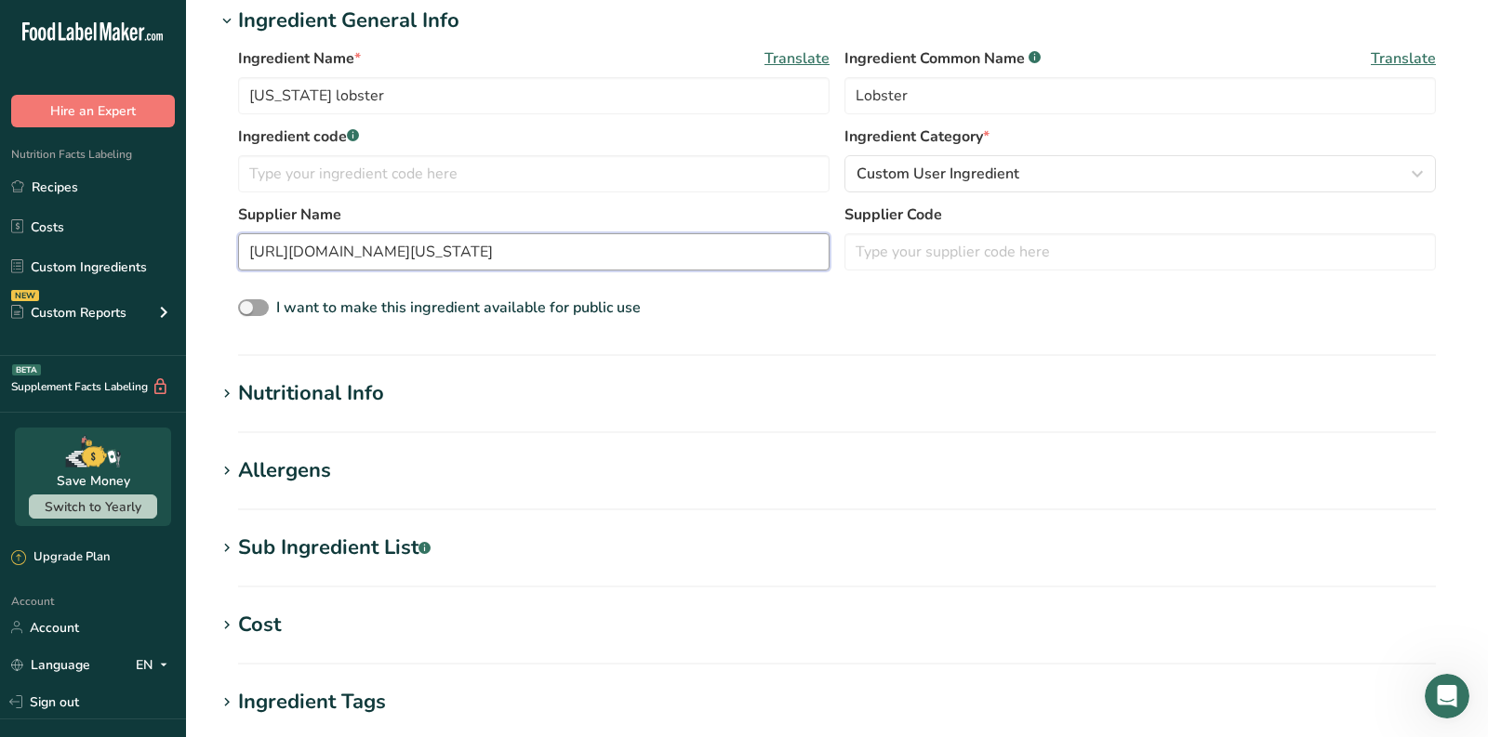
scroll to position [384, 0]
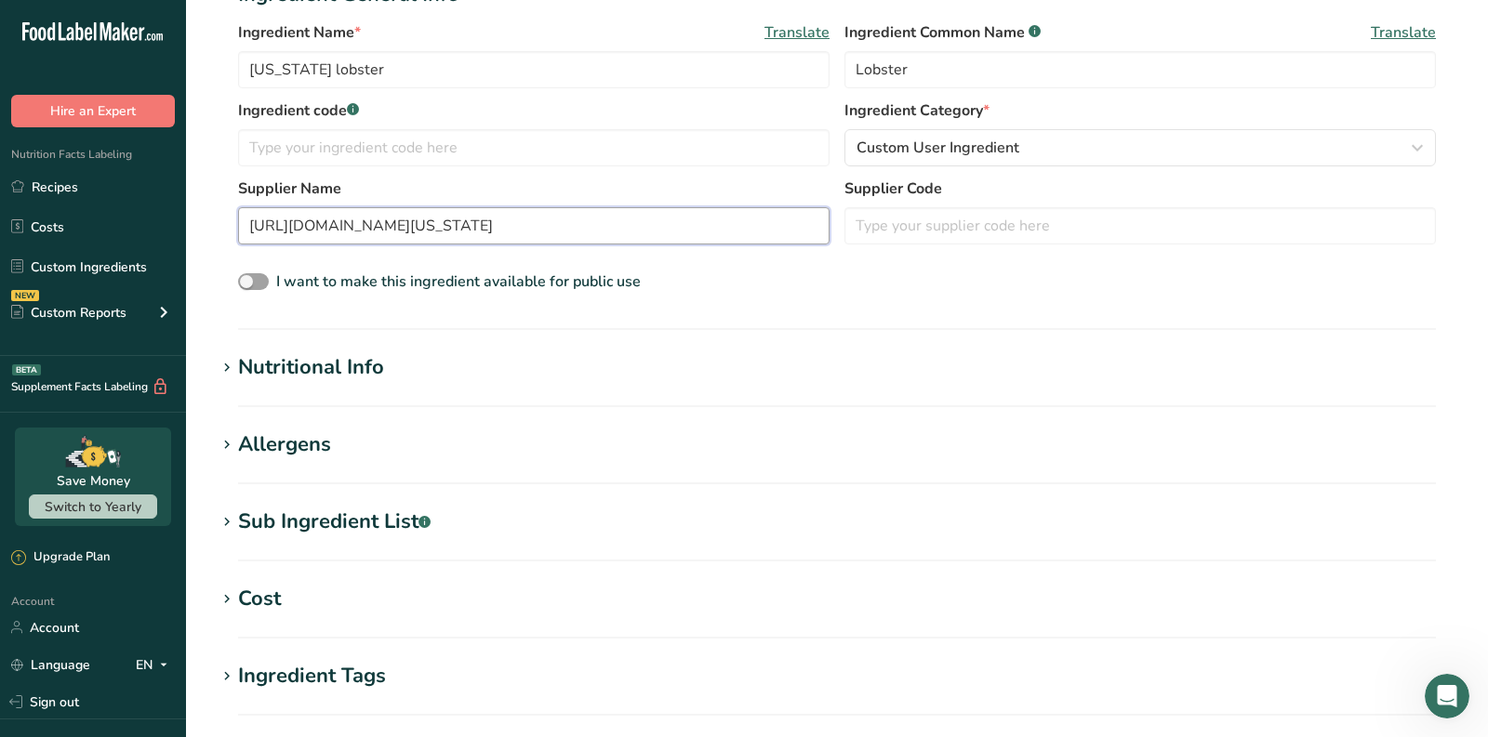
type input "[URL][DOMAIN_NAME][US_STATE]"
click at [288, 366] on div "Nutritional Info" at bounding box center [311, 367] width 146 height 31
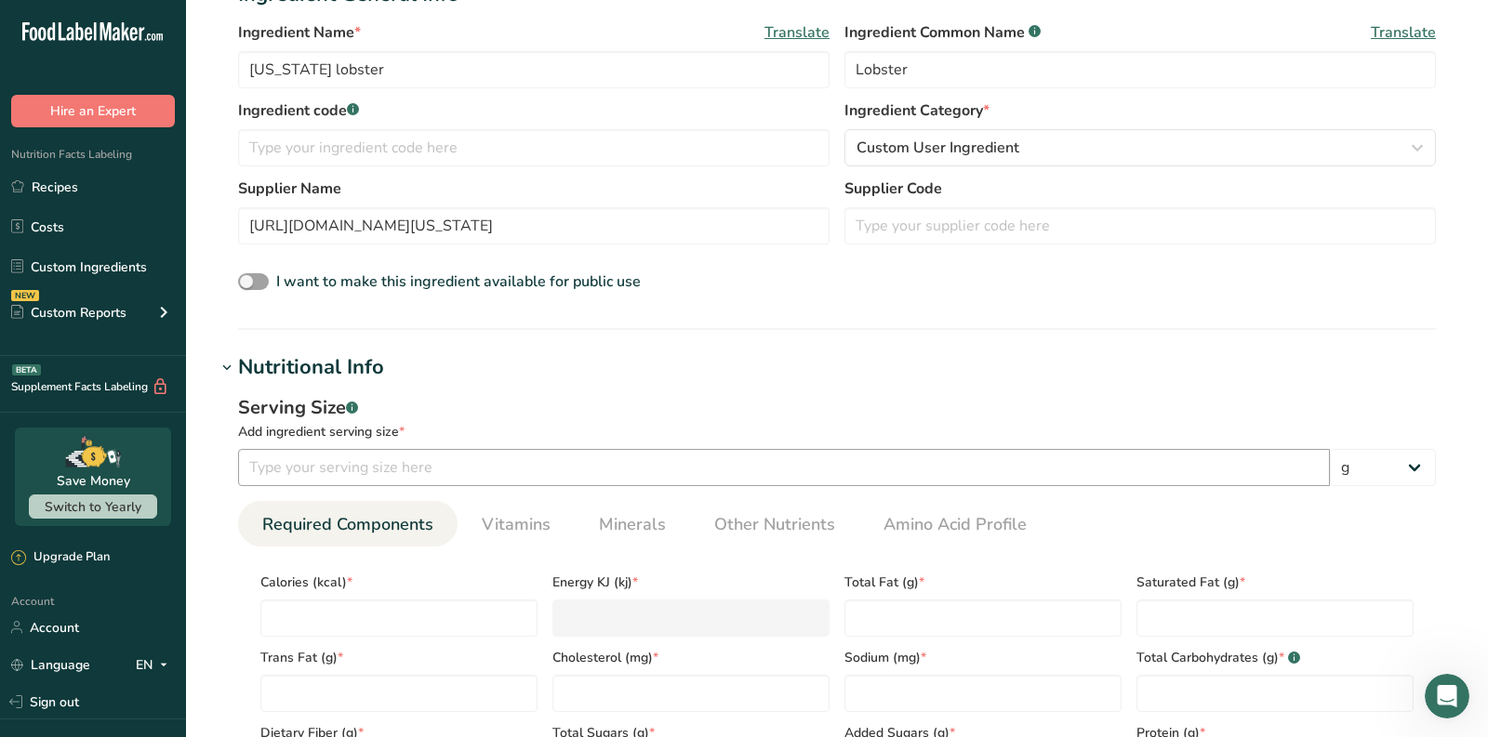
scroll to position [602, 0]
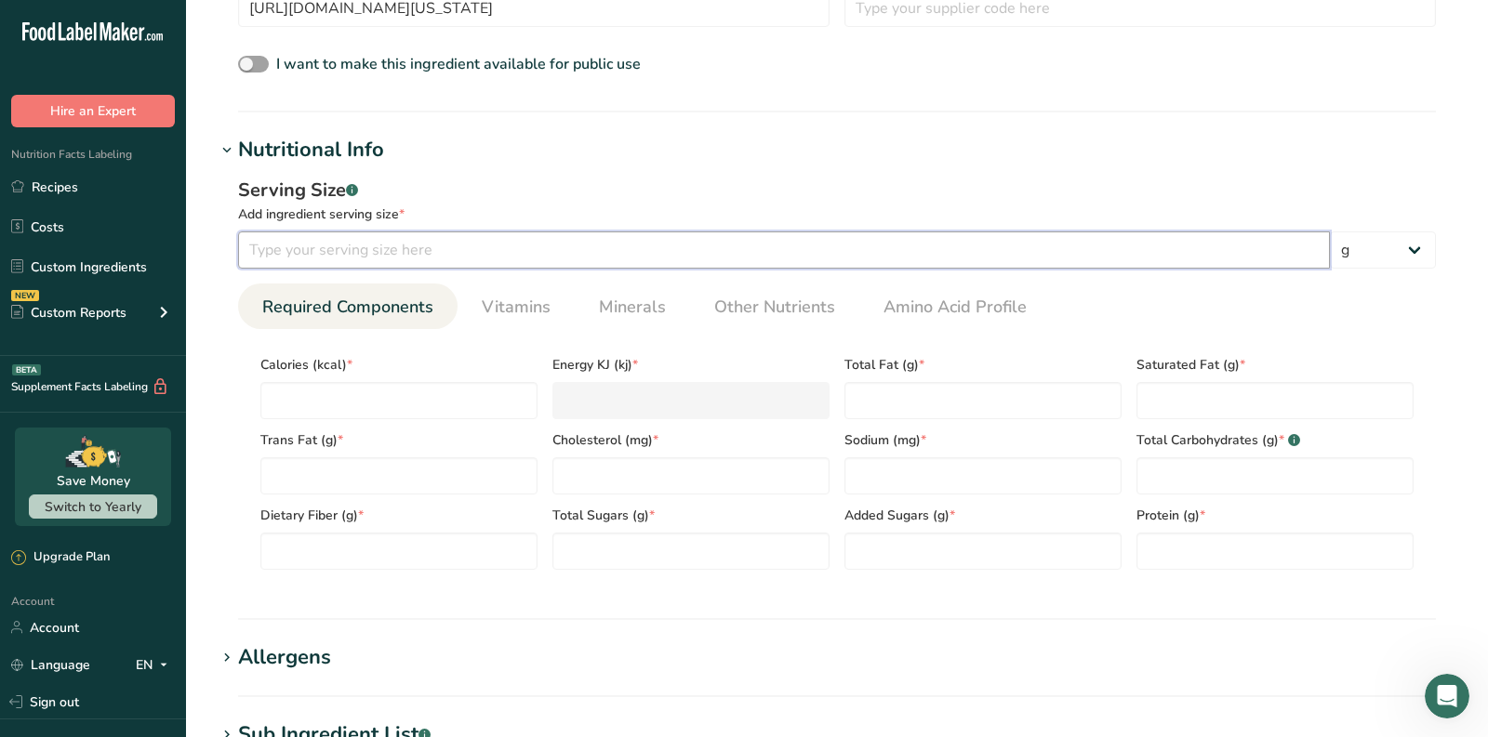
click at [309, 250] on input "number" at bounding box center [784, 250] width 1092 height 37
type input "86"
click at [326, 384] on input "number" at bounding box center [398, 400] width 277 height 37
type input "8"
type KJ "33.5"
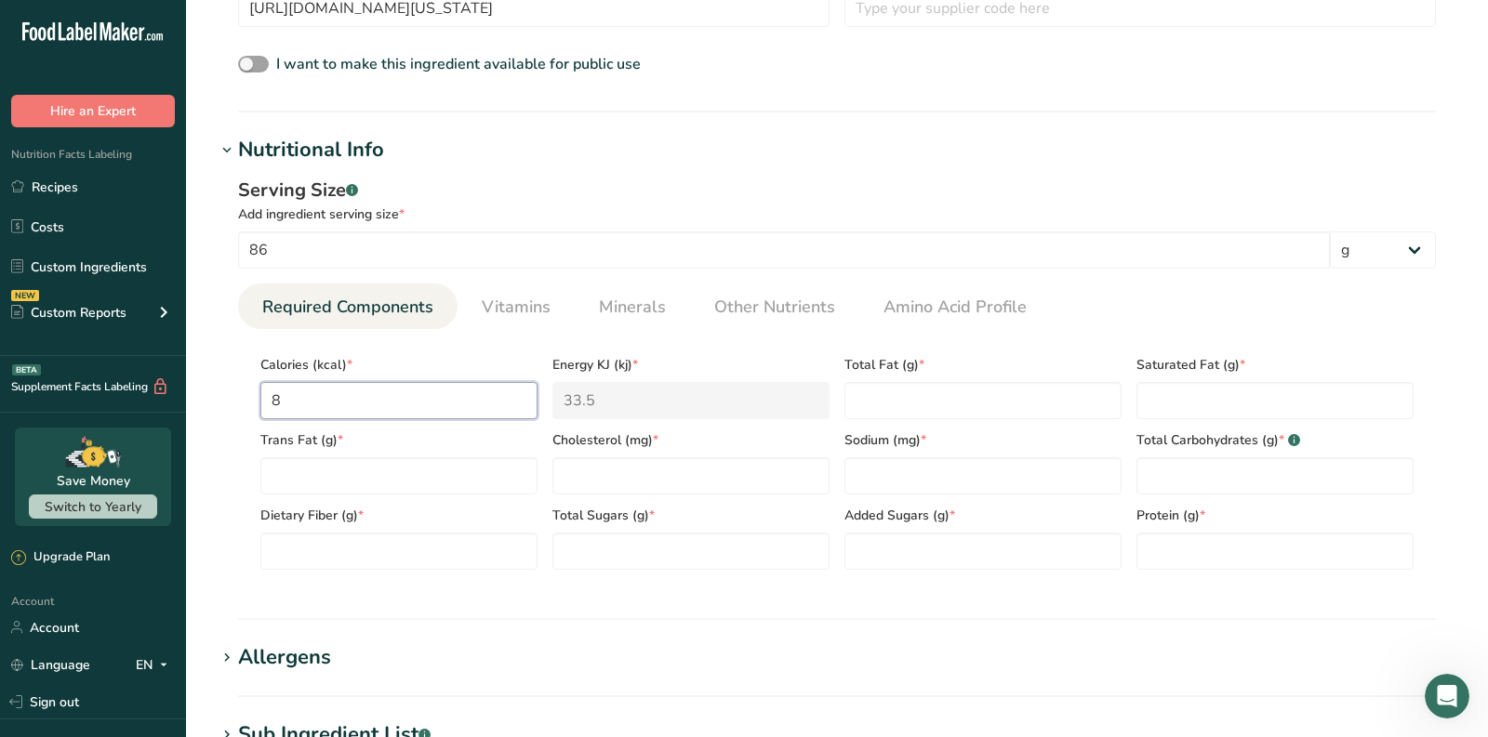
type input "80"
type KJ "334.7"
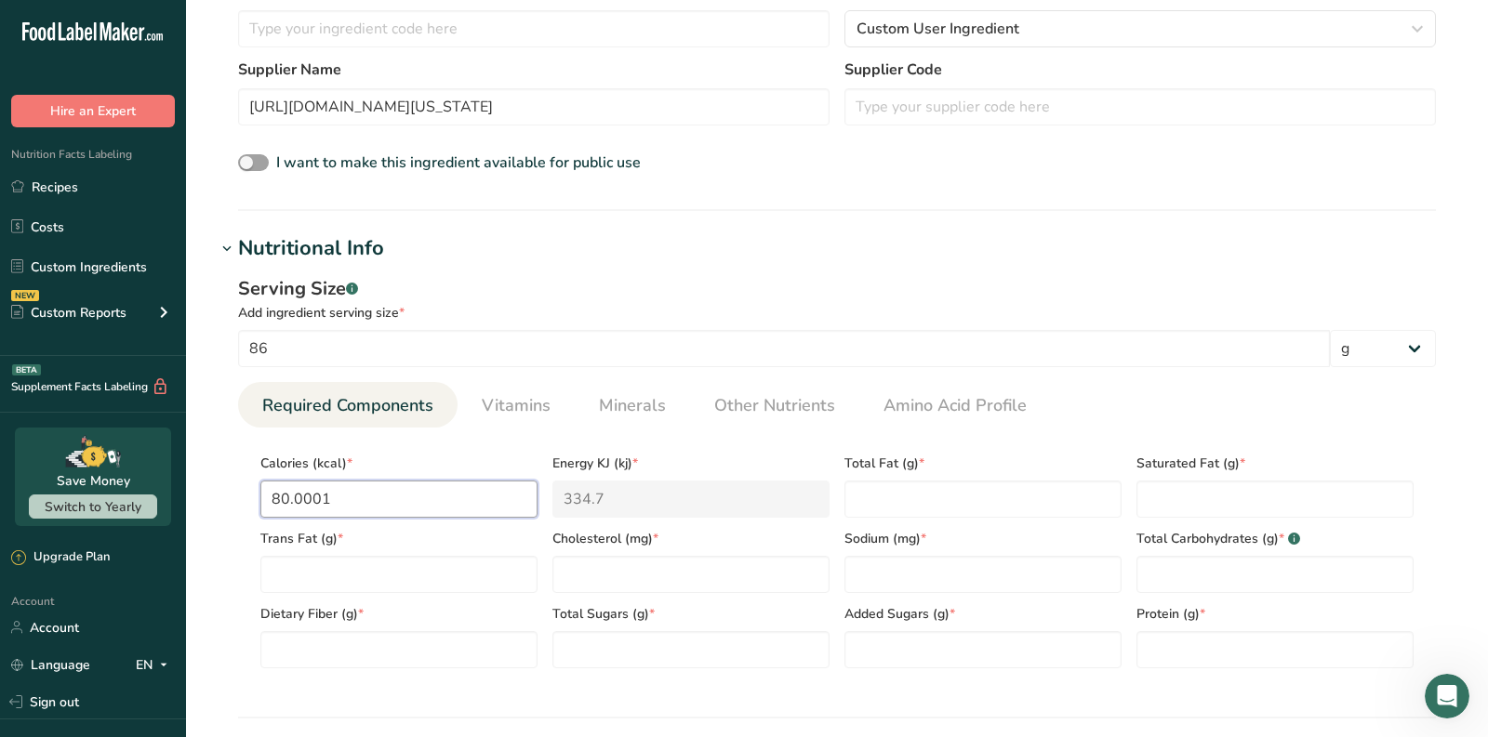
scroll to position [590, 0]
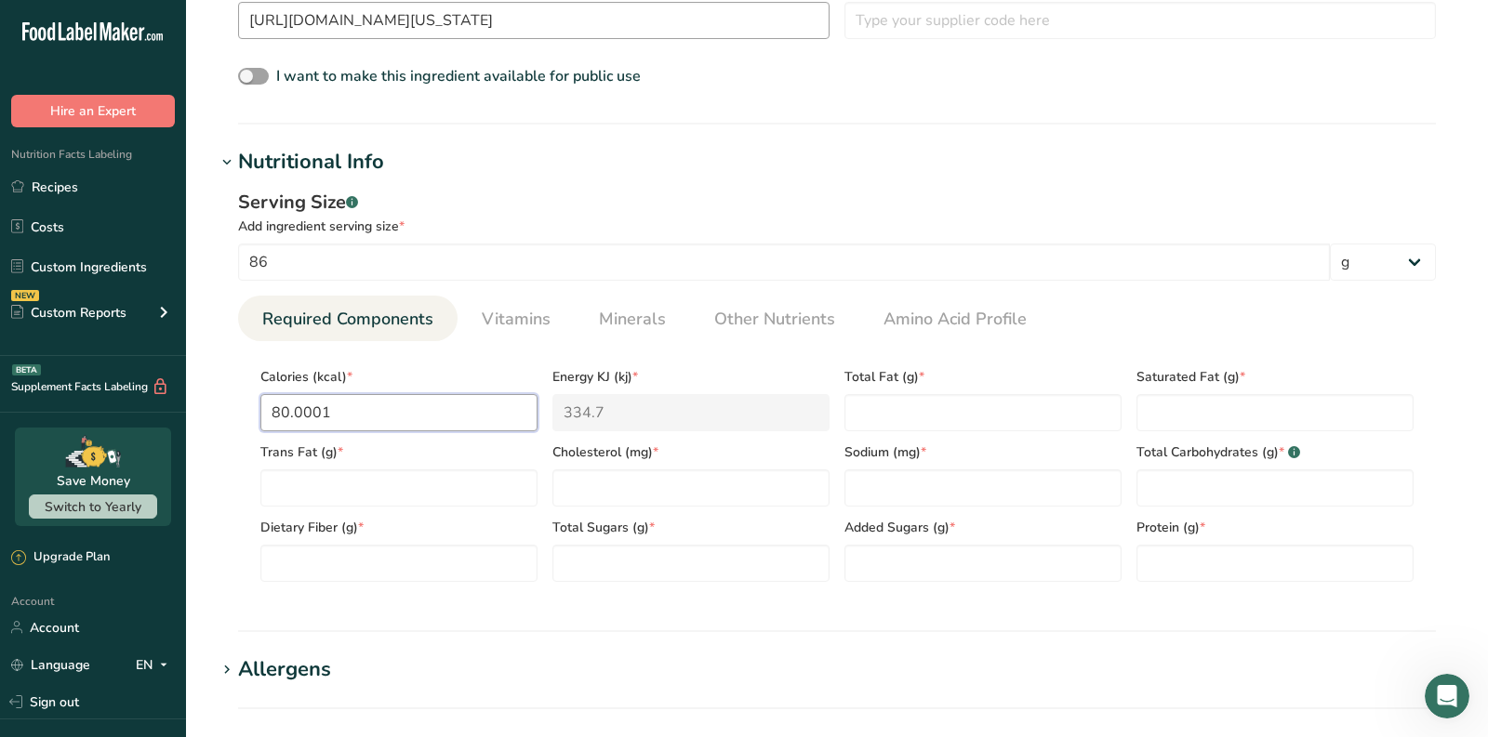
type input "80.0001"
click at [974, 412] on Fat "number" at bounding box center [982, 412] width 277 height 37
type Fat "0.6"
type Fat "0"
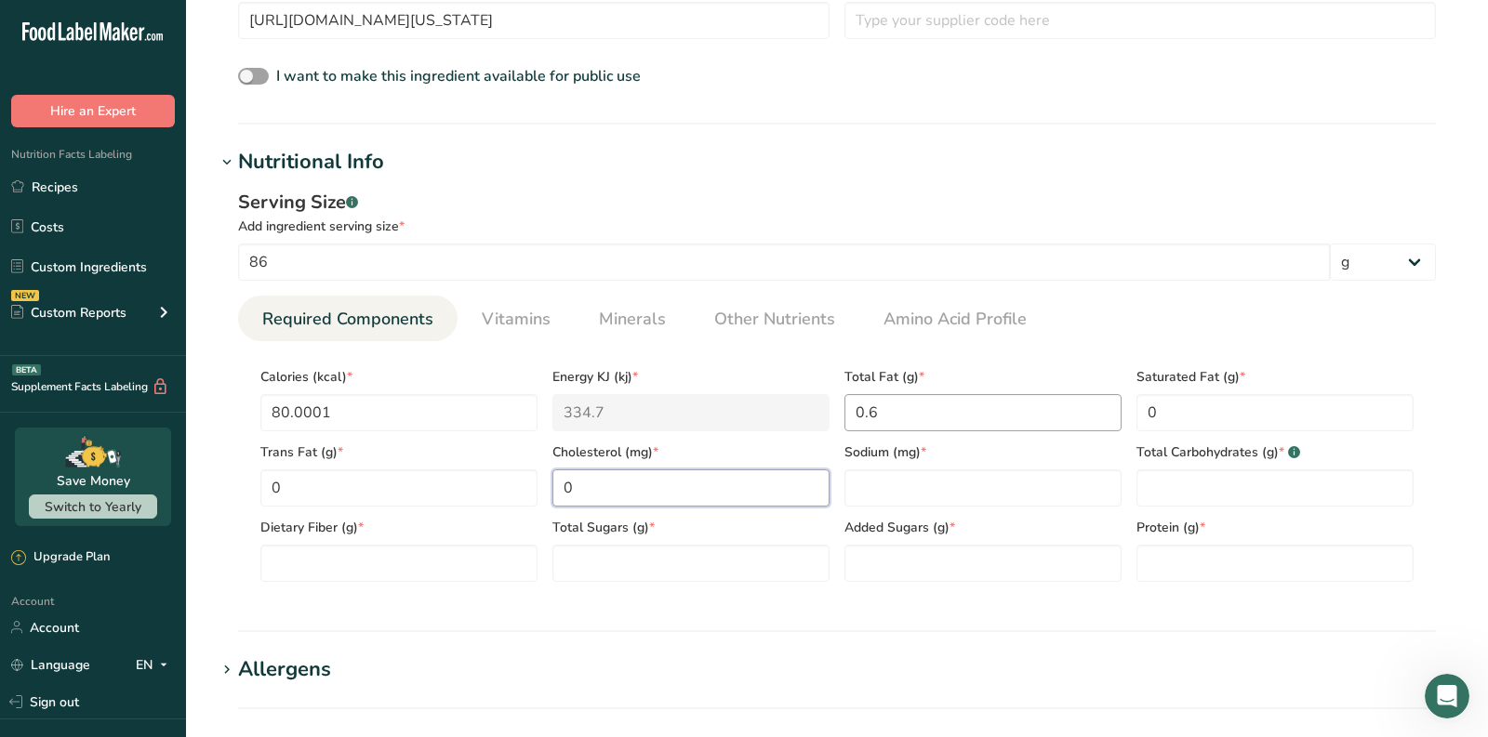
type input "0"
type Carbohydrates "0"
type Fiber "0"
type Sugars "0"
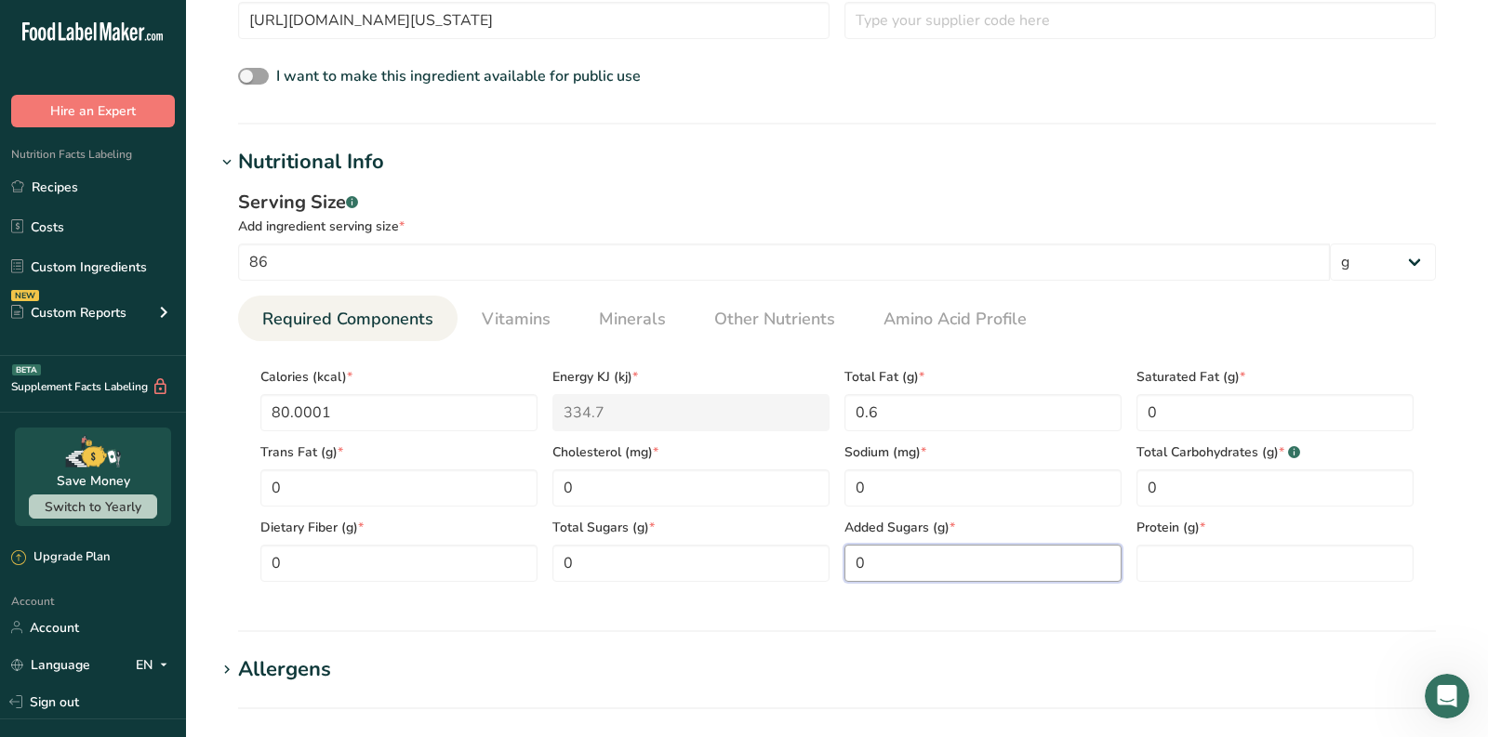
type Sugars "0"
type input "16"
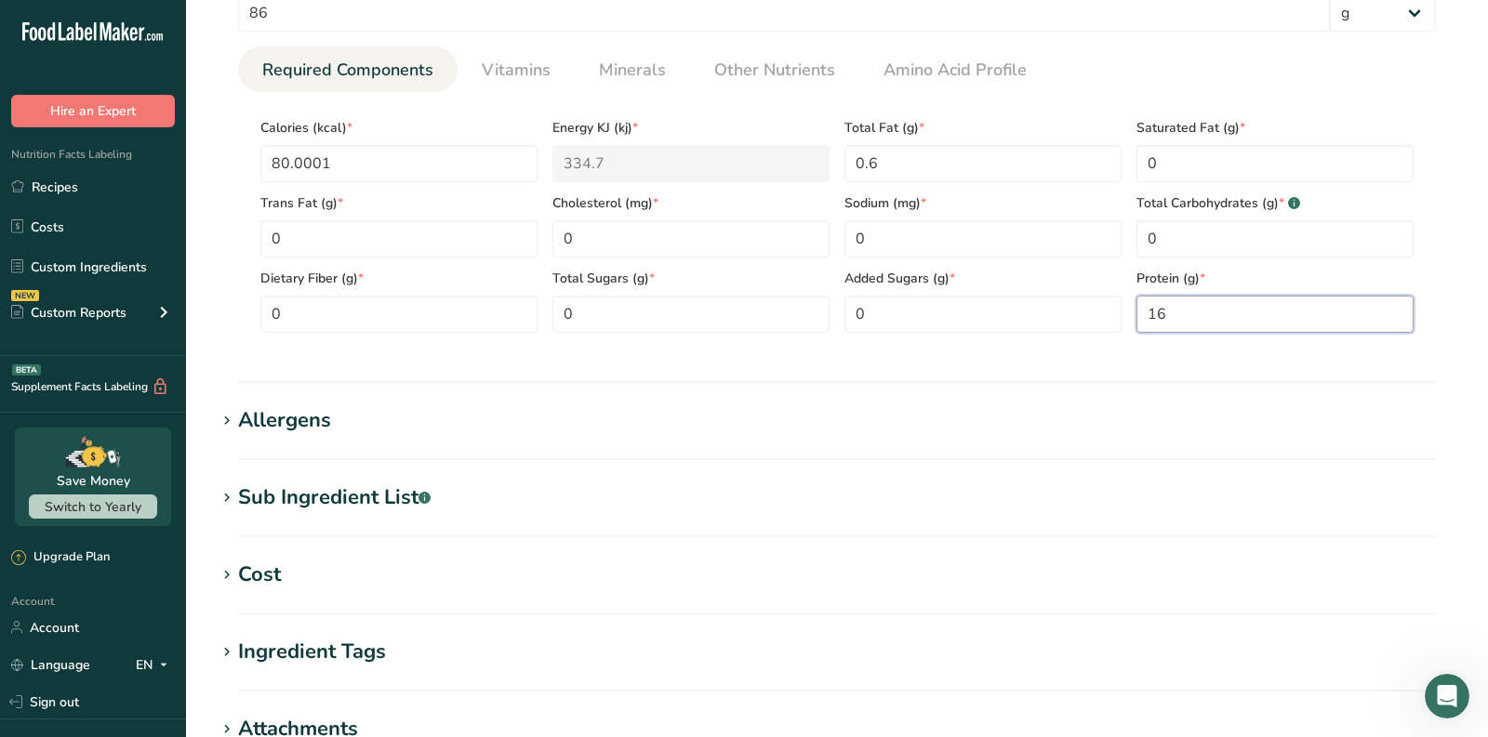
scroll to position [862, 0]
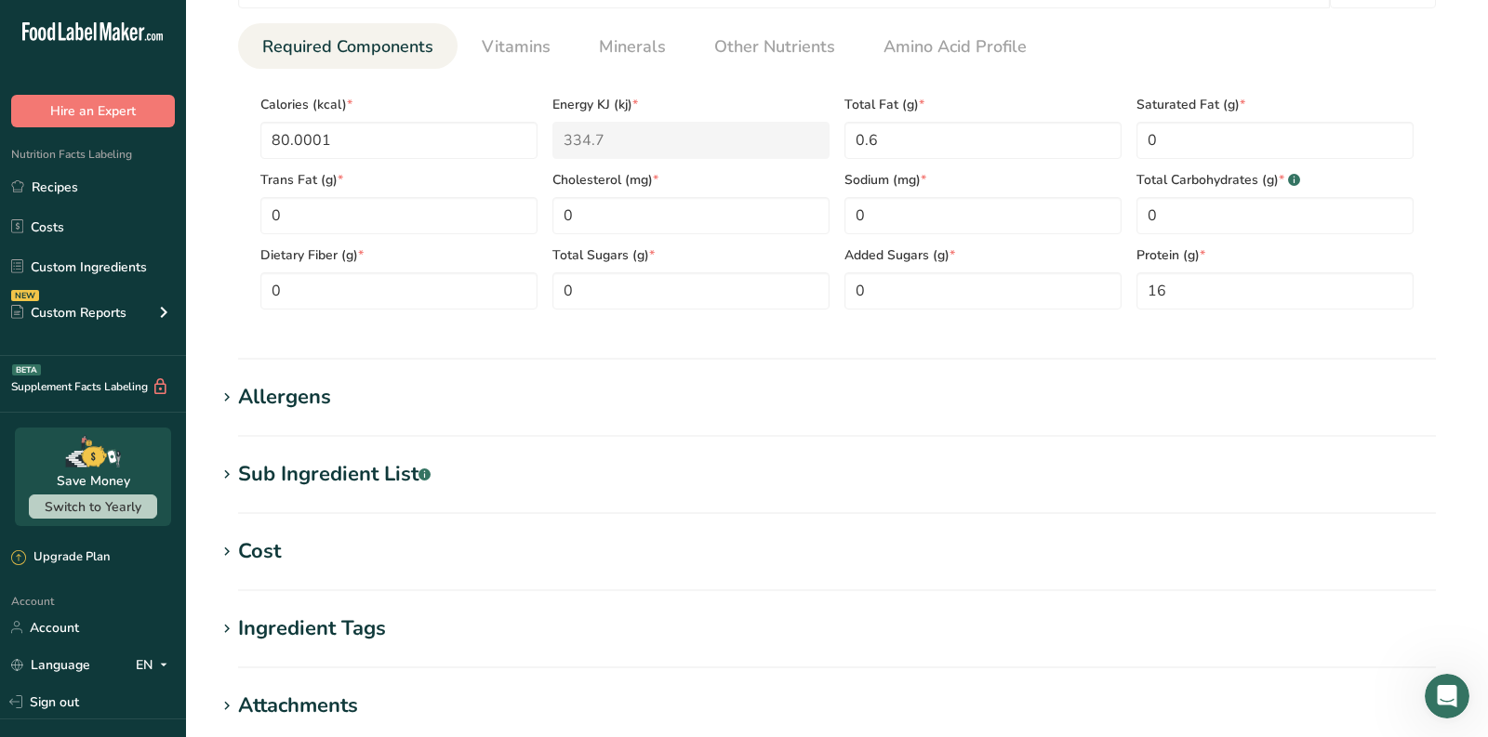
click at [285, 400] on div "Allergens" at bounding box center [284, 397] width 93 height 31
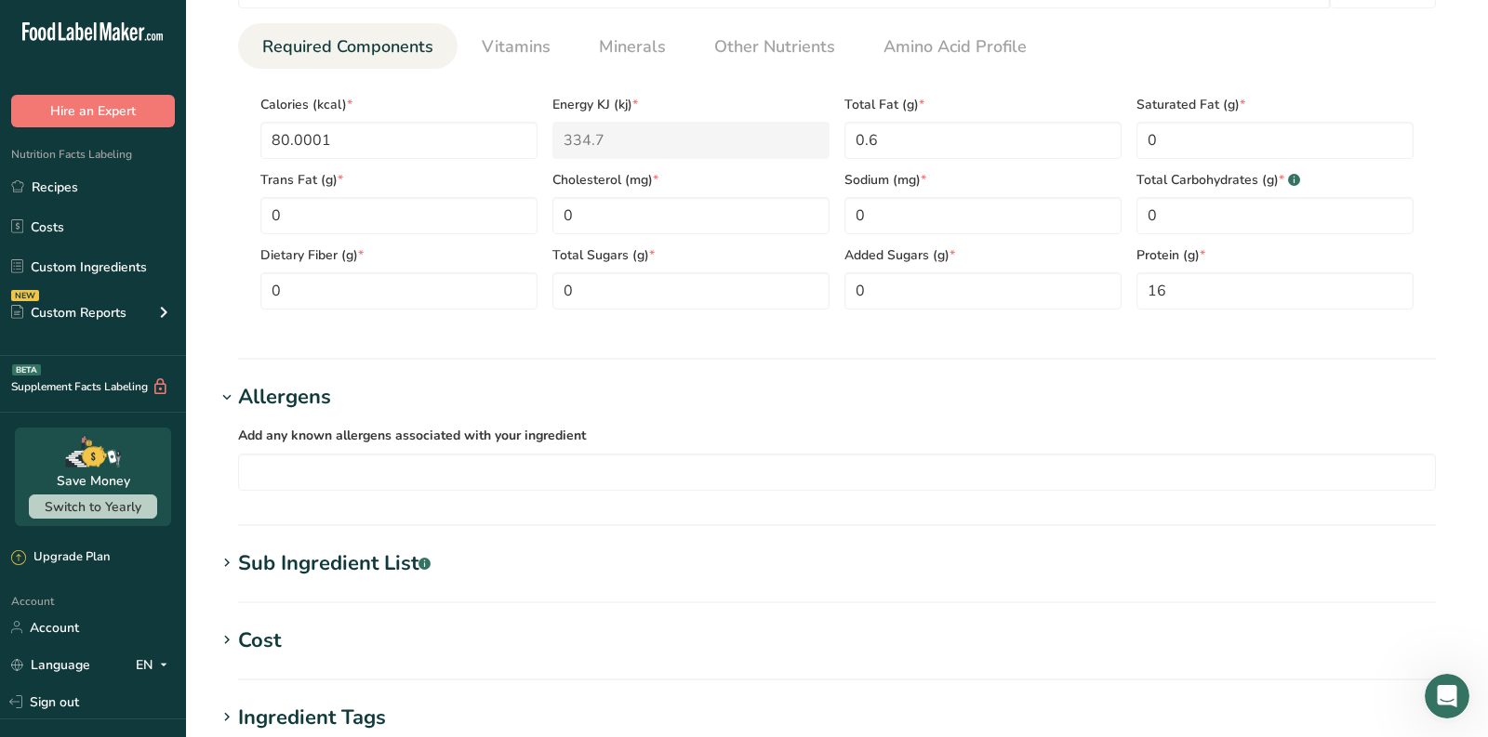
click at [297, 499] on section "Allergens Add any known allergens associated with your ingredient Soy Tree Nuts…" at bounding box center [837, 454] width 1242 height 144
click at [297, 469] on input "text" at bounding box center [837, 471] width 1196 height 29
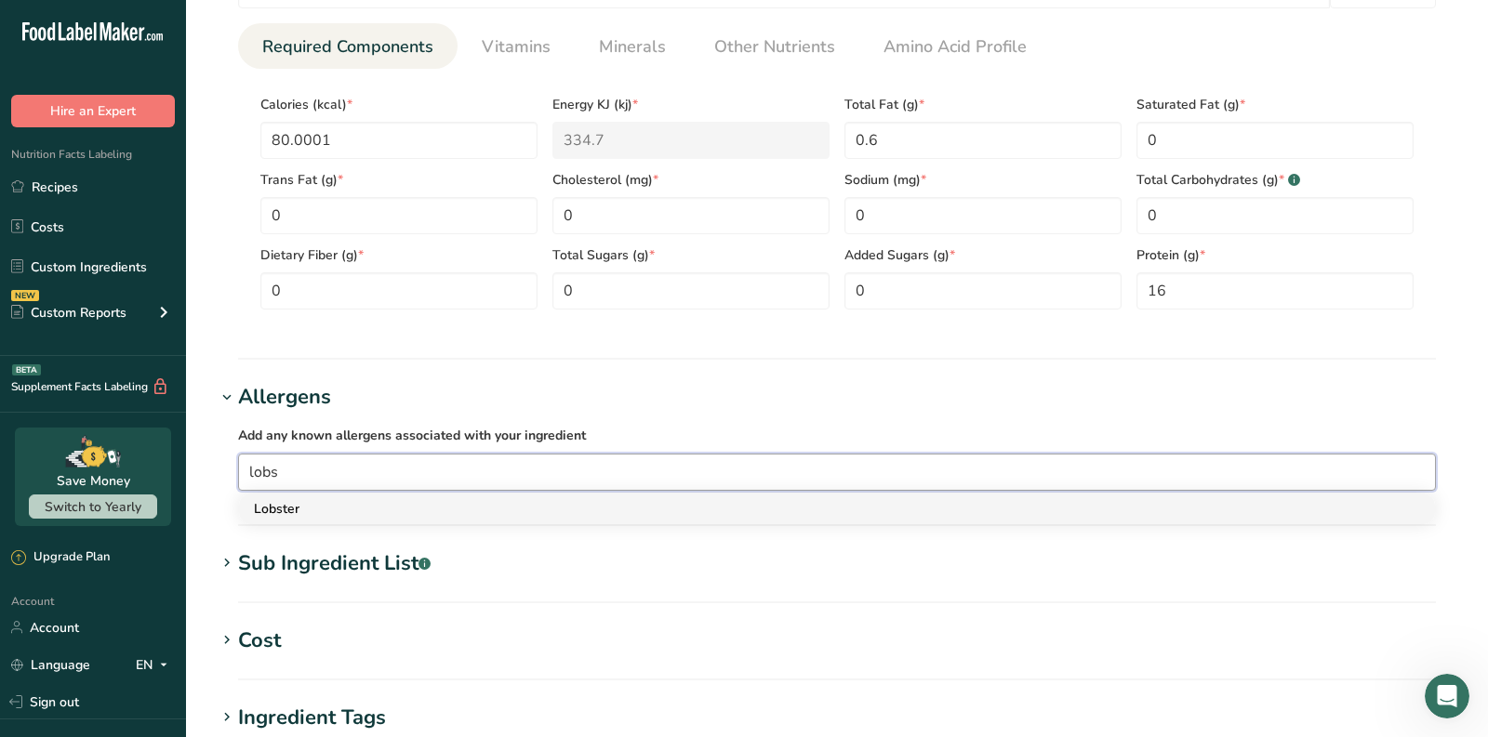
type input "lobs"
click at [356, 499] on div "Lobster" at bounding box center [822, 509] width 1136 height 20
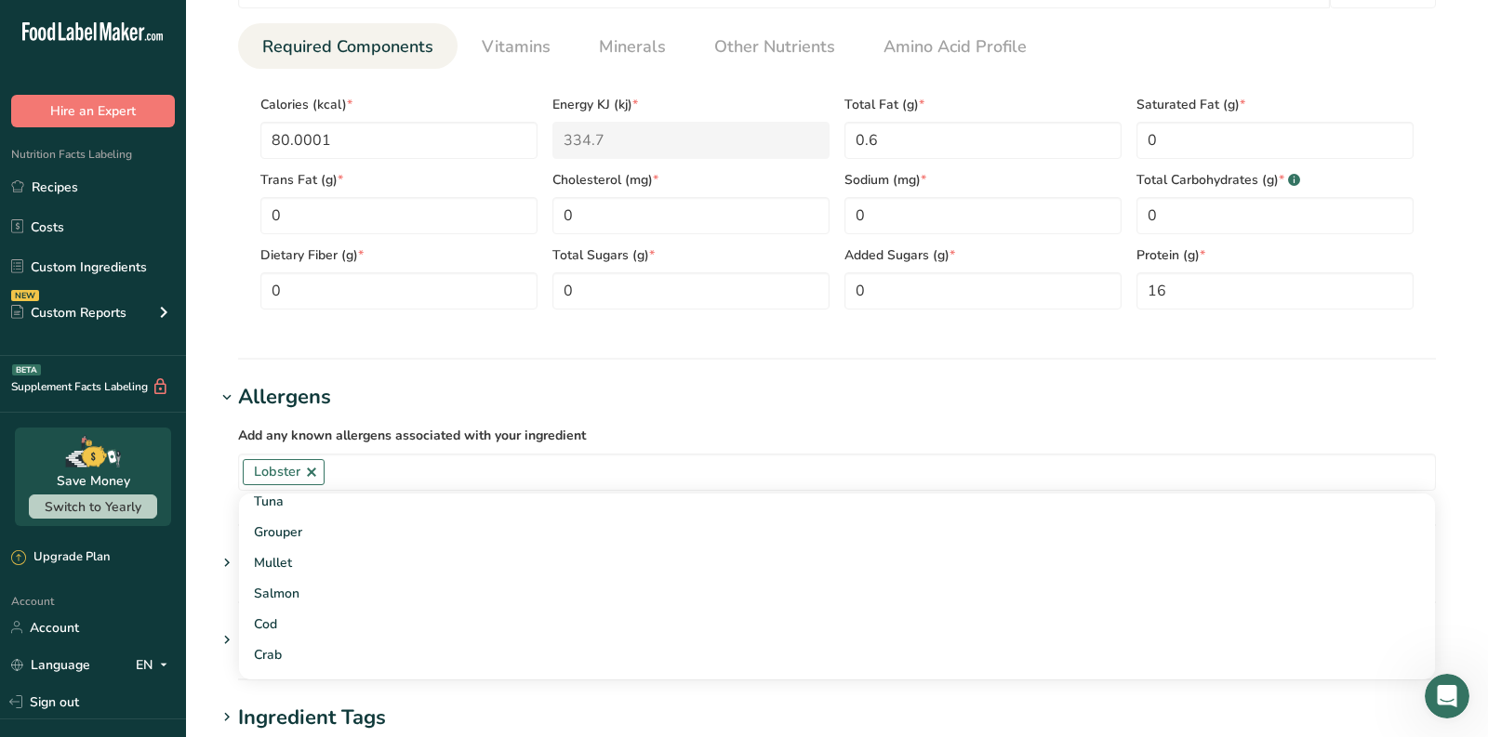
scroll to position [1258, 0]
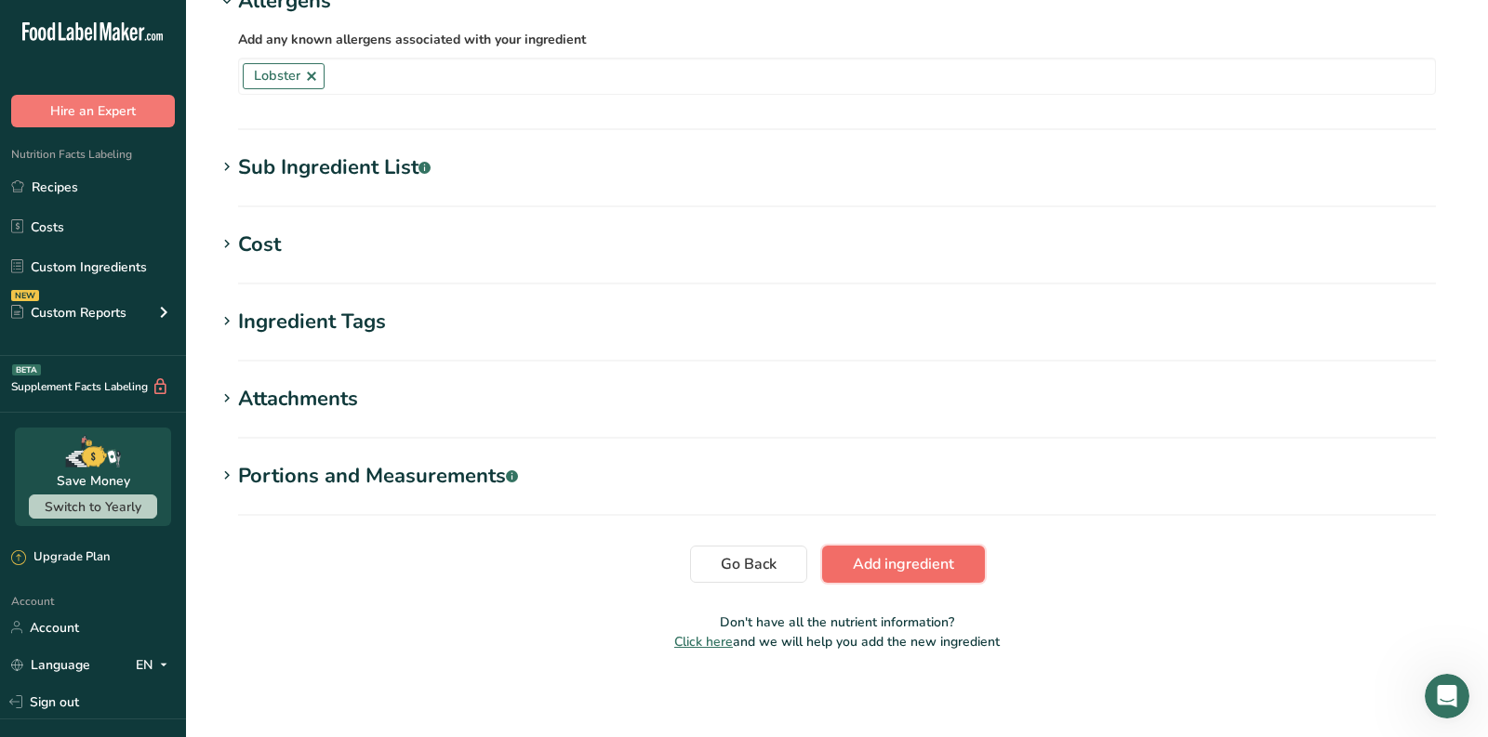
click at [903, 554] on span "Add ingredient" at bounding box center [903, 564] width 101 height 22
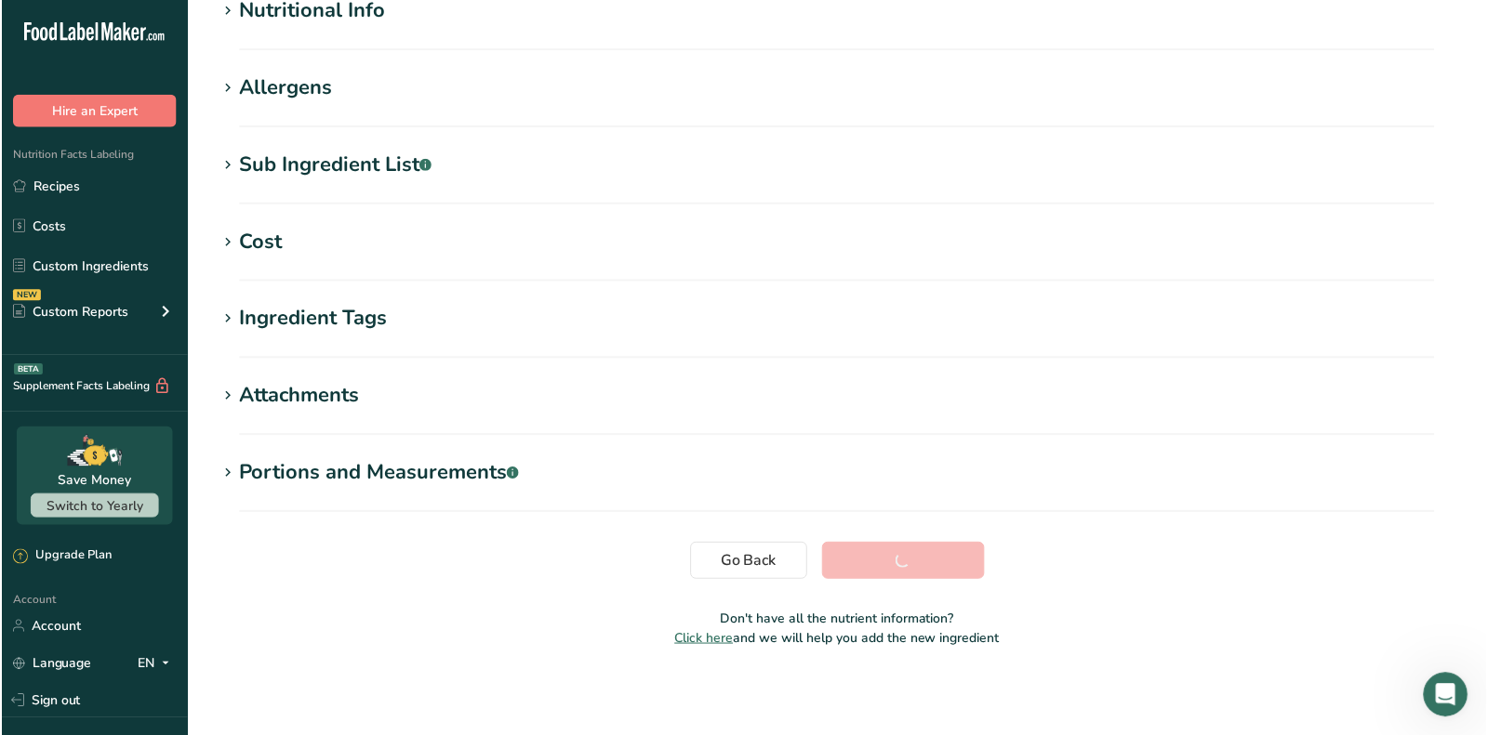
scroll to position [0, 0]
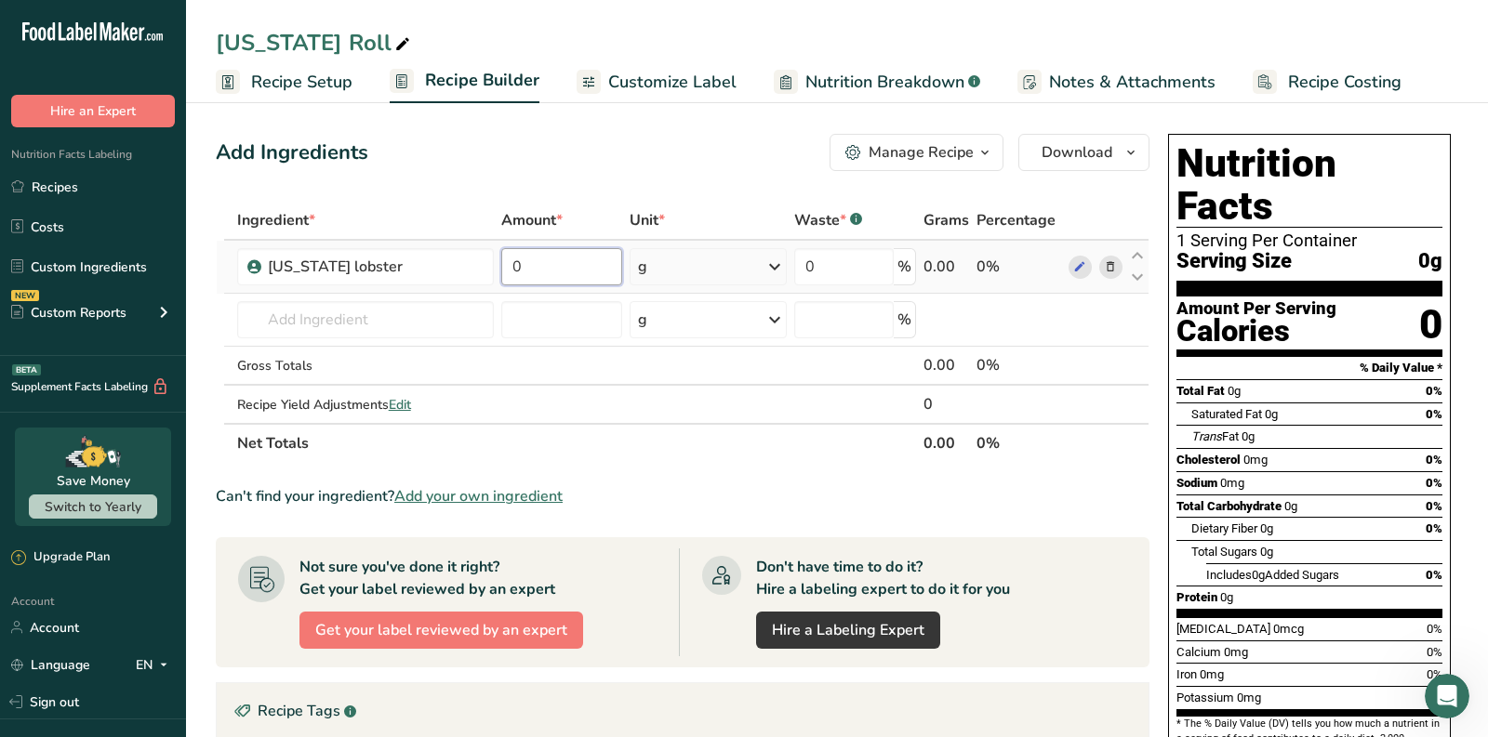
click at [550, 260] on input "0" at bounding box center [561, 266] width 121 height 37
drag, startPoint x: 550, startPoint y: 260, endPoint x: 463, endPoint y: 263, distance: 86.5
click at [463, 264] on tr "[US_STATE] lobster 0 g Weight Units g kg mg See more Volume Units l Volume unit…" at bounding box center [683, 267] width 932 height 53
type input "3.2"
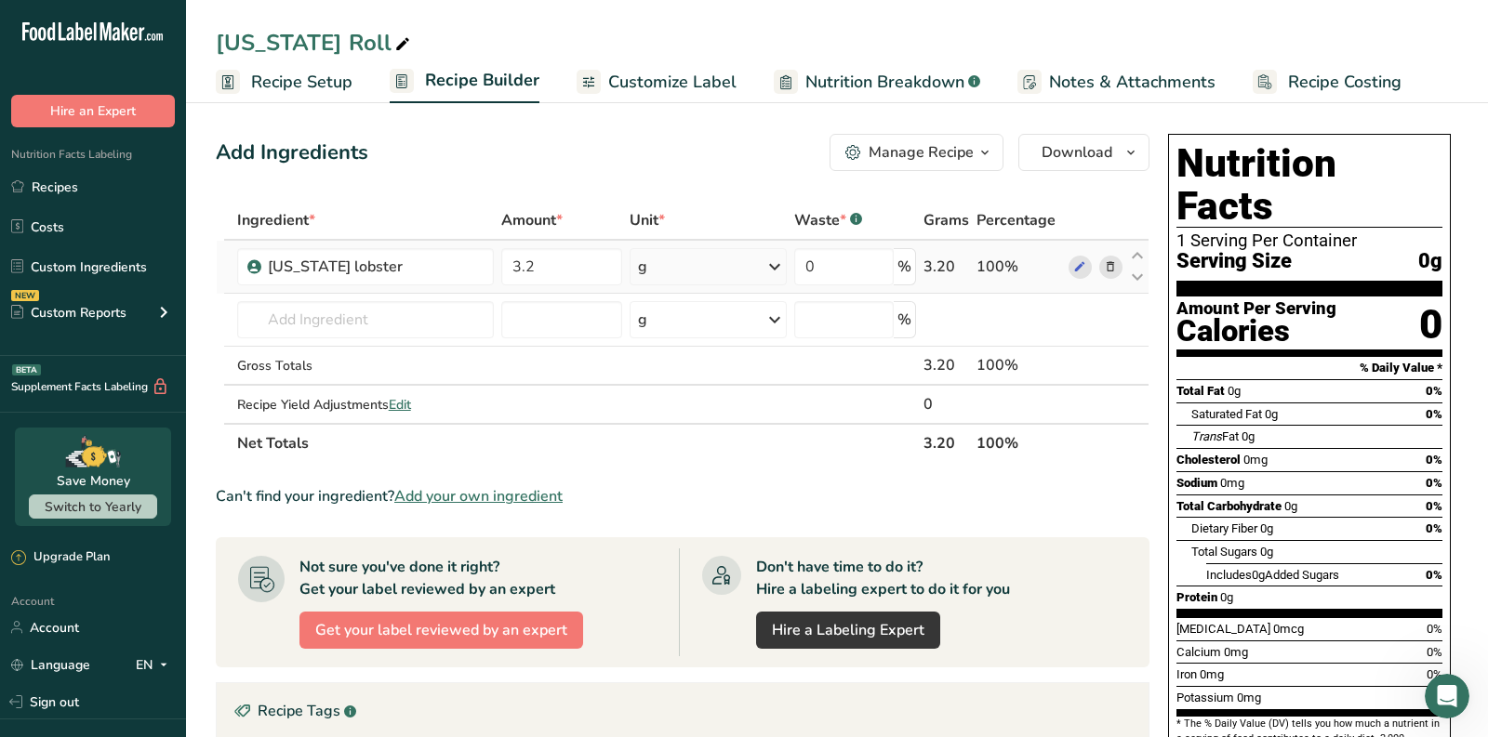
click at [686, 273] on div "Ingredient * Amount * Unit * Waste * .a-a{fill:#347362;}.b-a{fill:#fff;} Grams …" at bounding box center [683, 332] width 934 height 262
click at [683, 272] on div "g" at bounding box center [707, 266] width 157 height 37
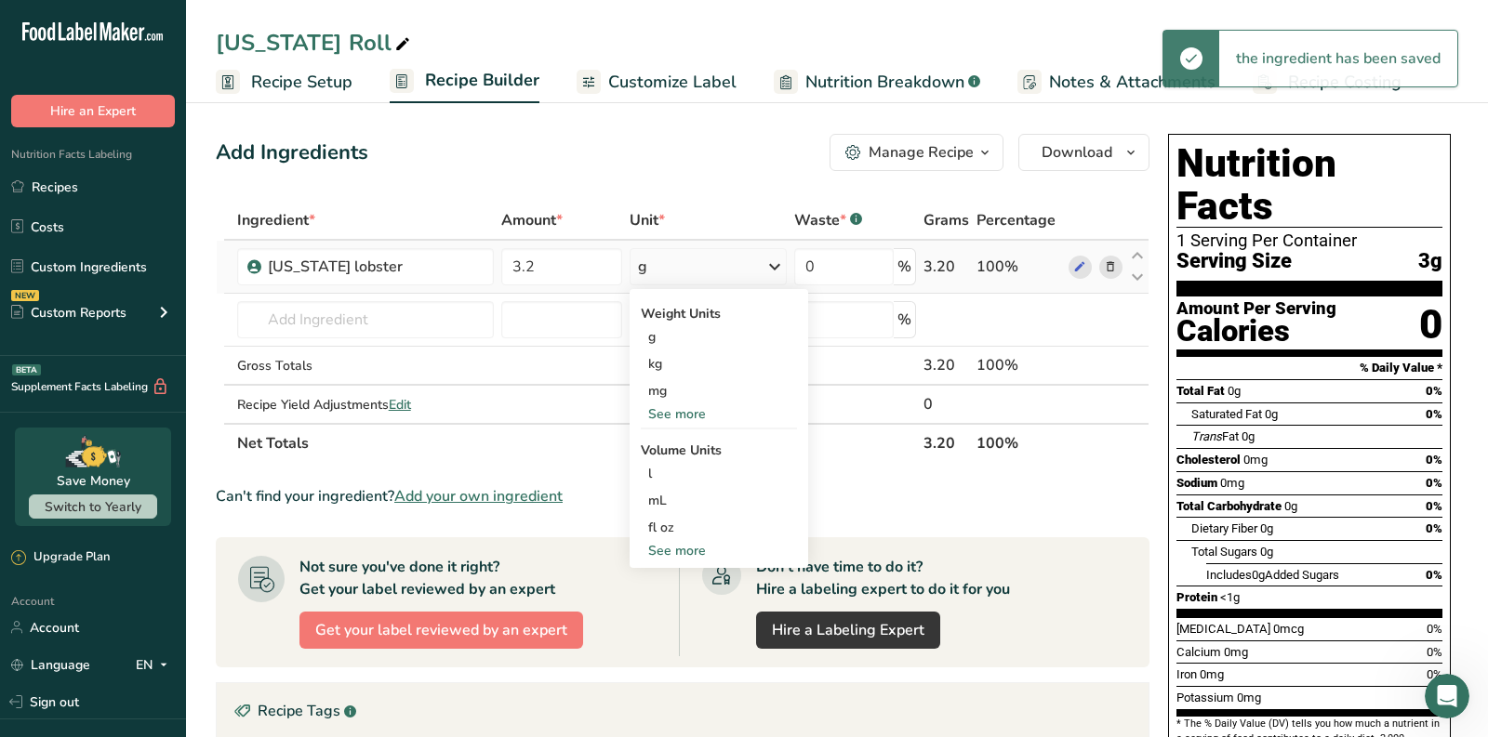
click at [695, 408] on div "See more" at bounding box center [719, 414] width 156 height 20
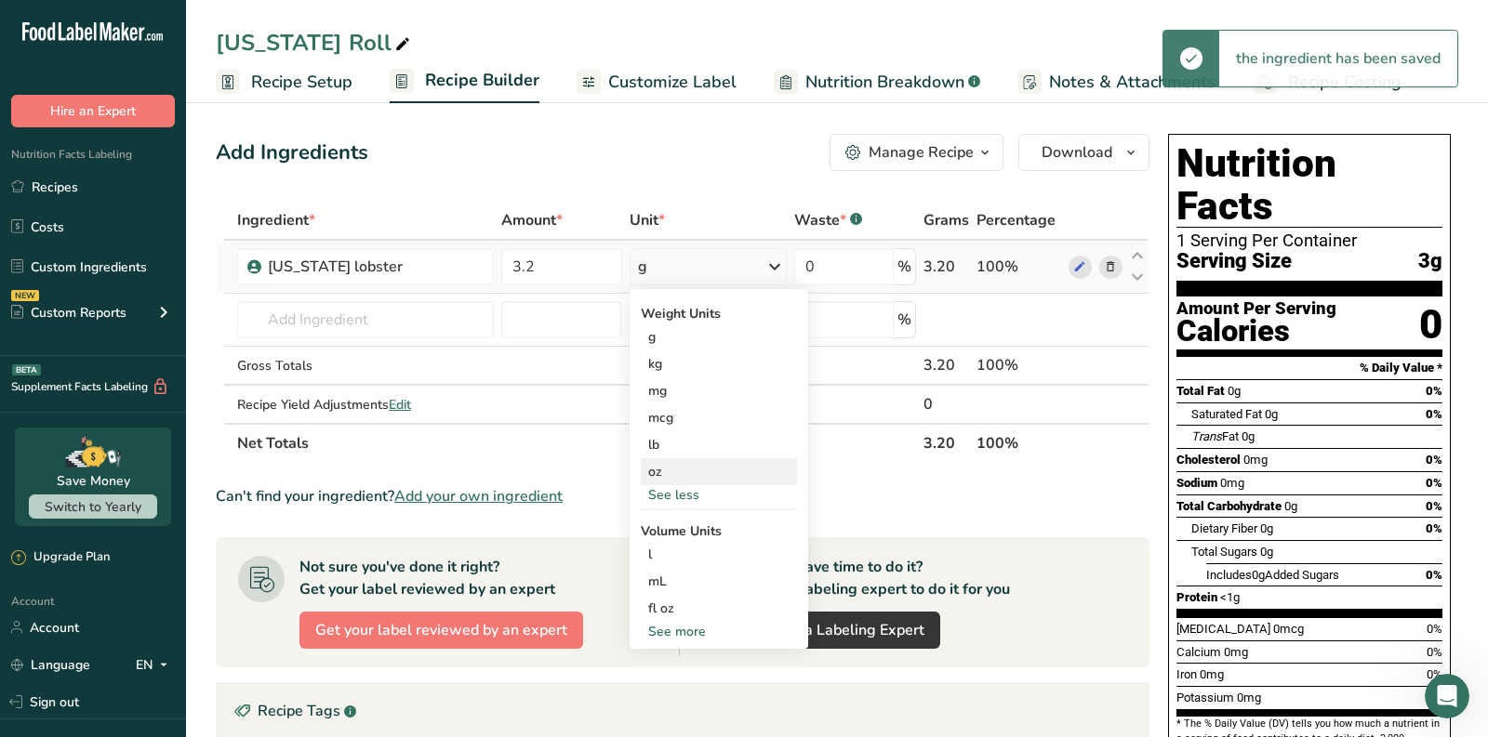
click at [688, 461] on div "oz" at bounding box center [719, 471] width 156 height 27
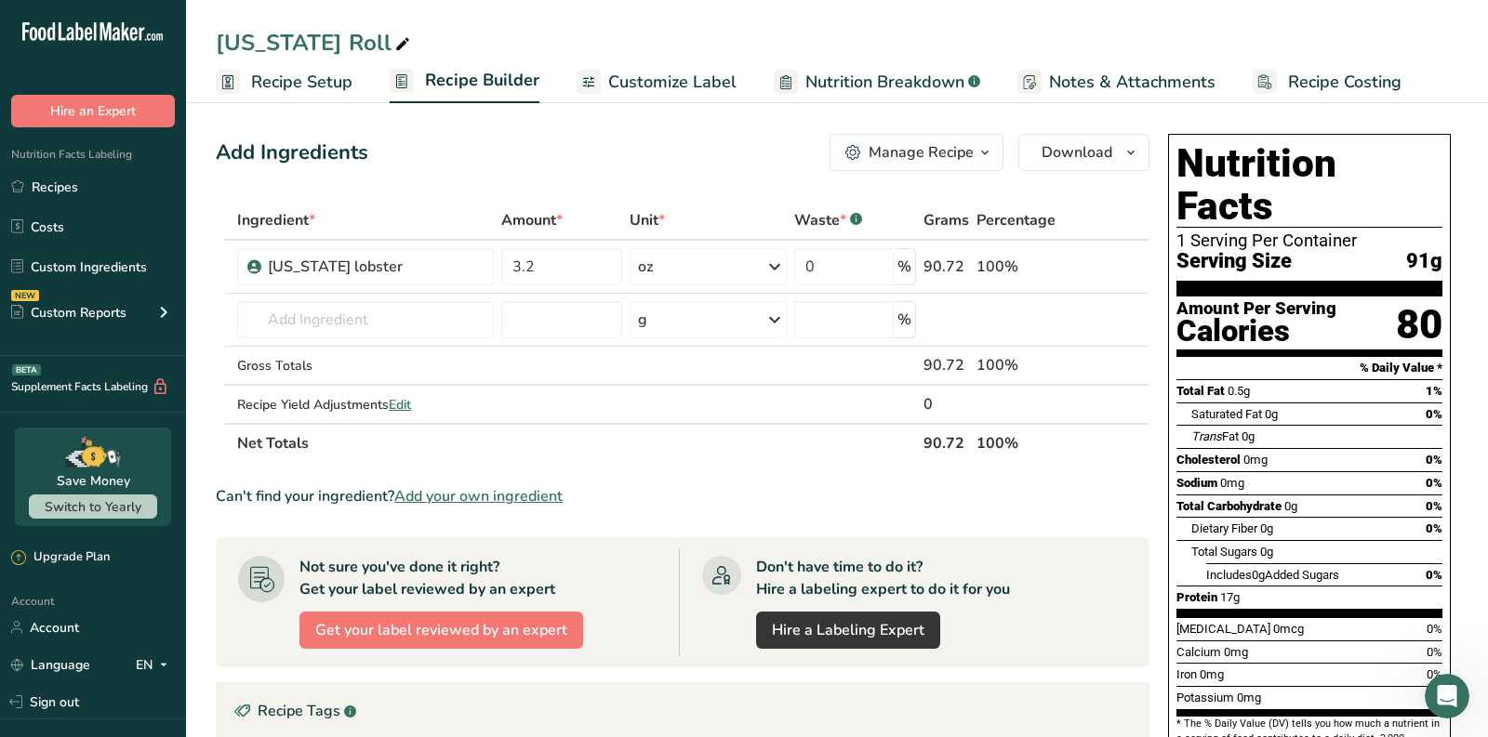
click at [484, 490] on span "Add your own ingredient" at bounding box center [478, 496] width 168 height 22
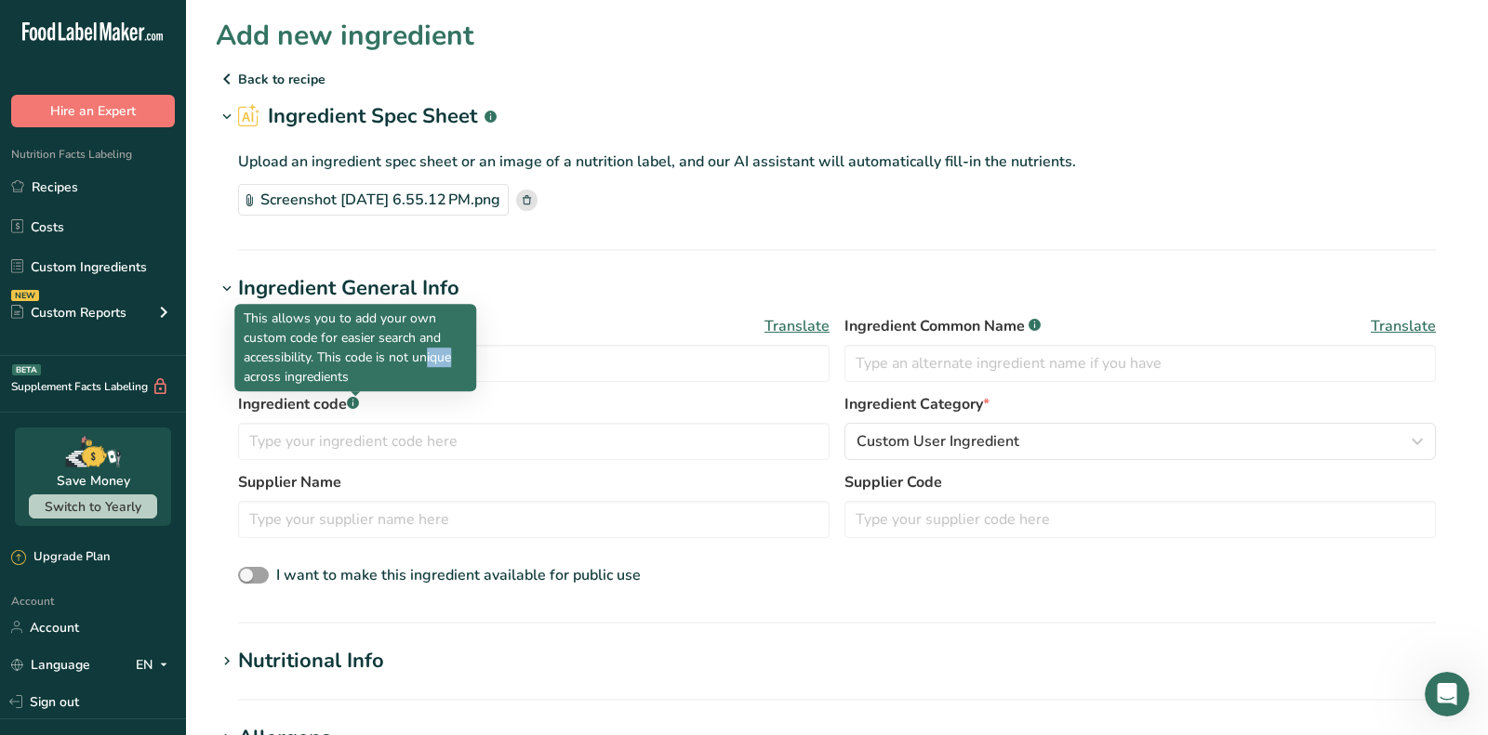
click at [338, 366] on p "This allows you to add your own custom code for easier search and accessibility…" at bounding box center [355, 348] width 223 height 78
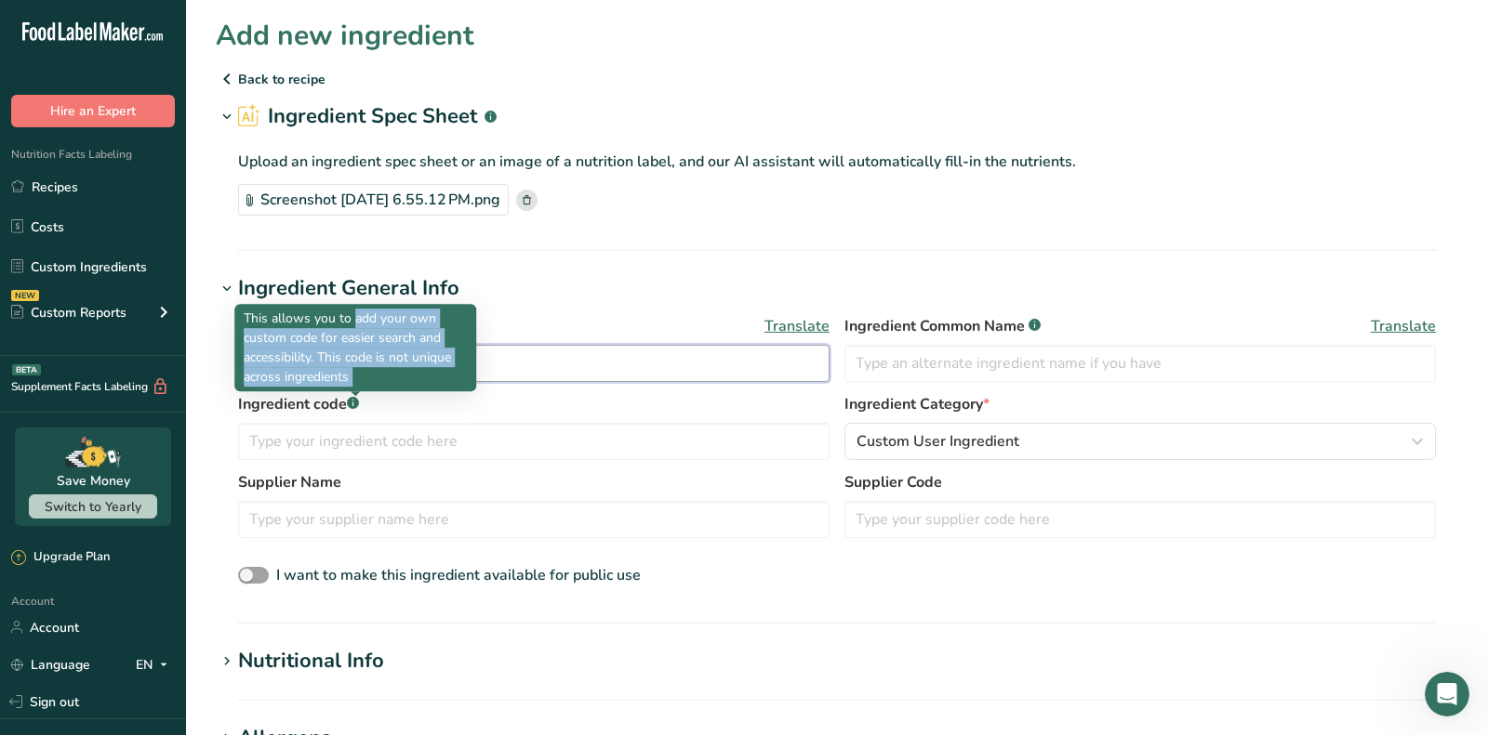
click at [529, 374] on input "[MEDICAL_DATA]" at bounding box center [533, 363] width 591 height 37
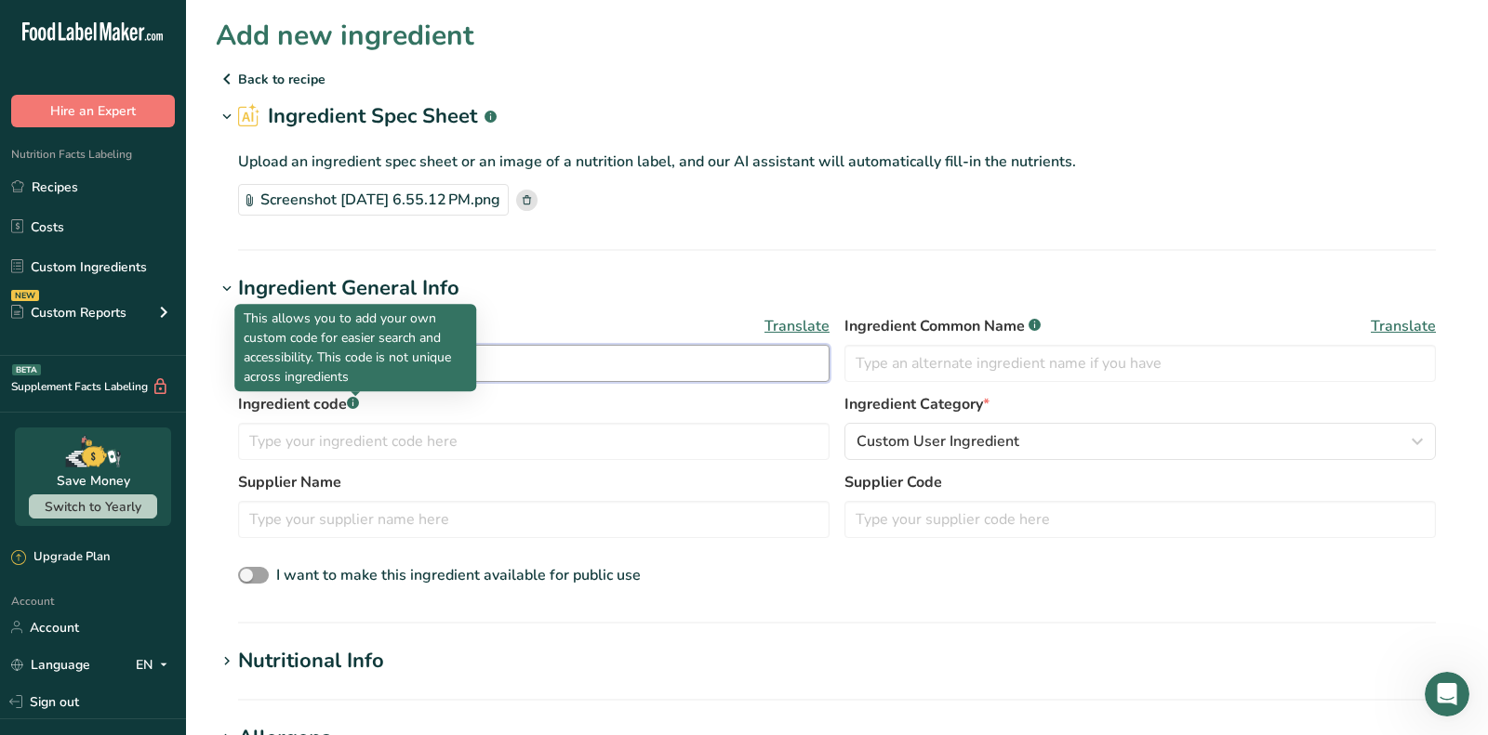
click at [529, 374] on input "[MEDICAL_DATA]" at bounding box center [533, 363] width 591 height 37
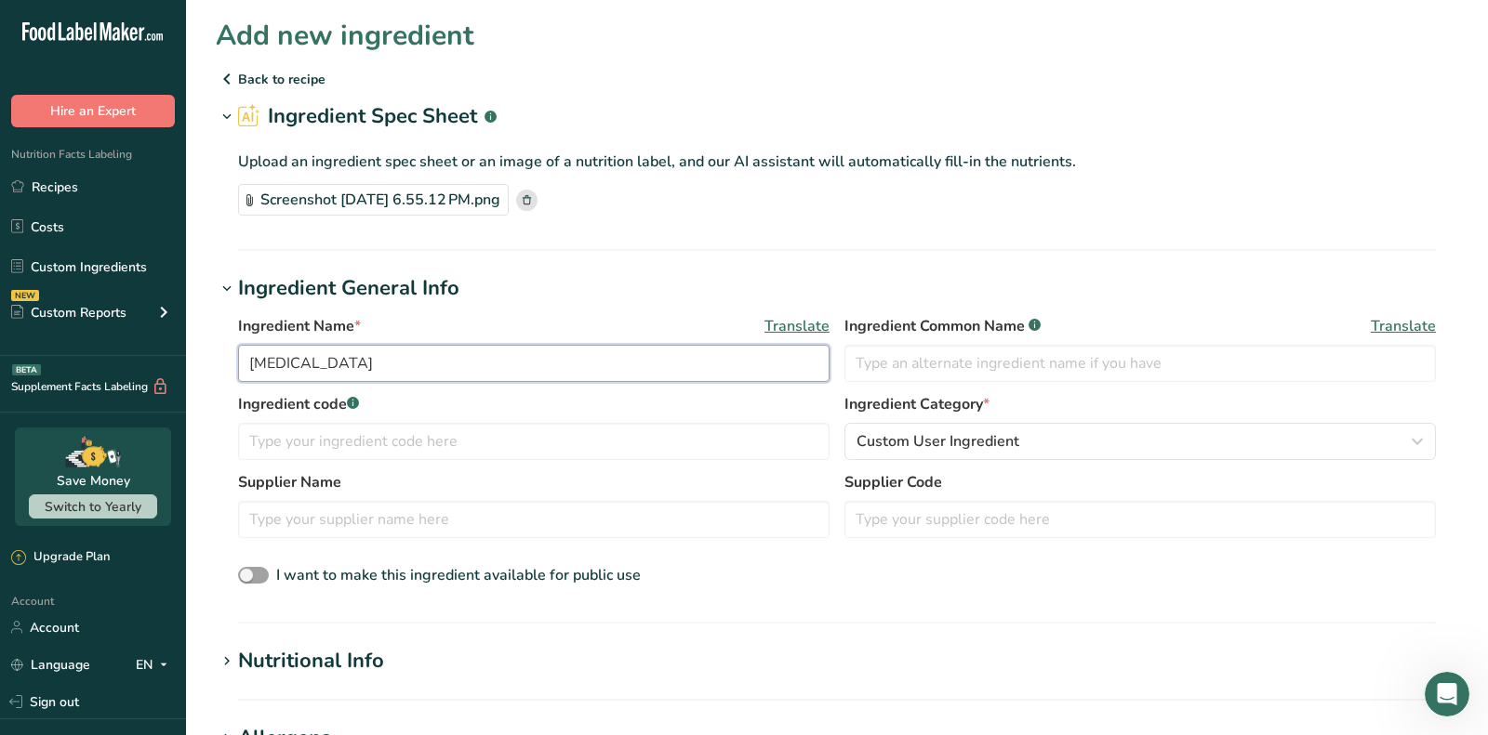
click at [529, 374] on input "[MEDICAL_DATA]" at bounding box center [533, 363] width 591 height 37
paste input "Real Mayonnaise [PERSON_NAME]"
click at [334, 351] on input "Real Mayonnaise [PERSON_NAME]" at bounding box center [533, 363] width 591 height 37
click at [334, 364] on input "Real Mayonnaise [PERSON_NAME]" at bounding box center [533, 363] width 591 height 37
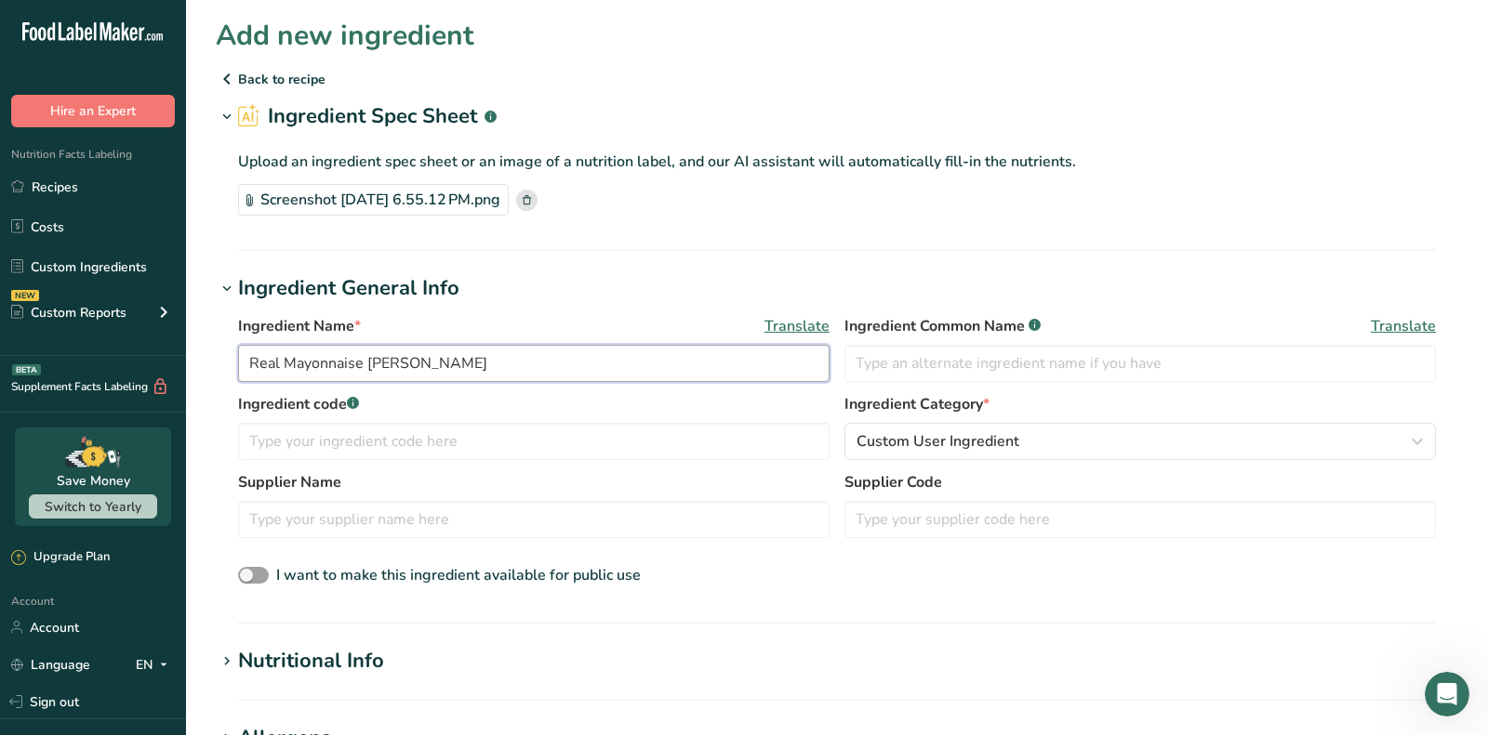
click at [334, 364] on input "Real Mayonnaise [PERSON_NAME]" at bounding box center [533, 363] width 591 height 37
type input "Real Mayonnaise [PERSON_NAME]"
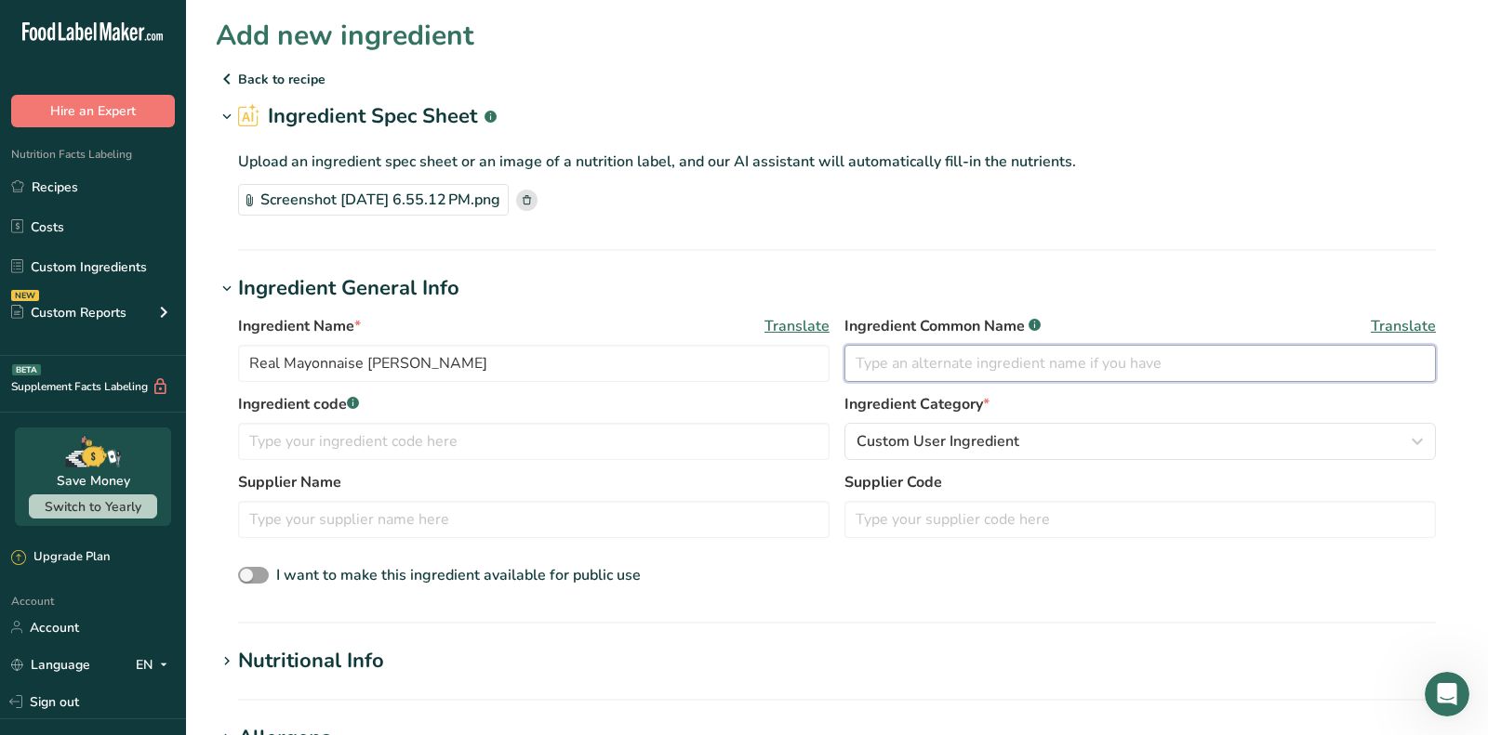
click at [1143, 363] on input "text" at bounding box center [1139, 363] width 591 height 37
paste input "Mayonnaise"
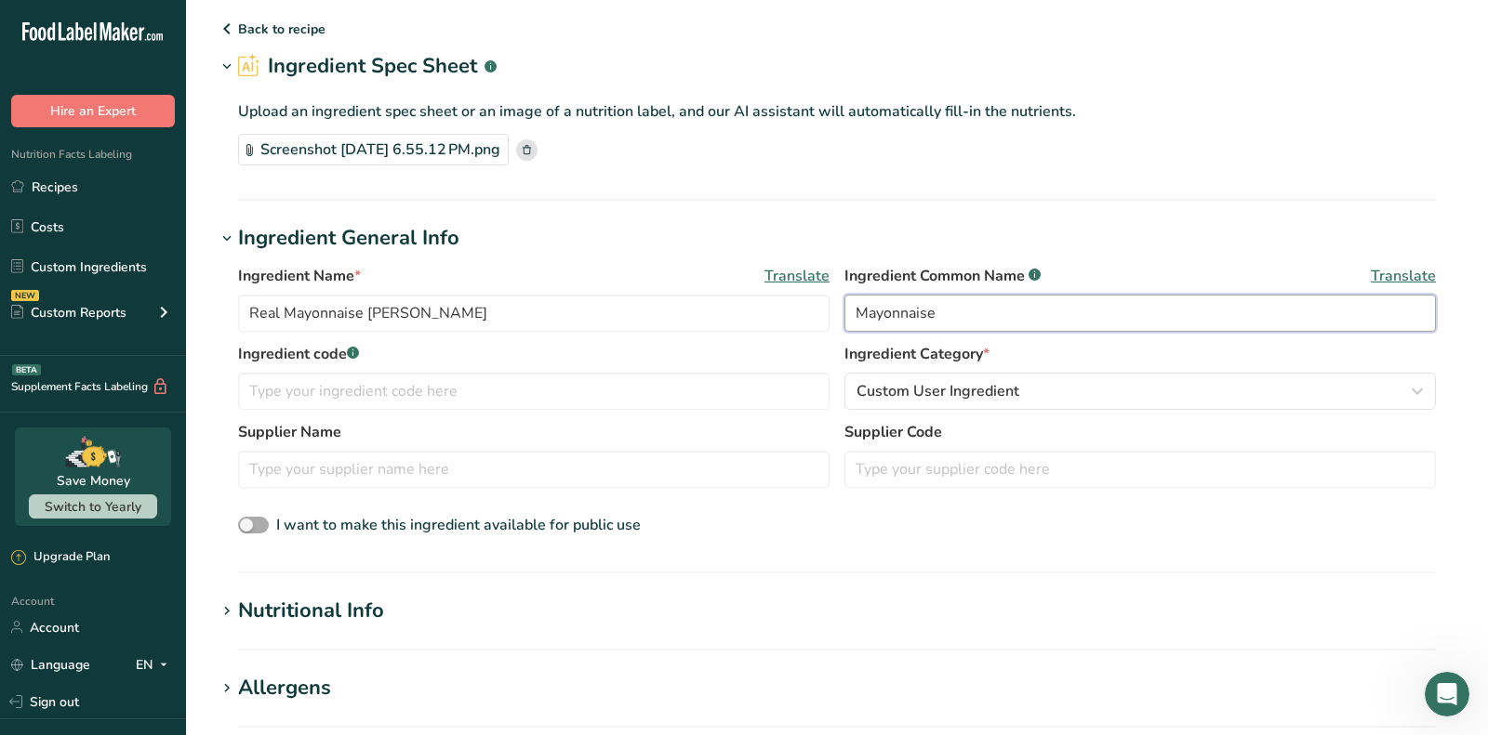
scroll to position [62, 0]
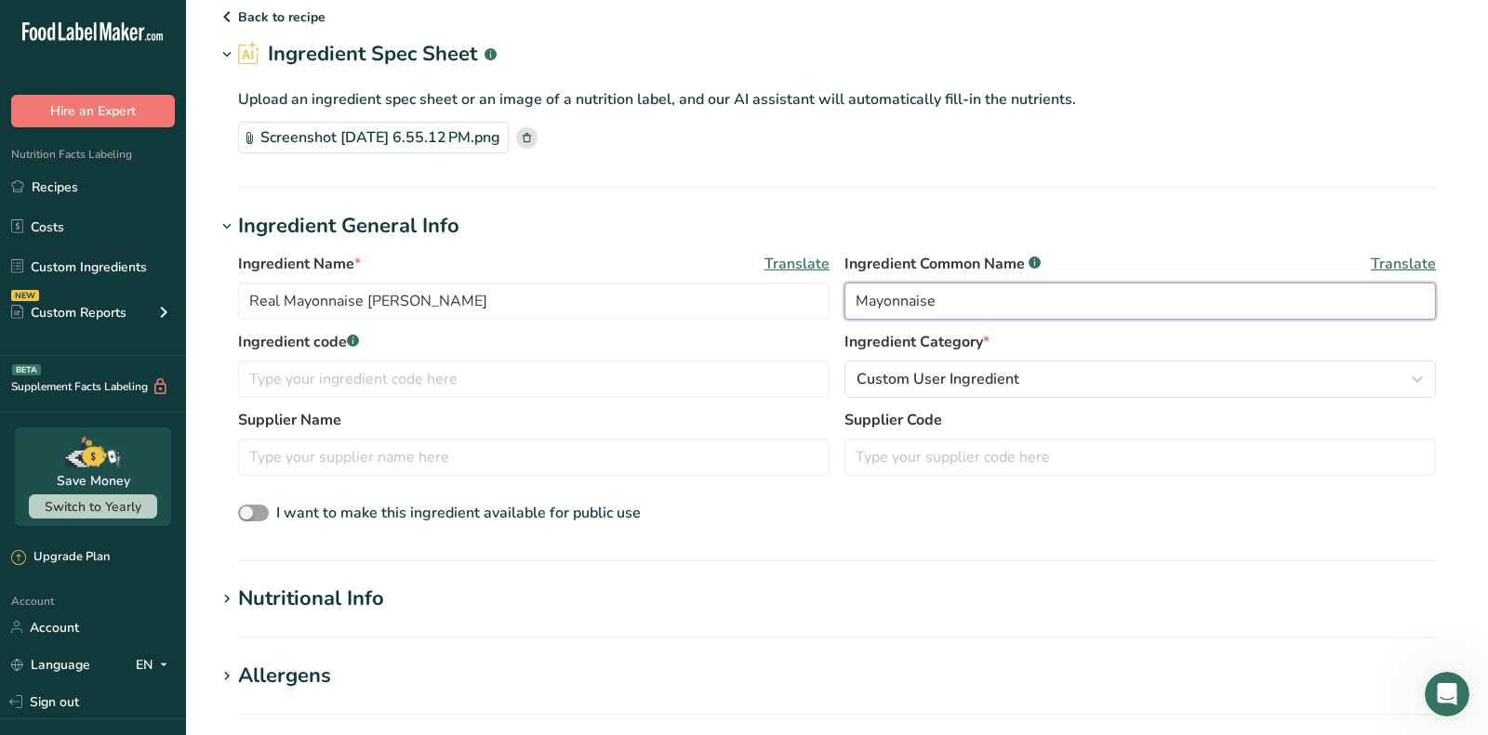
type input "Mayonnaise"
click at [318, 613] on section "Nutritional Info Serving Size .a-a{fill:#347362;}.b-a{fill:#fff;} Add ingredien…" at bounding box center [837, 611] width 1242 height 55
click at [313, 611] on div "Nutritional Info" at bounding box center [311, 599] width 146 height 31
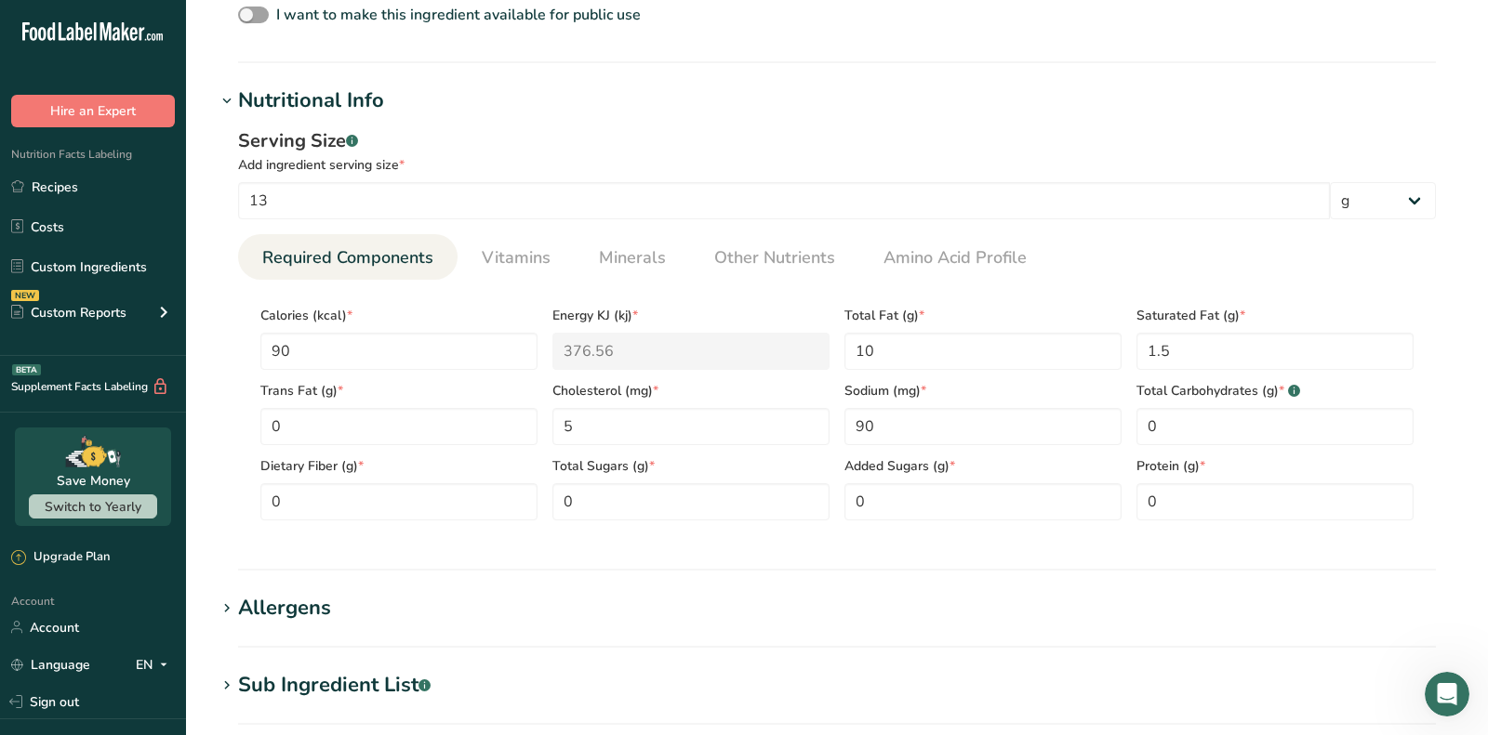
scroll to position [562, 0]
click at [497, 256] on span "Vitamins" at bounding box center [516, 257] width 69 height 25
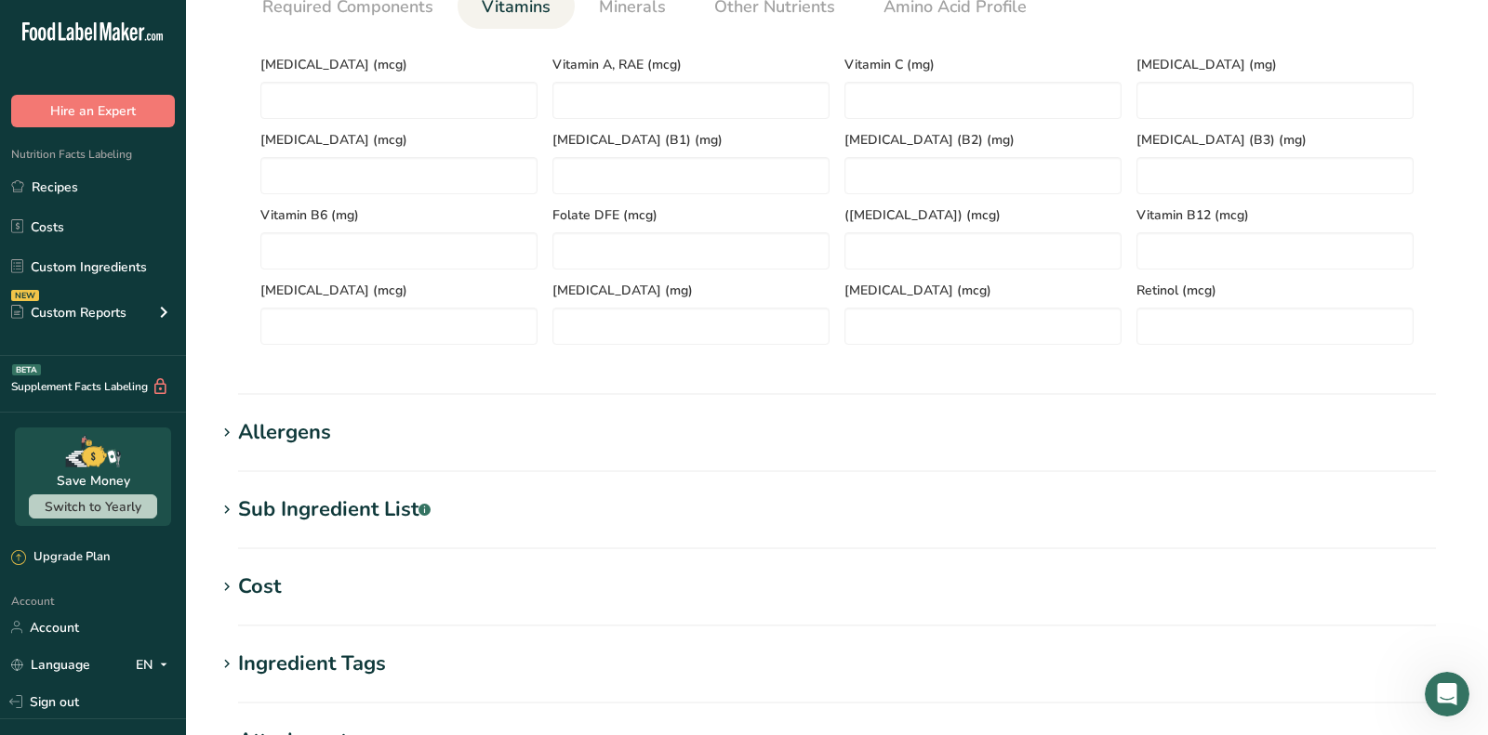
scroll to position [850, 0]
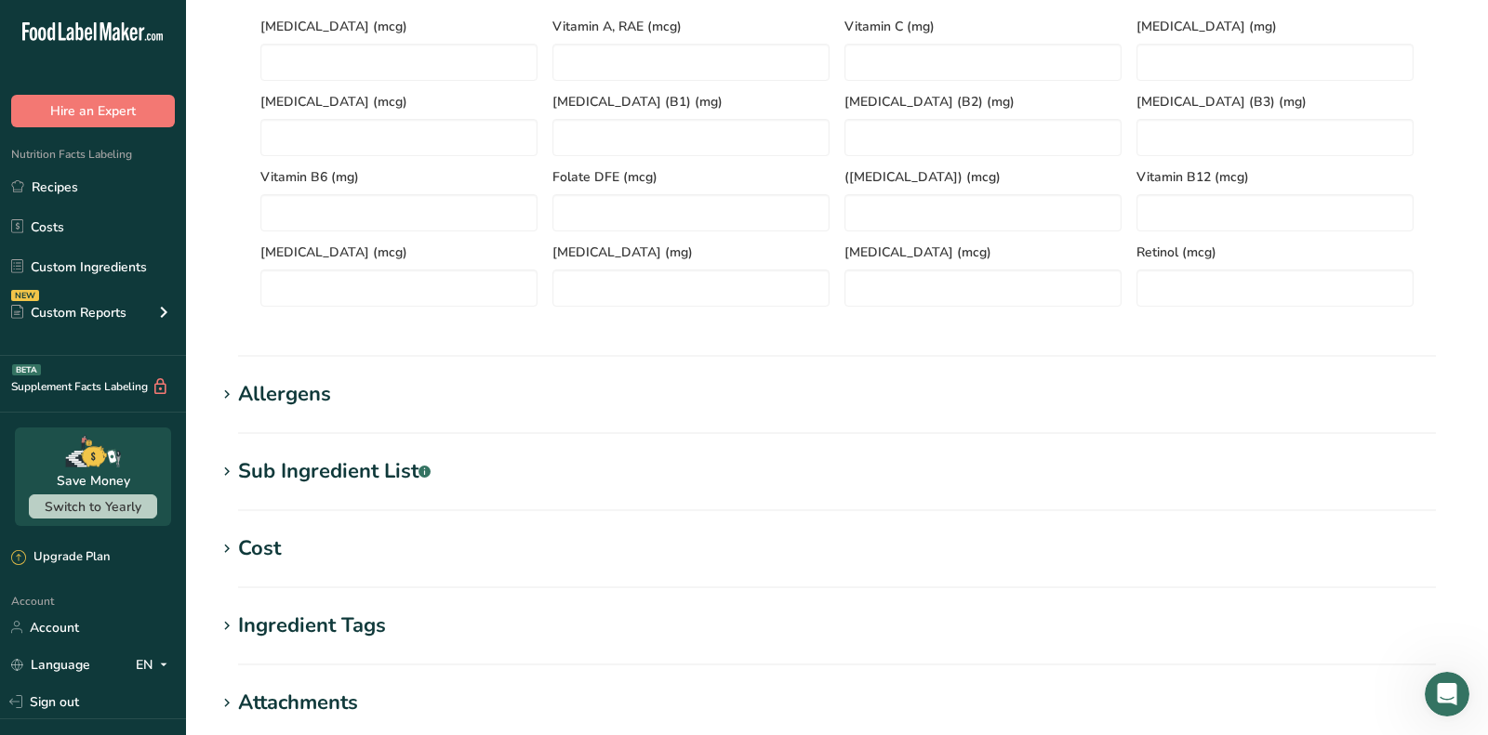
click at [316, 404] on div "Allergens" at bounding box center [284, 394] width 93 height 31
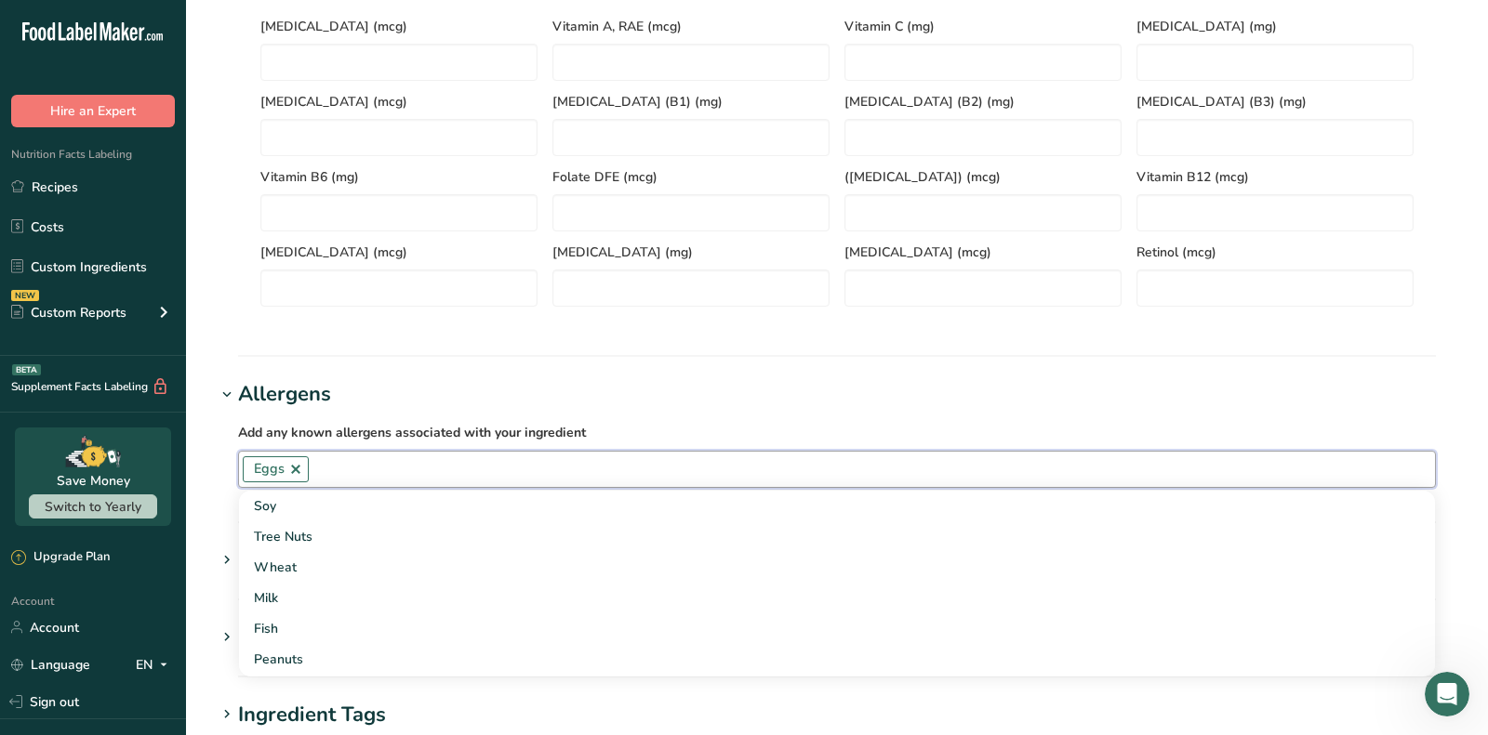
click at [332, 462] on input "text" at bounding box center [872, 469] width 1126 height 29
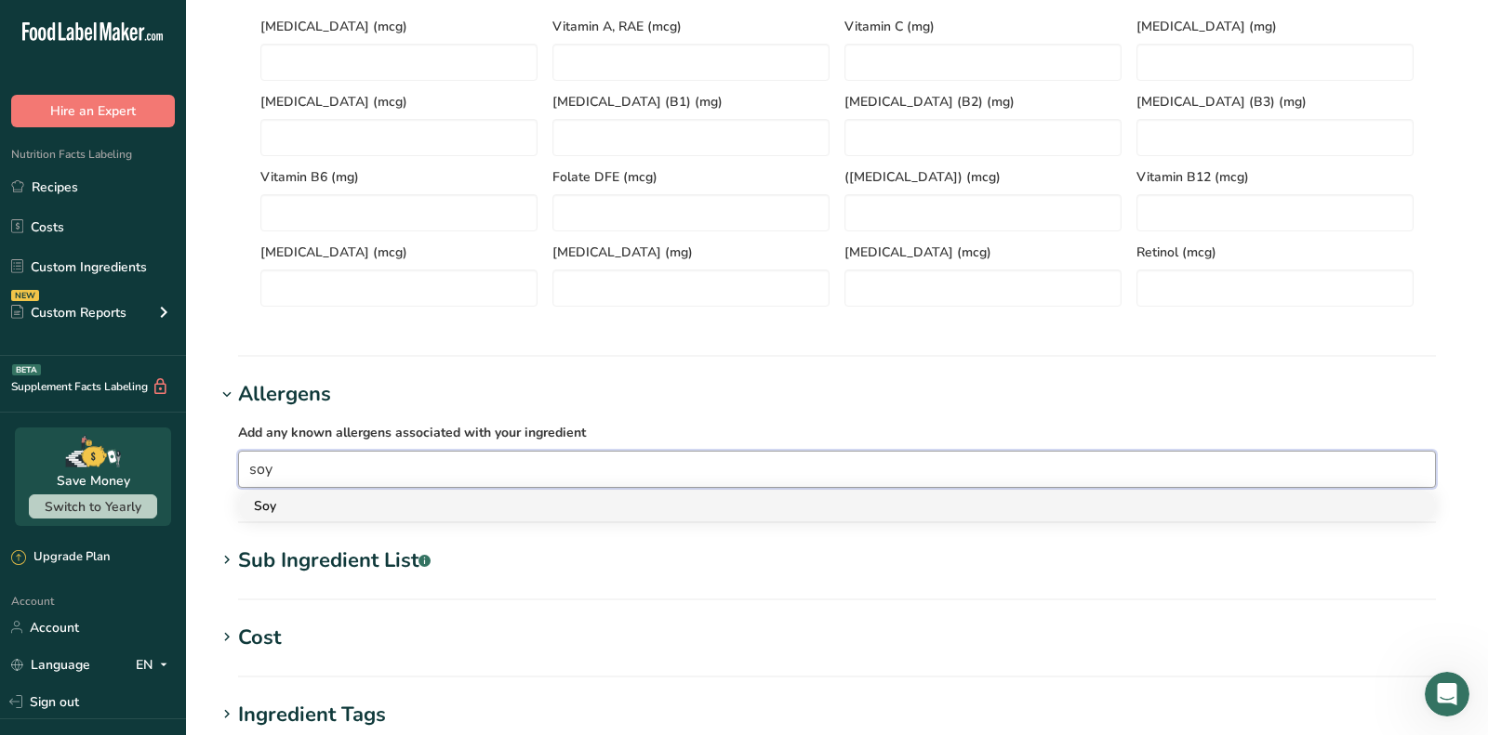
type input "soy"
click at [323, 499] on div "Soy" at bounding box center [822, 507] width 1136 height 20
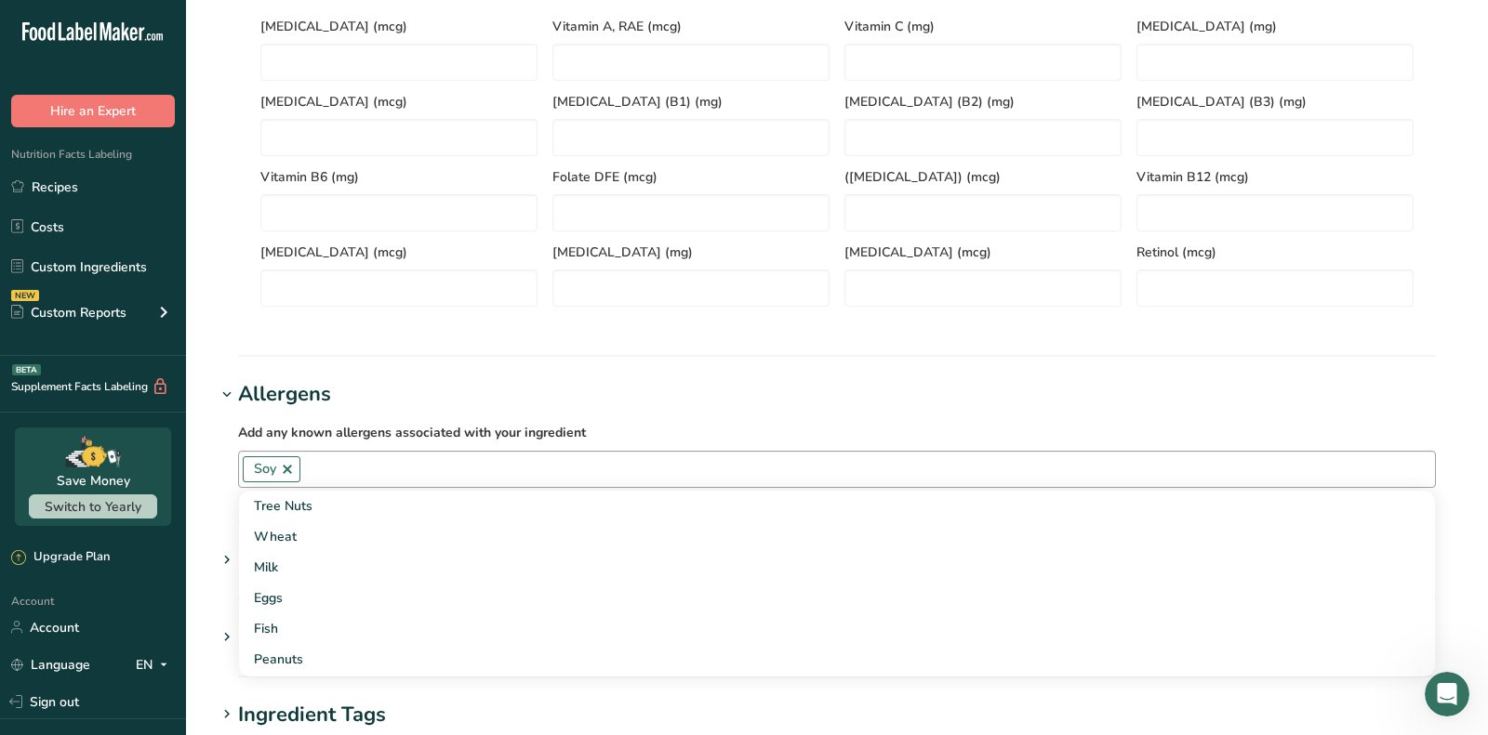
click at [367, 470] on input "text" at bounding box center [867, 469] width 1134 height 29
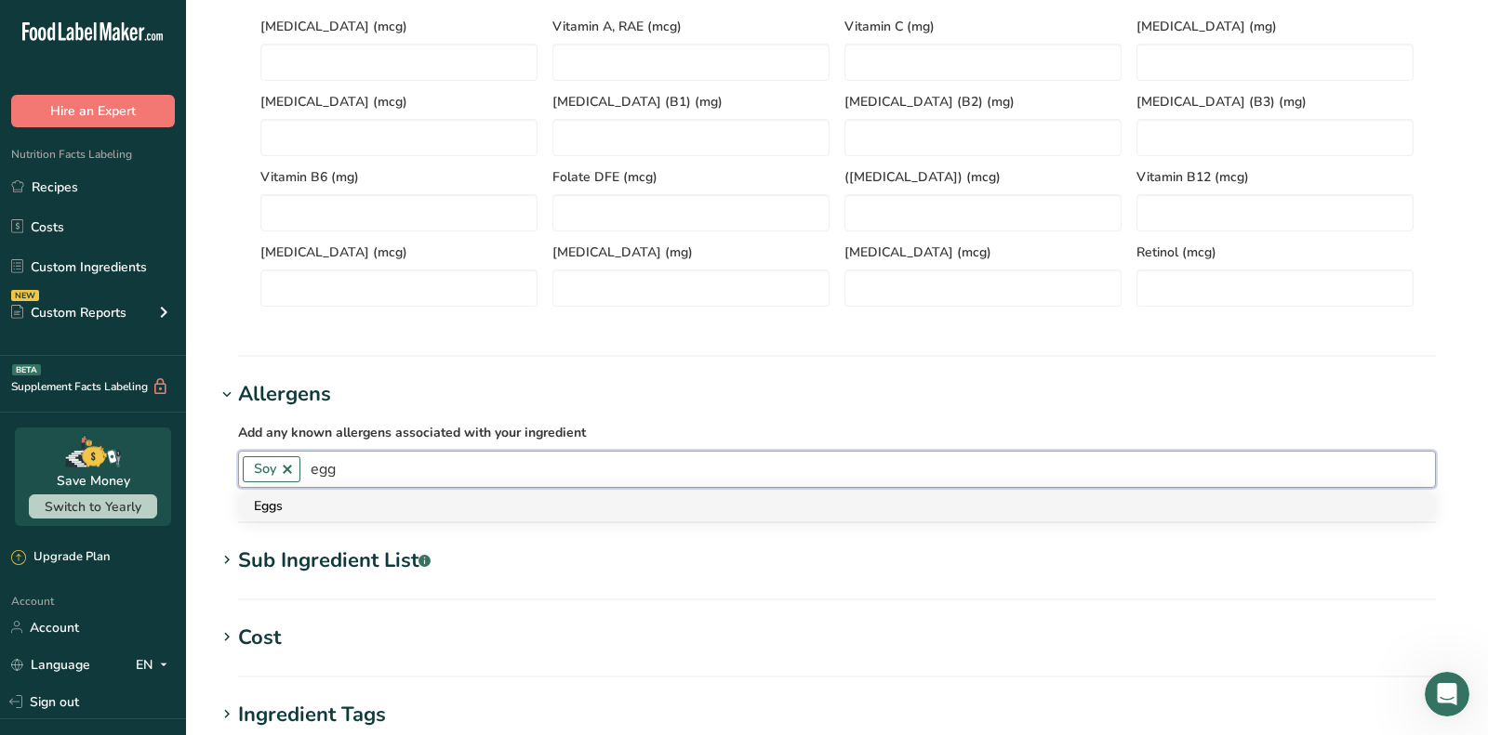
type input "egg"
click at [361, 497] on div "Eggs" at bounding box center [822, 507] width 1136 height 20
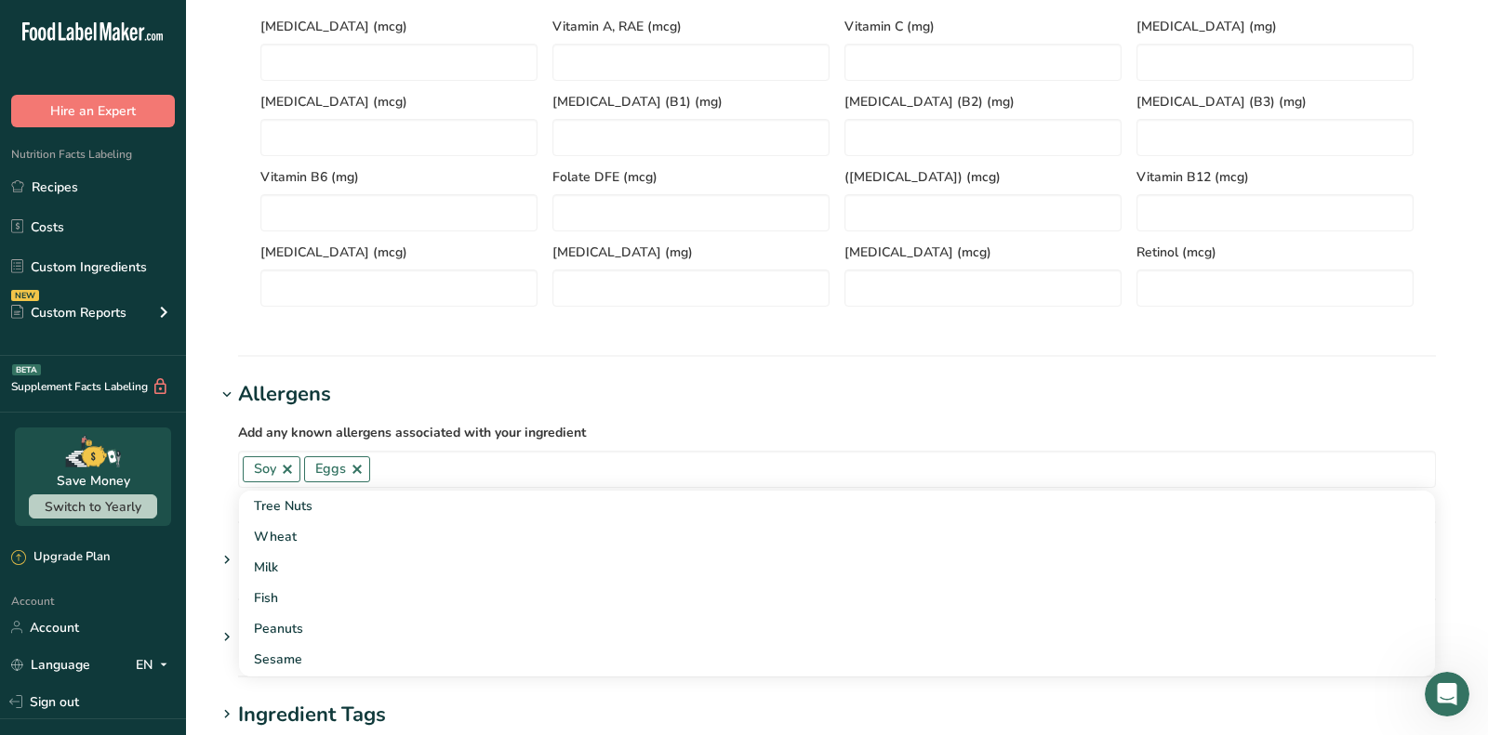
click at [464, 391] on h1 "Allergens" at bounding box center [837, 394] width 1242 height 31
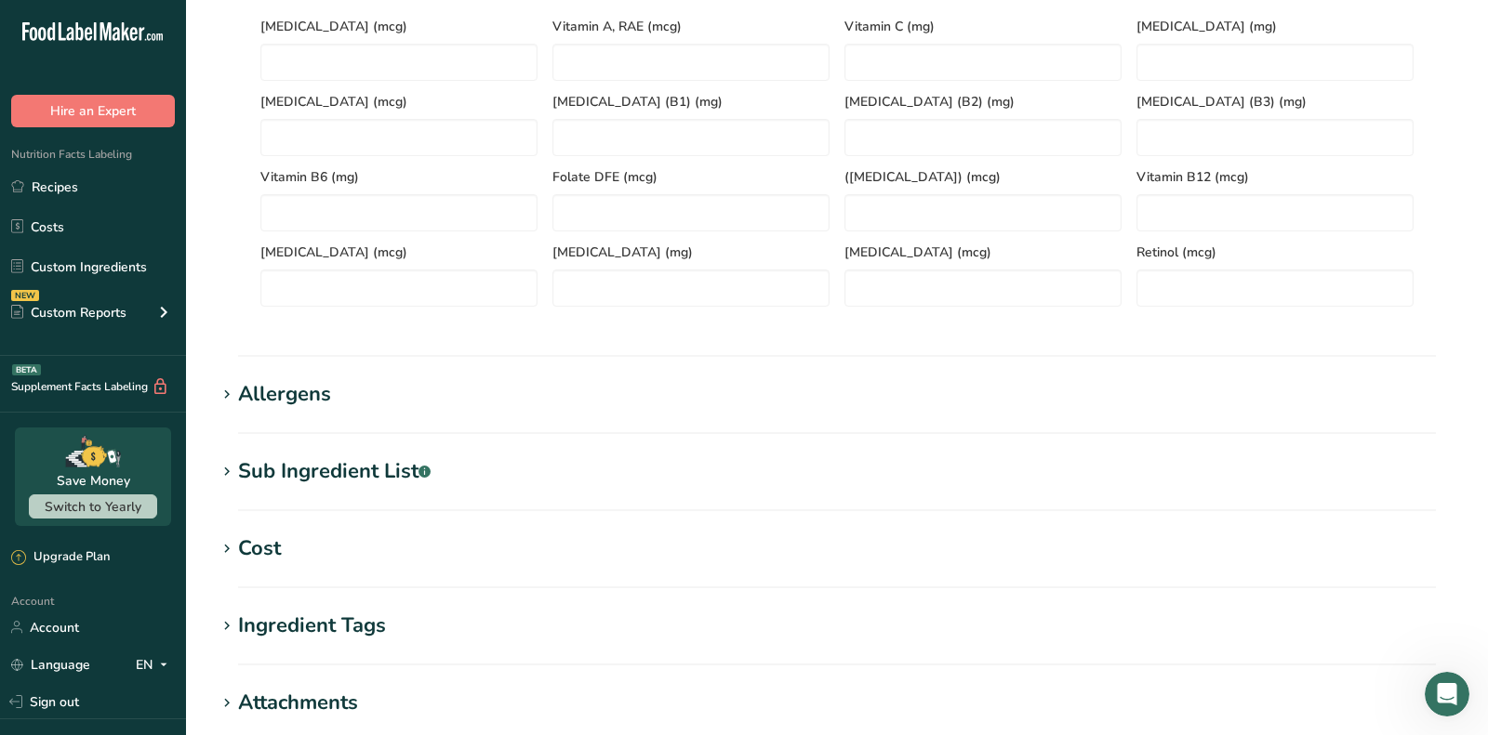
click at [377, 475] on div "Sub Ingredient List .a-a{fill:#347362;}.b-a{fill:#fff;}" at bounding box center [334, 472] width 192 height 31
click at [377, 548] on textarea at bounding box center [837, 565] width 1198 height 89
paste textarea "[MEDICAL_DATA], Water, Whole Eggs, Distilled Vinegar, Egg Yolks, Salt, Sugar, L…"
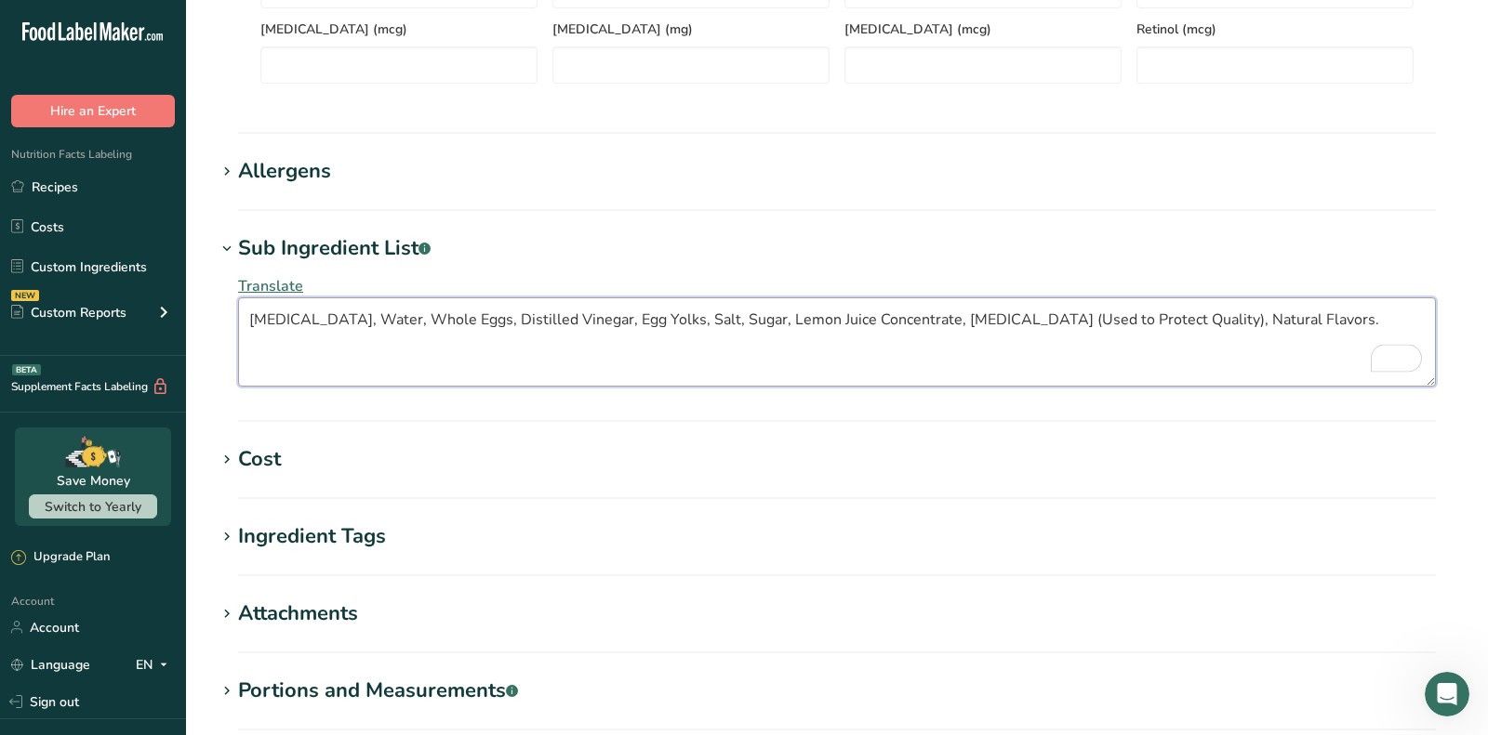
scroll to position [1291, 0]
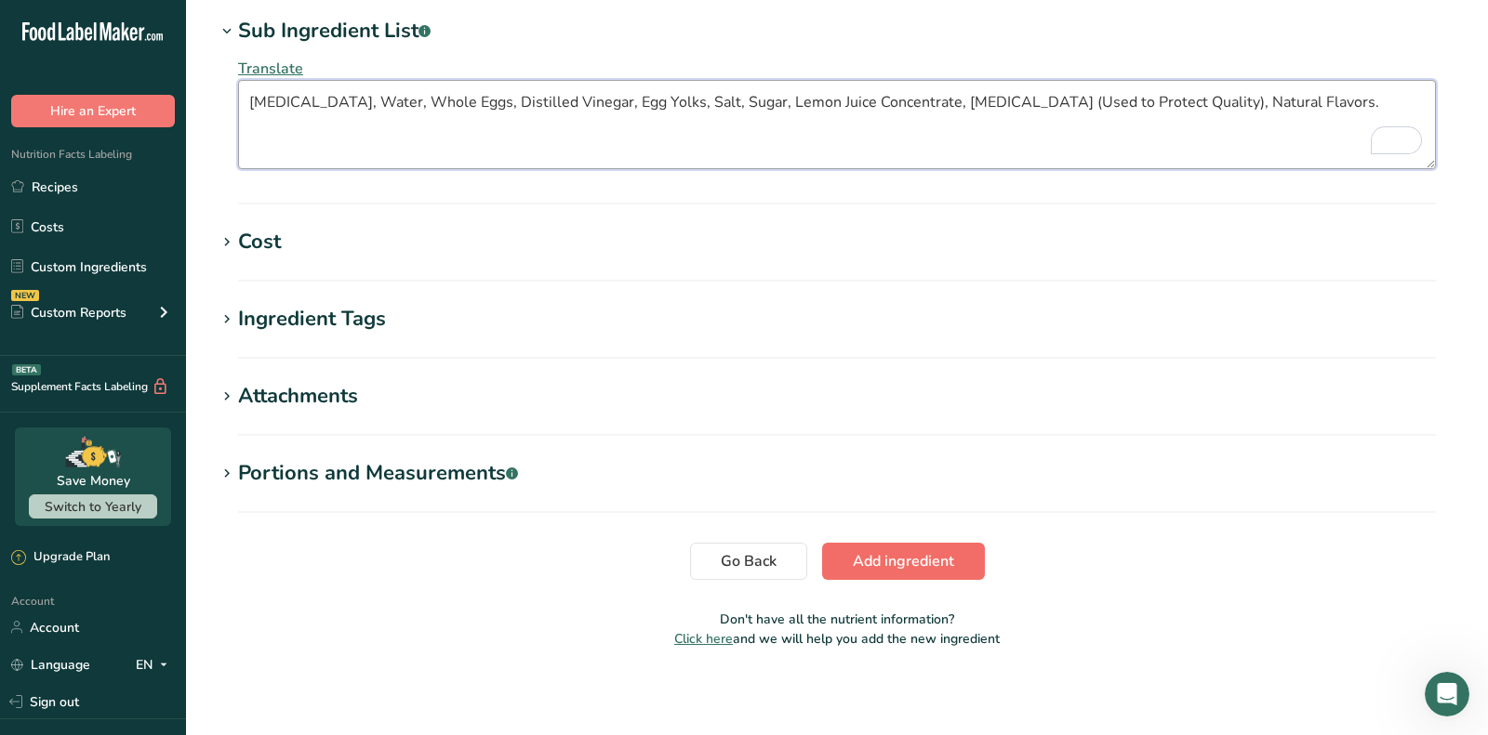
type textarea "[MEDICAL_DATA], Water, Whole Eggs, Distilled Vinegar, Egg Yolks, Salt, Sugar, L…"
click at [894, 563] on span "Add ingredient" at bounding box center [903, 561] width 101 height 22
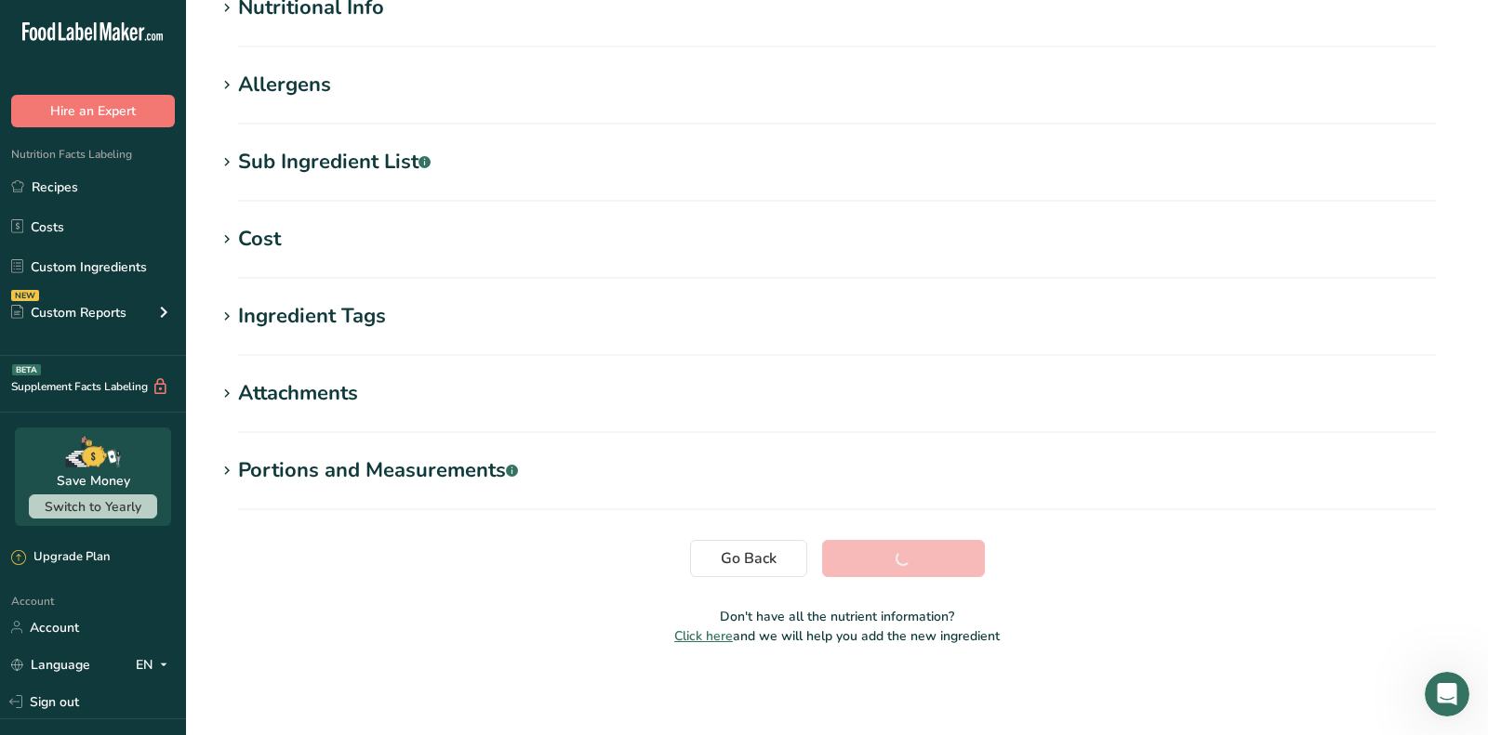
scroll to position [262, 0]
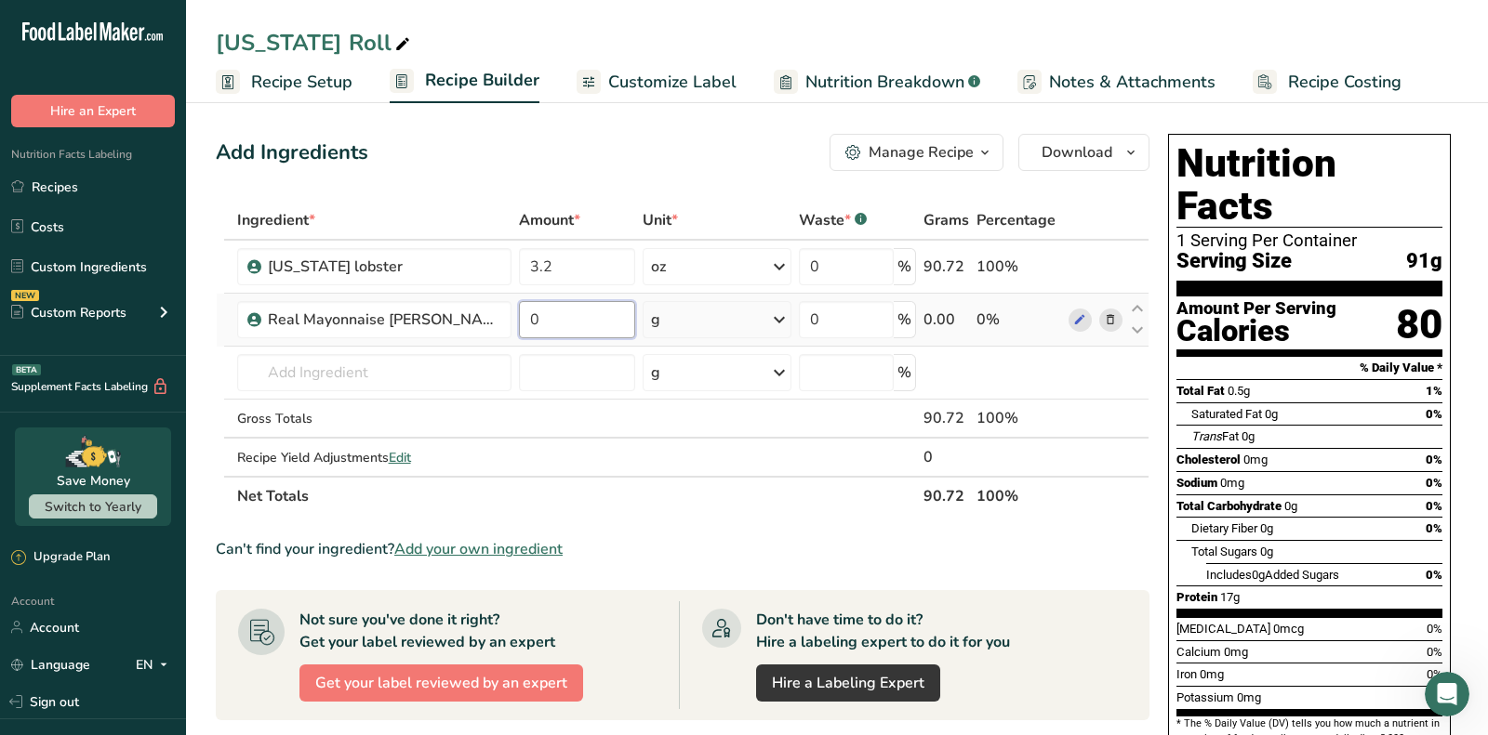
click at [566, 333] on input "0" at bounding box center [577, 319] width 116 height 37
click at [565, 332] on input "0" at bounding box center [577, 319] width 116 height 37
paste input ".4"
type input "0.4"
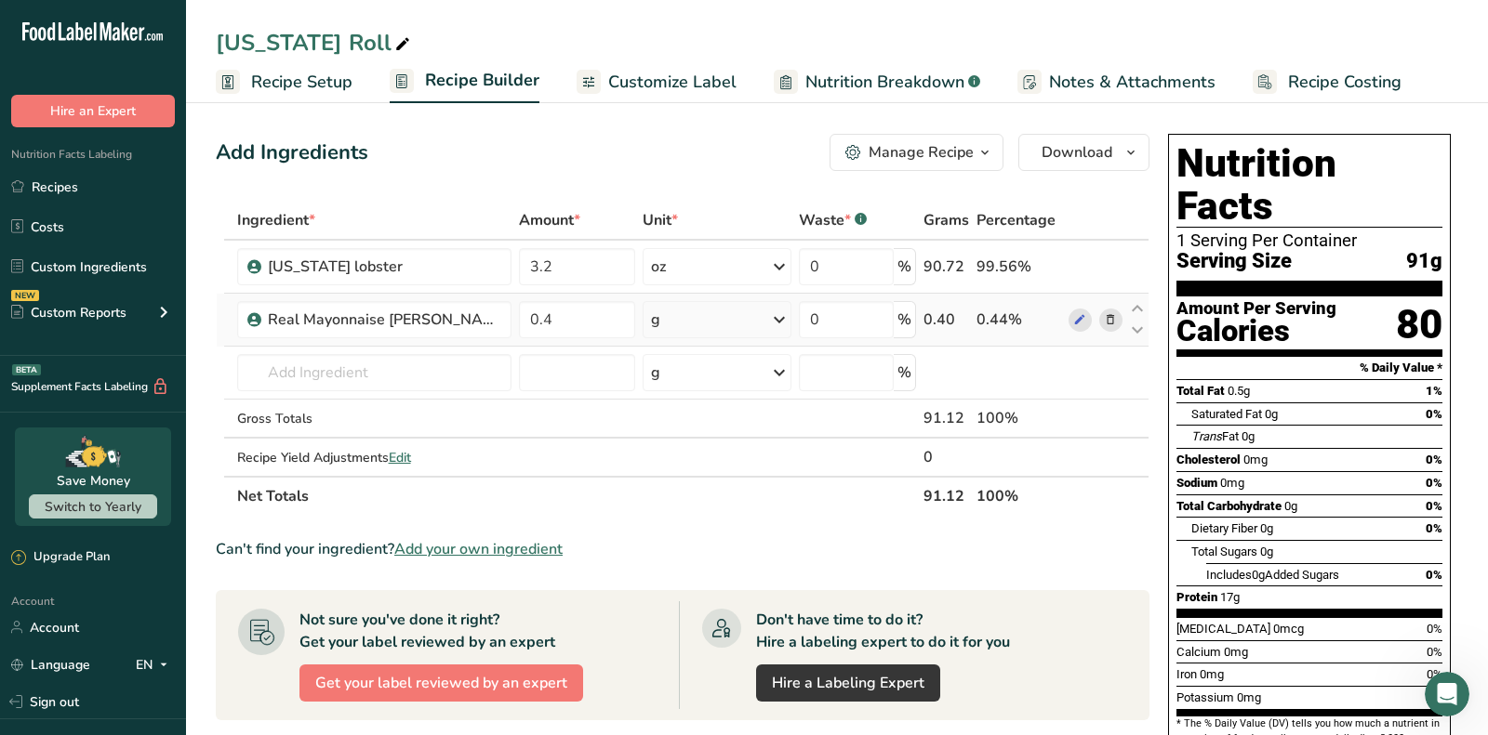
click at [718, 308] on div "Ingredient * Amount * Unit * Waste * .a-a{fill:#347362;}.b-a{fill:#fff;} Grams …" at bounding box center [683, 358] width 934 height 315
click at [718, 308] on div "g" at bounding box center [717, 319] width 149 height 37
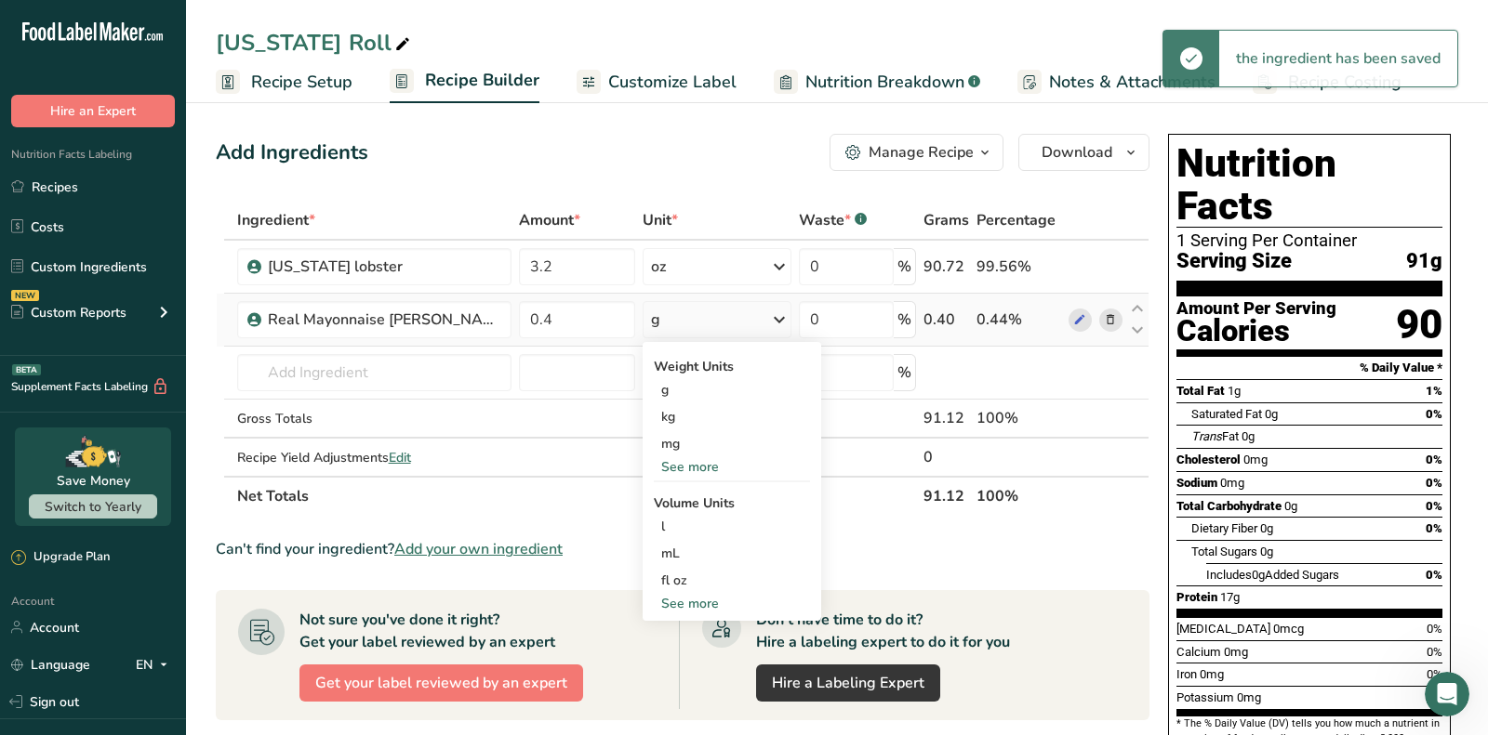
click at [699, 472] on div "See more" at bounding box center [732, 467] width 156 height 20
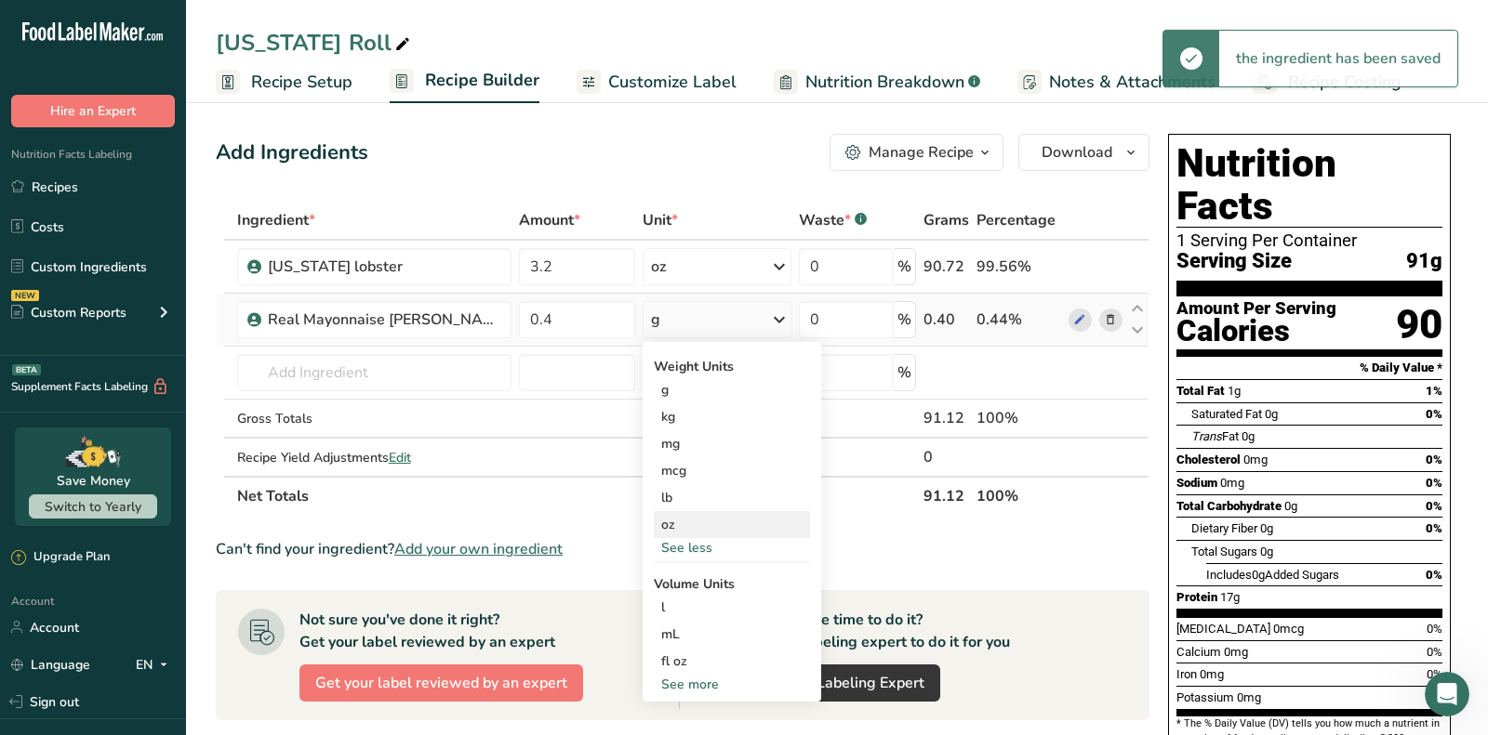
click at [680, 524] on div "oz" at bounding box center [732, 524] width 156 height 27
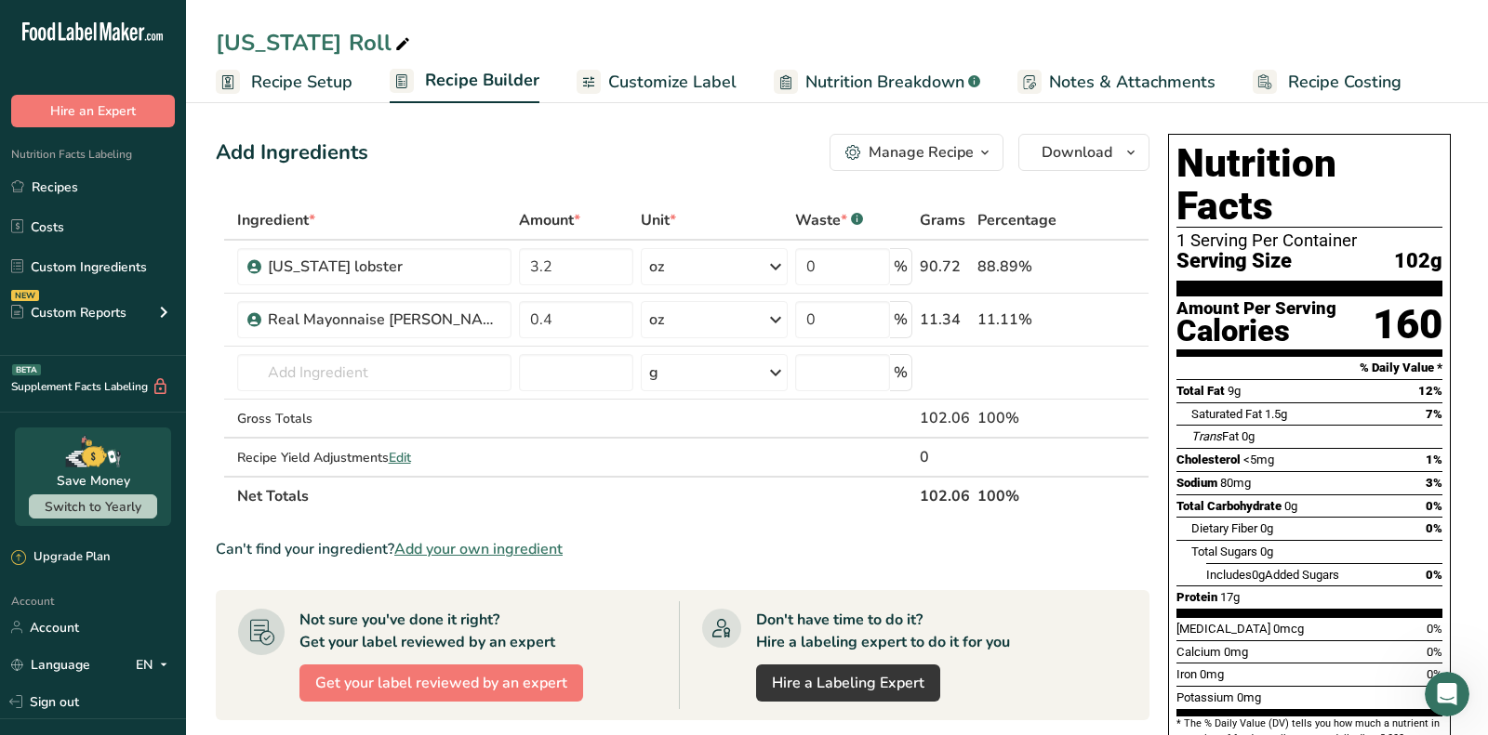
click at [523, 539] on span "Add your own ingredient" at bounding box center [478, 549] width 168 height 22
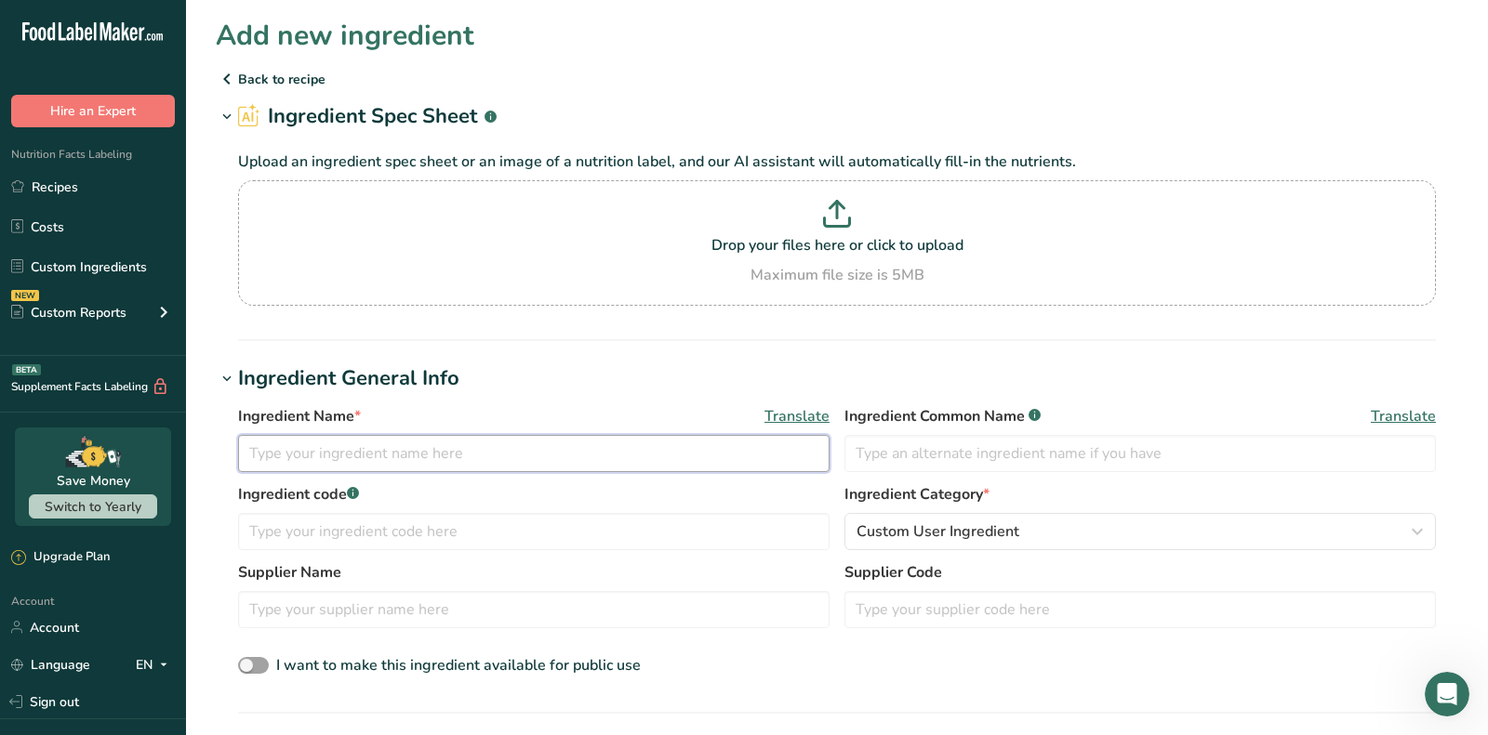
click at [312, 453] on input "text" at bounding box center [533, 453] width 591 height 37
paste input "New England Split-top Roll"
type input "New England Split-top Roll"
click at [1051, 470] on input "text" at bounding box center [1139, 453] width 591 height 37
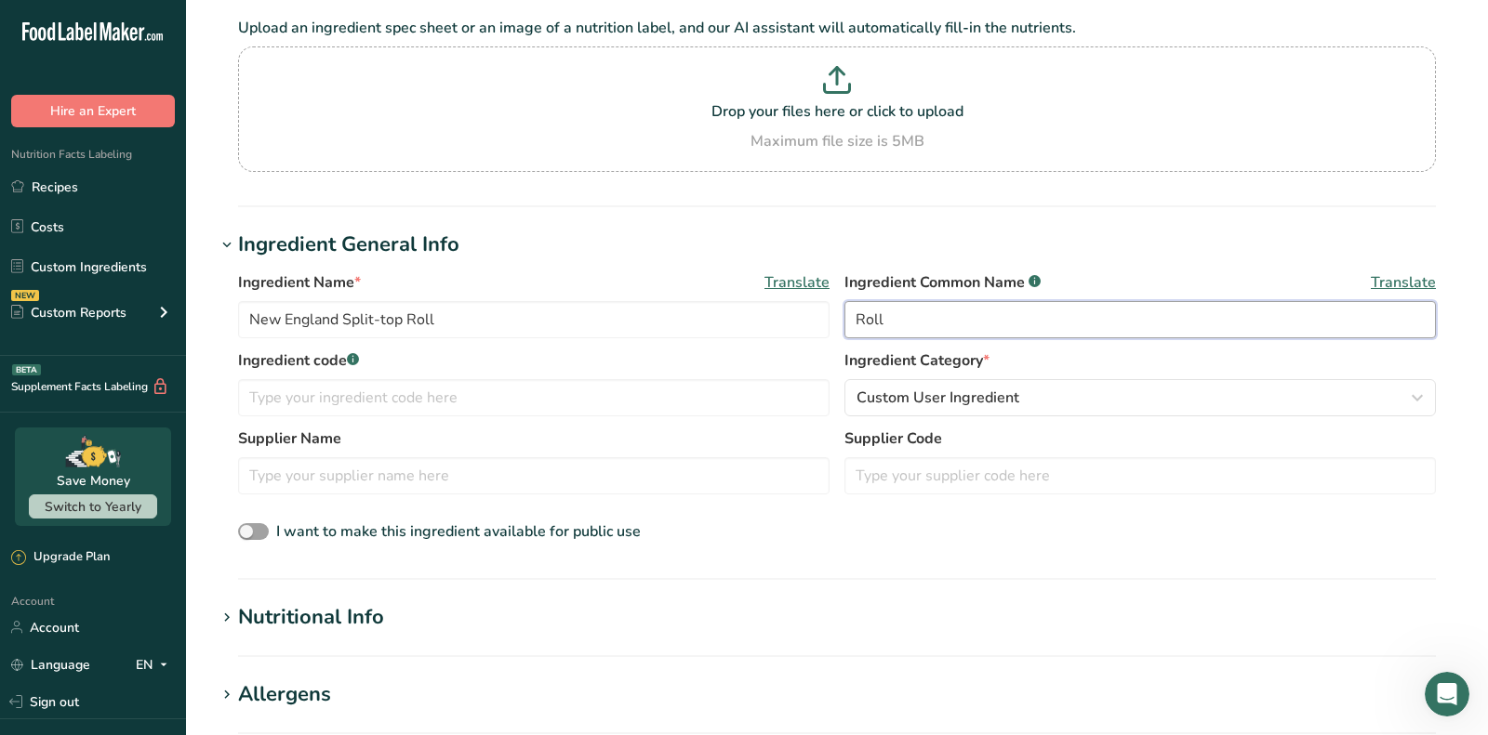
scroll to position [174, 0]
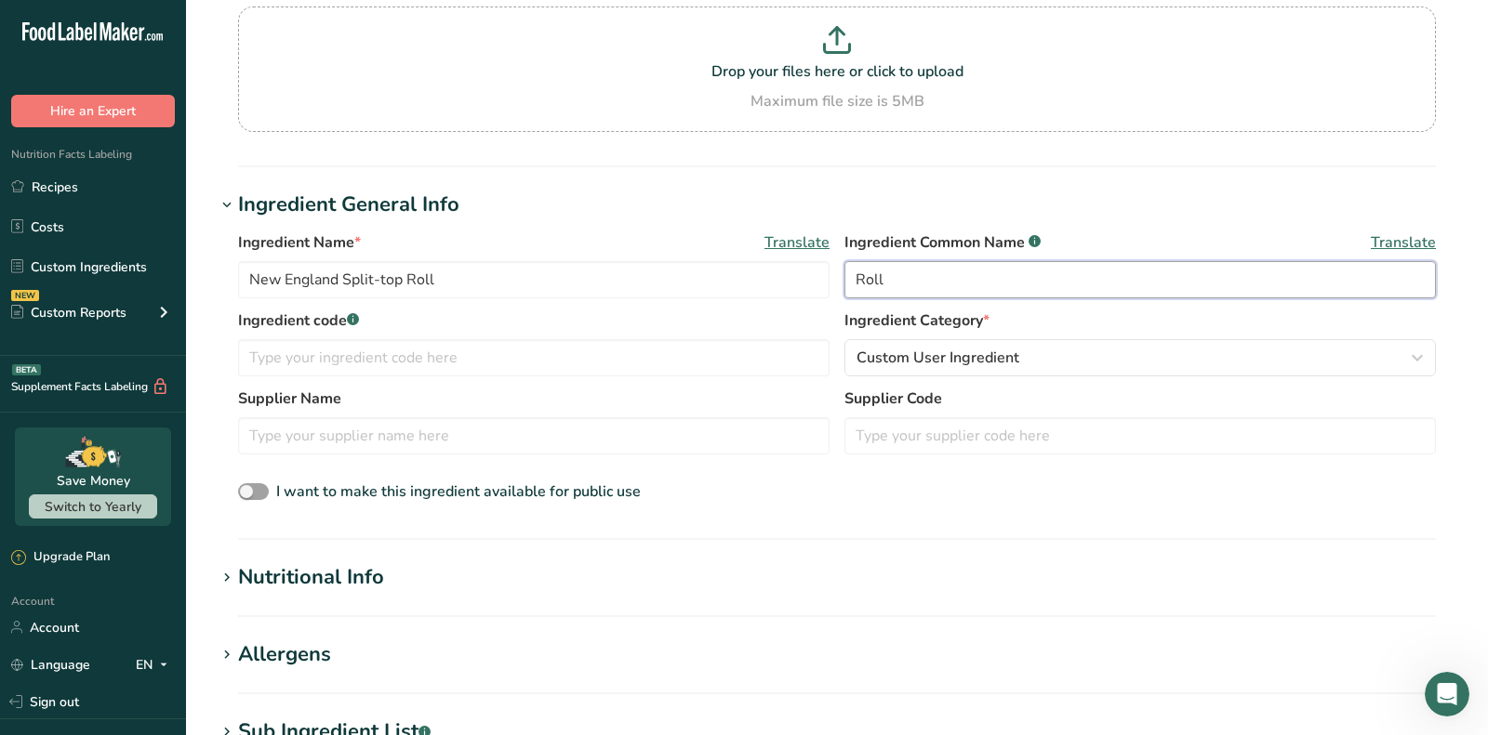
type input "Roll"
click at [353, 581] on div "Nutritional Info" at bounding box center [311, 578] width 146 height 31
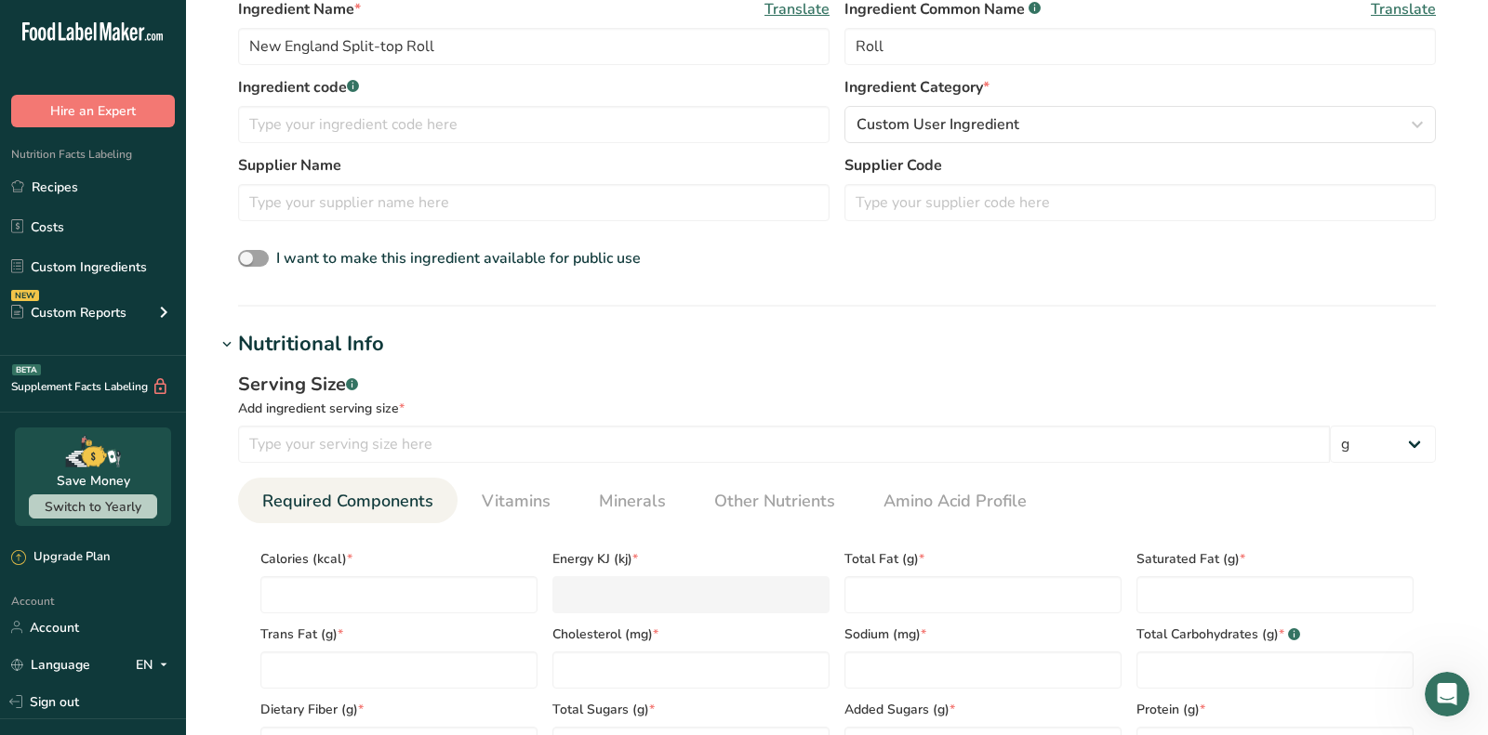
scroll to position [413, 0]
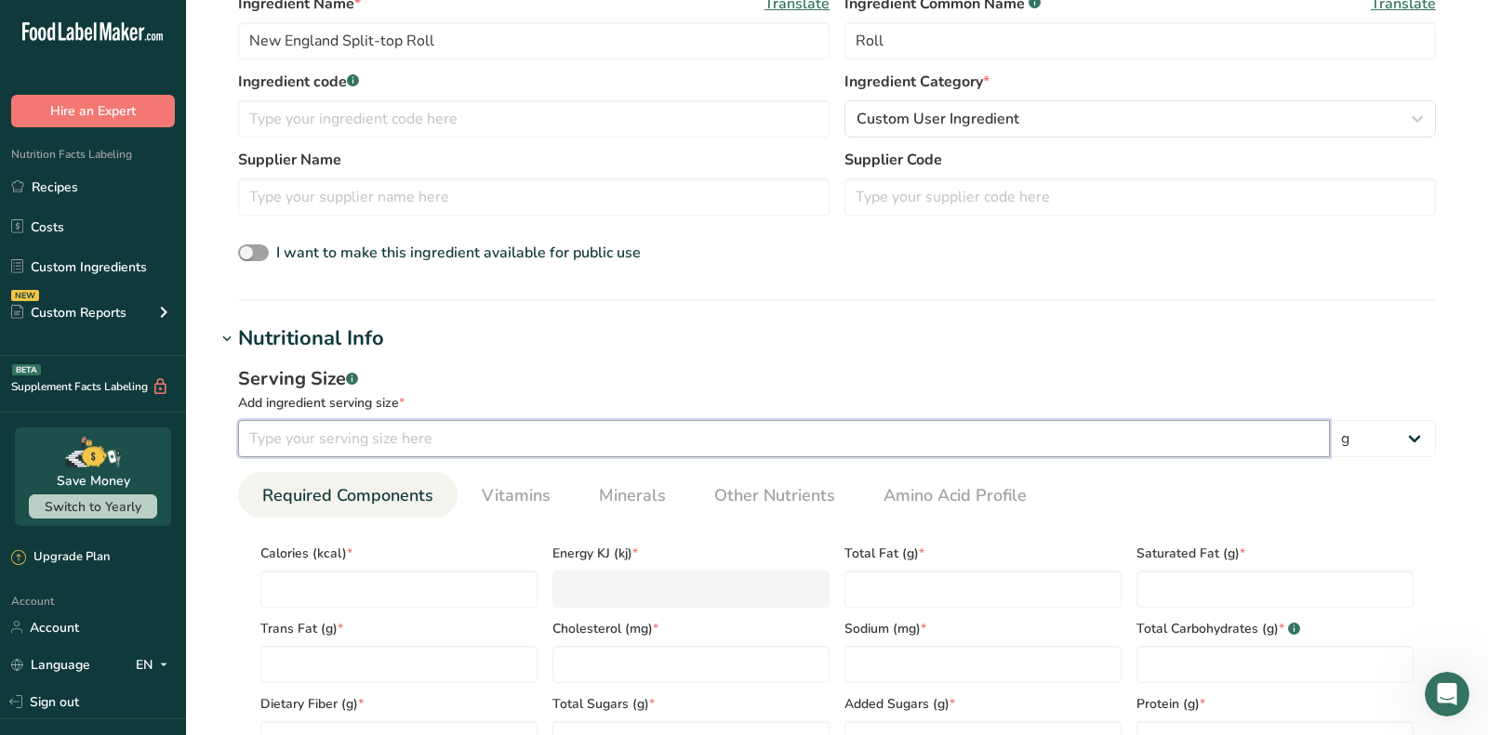
click at [300, 423] on input "number" at bounding box center [784, 438] width 1092 height 37
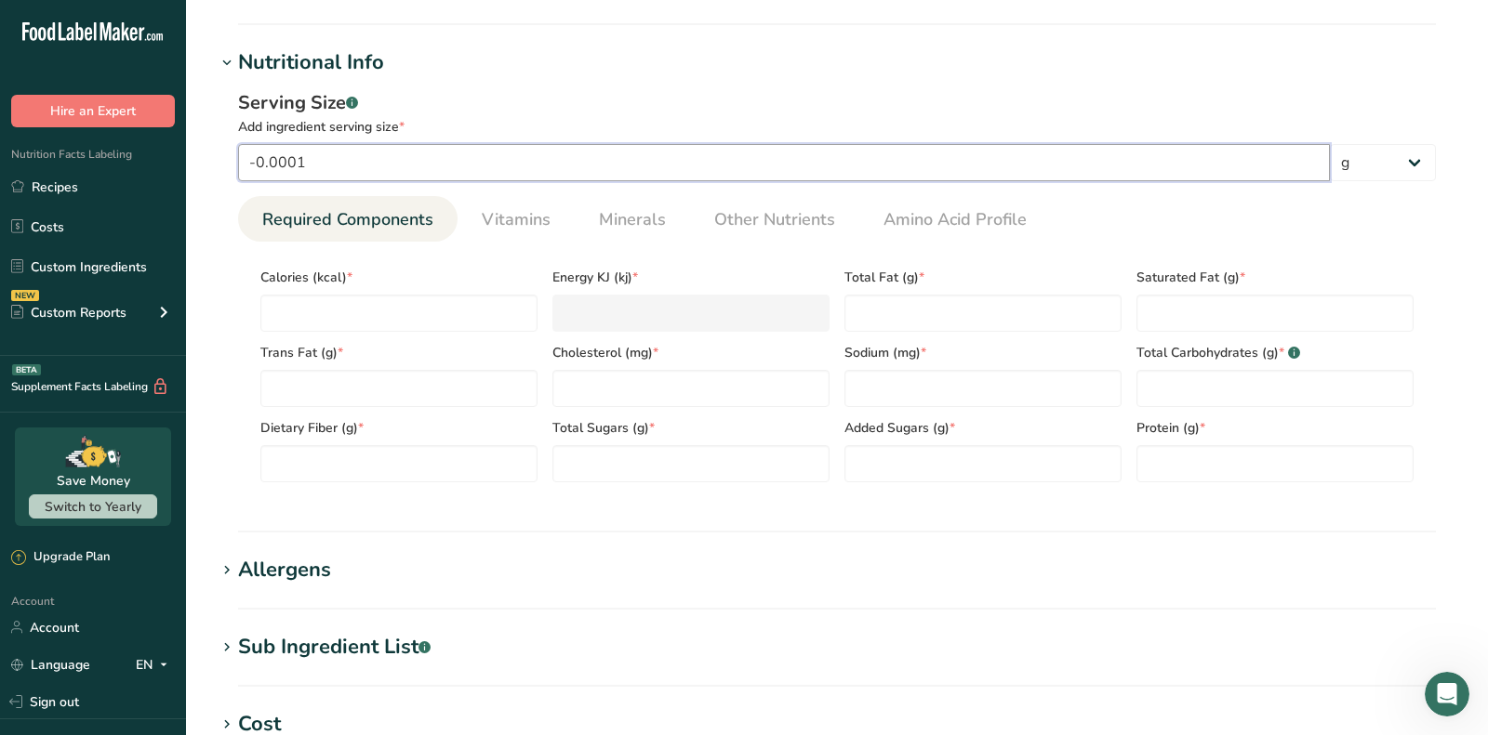
scroll to position [704, 0]
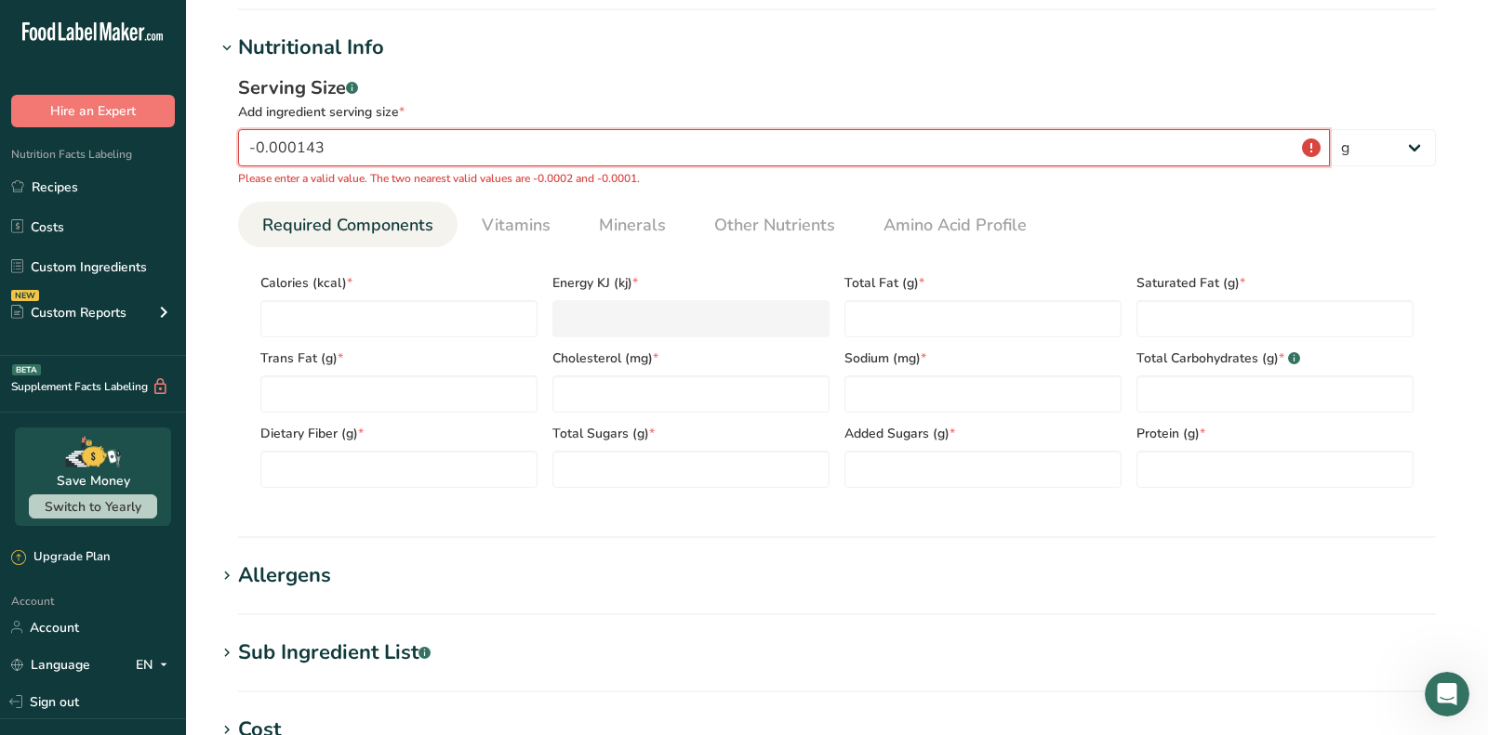
click at [407, 141] on input "-0.000143" at bounding box center [784, 147] width 1092 height 37
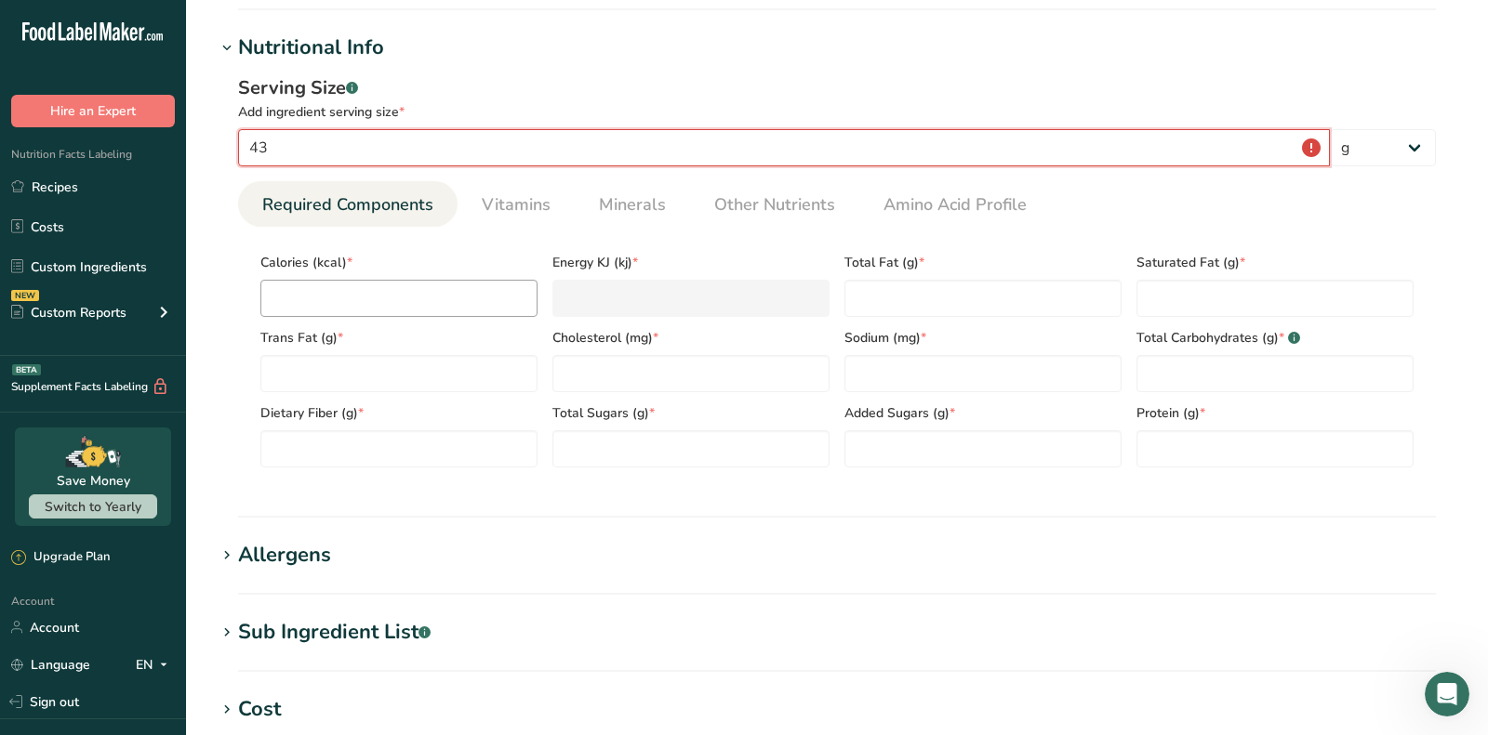
type input "43"
click at [373, 303] on input "number" at bounding box center [398, 298] width 277 height 37
type input "1"
type KJ "4.2"
type input "11"
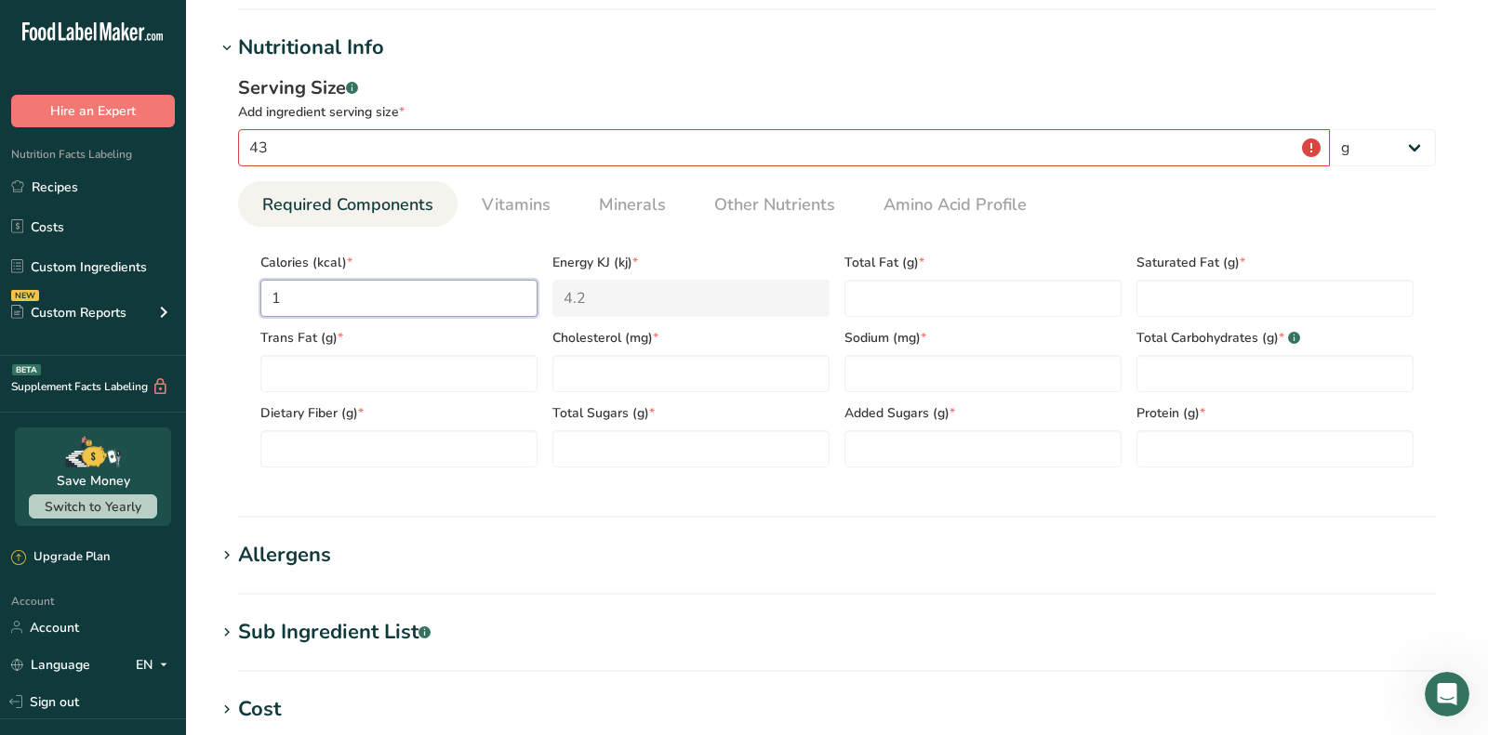
type KJ "46"
type input "110"
type KJ "460.2"
type input "110"
click at [920, 290] on Fat "number" at bounding box center [982, 298] width 277 height 37
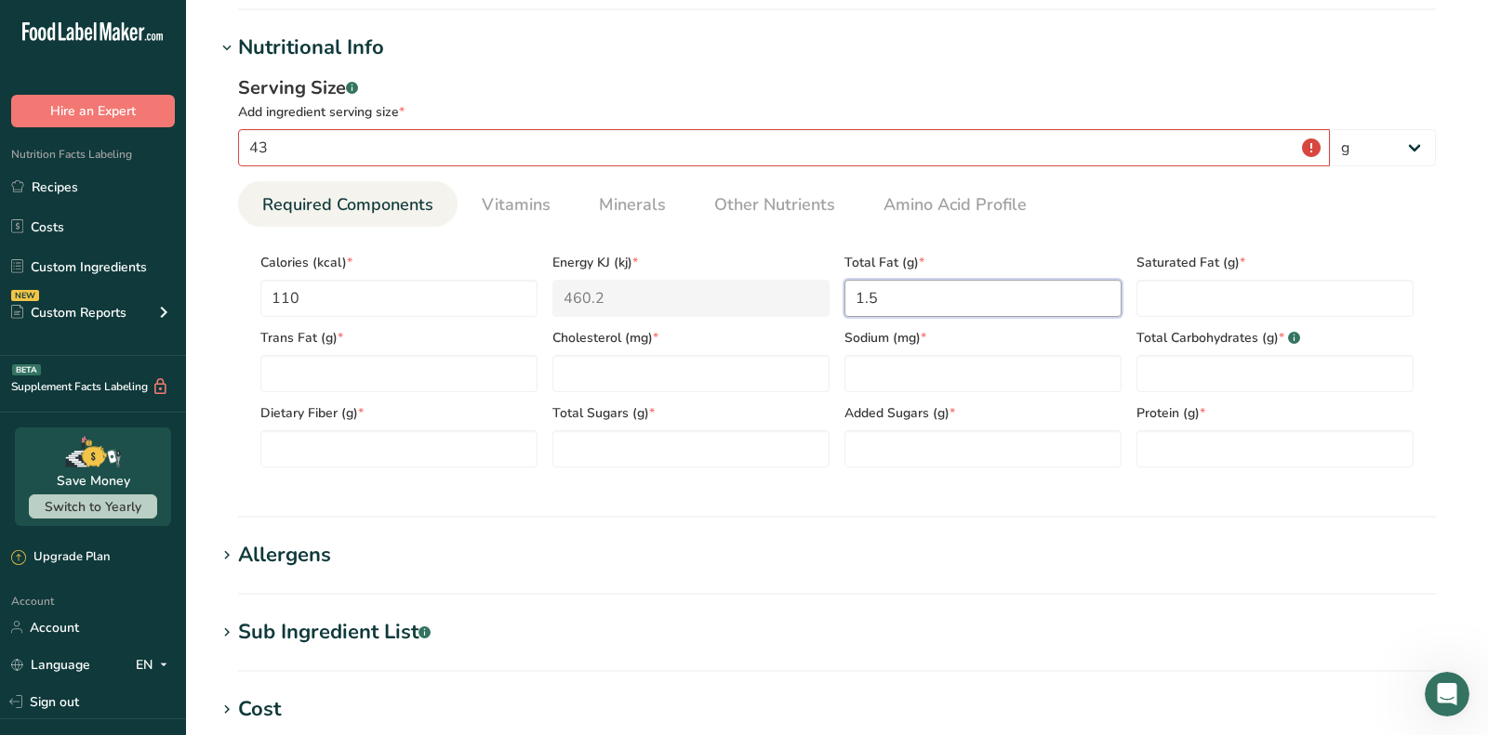
type Fat "1.5"
click at [1342, 280] on div at bounding box center [1274, 298] width 277 height 37
click at [1312, 307] on Fat "number" at bounding box center [1274, 298] width 277 height 37
type Fat "0"
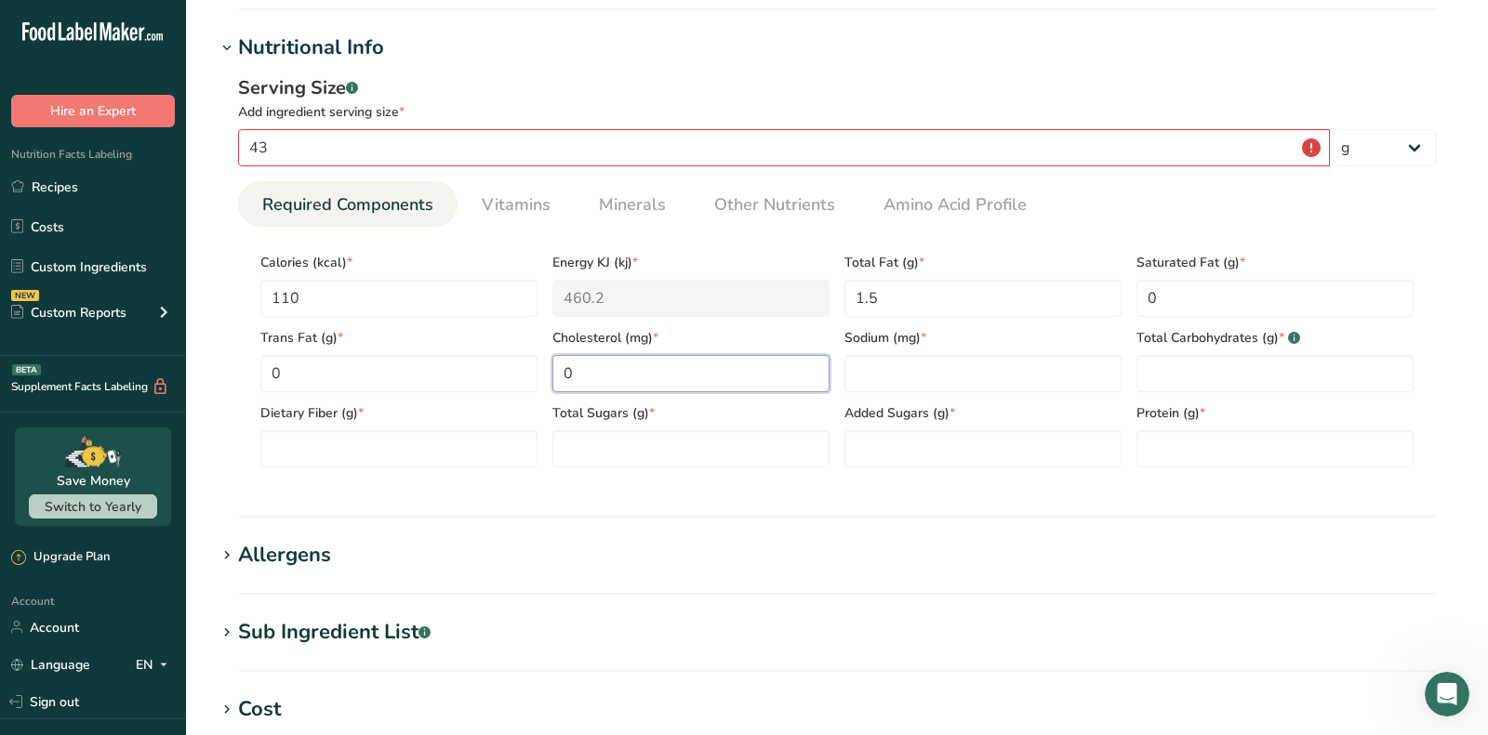
type input "0"
type input "200"
type Carbohydrates "21"
type Fiber "0.5"
type Sugars "2"
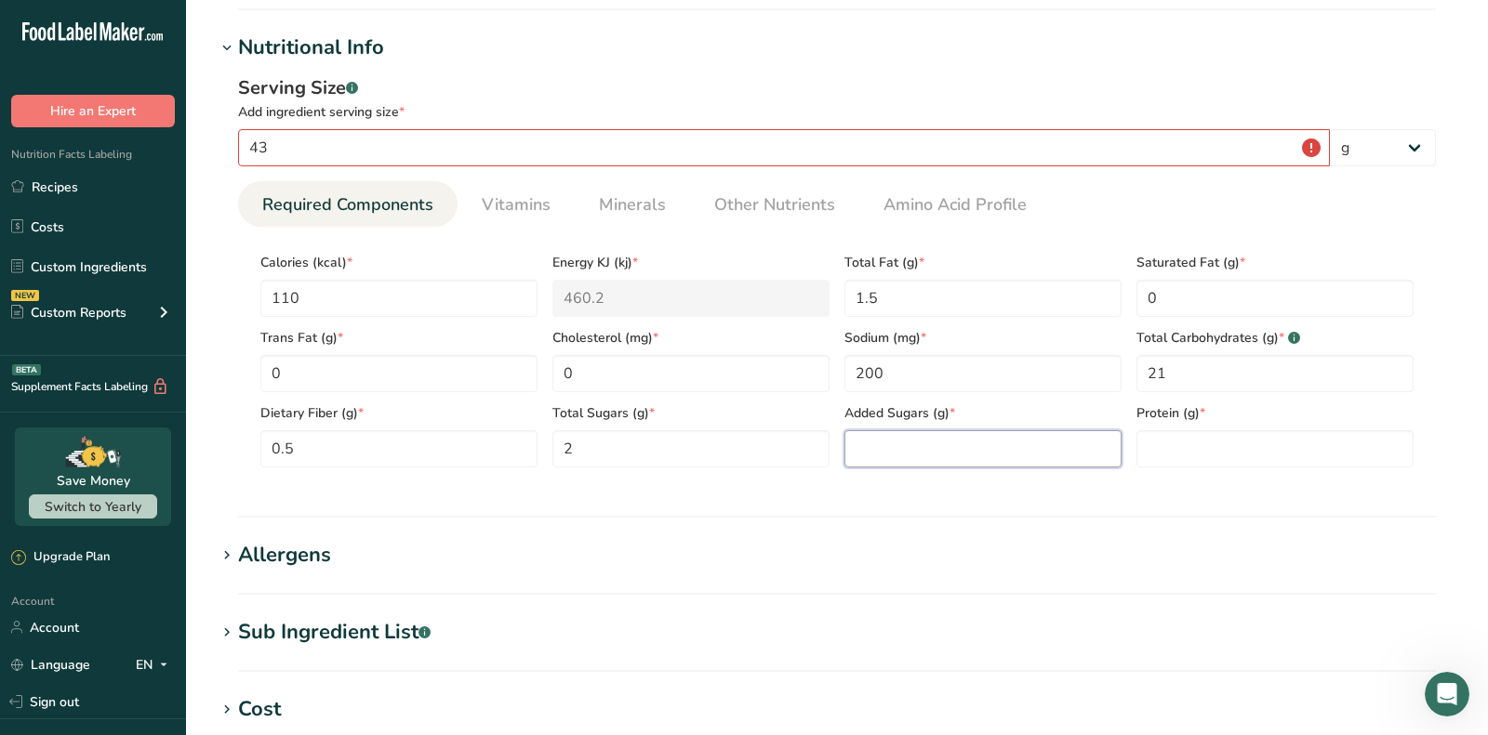
click at [947, 431] on Sugars "number" at bounding box center [982, 449] width 277 height 37
type Sugars "0"
type input "3"
click at [539, 197] on span "Vitamins" at bounding box center [516, 204] width 69 height 25
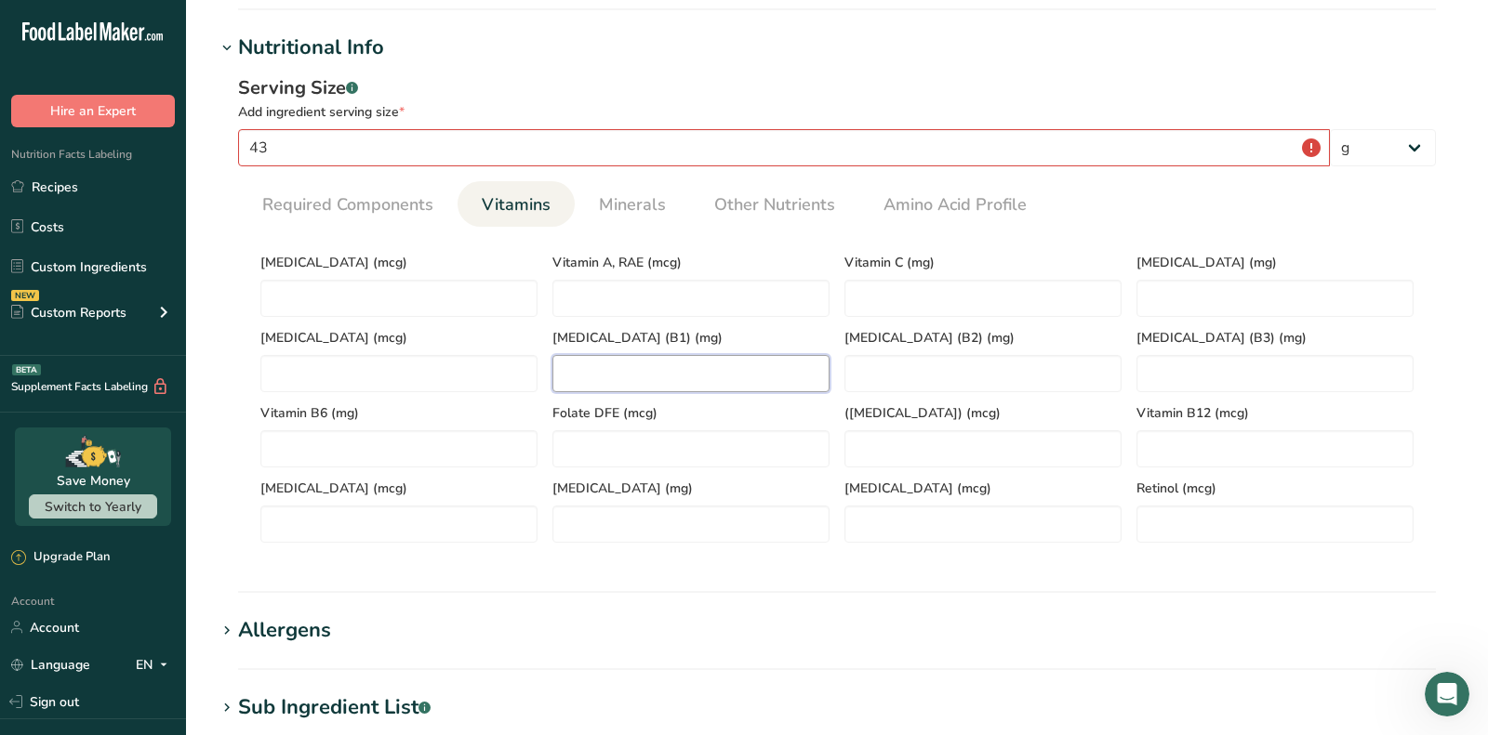
click at [721, 372] on \(B1\) "number" at bounding box center [690, 373] width 277 height 37
paste \(B1\) "0.24"
type \(B1\) "0.24"
click at [846, 360] on \(B2\) "number" at bounding box center [982, 373] width 277 height 37
paste \(B2\) "0.14"
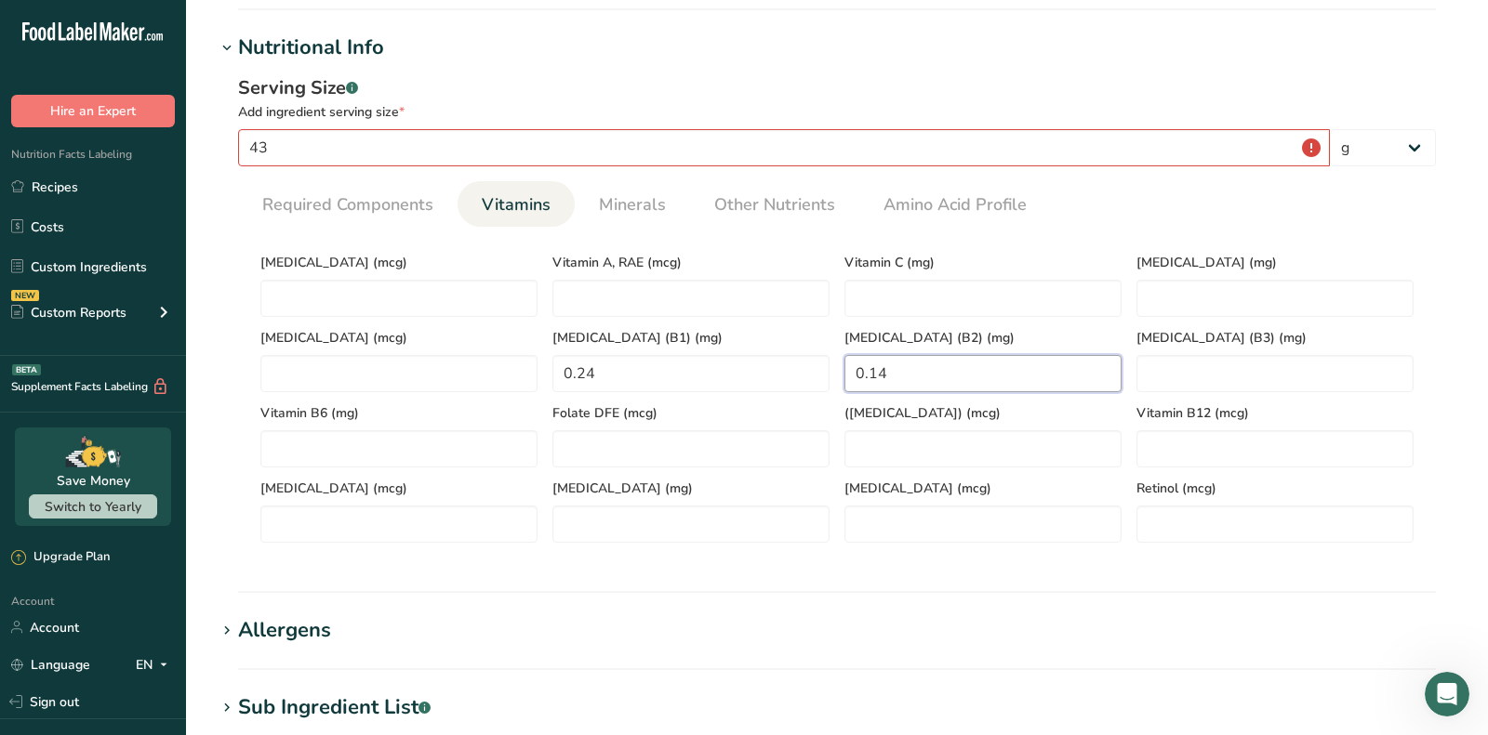
type \(B2\) "0.14"
click at [1141, 365] on \(B3\) "number" at bounding box center [1274, 373] width 277 height 37
paste \(B3\) "2.4"
type \(B3\) "2.4"
click at [638, 212] on span "Minerals" at bounding box center [632, 204] width 67 height 25
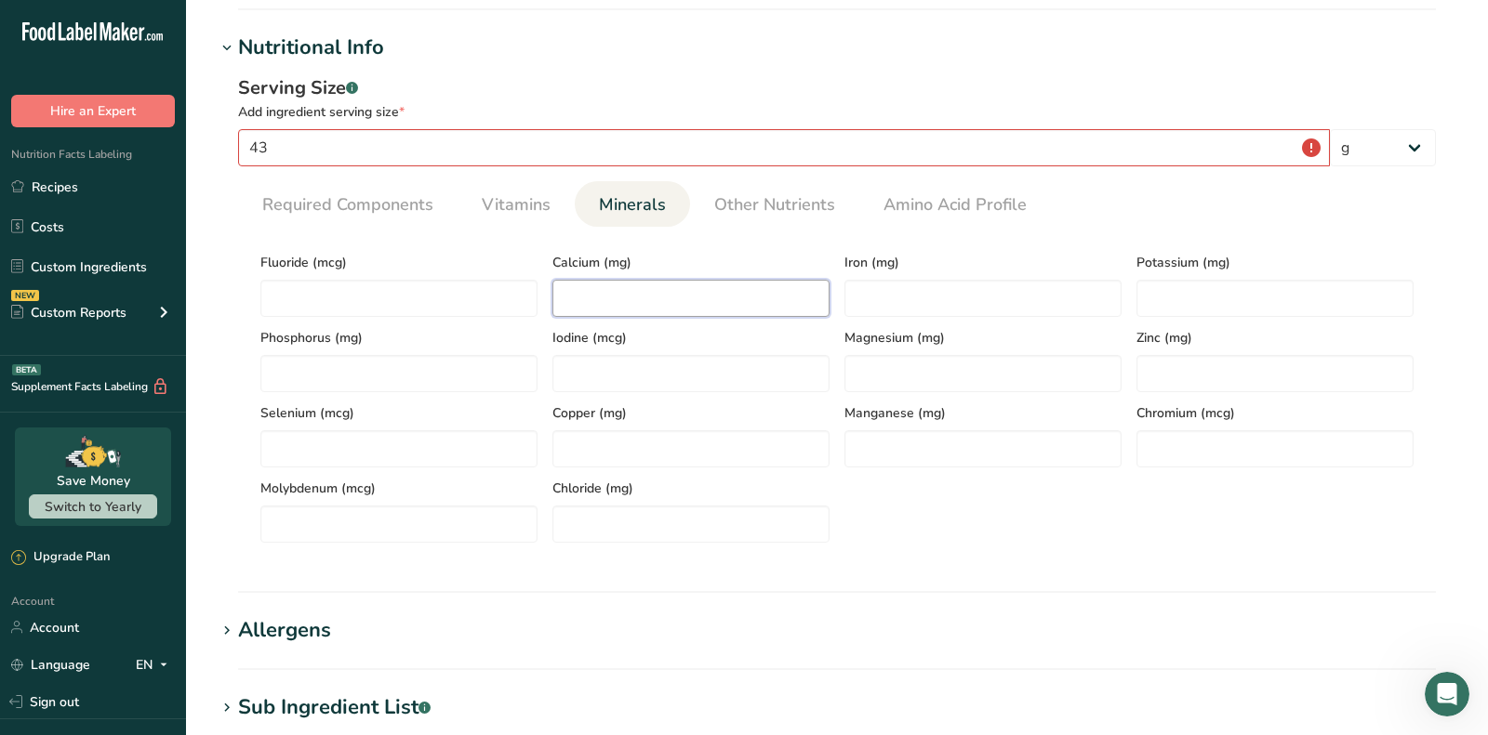
click at [684, 285] on input "number" at bounding box center [690, 298] width 277 height 37
type input "80"
click at [858, 272] on div "Iron (mg)" at bounding box center [983, 279] width 292 height 75
click at [867, 290] on input "number" at bounding box center [982, 298] width 277 height 37
type input "1.4"
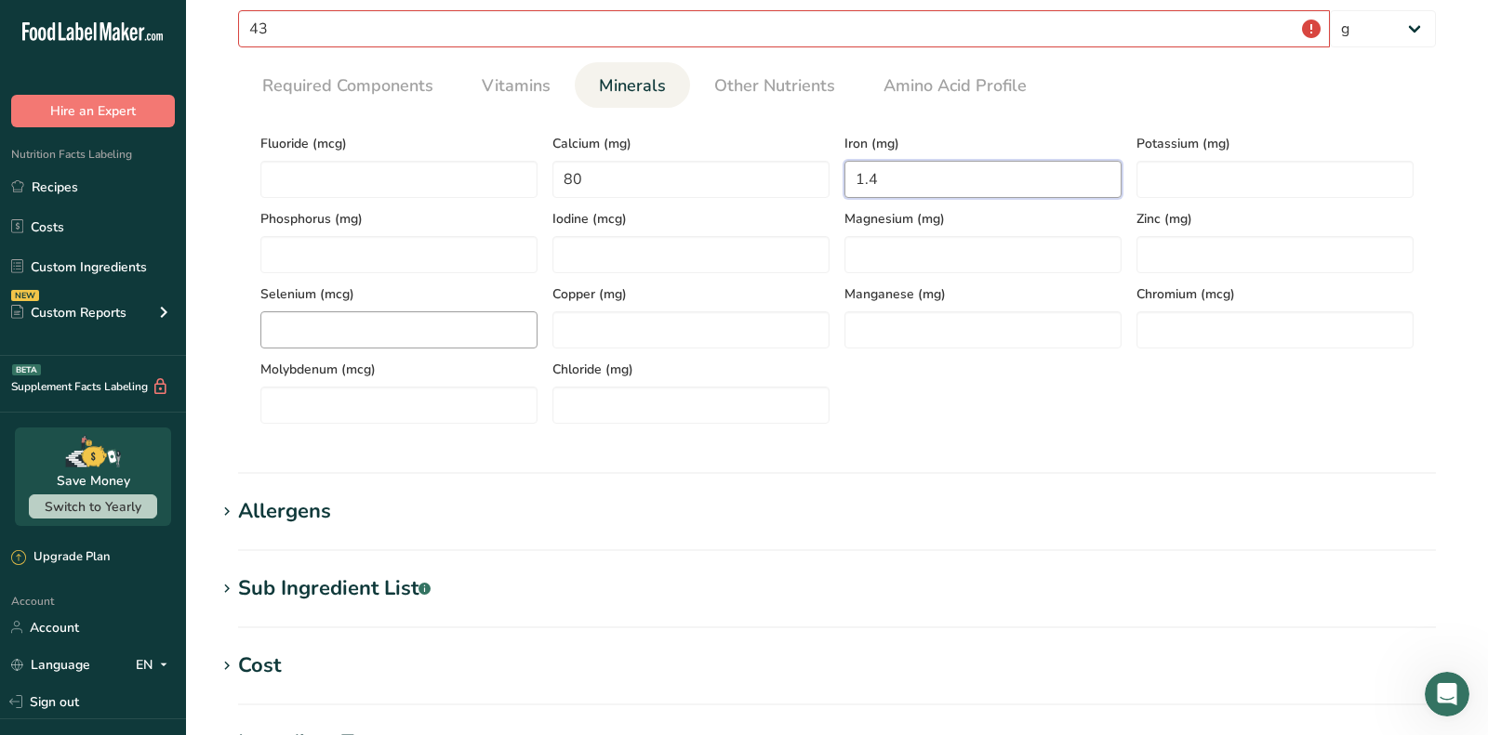
scroll to position [868, 0]
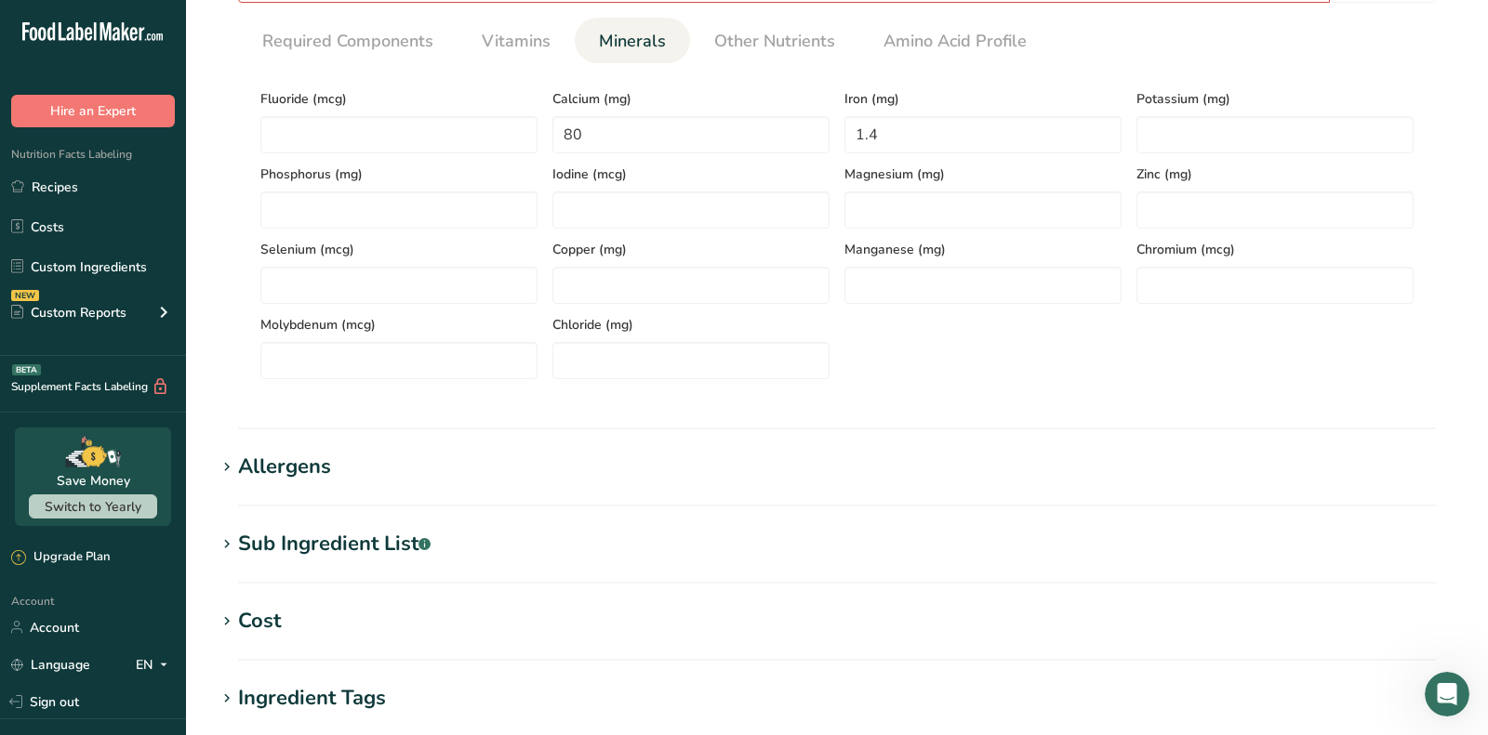
click at [290, 510] on section "Add new ingredient Back to recipe Ingredient Spec Sheet .a-a{fill:#347362;}.b-a…" at bounding box center [837, 95] width 1302 height 1926
click at [290, 447] on section "Add new ingredient Back to recipe Ingredient Spec Sheet .a-a{fill:#347362;}.b-a…" at bounding box center [837, 95] width 1302 height 1926
click at [300, 485] on section "Allergens Add any known allergens associated with your ingredient Soy Tree Nuts…" at bounding box center [837, 479] width 1242 height 55
click at [300, 467] on div "Allergens" at bounding box center [284, 467] width 93 height 31
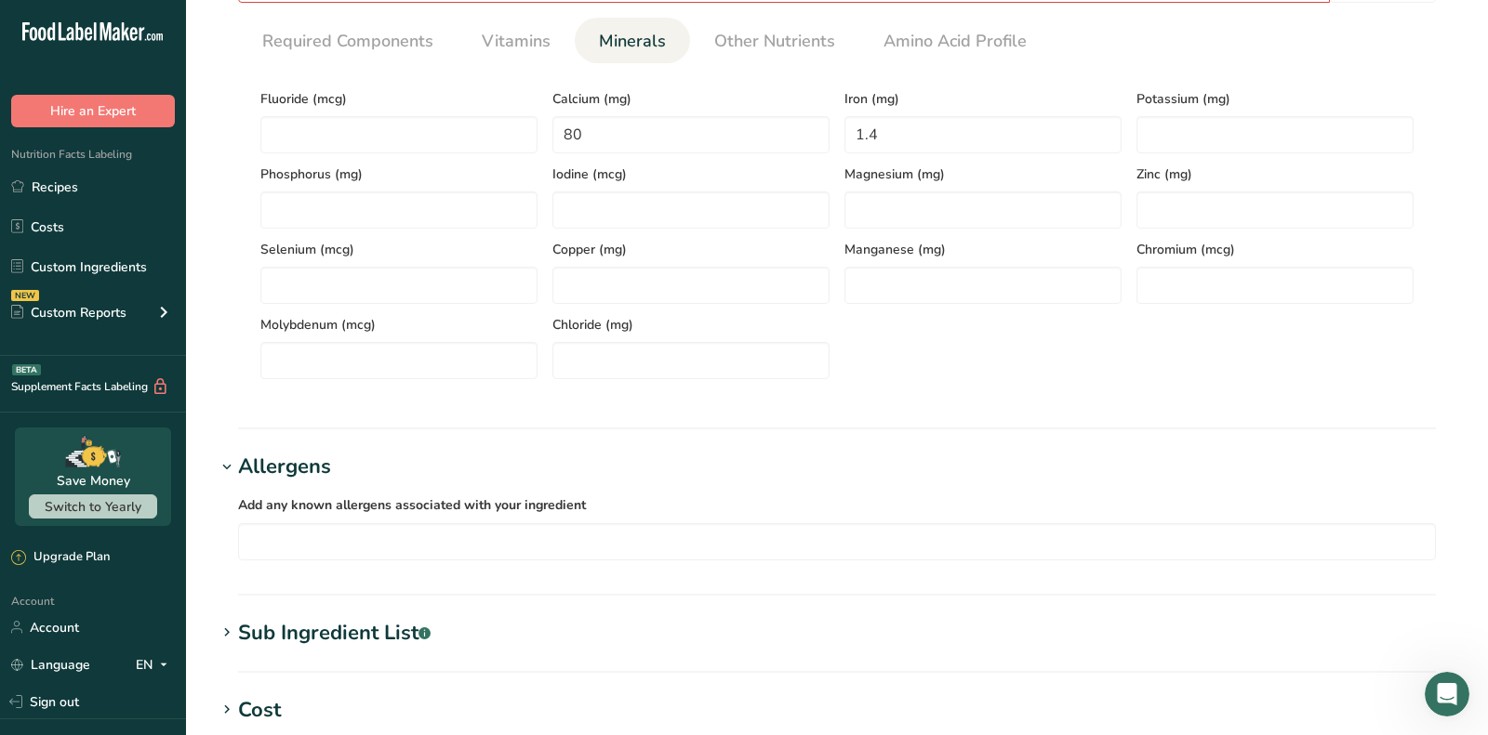
click at [354, 560] on div "Add any known allergens associated with your ingredient Soy Tree Nuts Wheat Mil…" at bounding box center [837, 527] width 1242 height 89
click at [345, 546] on input "text" at bounding box center [837, 541] width 1196 height 29
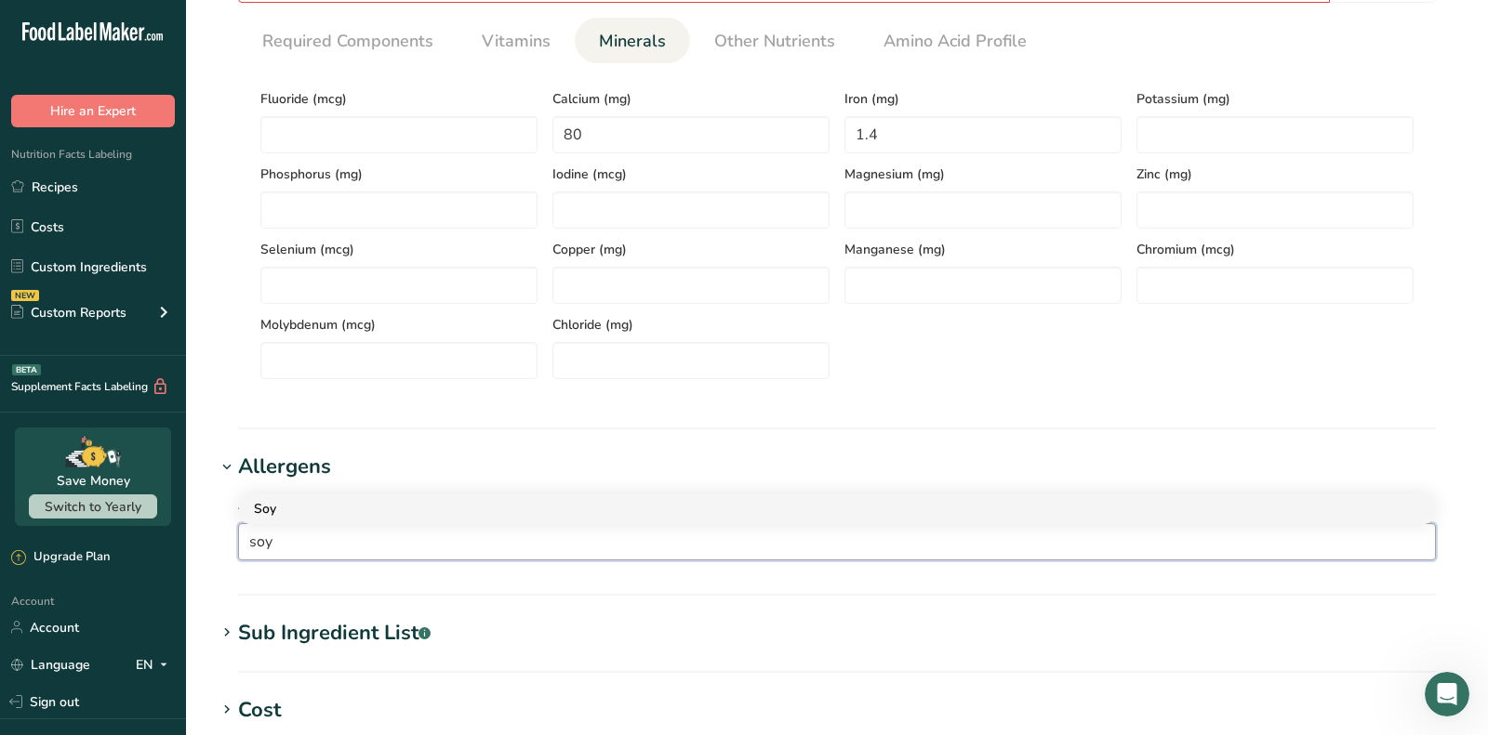
type input "soy"
click at [325, 501] on div "Soy" at bounding box center [822, 509] width 1136 height 20
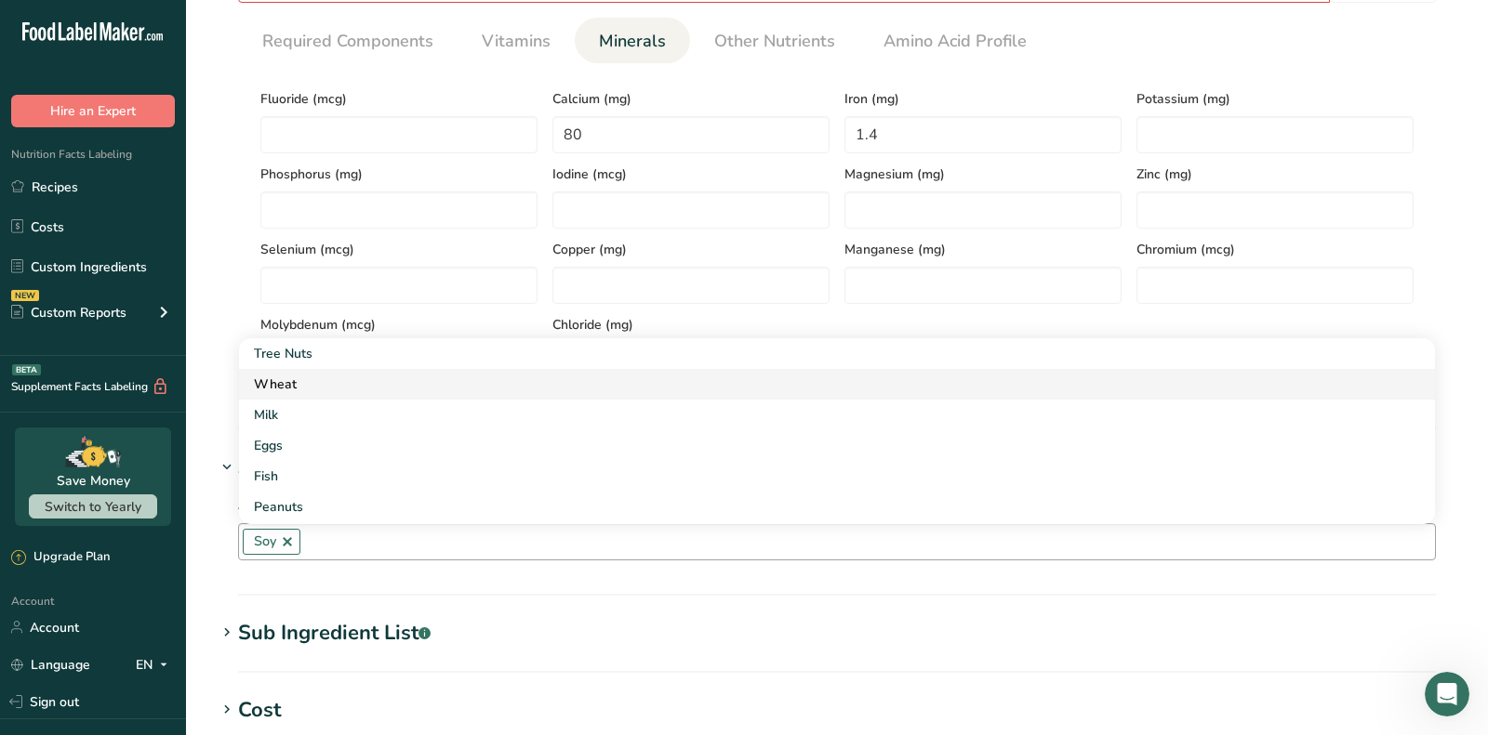
click at [327, 375] on div "Wheat" at bounding box center [822, 385] width 1136 height 20
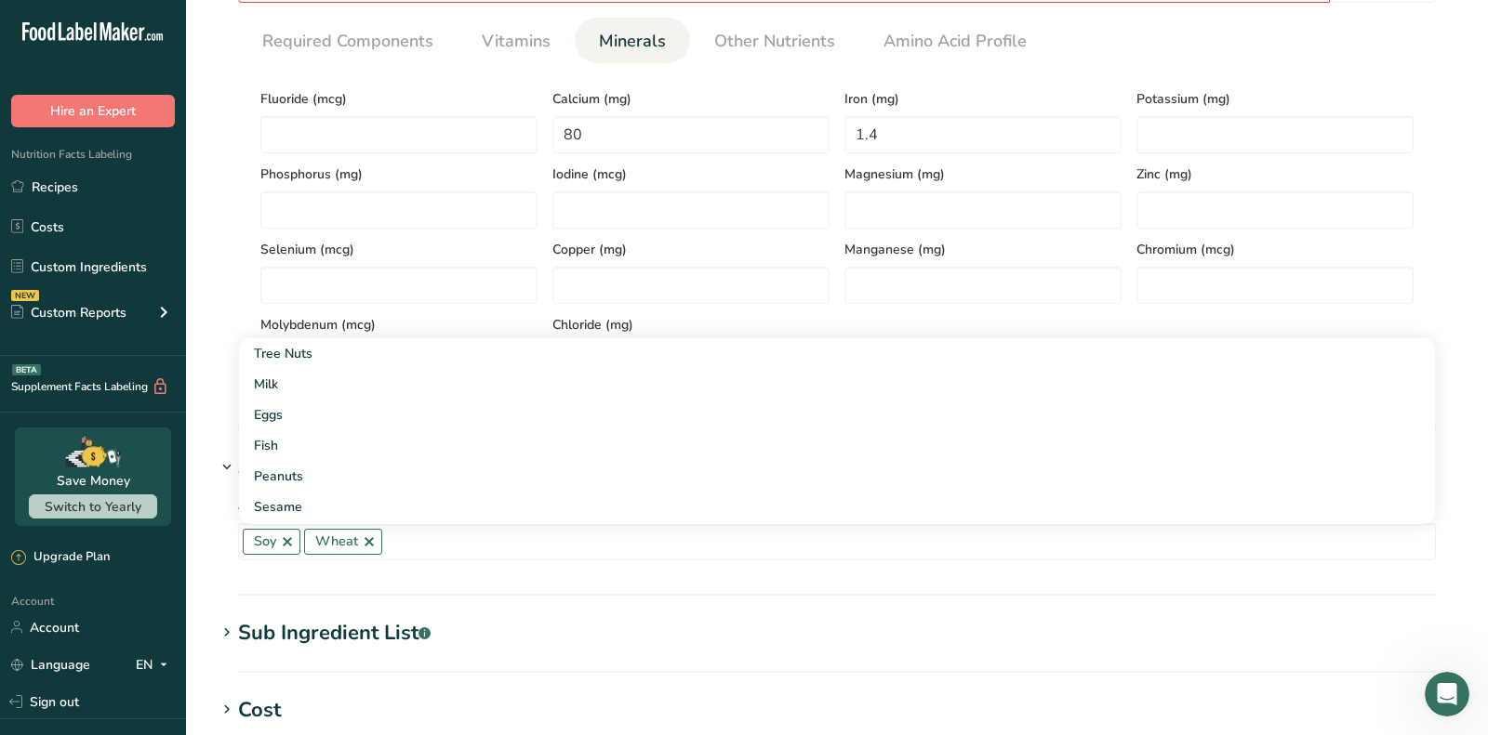
click at [368, 594] on hr at bounding box center [837, 595] width 1198 height 2
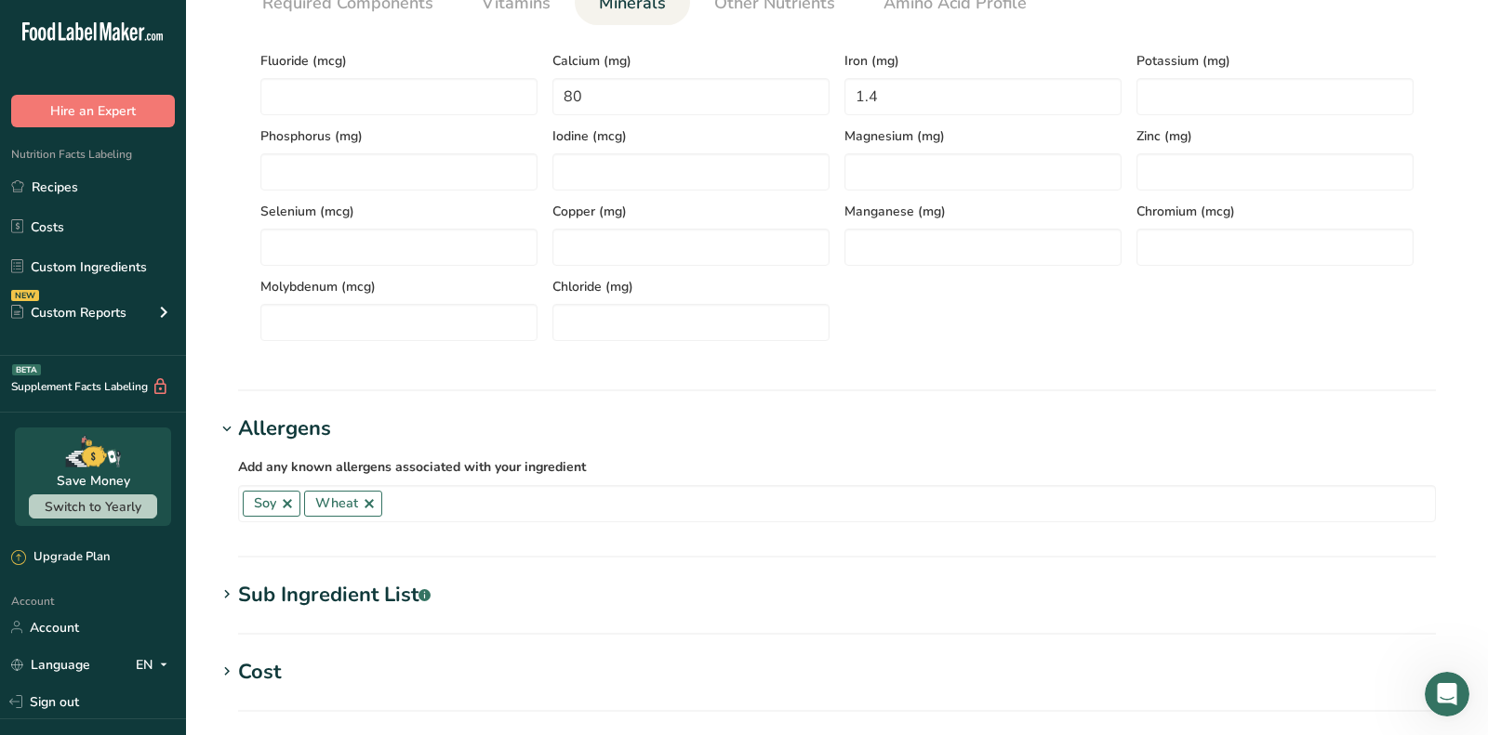
click at [368, 592] on div "Sub Ingredient List .a-a{fill:#347362;}.b-a{fill:#fff;}" at bounding box center [334, 595] width 192 height 31
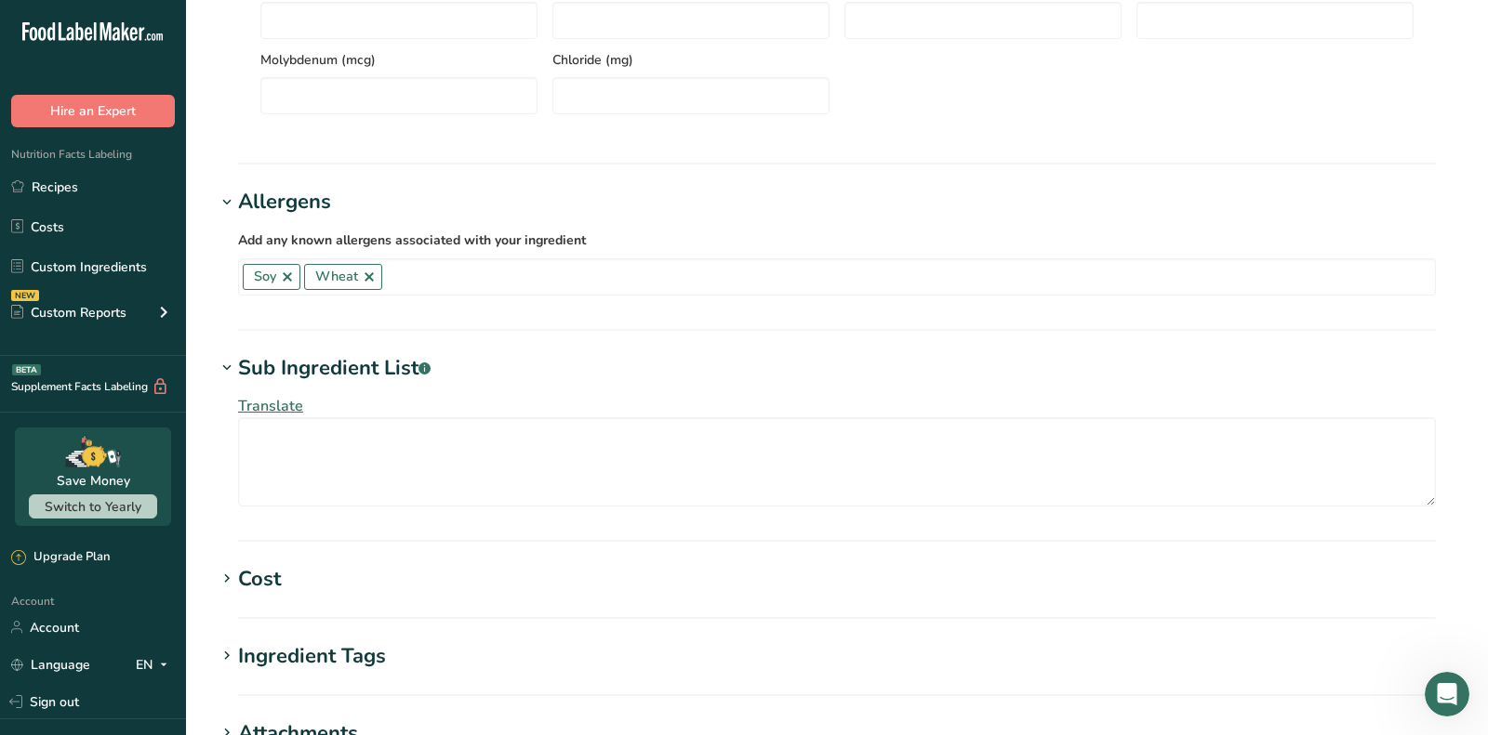
scroll to position [1172, 0]
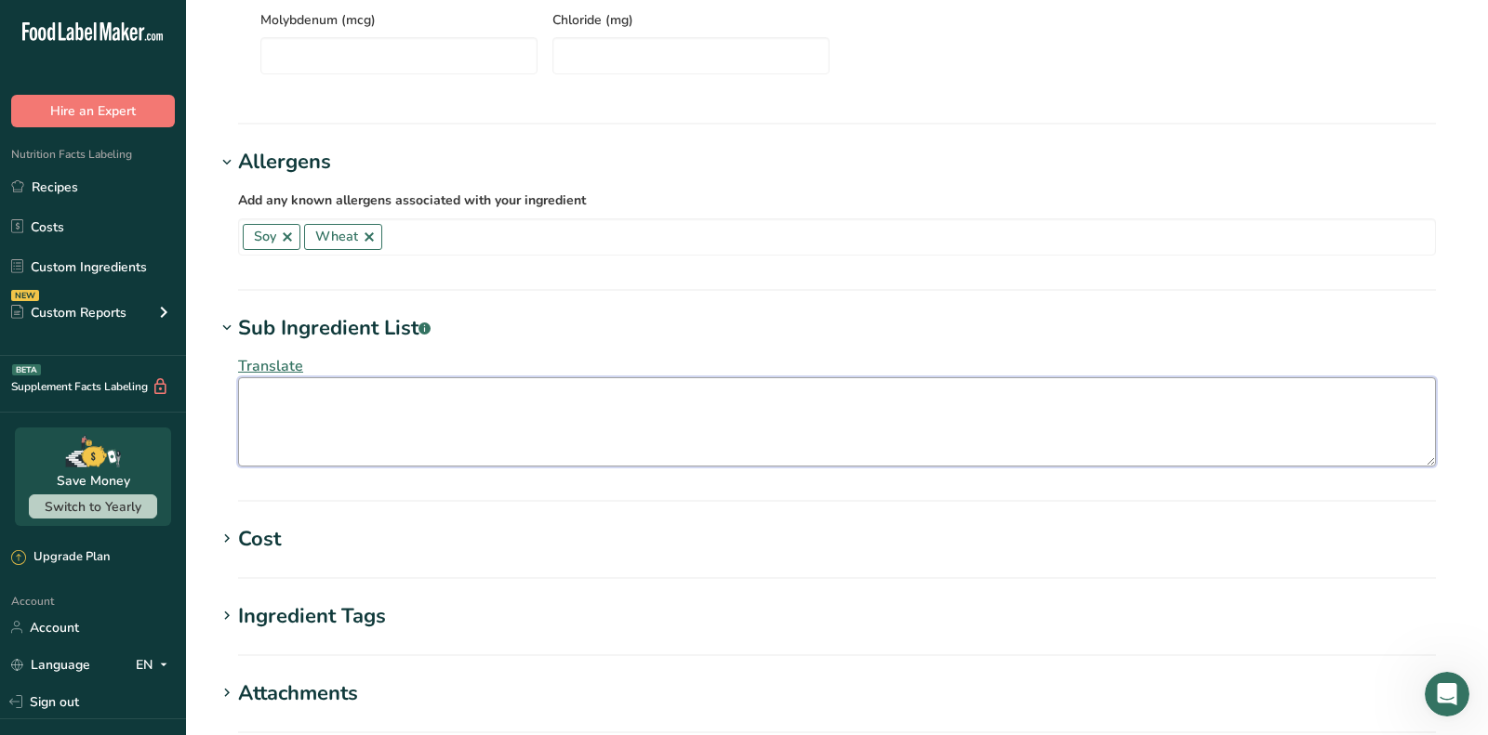
click at [339, 396] on textarea at bounding box center [837, 422] width 1198 height 89
paste textarea "Enriched Wheat Flour [Wheat Flour, Malted Barley Flour, [MEDICAL_DATA], Reduced…"
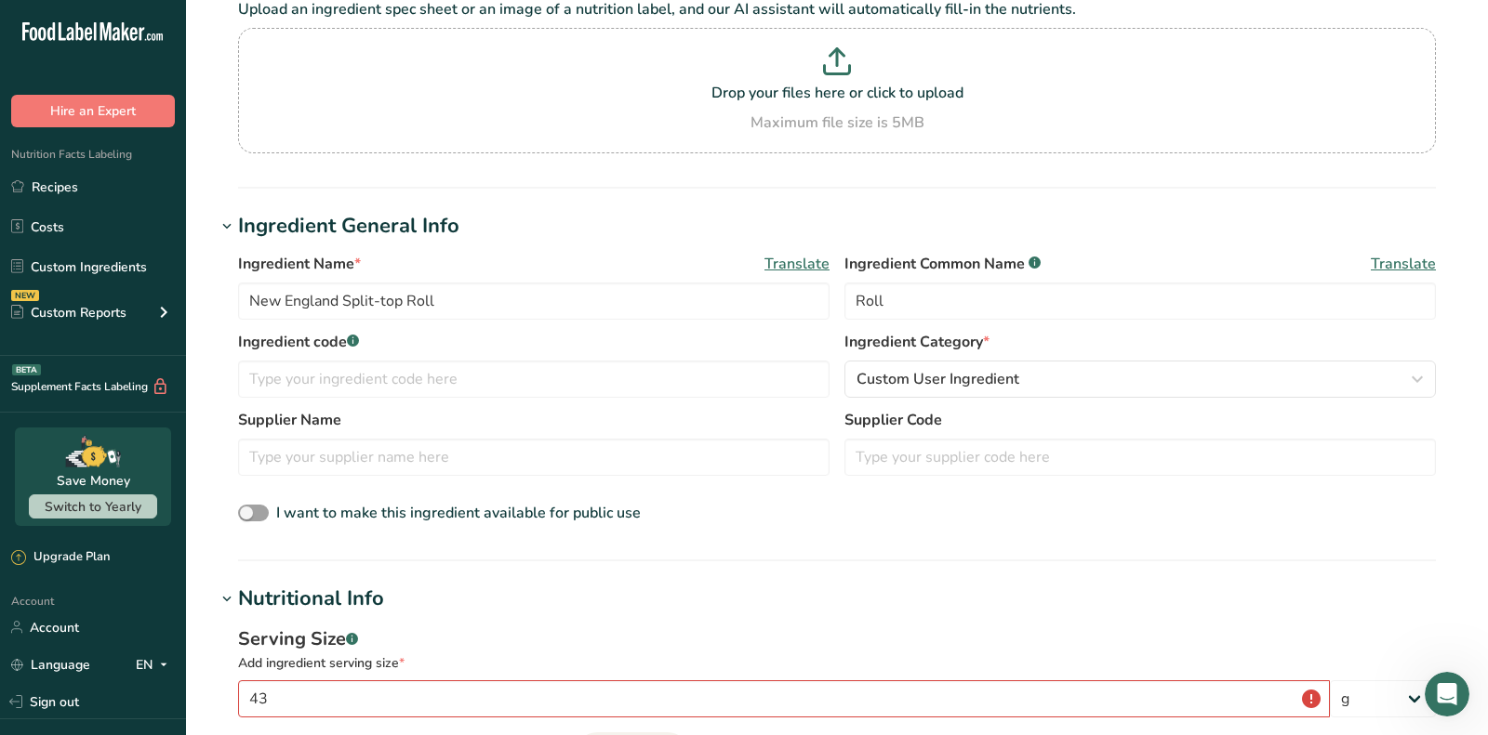
scroll to position [1469, 0]
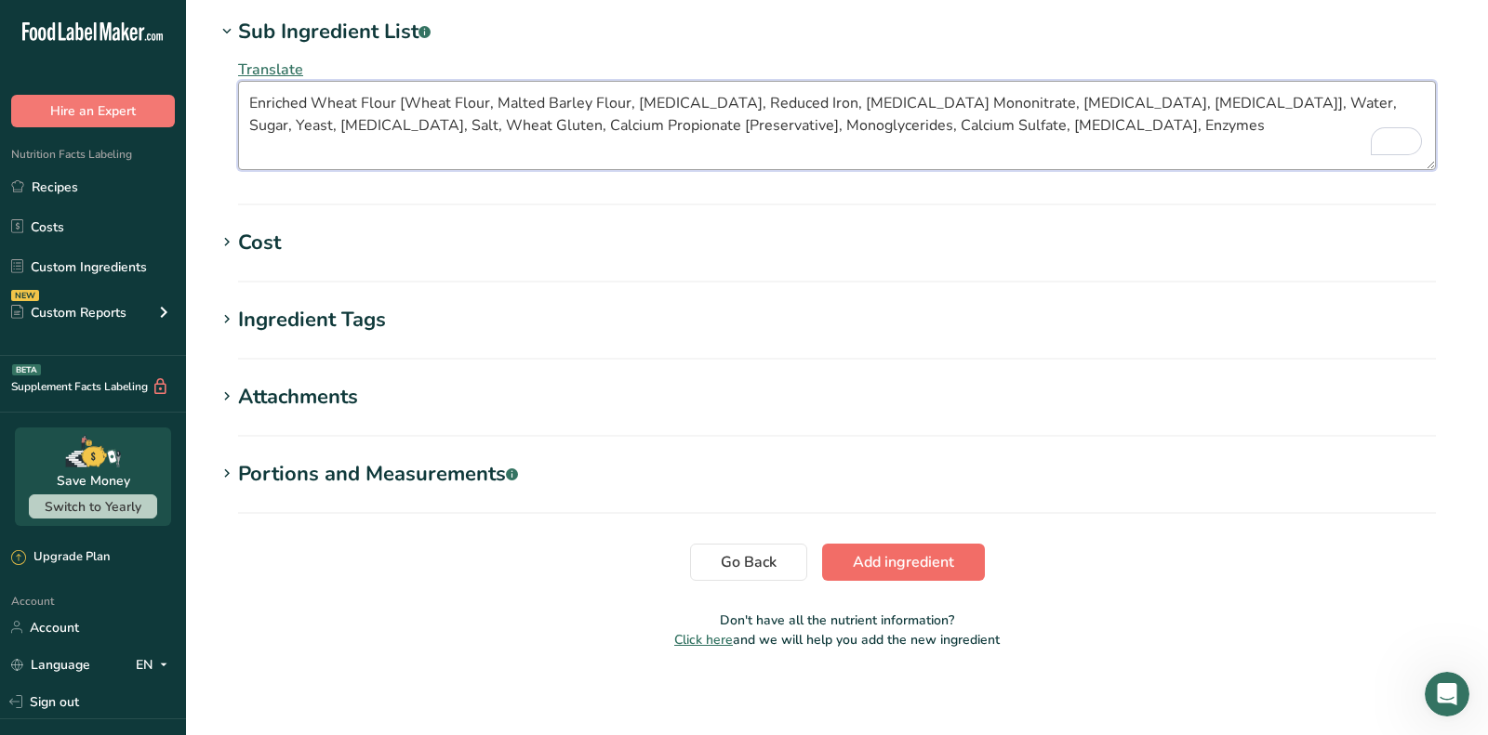
type textarea "Enriched Wheat Flour [Wheat Flour, Malted Barley Flour, [MEDICAL_DATA], Reduced…"
click at [917, 571] on button "Add ingredient" at bounding box center [903, 562] width 163 height 37
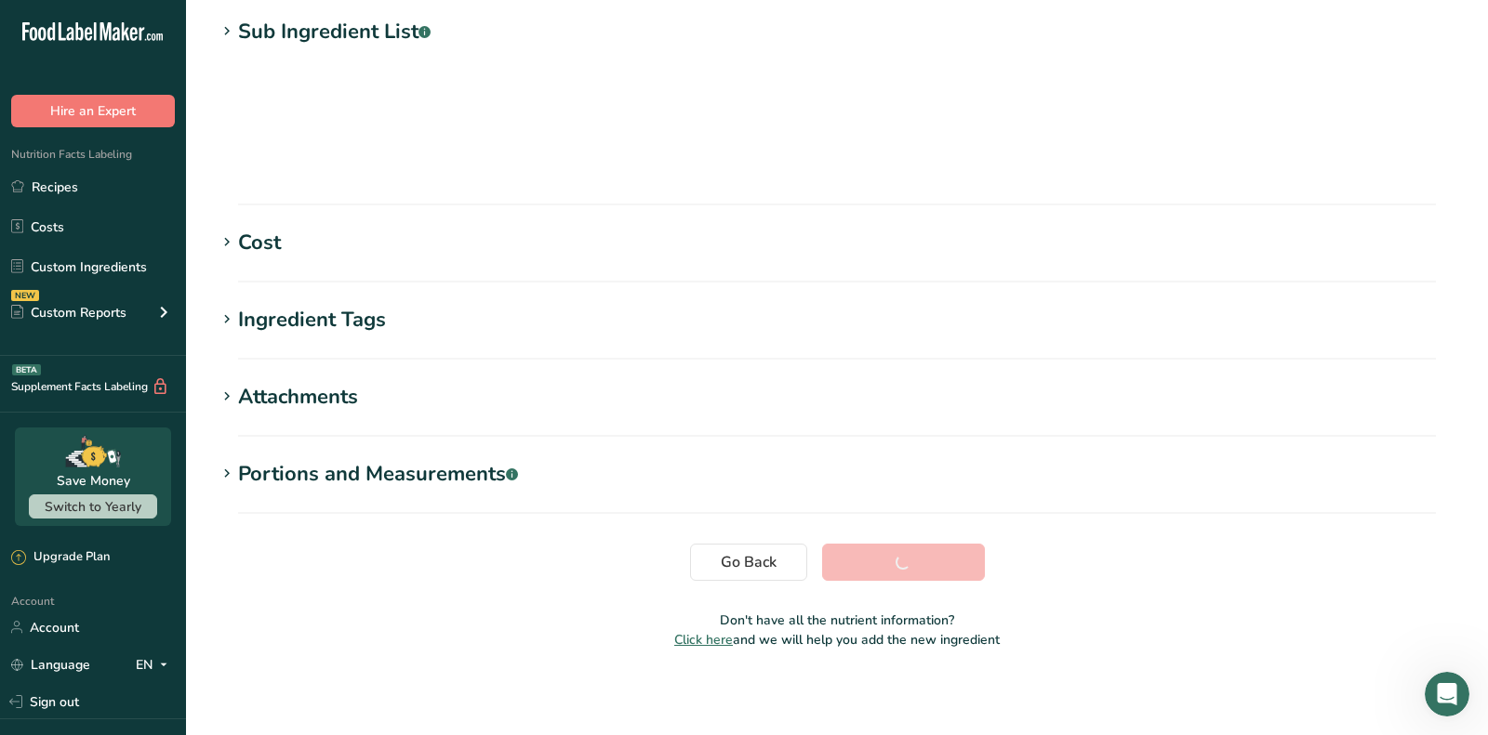
scroll to position [262, 0]
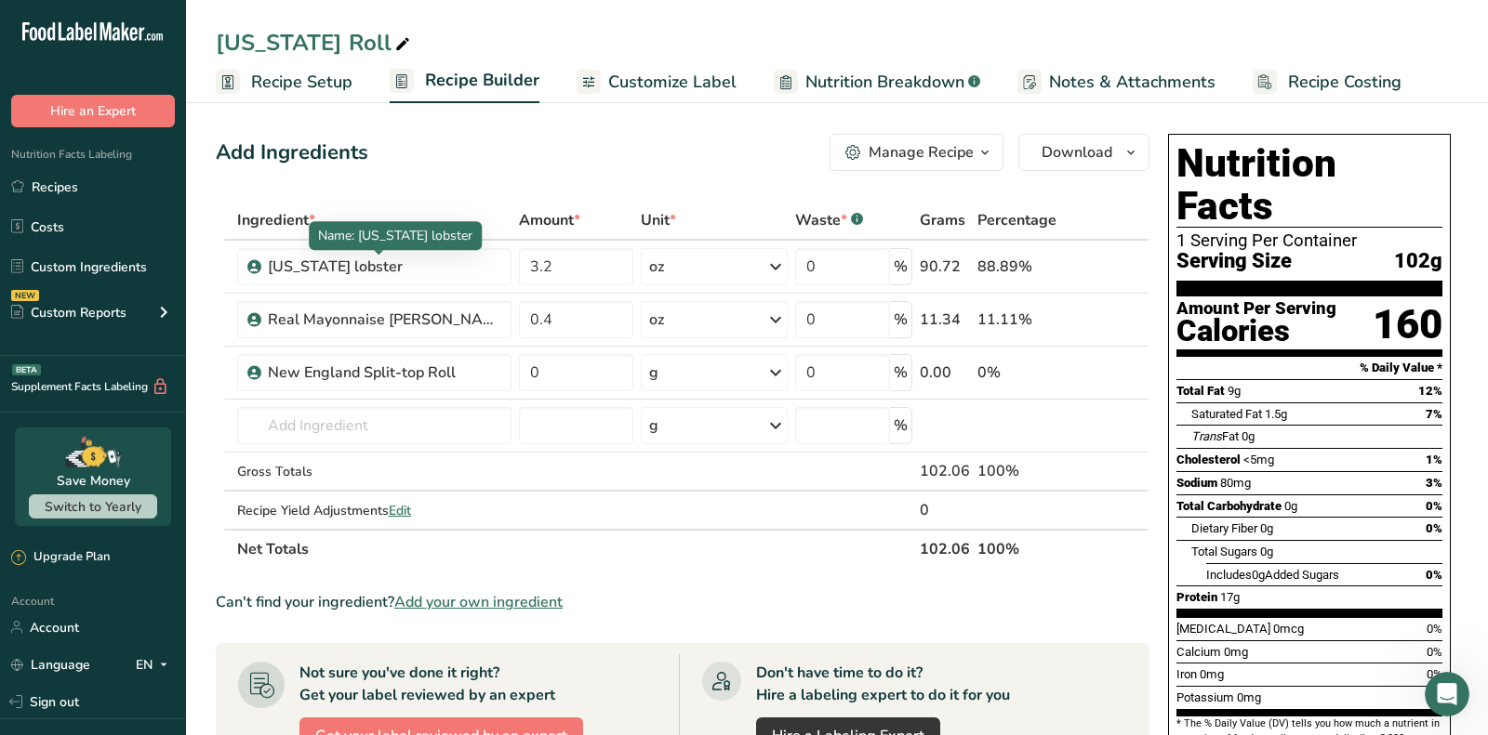
click at [463, 170] on div "Add Ingredients Manage Recipe Delete Recipe Duplicate Recipe Scale Recipe Save …" at bounding box center [683, 152] width 934 height 37
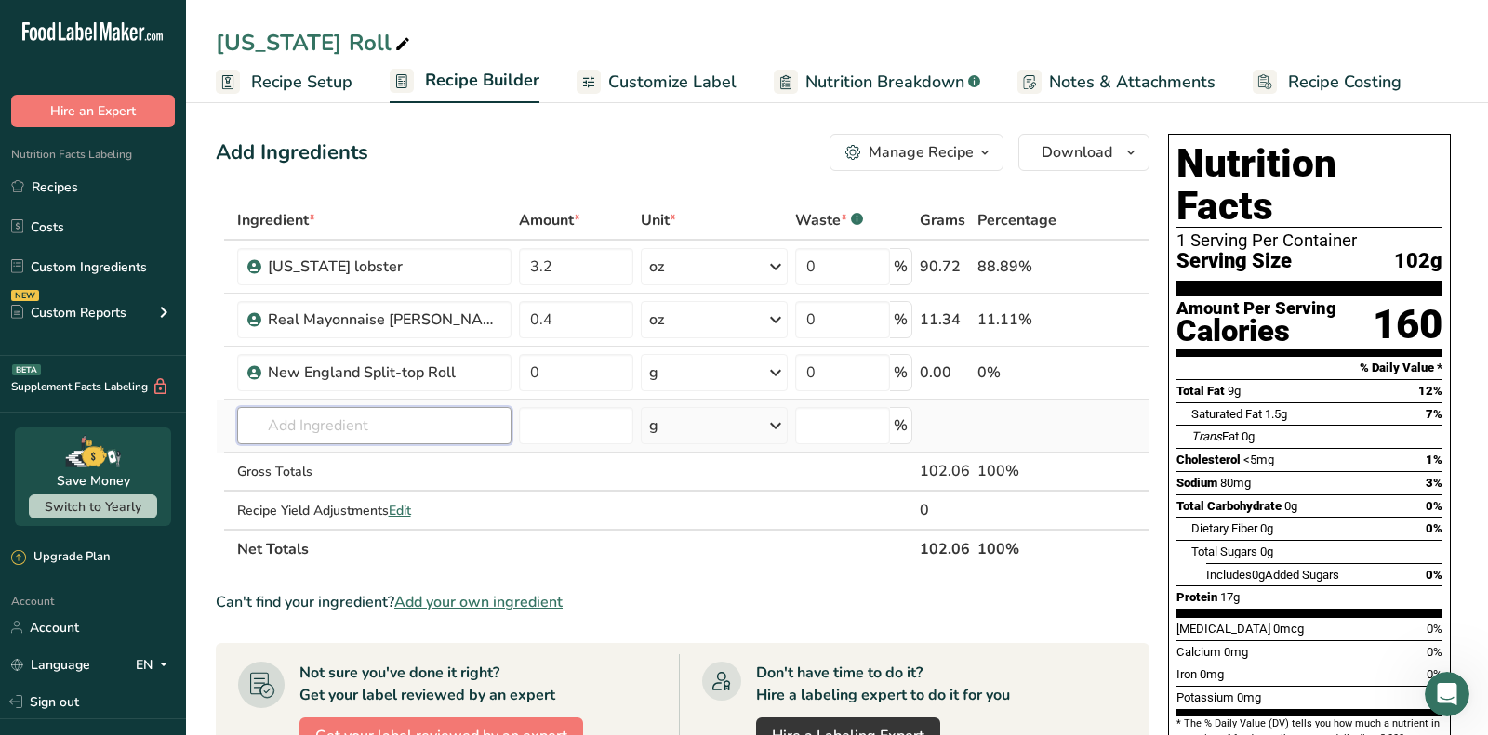
click at [392, 425] on input "text" at bounding box center [374, 425] width 274 height 37
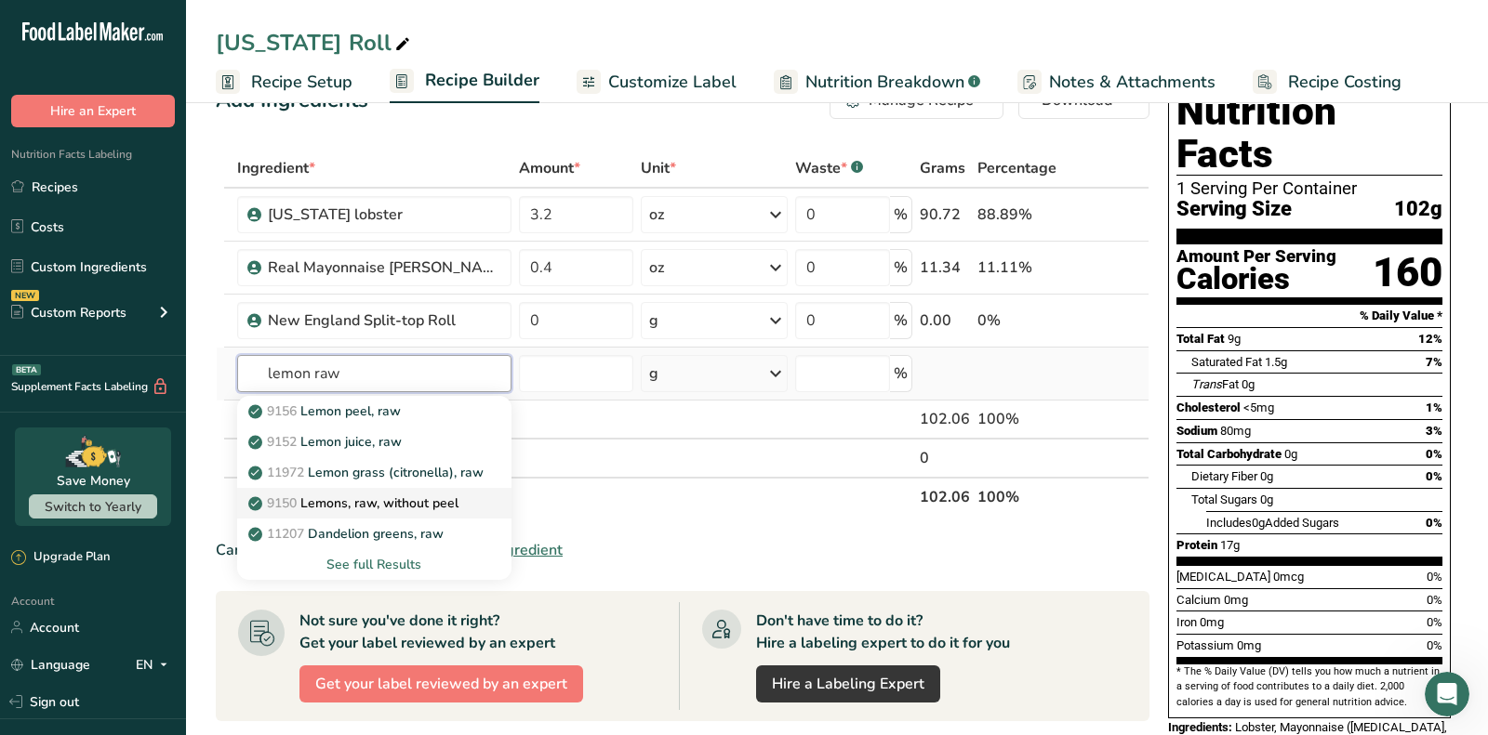
scroll to position [59, 0]
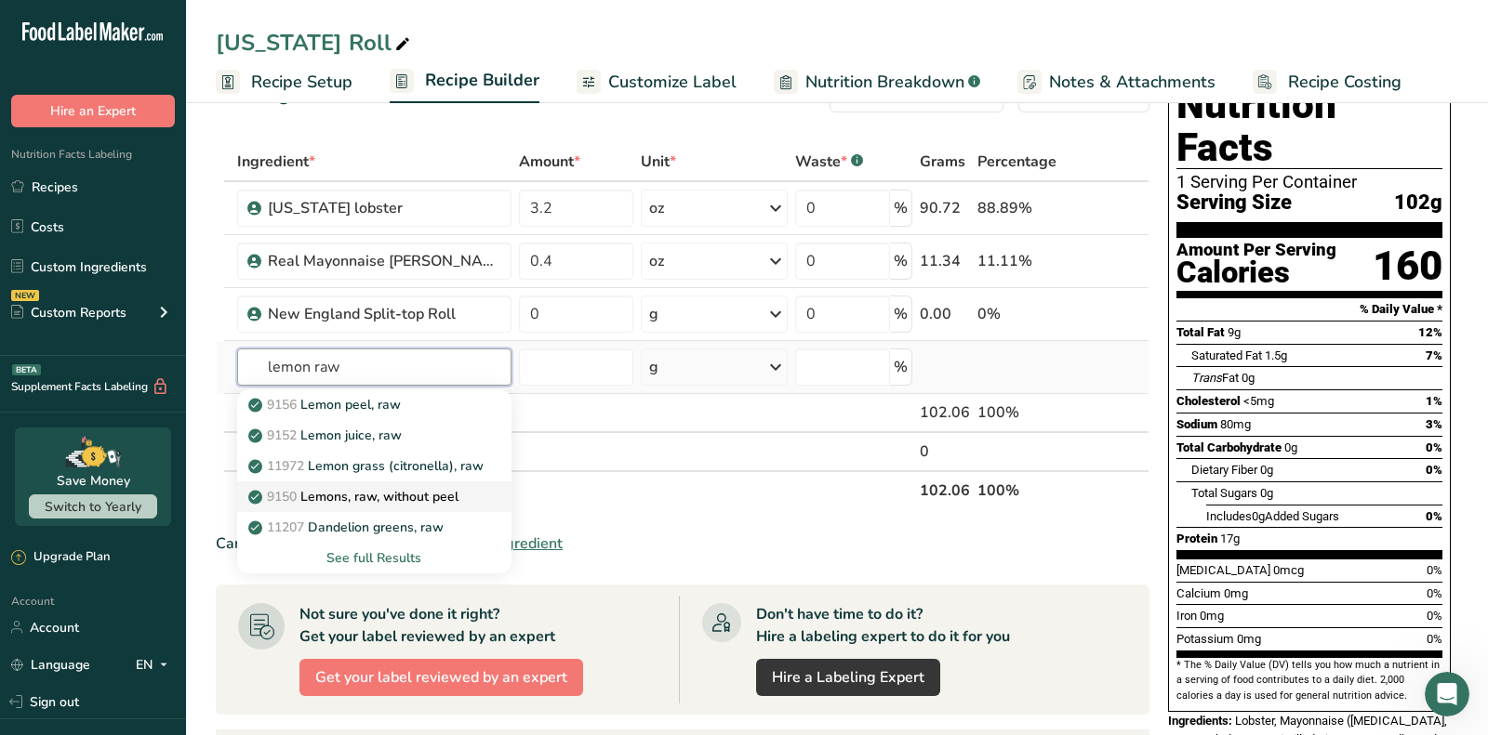
type input "lemon raw"
click at [410, 498] on p "9150 Lemons, raw, without peel" at bounding box center [355, 497] width 206 height 20
type input "Lemons, raw, without peel"
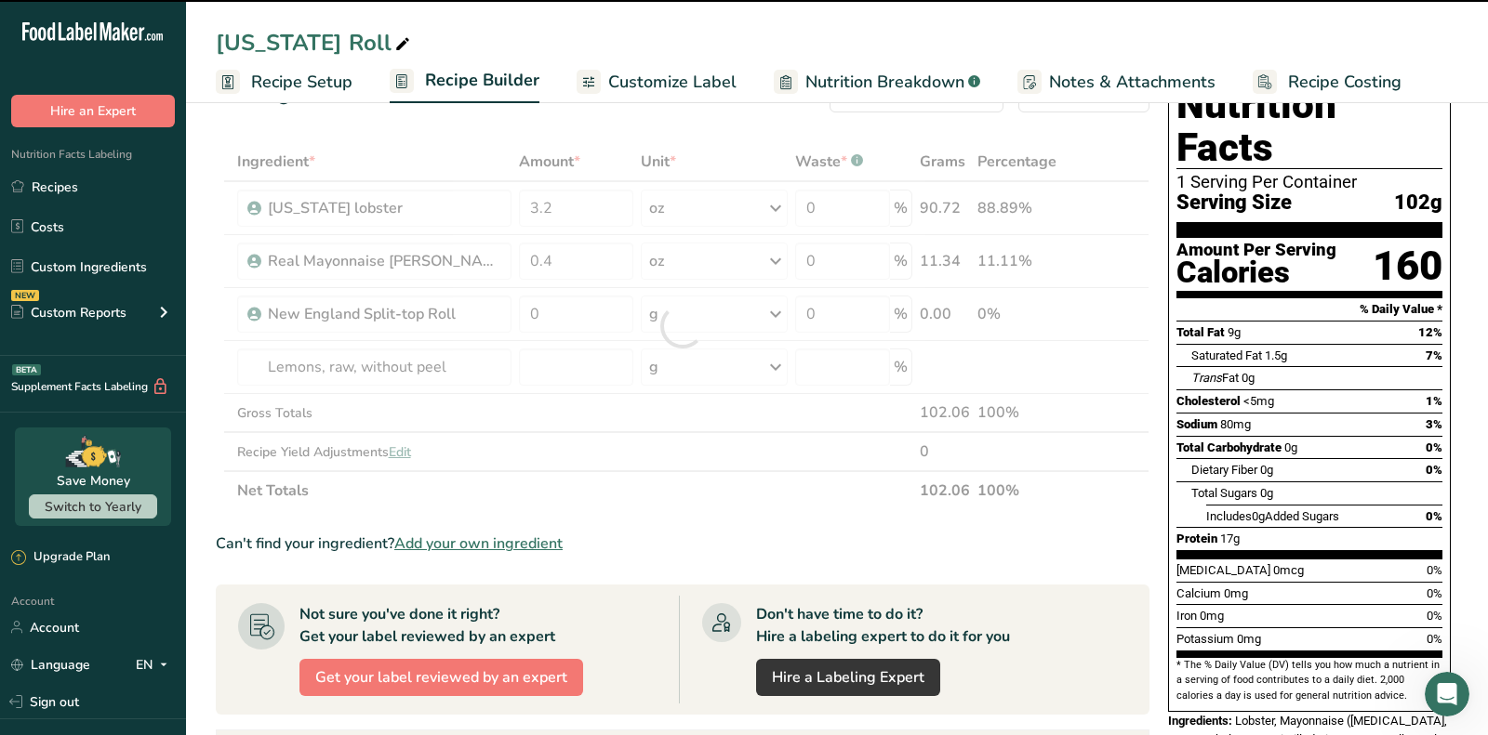
type input "0"
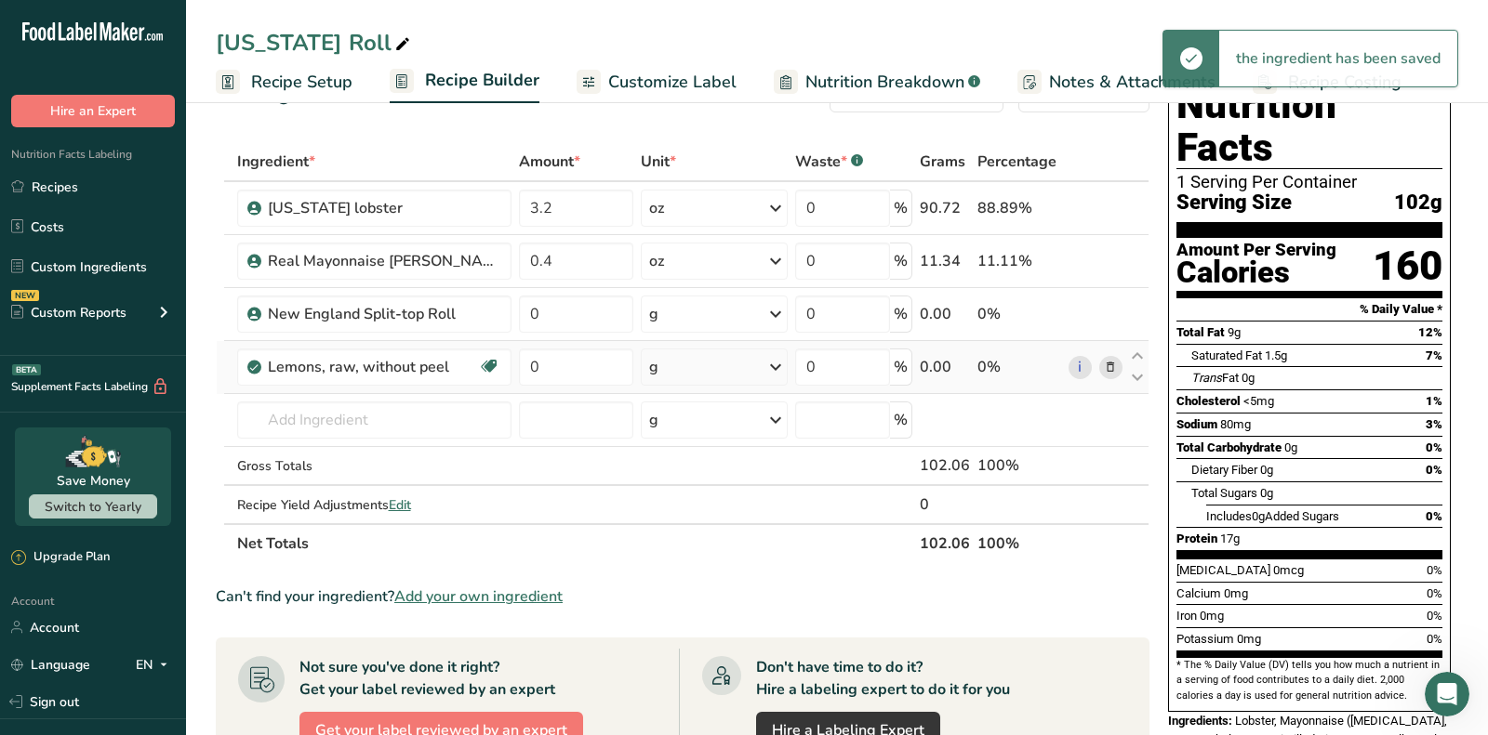
click at [677, 362] on div "g" at bounding box center [714, 367] width 147 height 37
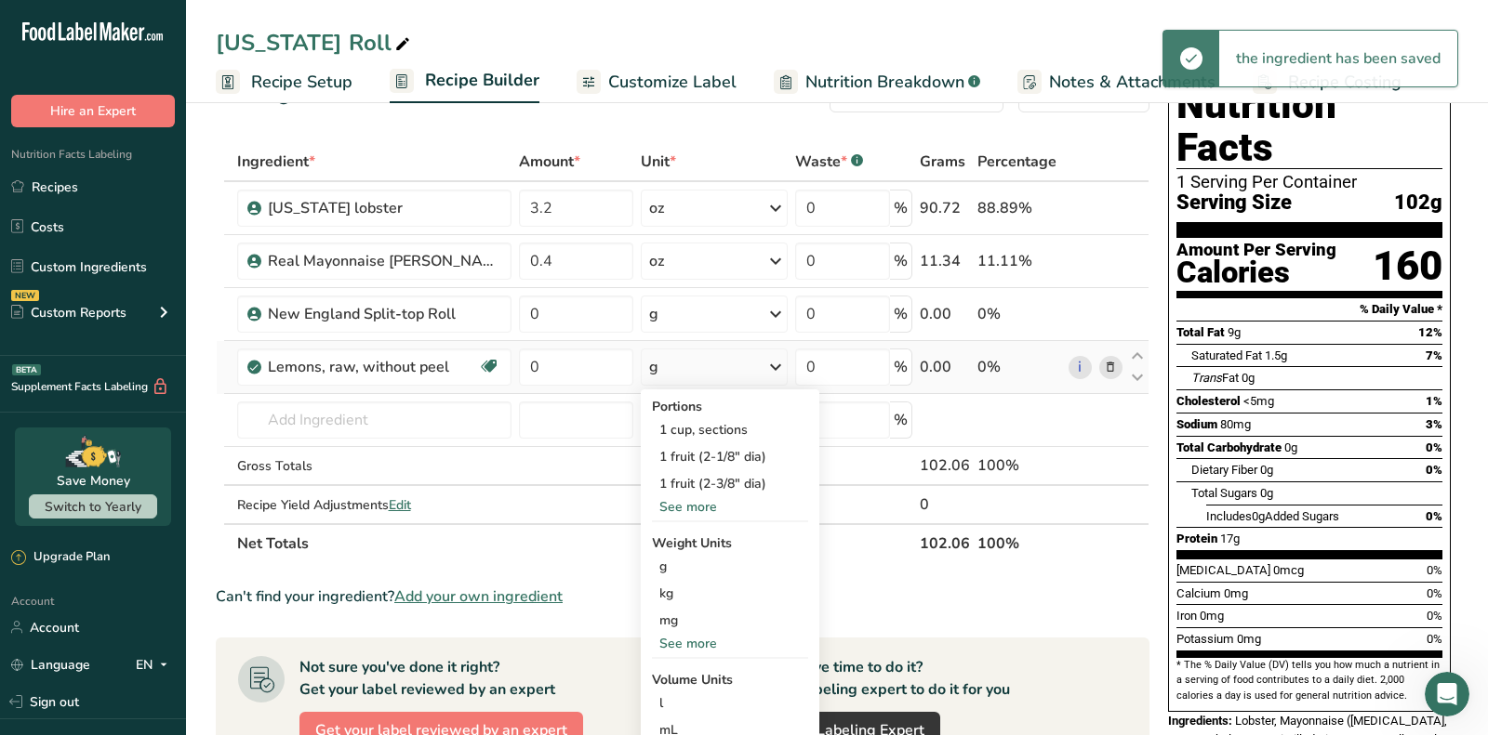
click at [682, 505] on div "See more" at bounding box center [730, 507] width 156 height 20
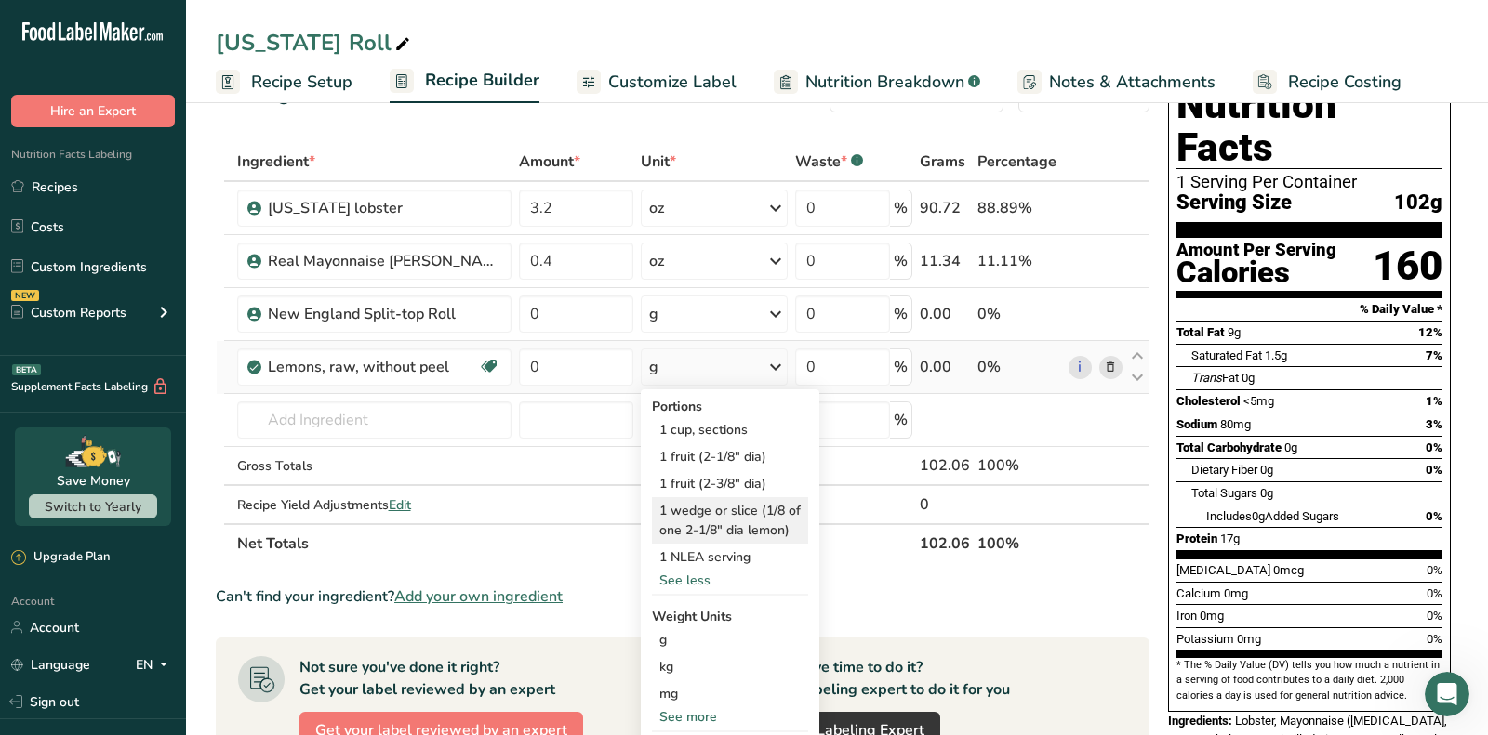
click at [698, 515] on div "1 wedge or slice (1/8 of one 2-1/8" dia lemon)" at bounding box center [730, 520] width 156 height 46
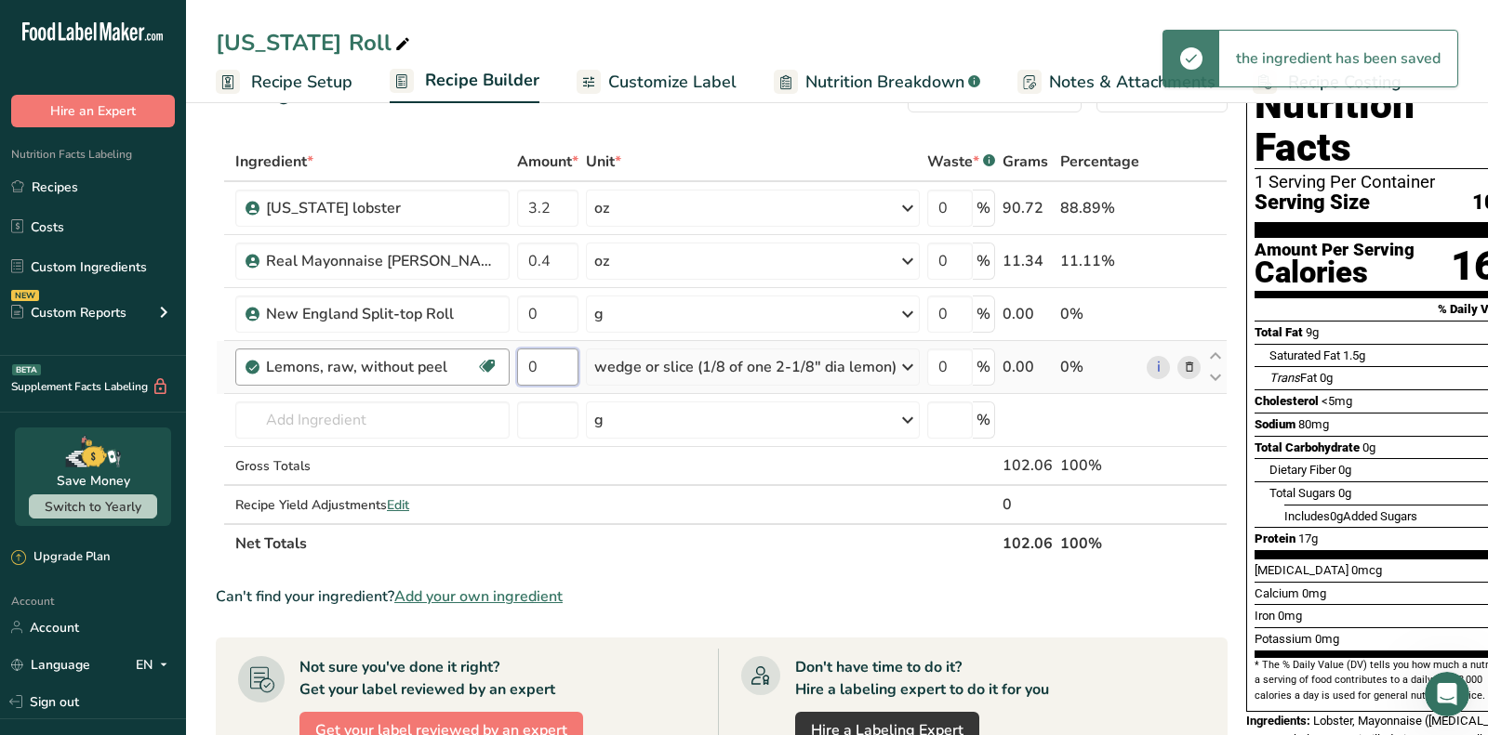
drag, startPoint x: 524, startPoint y: 367, endPoint x: 459, endPoint y: 367, distance: 65.1
click at [461, 367] on tr "Lemons, raw, without peel Source of Antioxidants Dairy free Gluten free Vegan V…" at bounding box center [722, 367] width 1010 height 53
type input "1"
click at [1302, 366] on div "Trans Fat 0g" at bounding box center [1394, 377] width 251 height 23
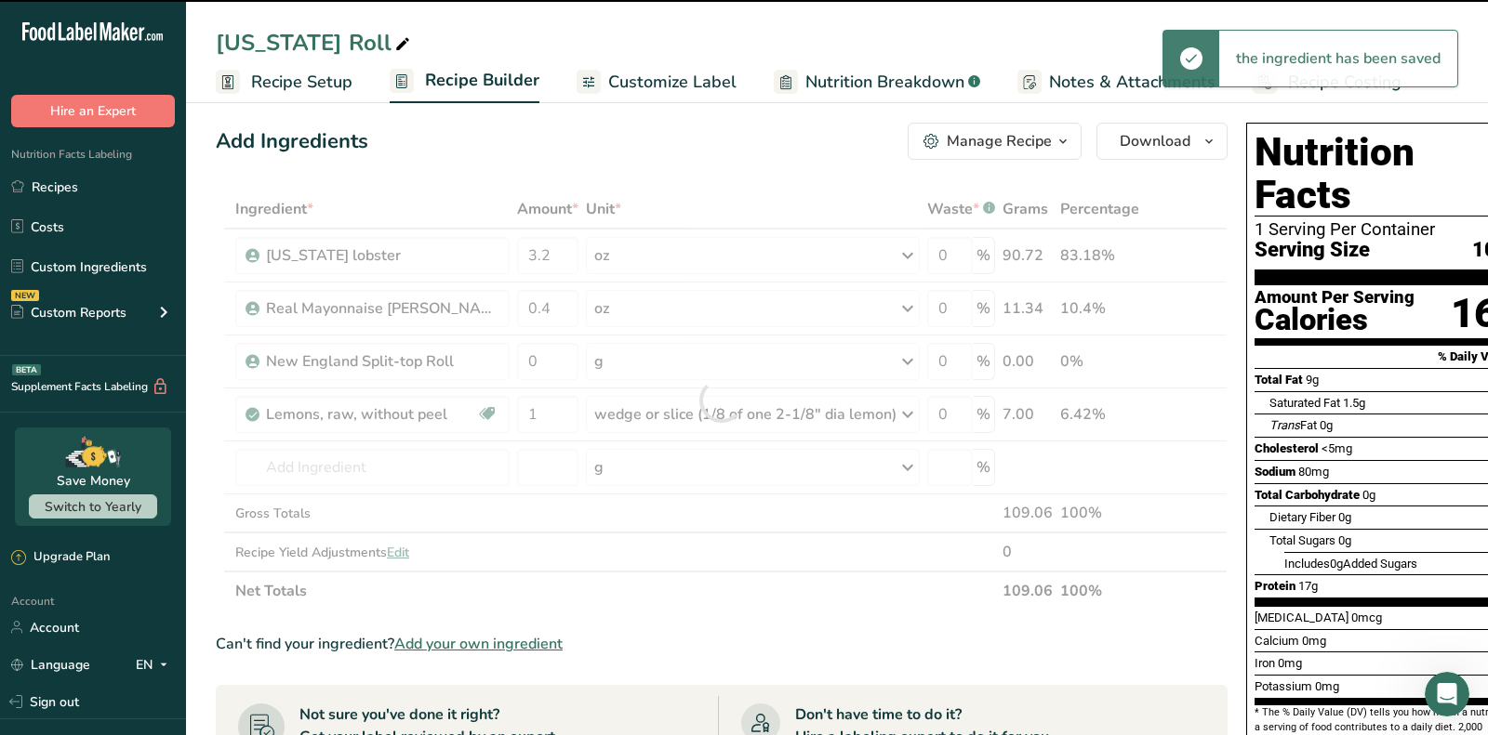
scroll to position [0, 0]
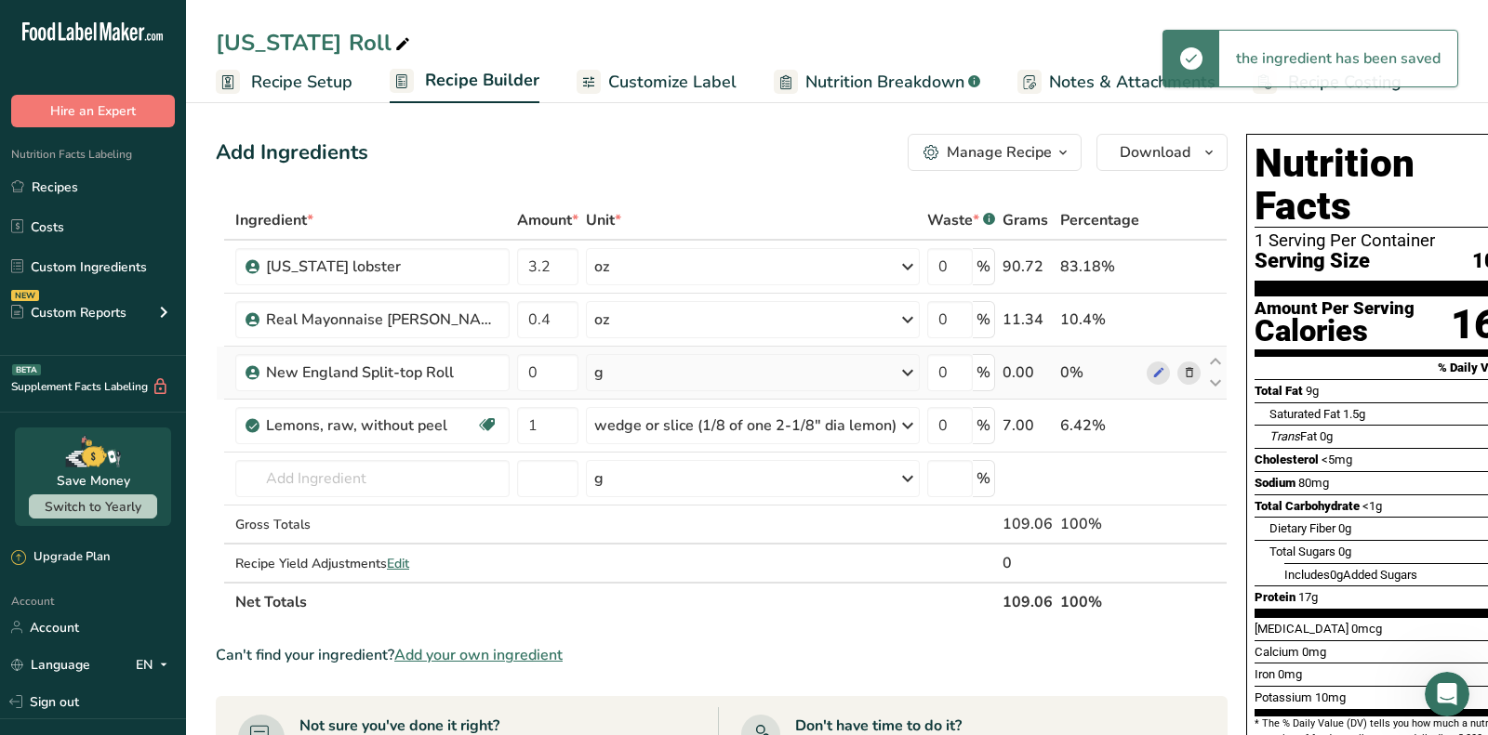
click at [607, 381] on div "g" at bounding box center [753, 372] width 334 height 37
click at [529, 364] on input "0" at bounding box center [547, 372] width 61 height 37
click at [359, 467] on div "Ingredient * Amount * Unit * Waste * .a-a{fill:#347362;}.b-a{fill:#fff;} Grams …" at bounding box center [722, 411] width 1012 height 421
click at [1303, 407] on span "Saturated Fat" at bounding box center [1304, 414] width 71 height 14
click at [656, 80] on span "Customize Label" at bounding box center [672, 82] width 128 height 25
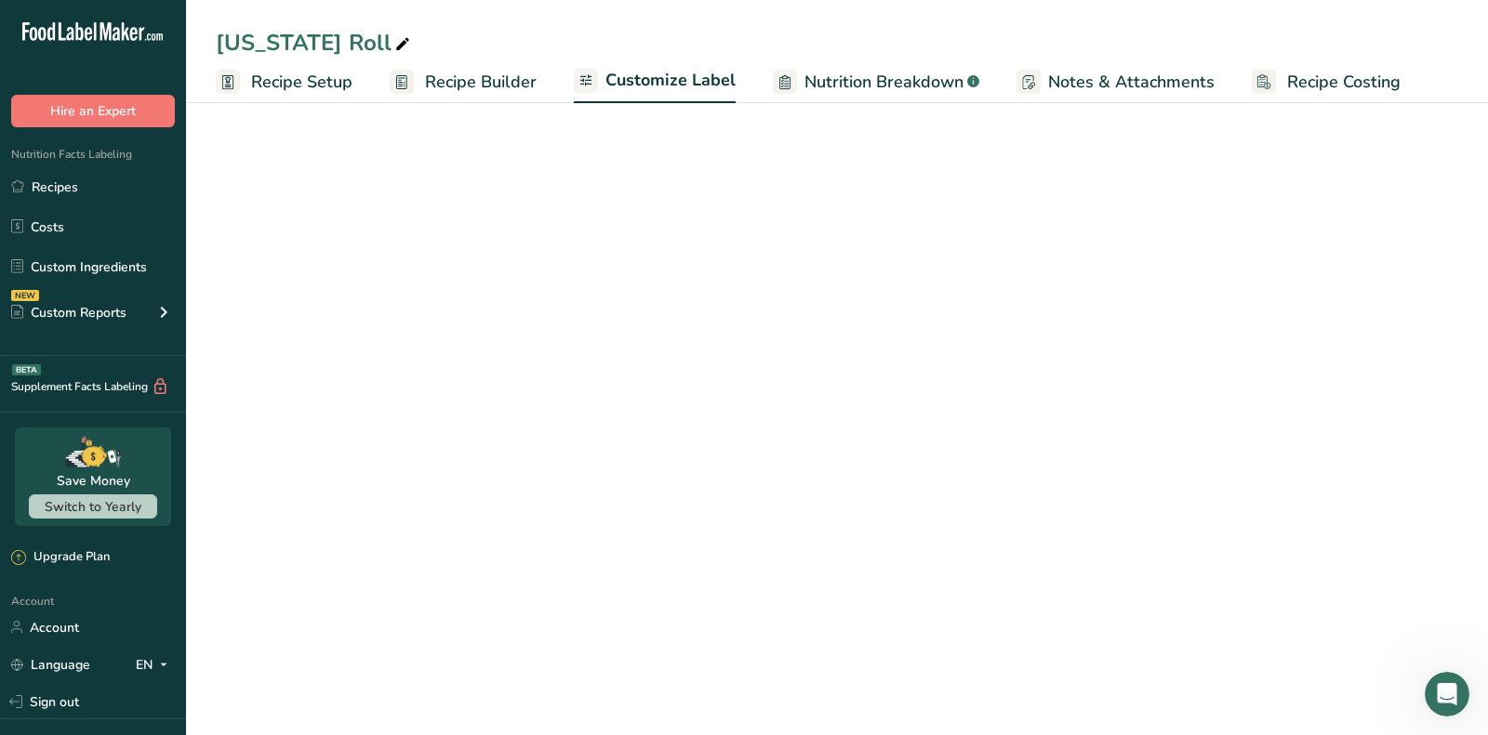
click at [333, 388] on input "text" at bounding box center [383, 375] width 335 height 37
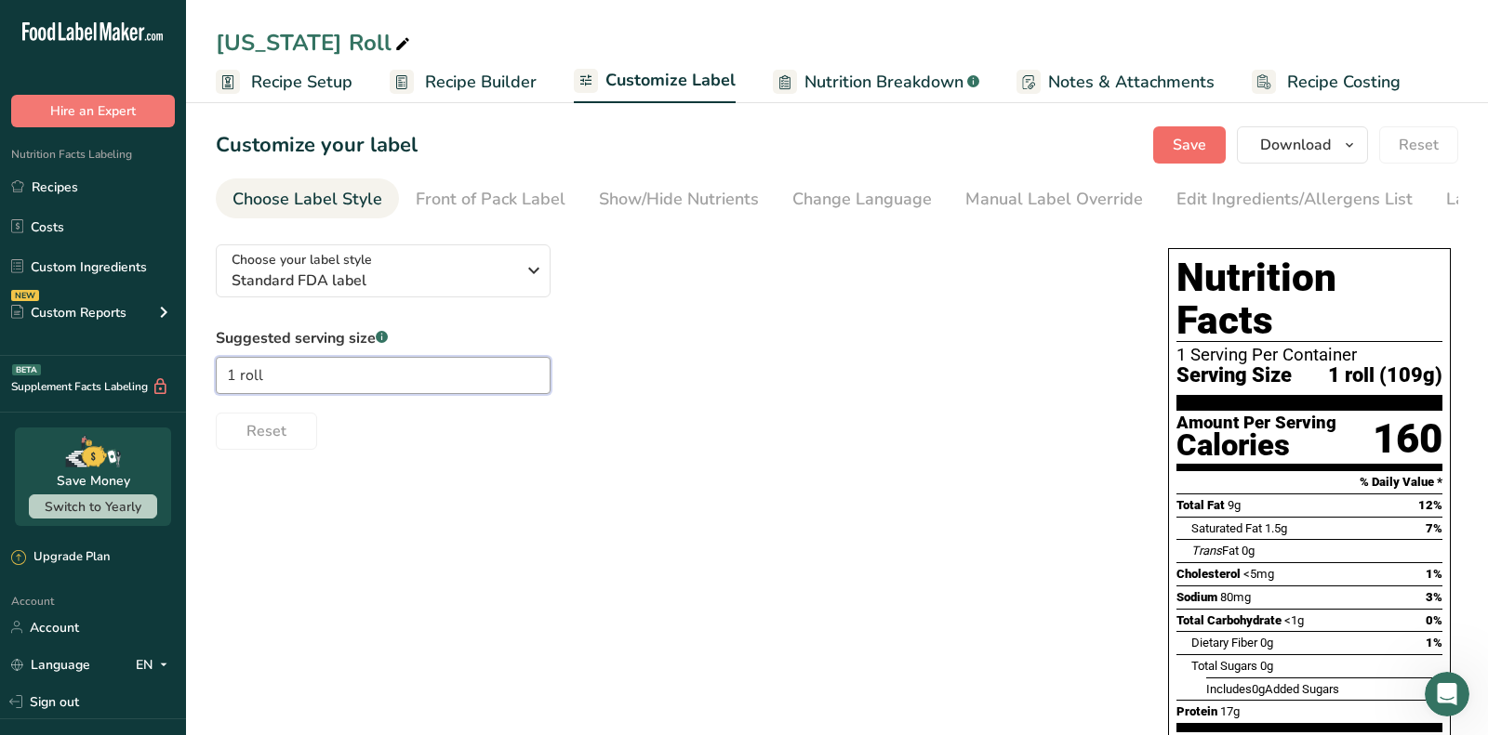
type input "1 roll"
click at [1196, 145] on span "Save" at bounding box center [1188, 145] width 33 height 22
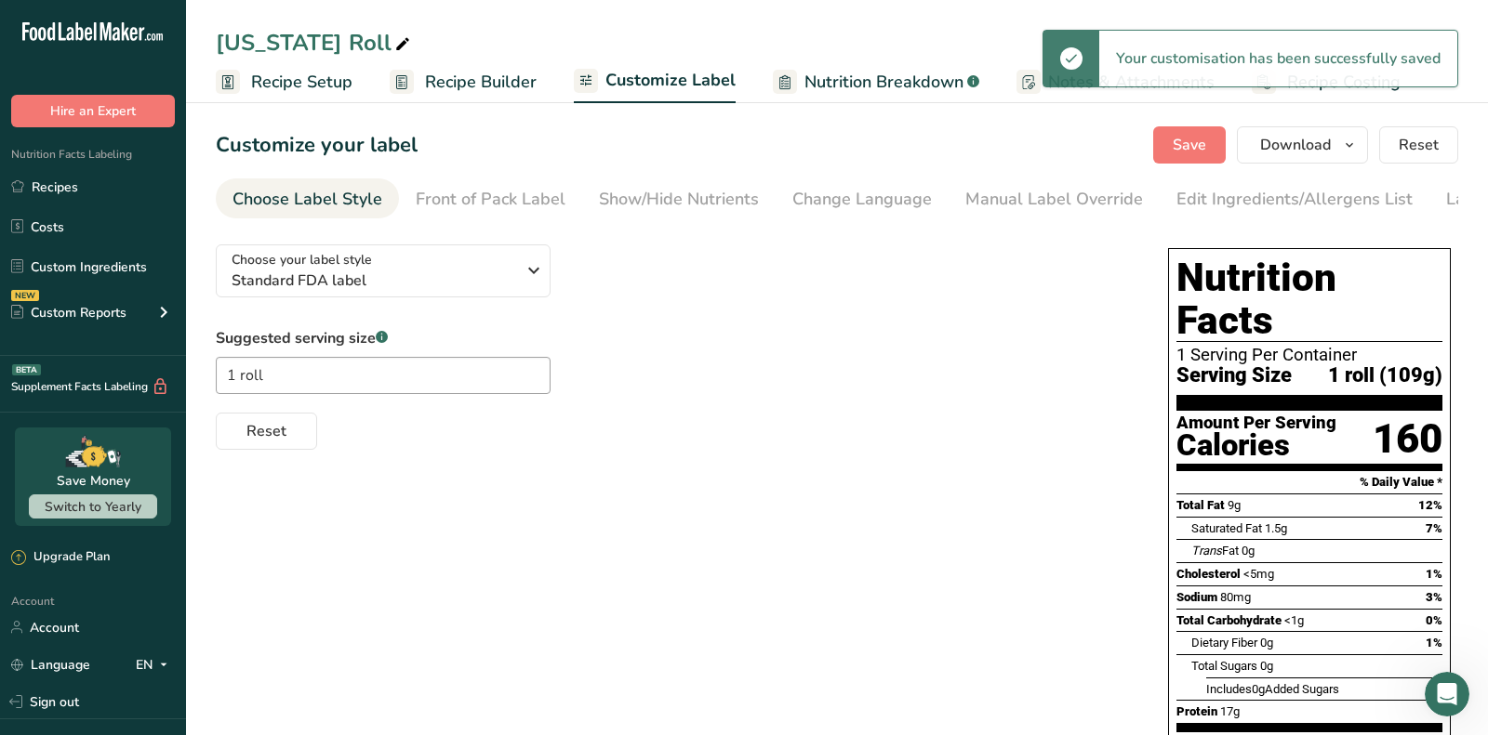
click at [489, 73] on span "Recipe Builder" at bounding box center [481, 82] width 112 height 25
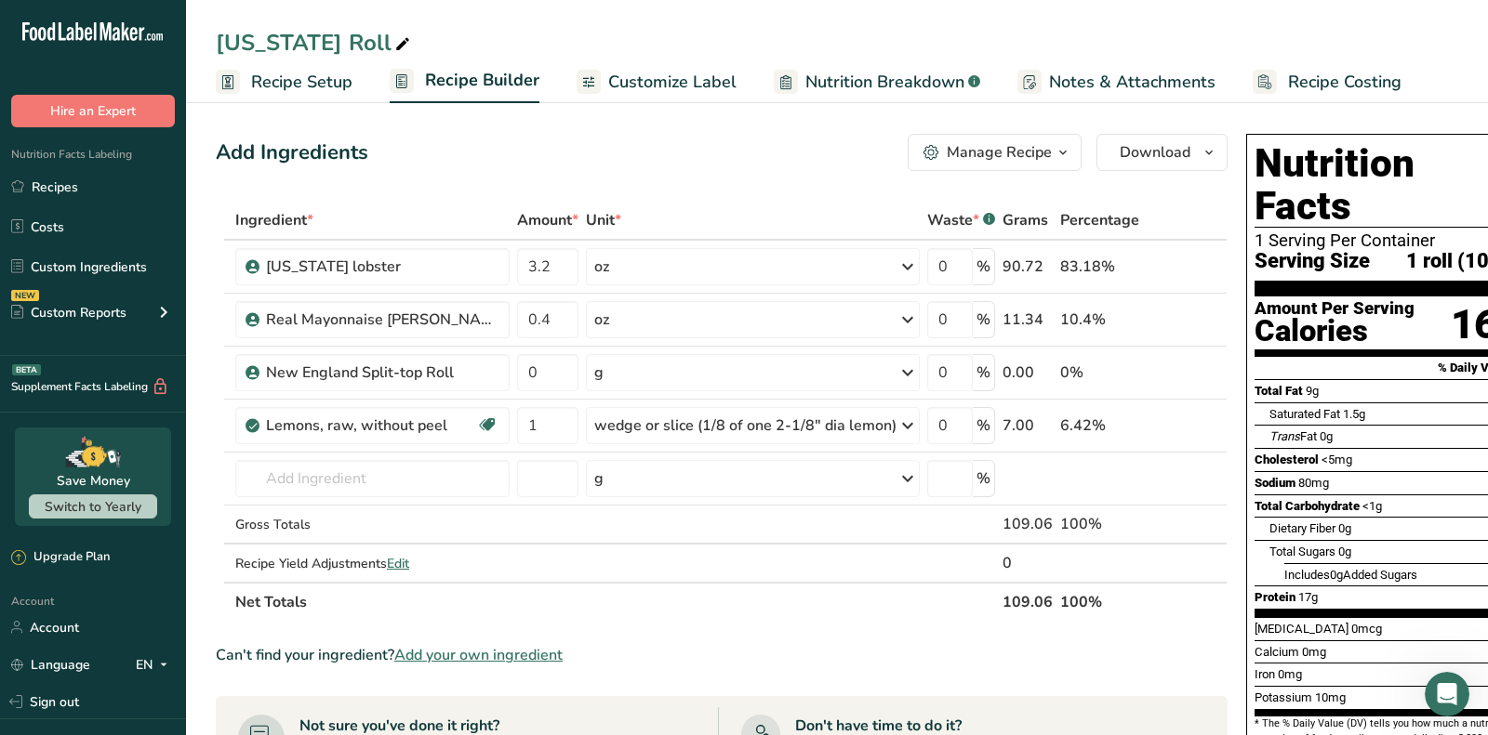
click at [947, 148] on div "Manage Recipe" at bounding box center [999, 152] width 105 height 22
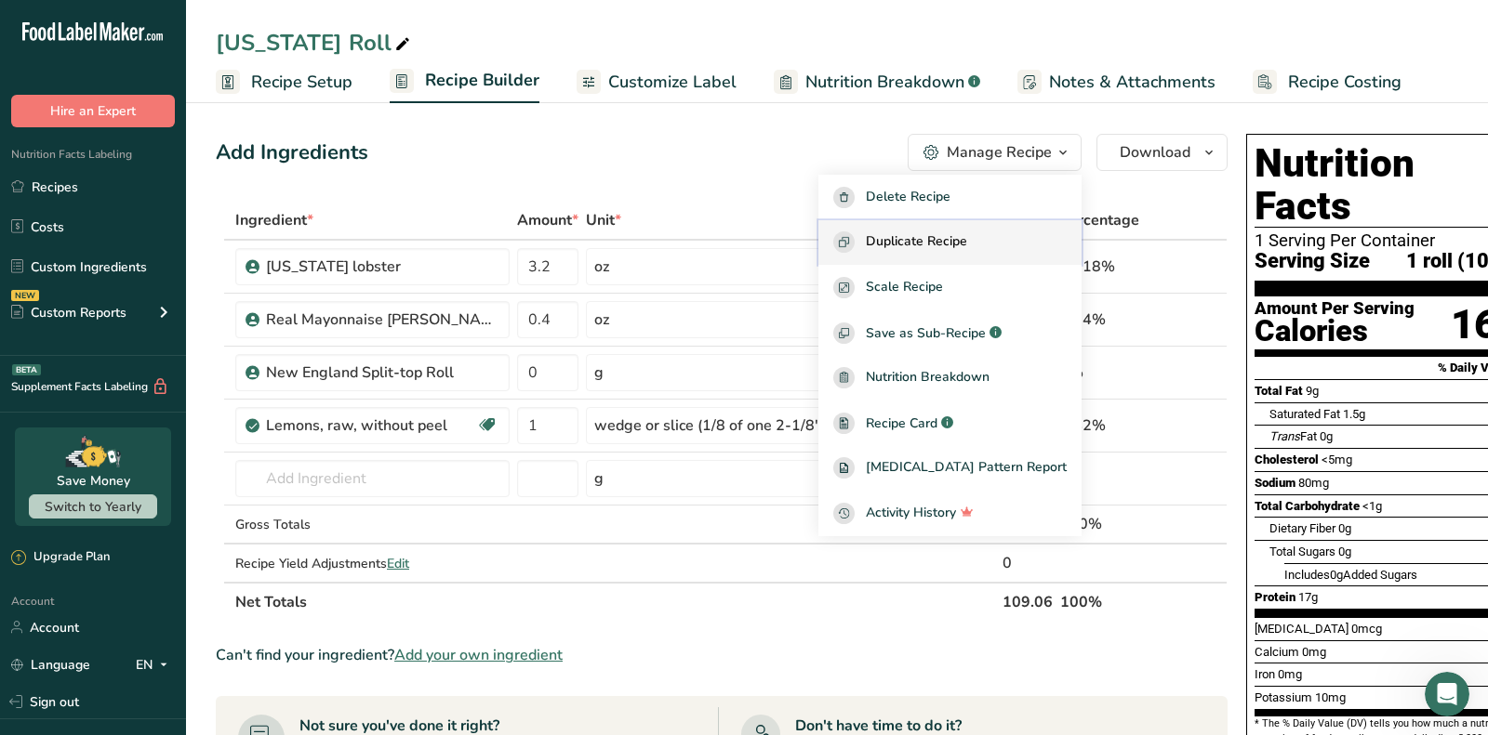
click at [916, 249] on span "Duplicate Recipe" at bounding box center [916, 242] width 101 height 21
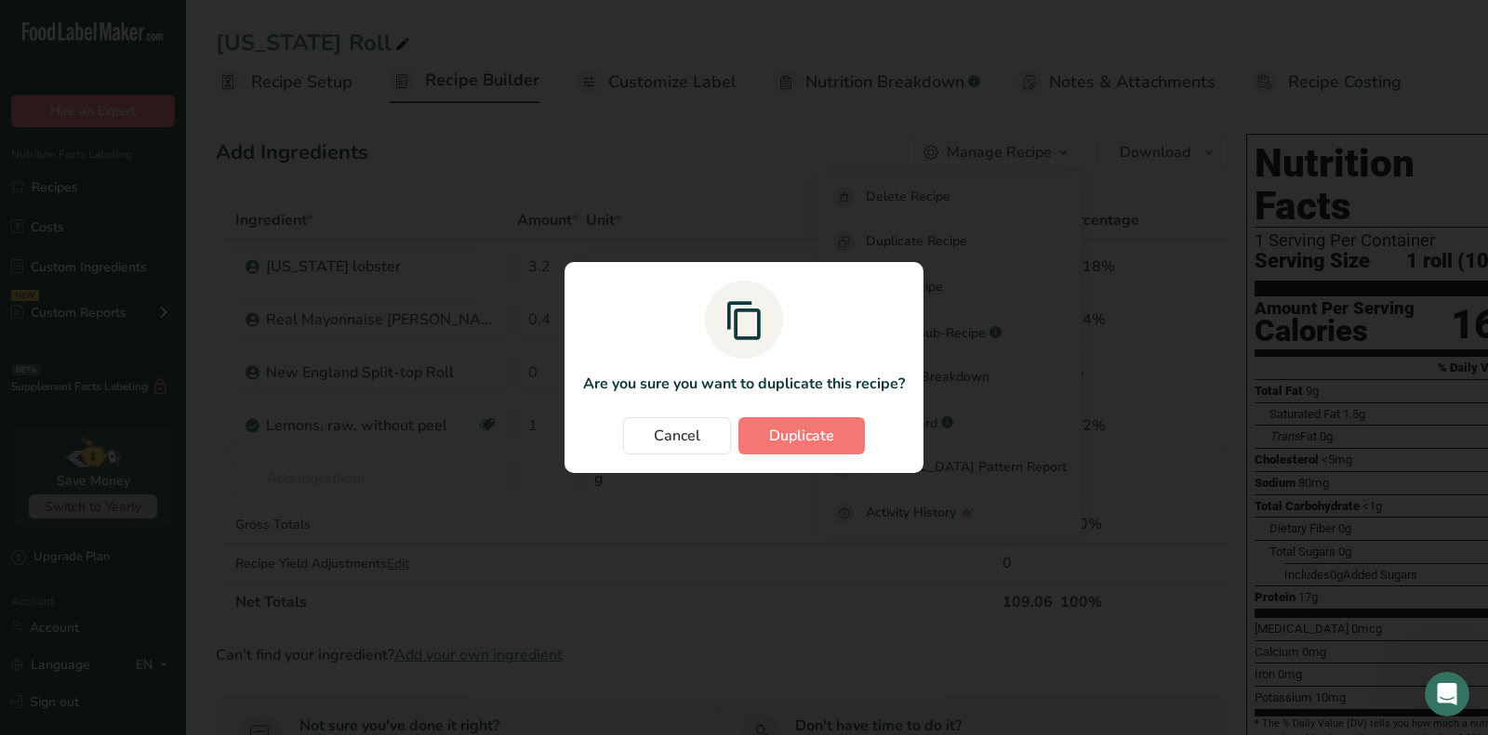
click at [789, 410] on section "Are you sure you want to duplicate this recipe? Cancel Duplicate" at bounding box center [743, 367] width 359 height 211
click at [803, 431] on span "Duplicate" at bounding box center [801, 436] width 65 height 22
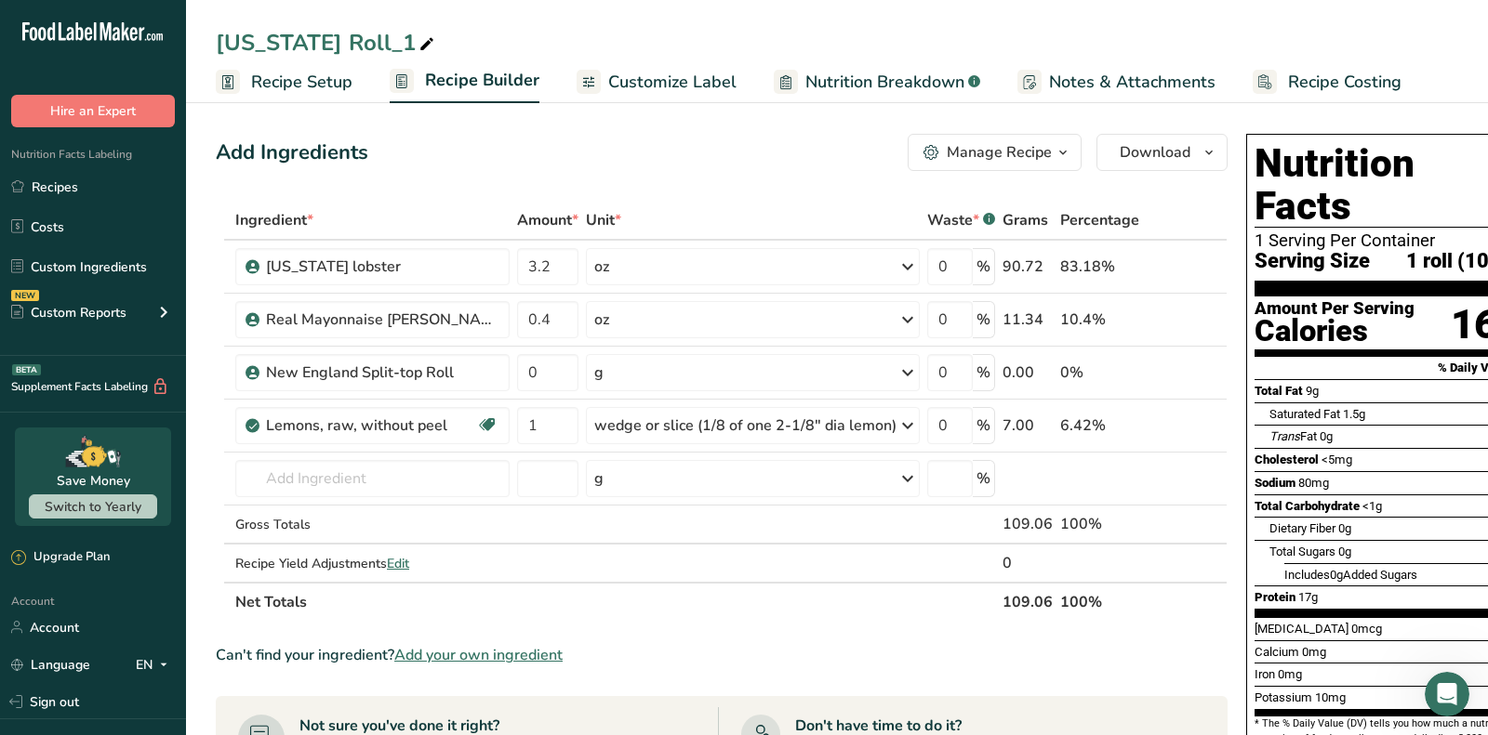
click at [418, 45] on icon at bounding box center [426, 45] width 17 height 26
click at [368, 45] on input "[US_STATE] Roll_1" at bounding box center [837, 42] width 1242 height 33
type input "Garlic Butter Roll"
click at [447, 133] on div "Add Ingredients Manage Recipe Delete Recipe Duplicate Recipe Scale Recipe Save …" at bounding box center [727, 703] width 1023 height 1154
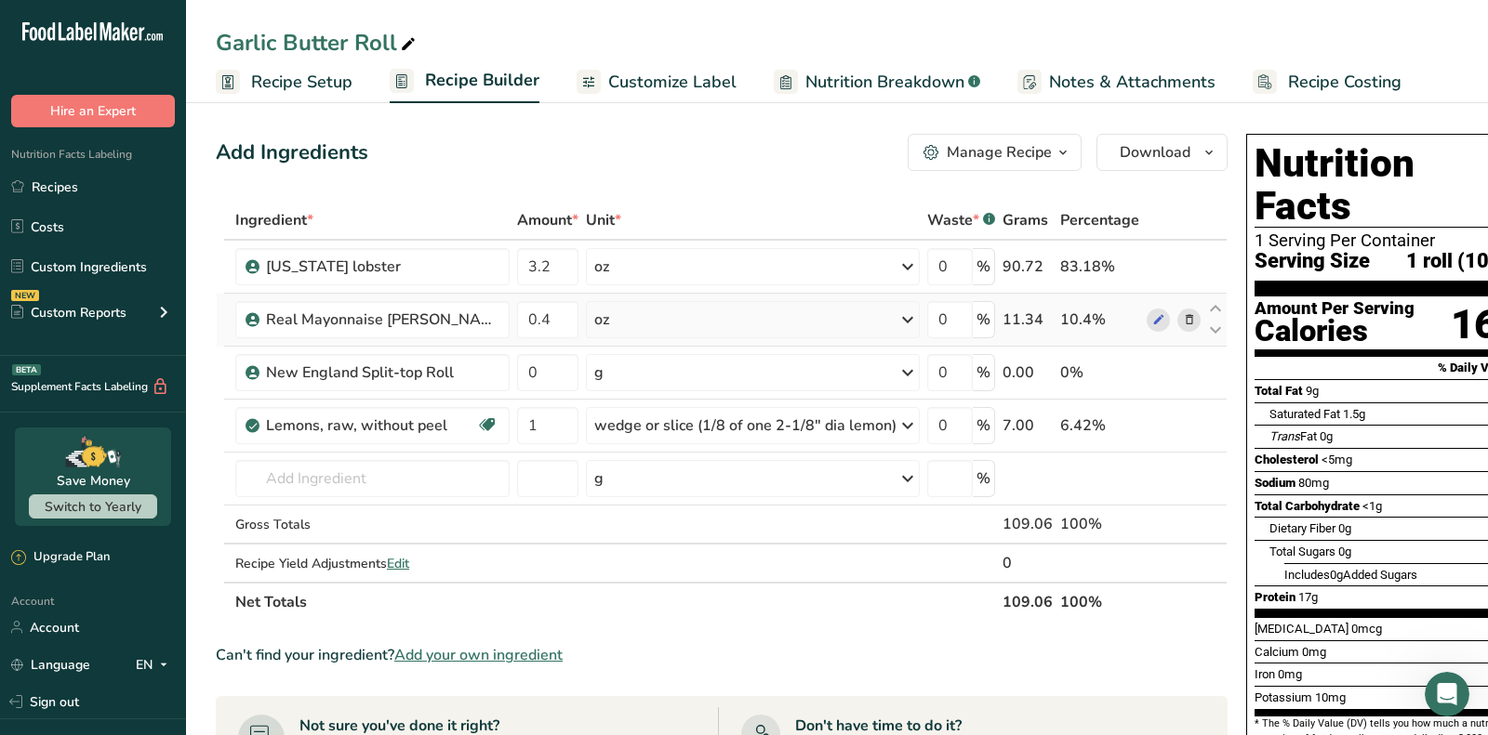
click at [1183, 316] on icon at bounding box center [1189, 321] width 13 height 20
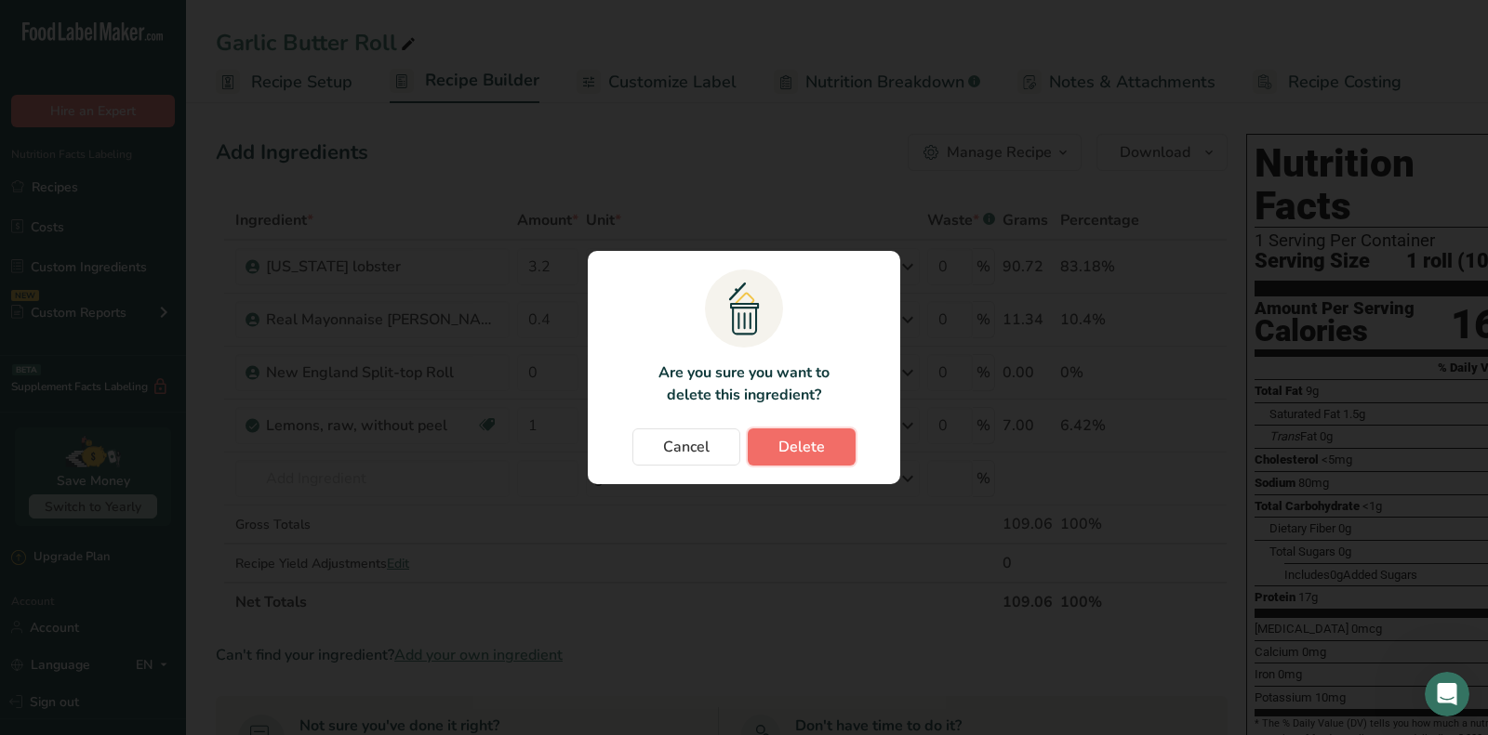
click at [830, 440] on button "Delete" at bounding box center [802, 447] width 108 height 37
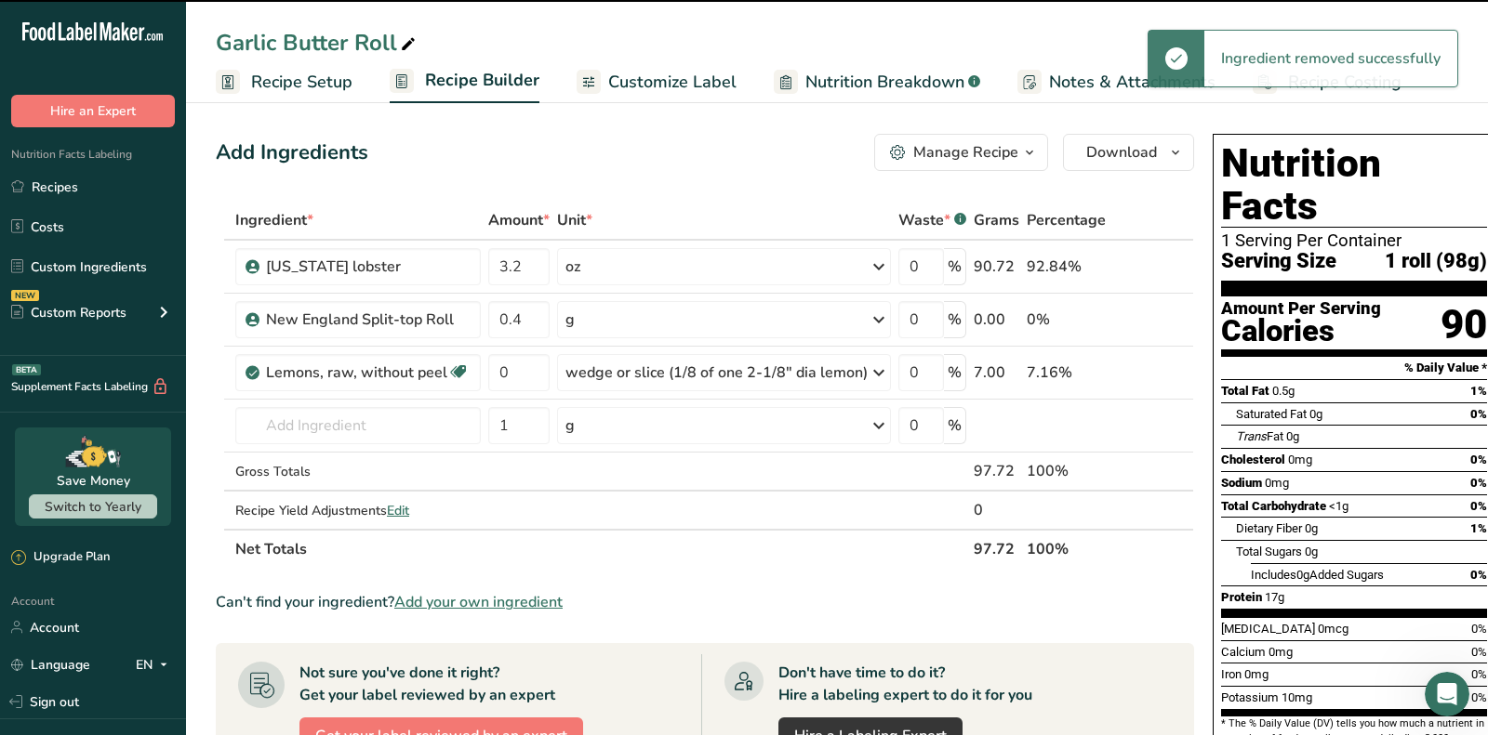
type input "0"
type input "1"
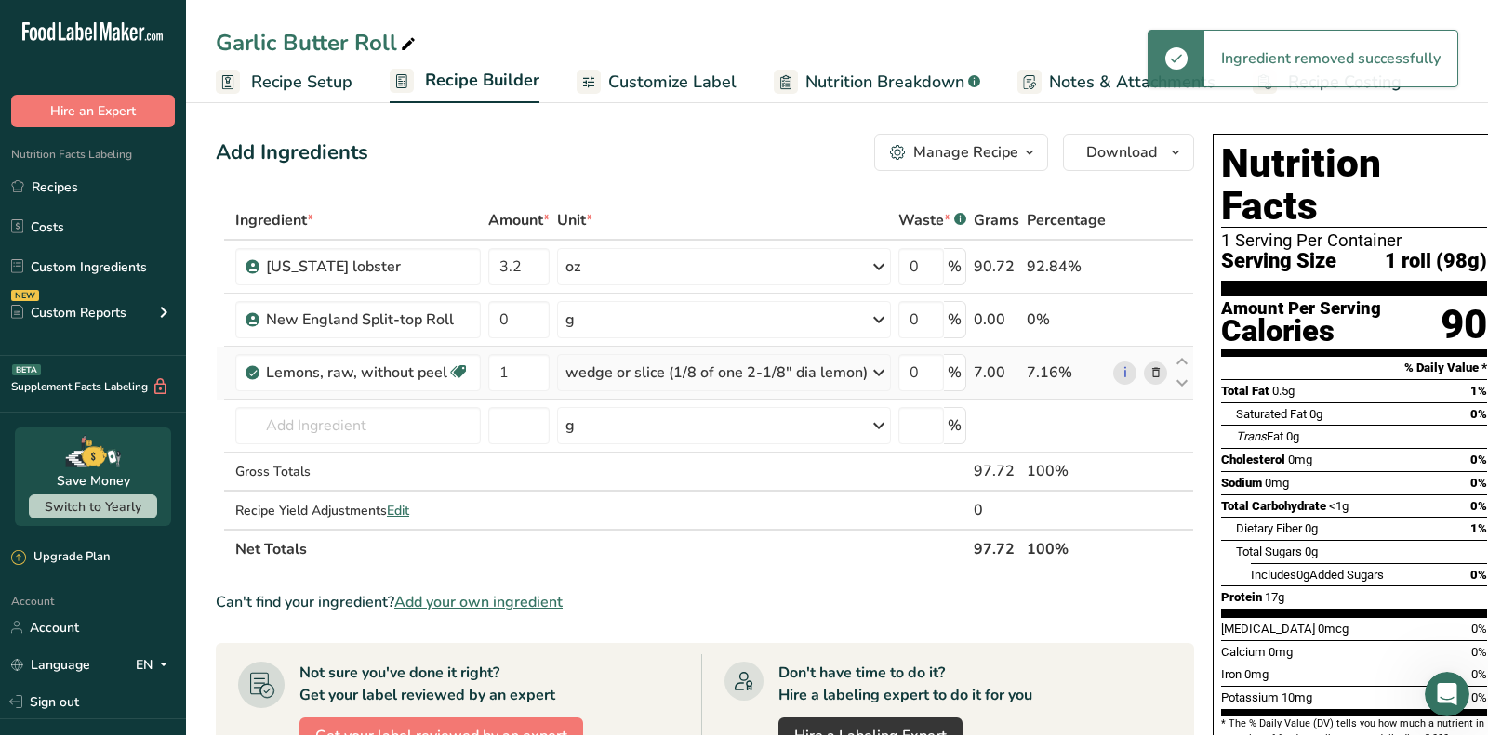
click at [1149, 367] on icon at bounding box center [1155, 374] width 13 height 20
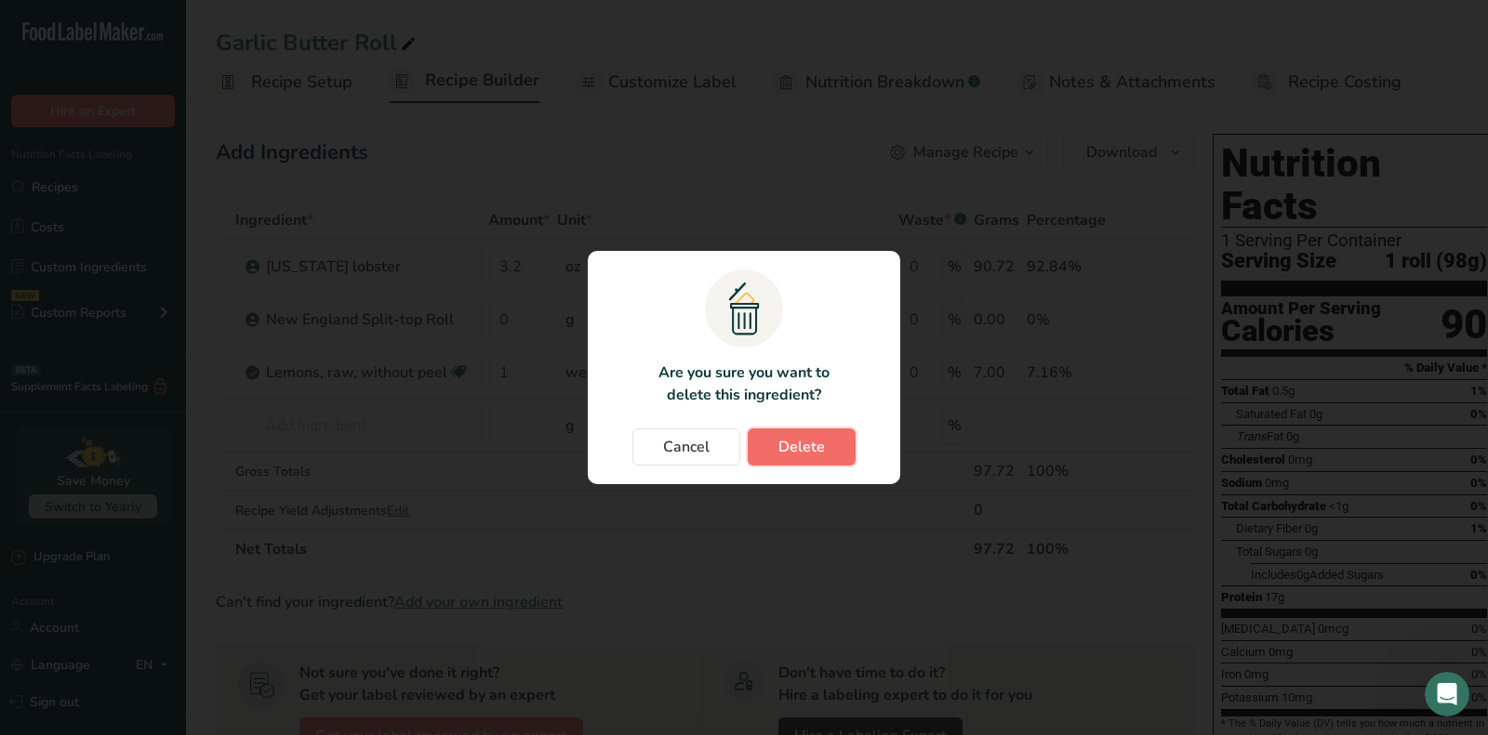
click at [815, 445] on span "Delete" at bounding box center [801, 447] width 46 height 22
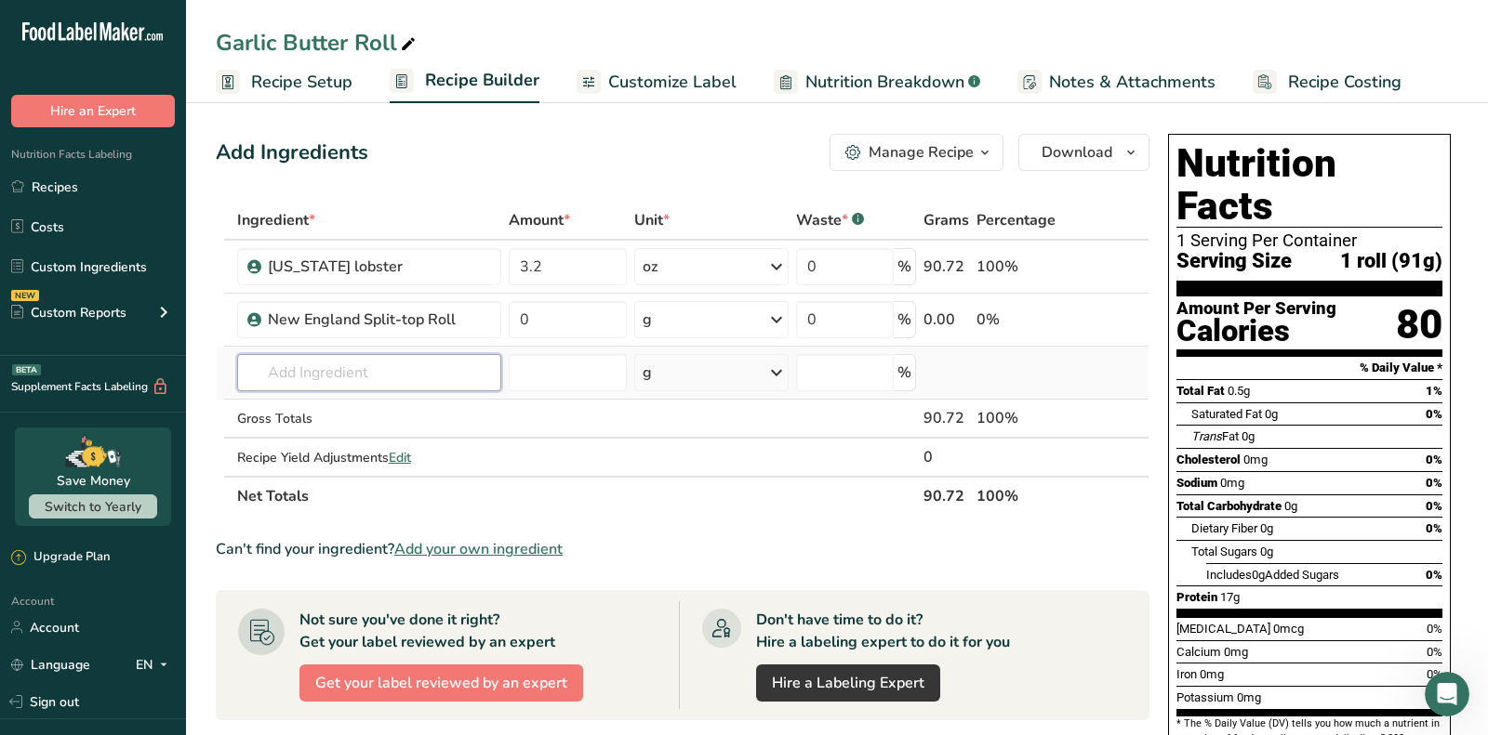
click at [413, 366] on input "text" at bounding box center [369, 372] width 264 height 37
type input "butter salted"
click at [386, 413] on div "1001 Butter, salted" at bounding box center [354, 411] width 205 height 20
type input "Butter, salted"
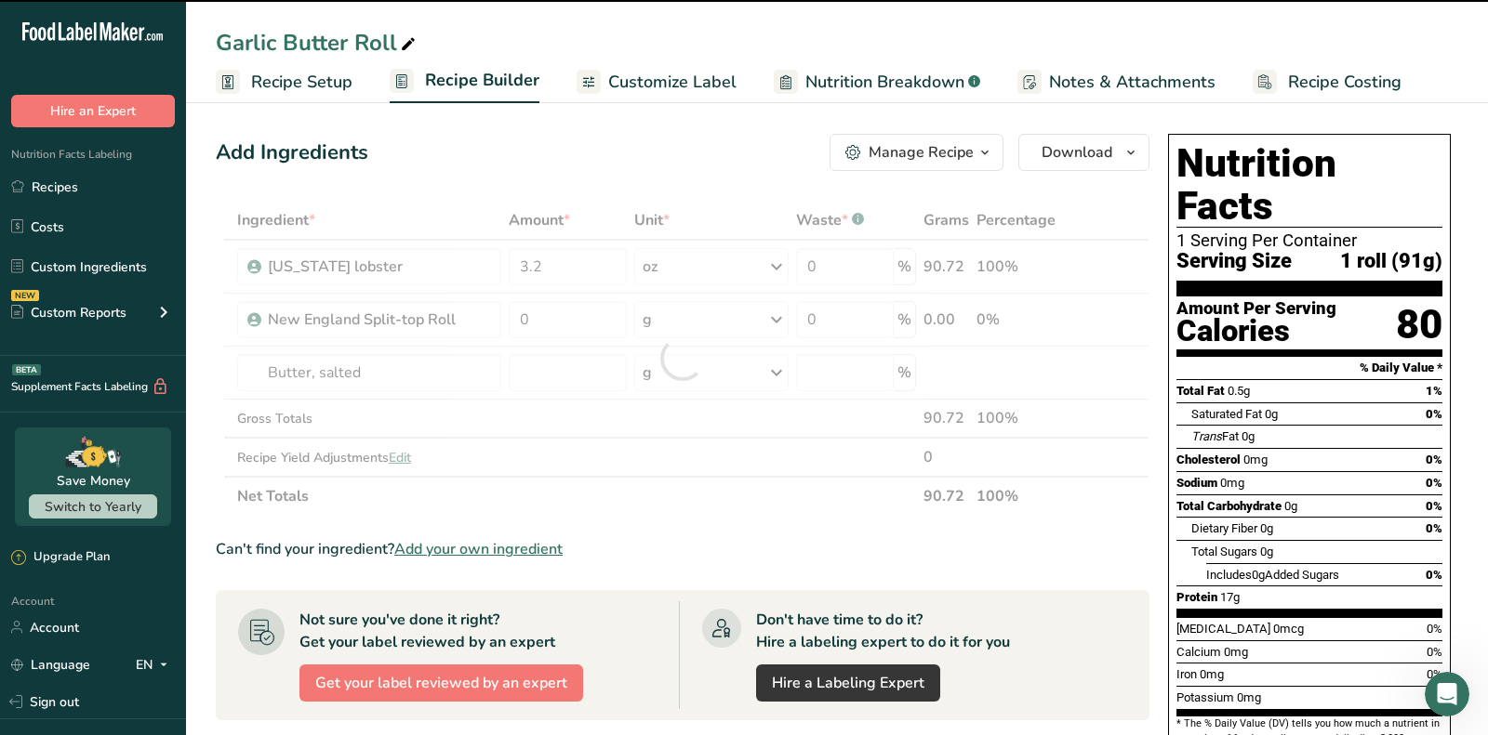
type input "0"
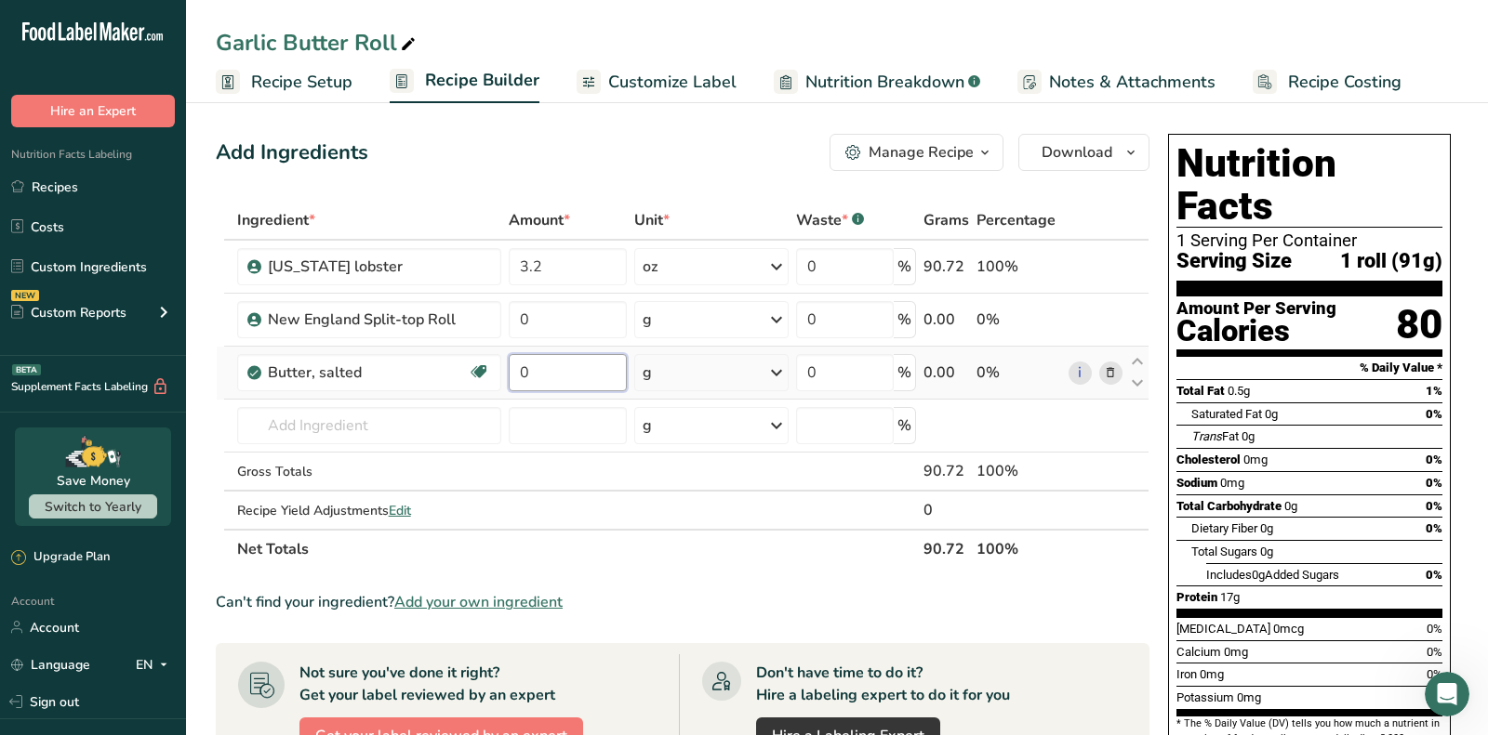
click at [557, 365] on input "0" at bounding box center [568, 372] width 119 height 37
drag, startPoint x: 557, startPoint y: 365, endPoint x: 667, endPoint y: 367, distance: 109.7
click at [553, 365] on input "1" at bounding box center [568, 372] width 119 height 37
type input "1"
click at [682, 367] on div "Ingredient * Amount * Unit * Waste * .a-a{fill:#347362;}.b-a{fill:#fff;} Grams …" at bounding box center [683, 385] width 934 height 368
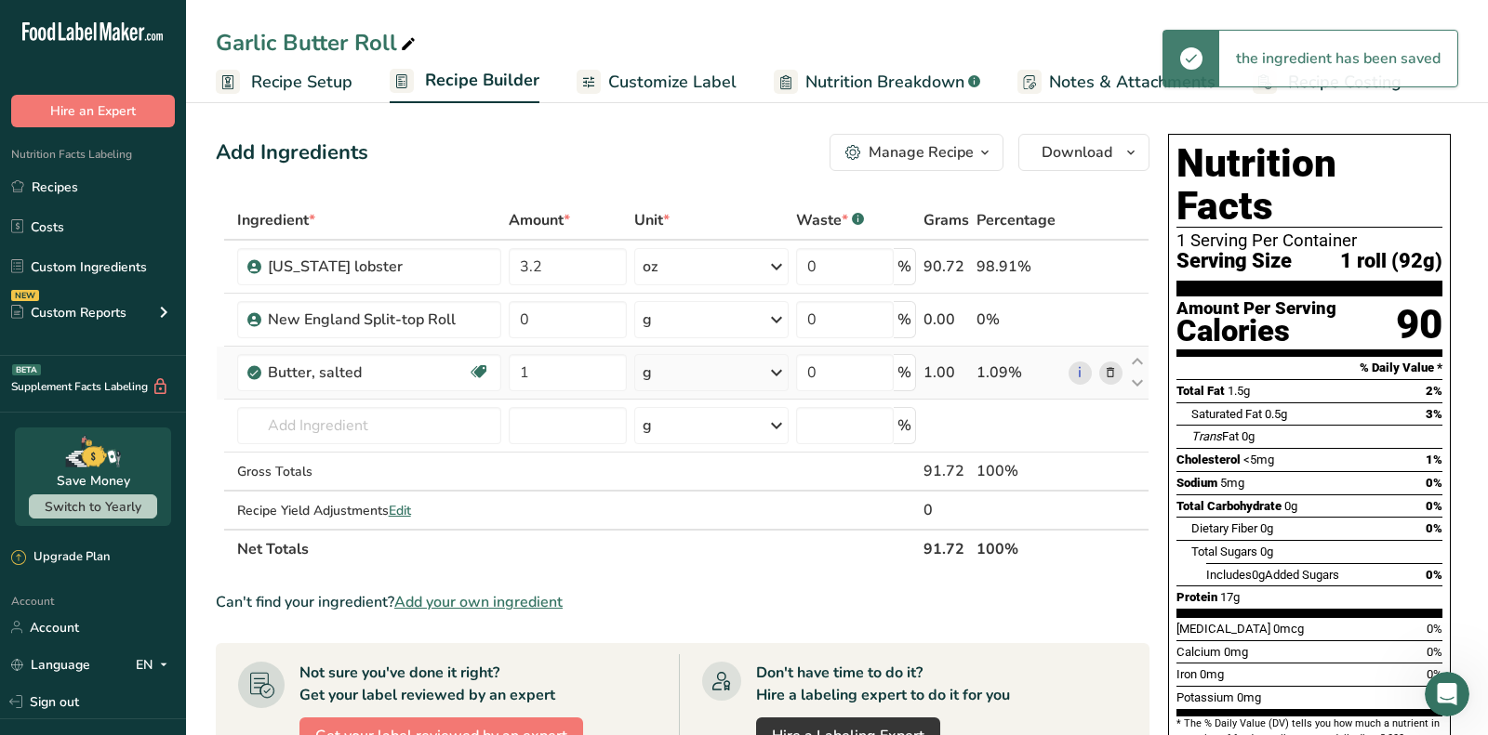
click at [696, 369] on div "g" at bounding box center [710, 372] width 153 height 37
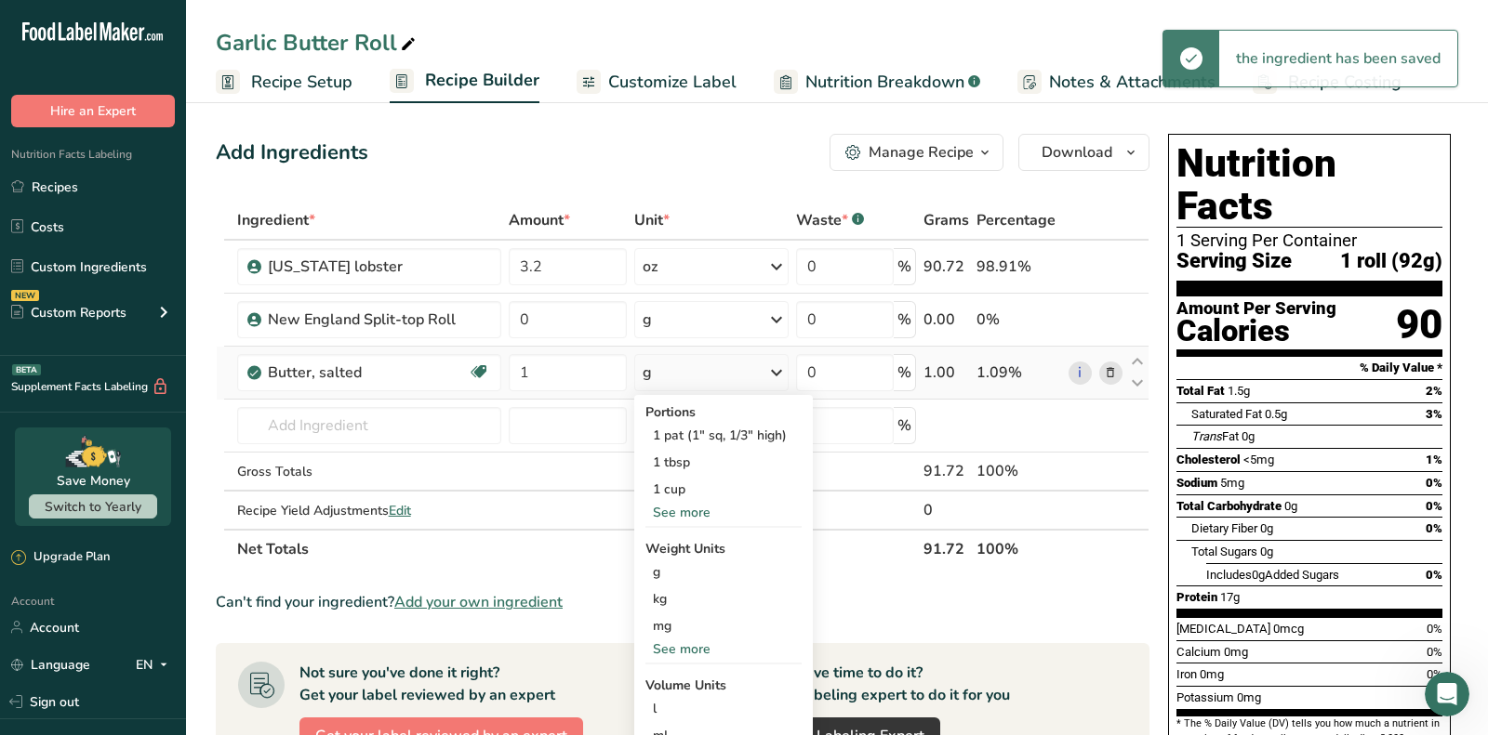
click at [678, 651] on div "See more" at bounding box center [723, 650] width 156 height 20
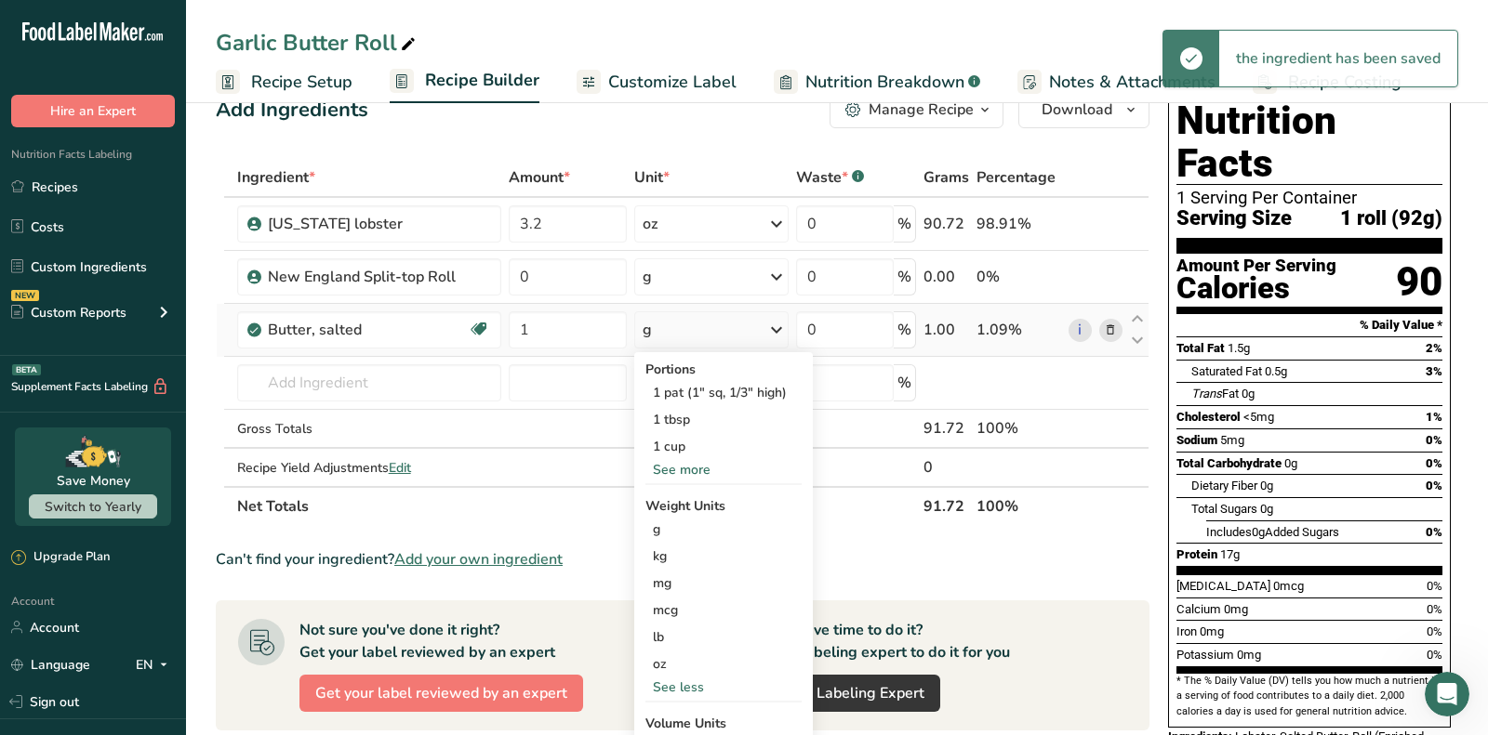
scroll to position [53, 0]
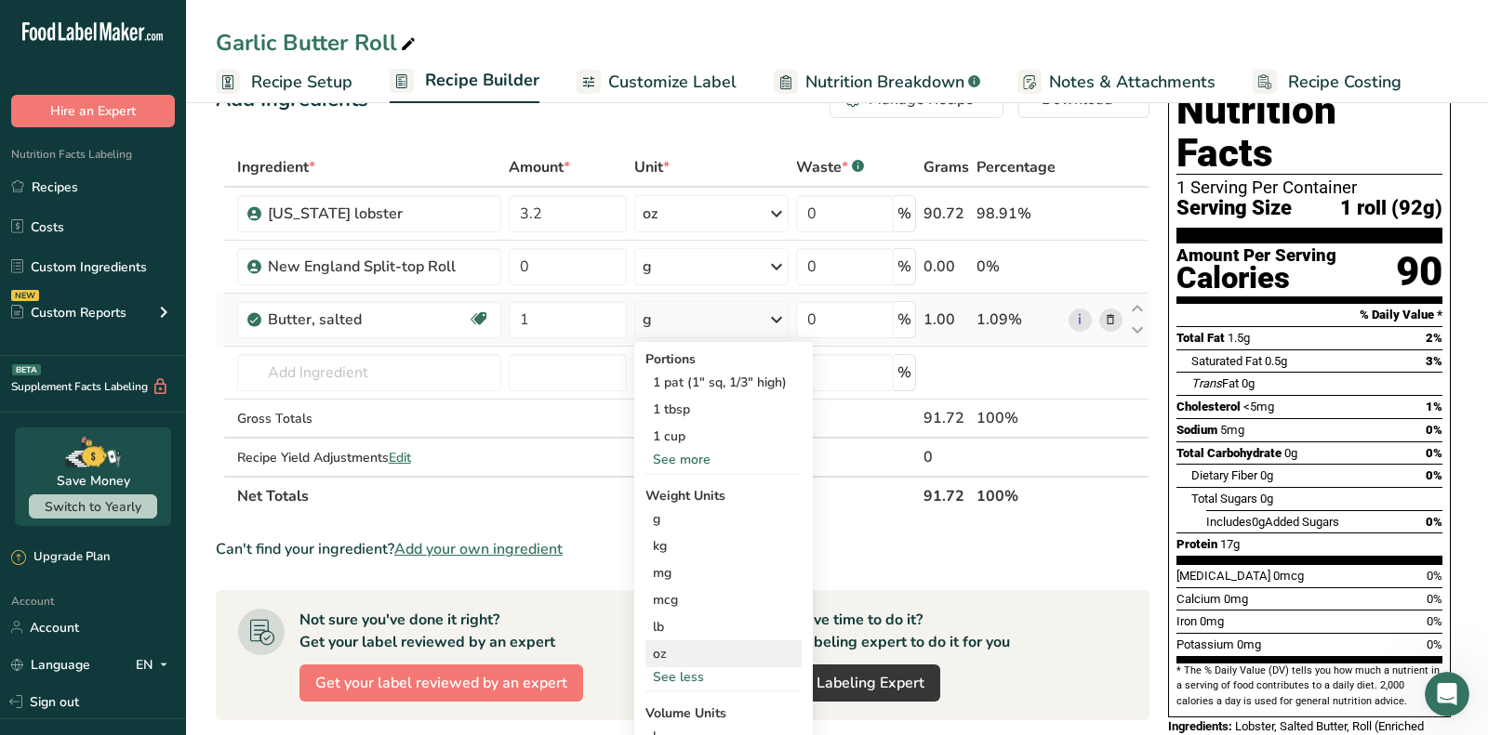
click at [678, 644] on div "oz" at bounding box center [723, 654] width 156 height 27
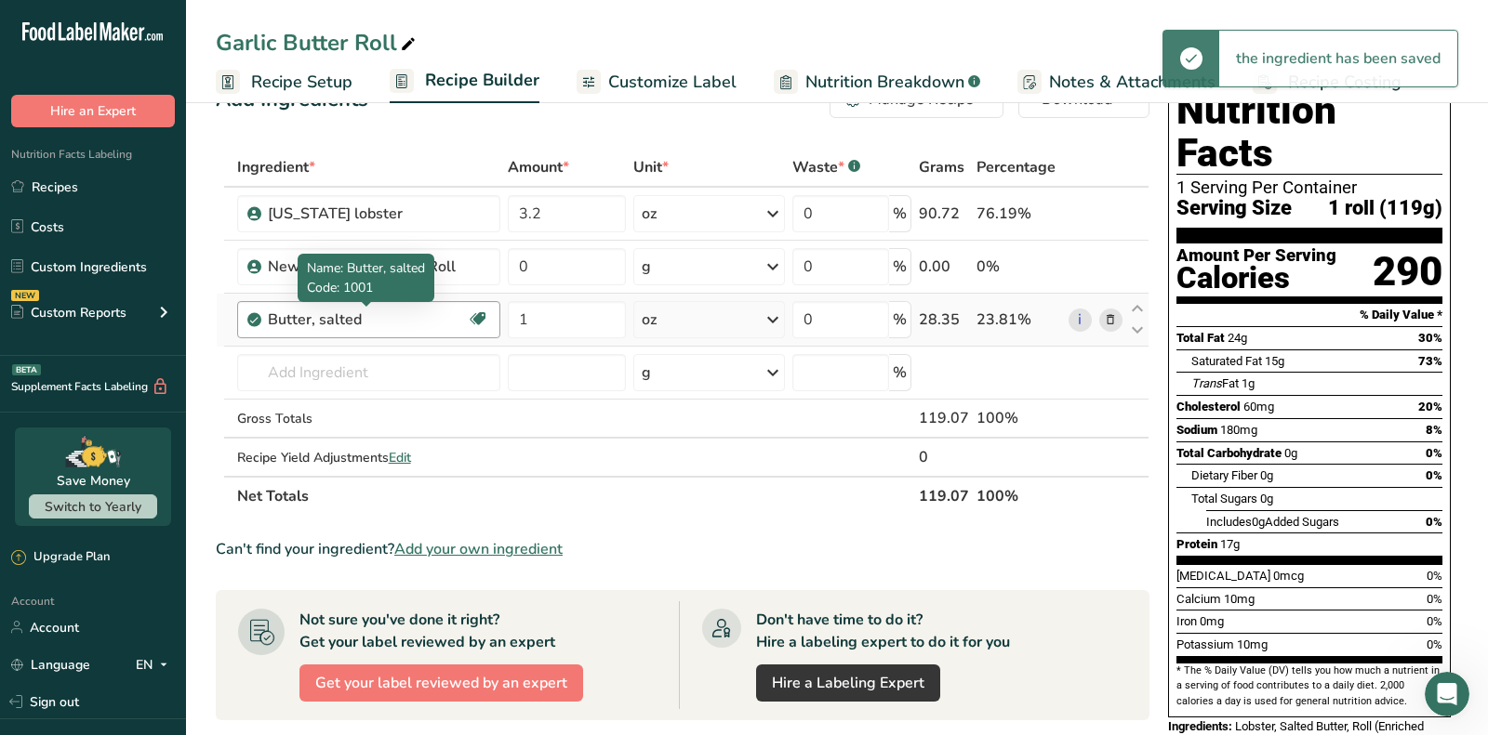
scroll to position [96, 0]
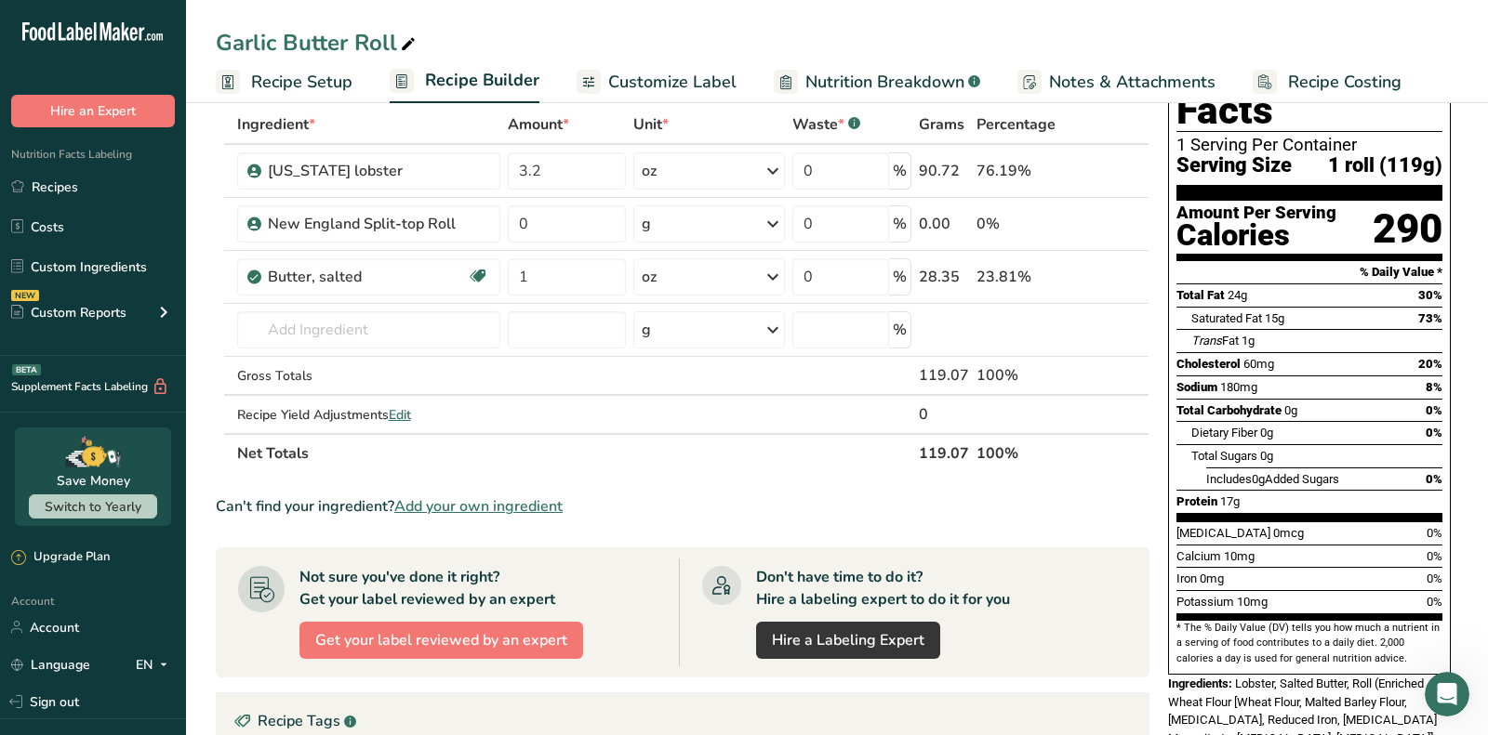
drag, startPoint x: 484, startPoint y: 500, endPoint x: 450, endPoint y: 7, distance: 494.9
click at [484, 500] on span "Add your own ingredient" at bounding box center [478, 507] width 168 height 22
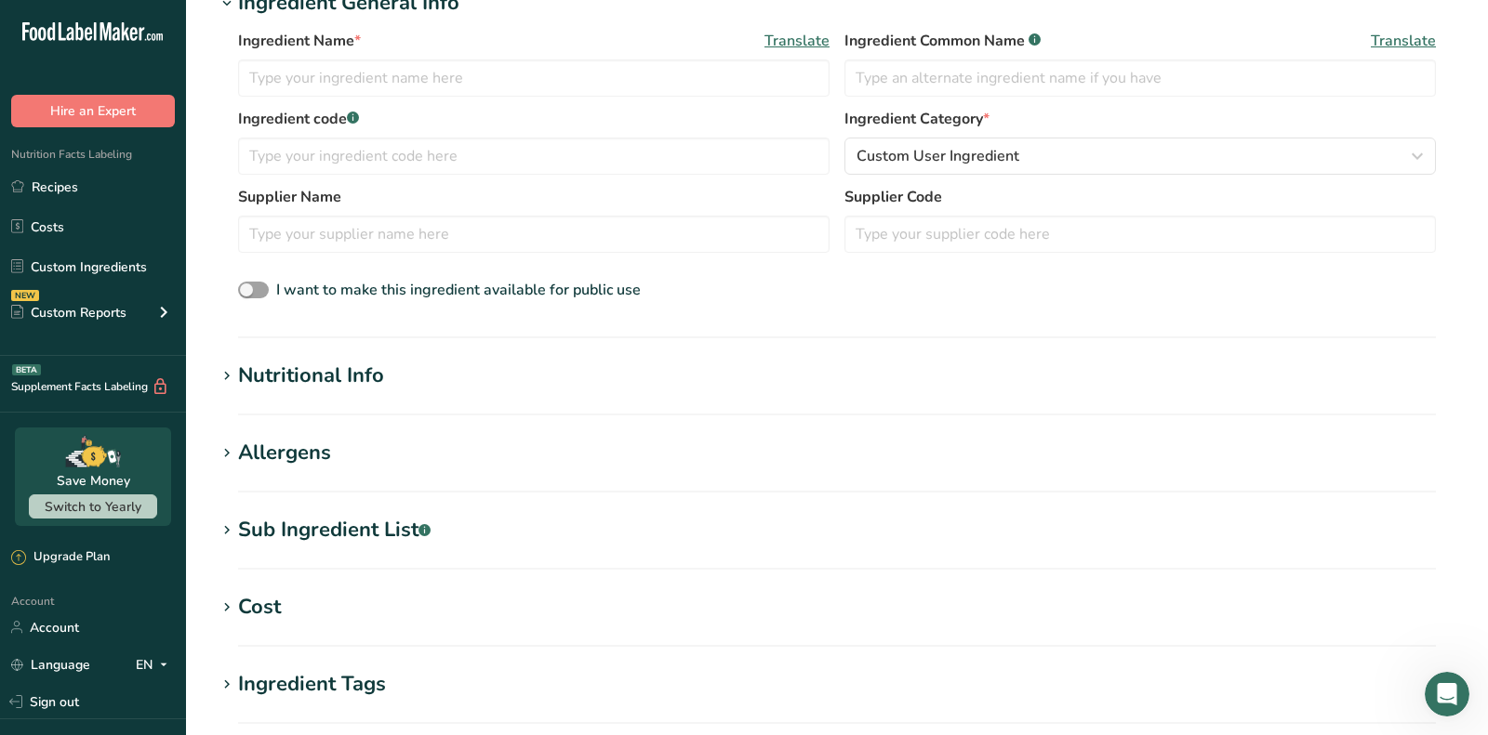
scroll to position [303, 0]
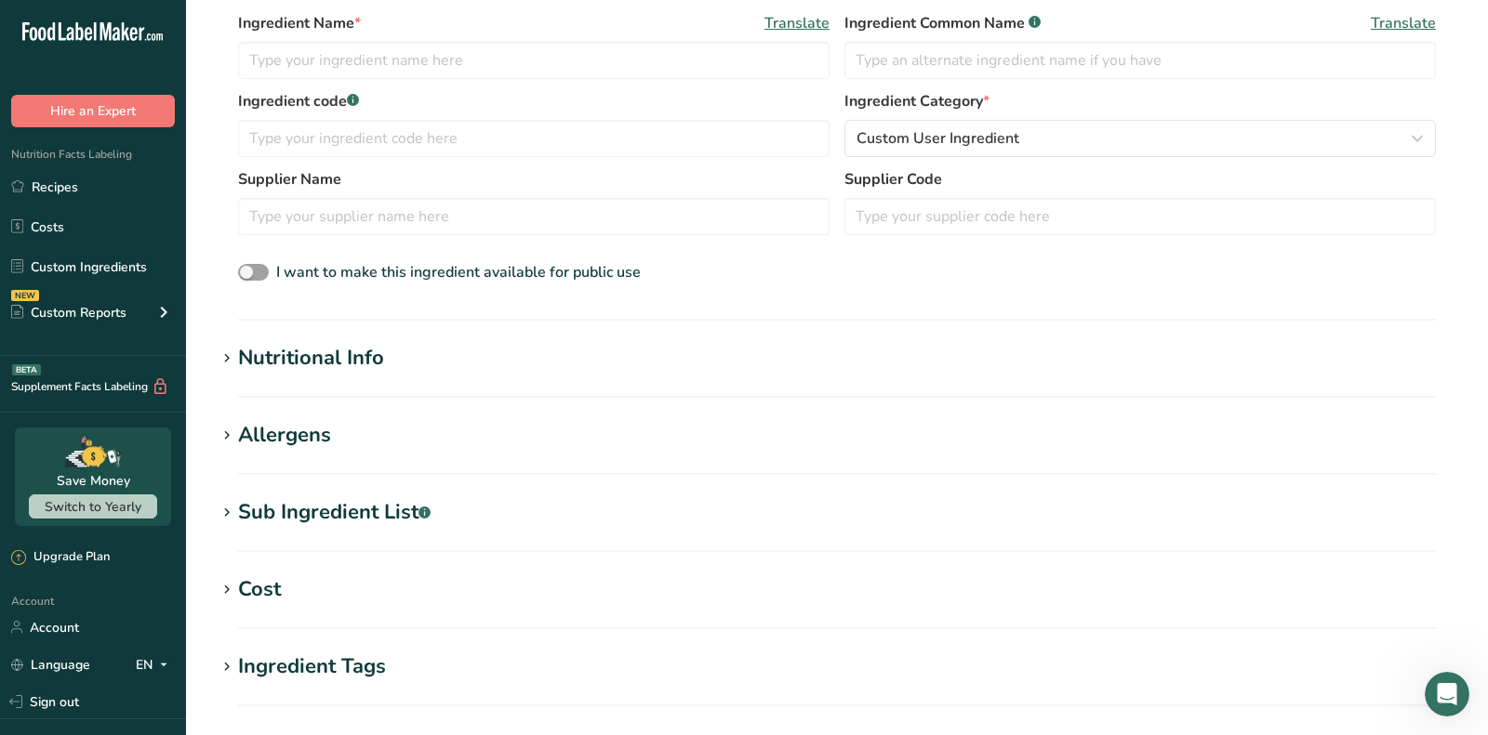
click at [358, 361] on div "Nutritional Info" at bounding box center [311, 358] width 146 height 31
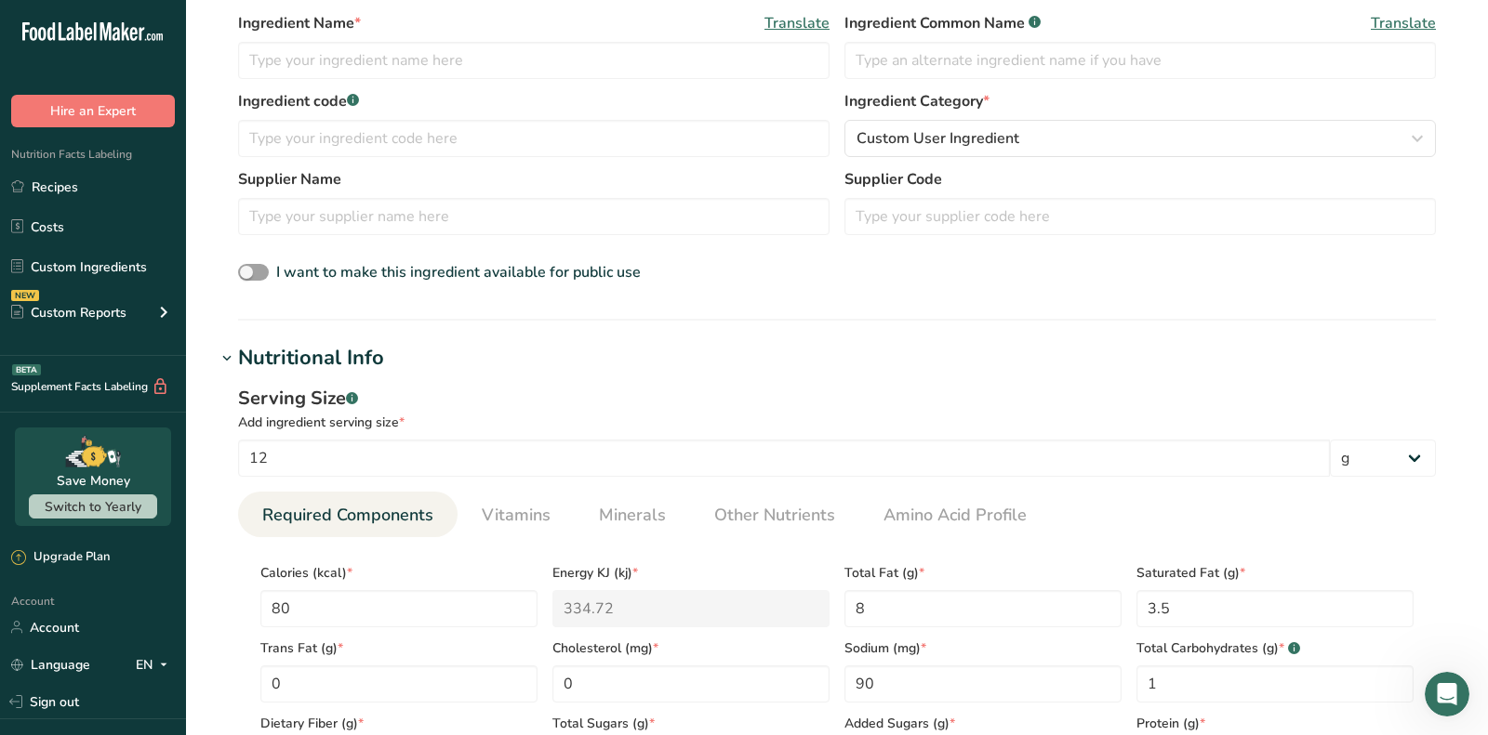
scroll to position [235, 0]
